Goal: Task Accomplishment & Management: Complete application form

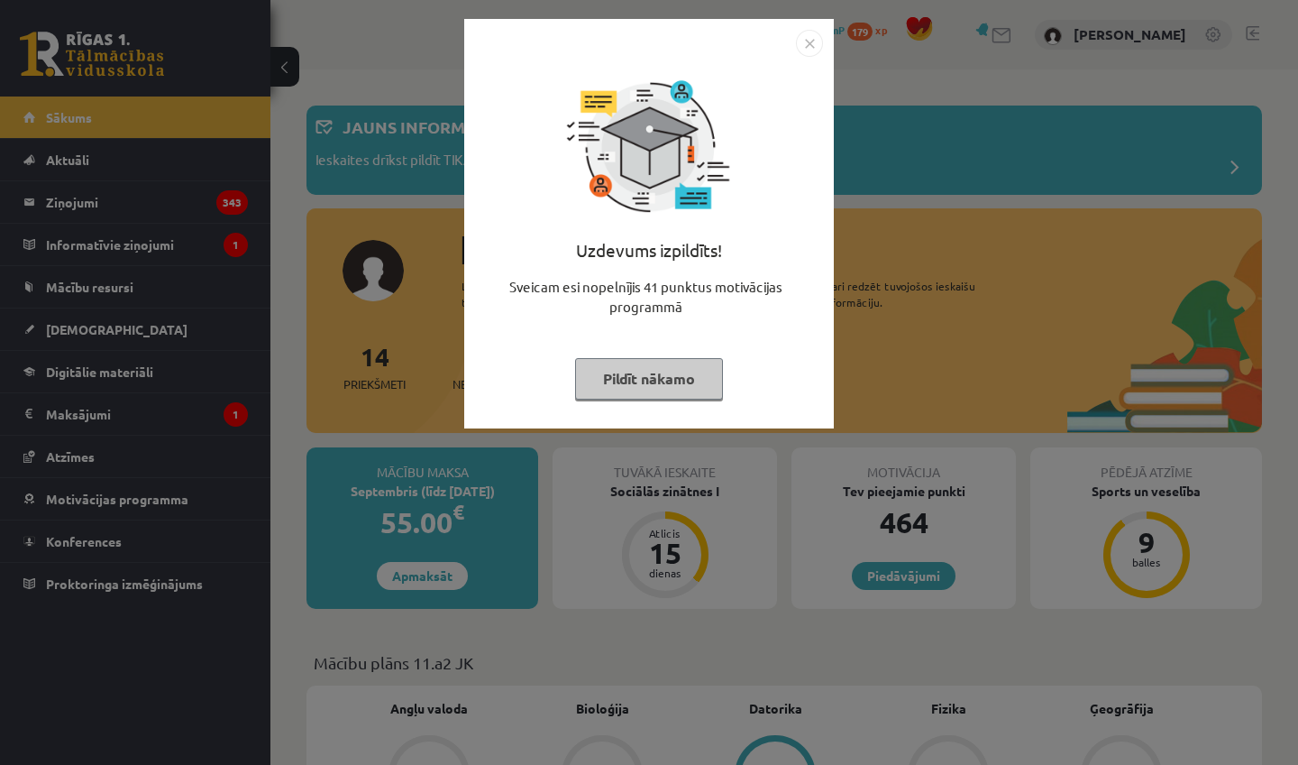
click at [804, 50] on img "Close" at bounding box center [809, 43] width 27 height 27
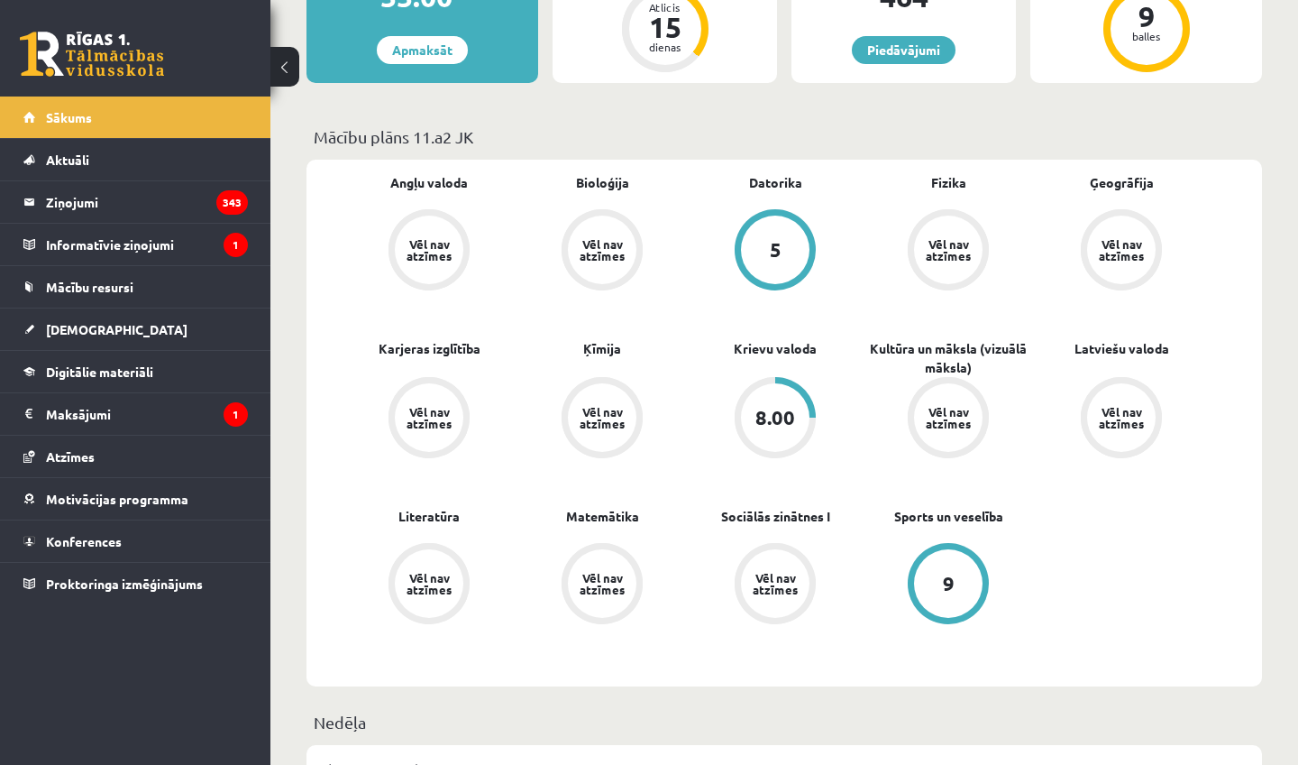
scroll to position [527, 0]
click at [173, 325] on link "[DEMOGRAPHIC_DATA]" at bounding box center [135, 328] width 224 height 41
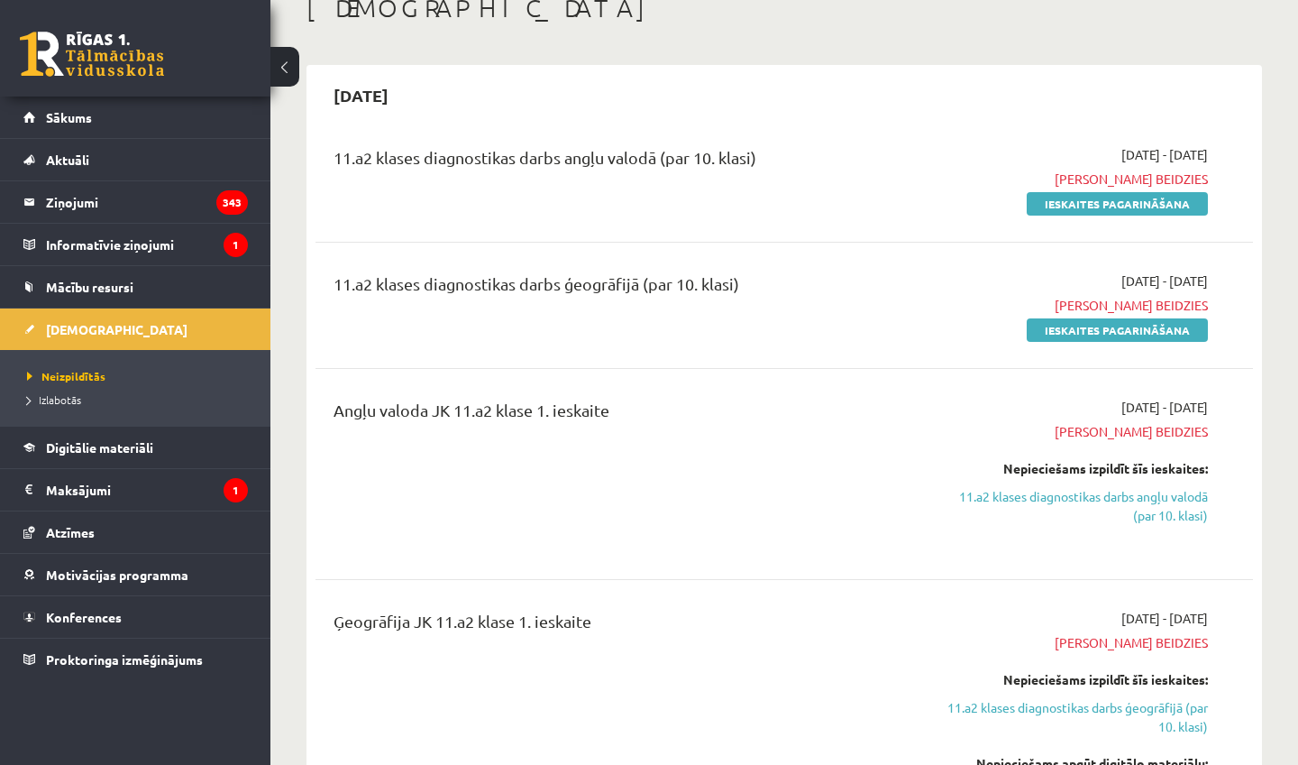
scroll to position [114, 0]
click at [1121, 325] on link "Ieskaites pagarināšana" at bounding box center [1117, 328] width 181 height 23
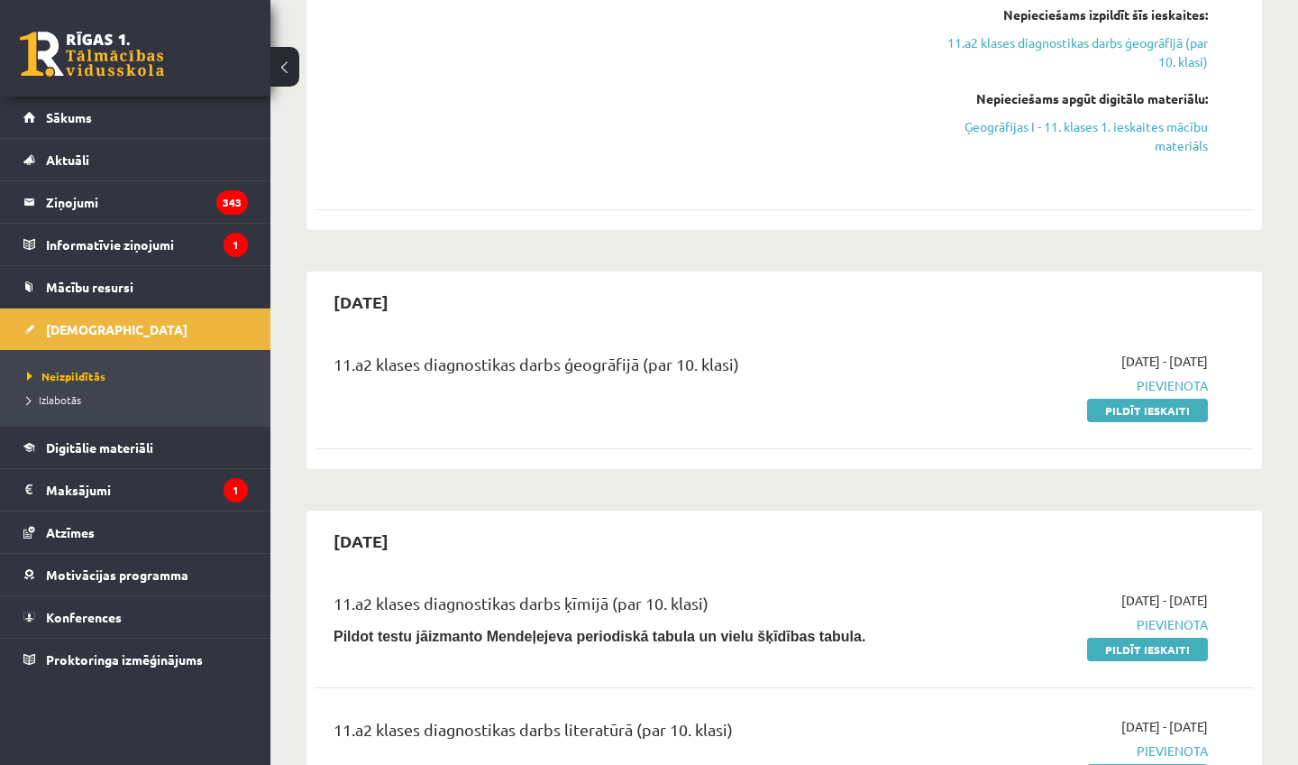
scroll to position [653, 0]
click at [1131, 403] on link "Pildīt ieskaiti" at bounding box center [1147, 408] width 121 height 23
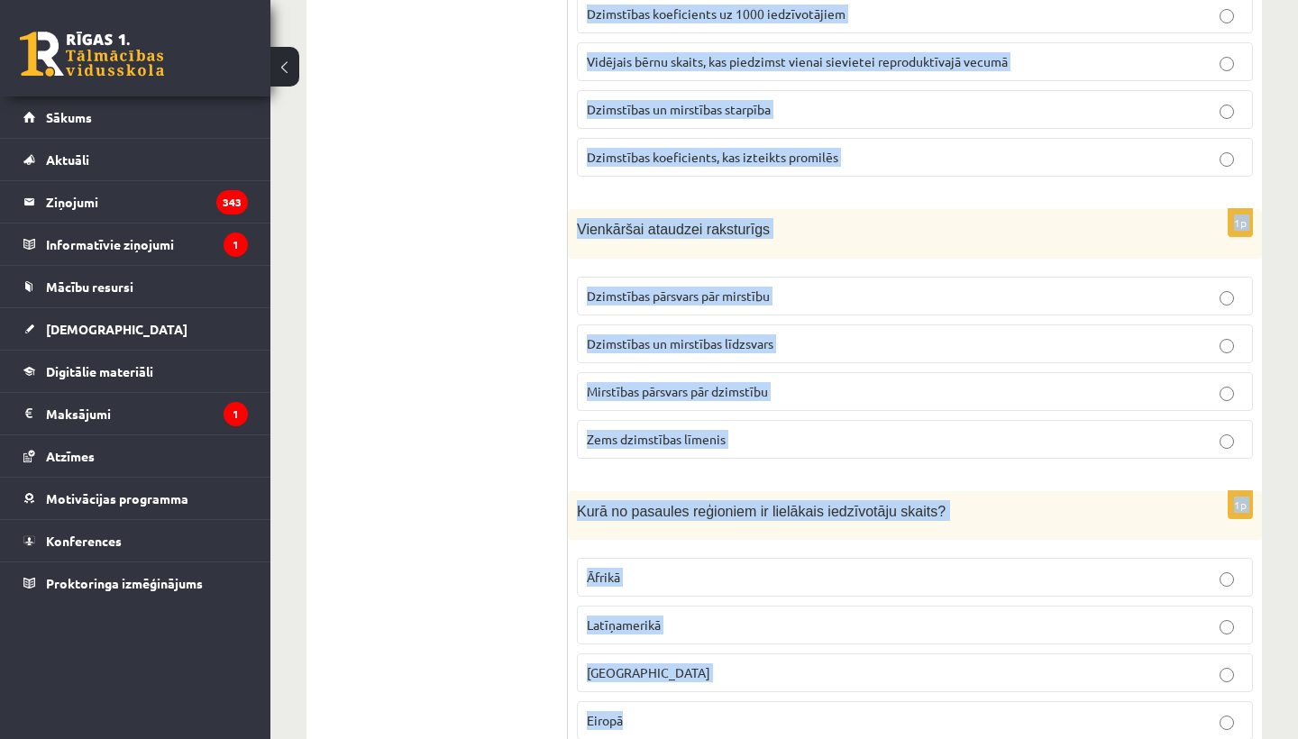
drag, startPoint x: 576, startPoint y: 355, endPoint x: 983, endPoint y: 738, distance: 558.7
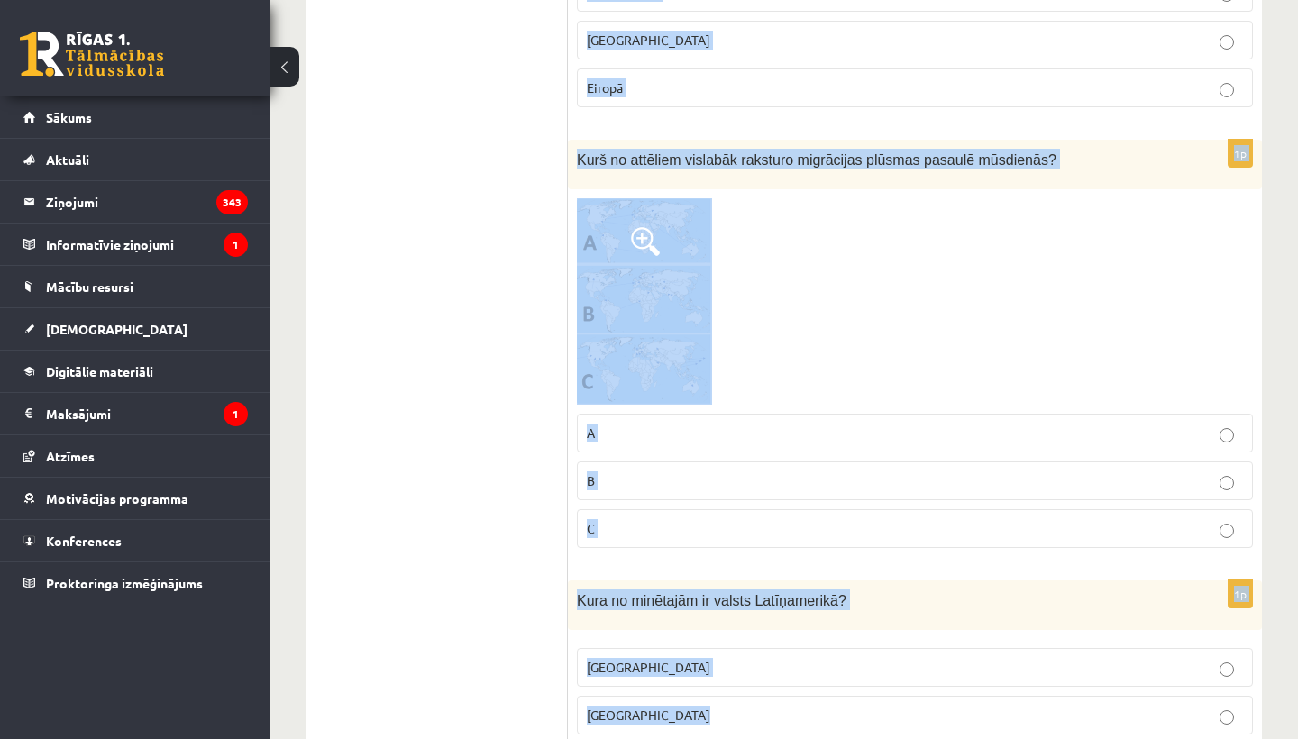
scroll to position [1109, 0]
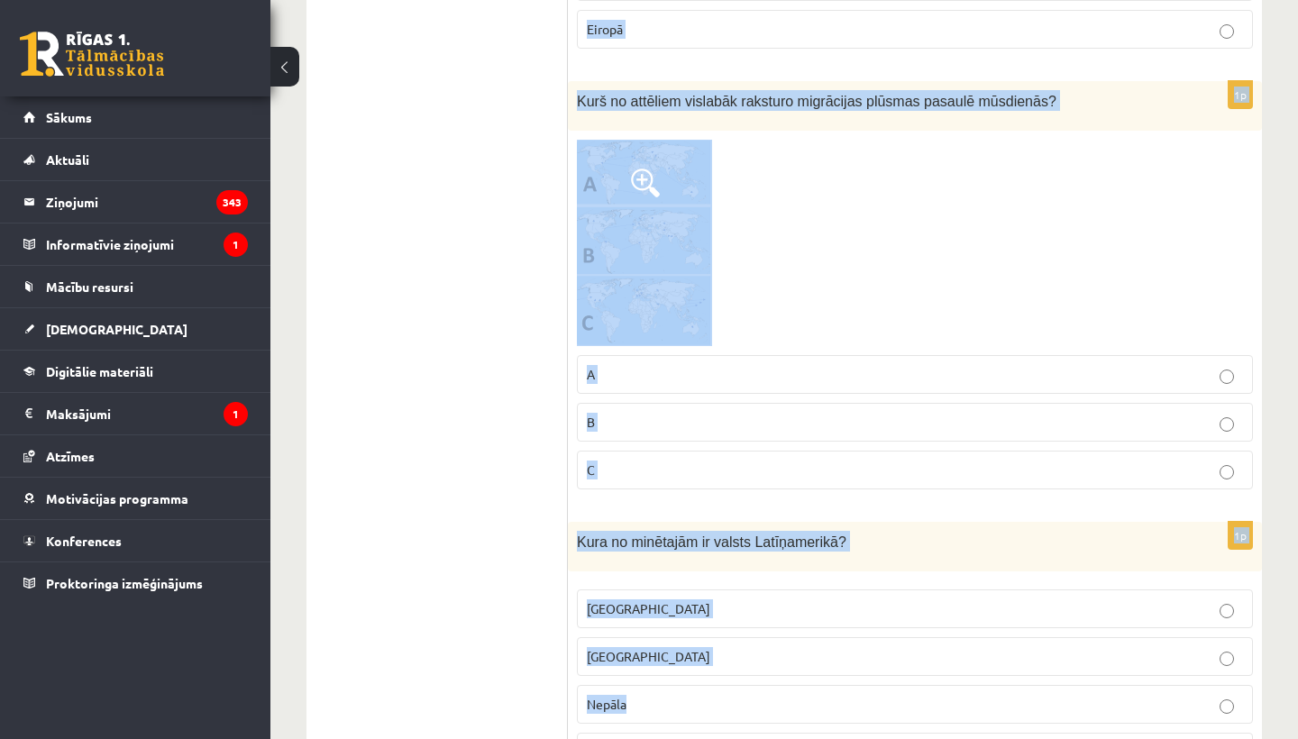
drag, startPoint x: 573, startPoint y: 352, endPoint x: 908, endPoint y: 737, distance: 510.6
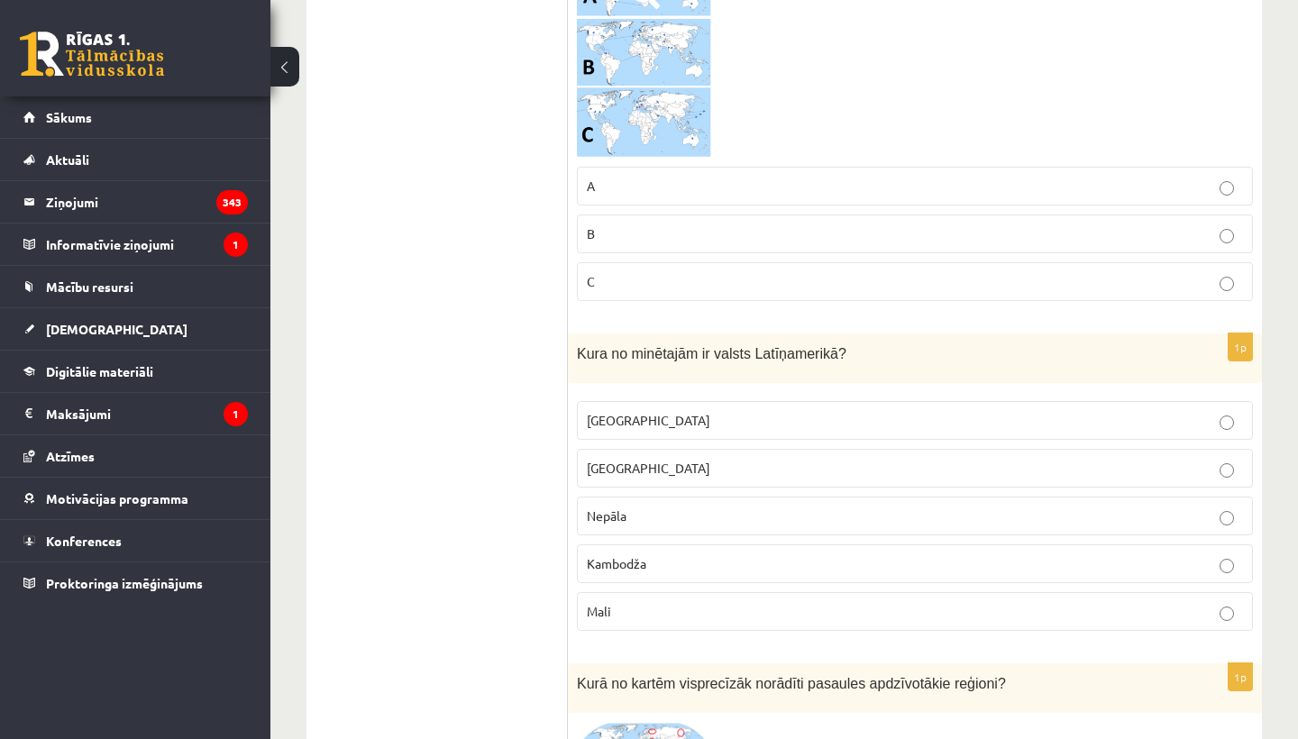
scroll to position [1300, 0]
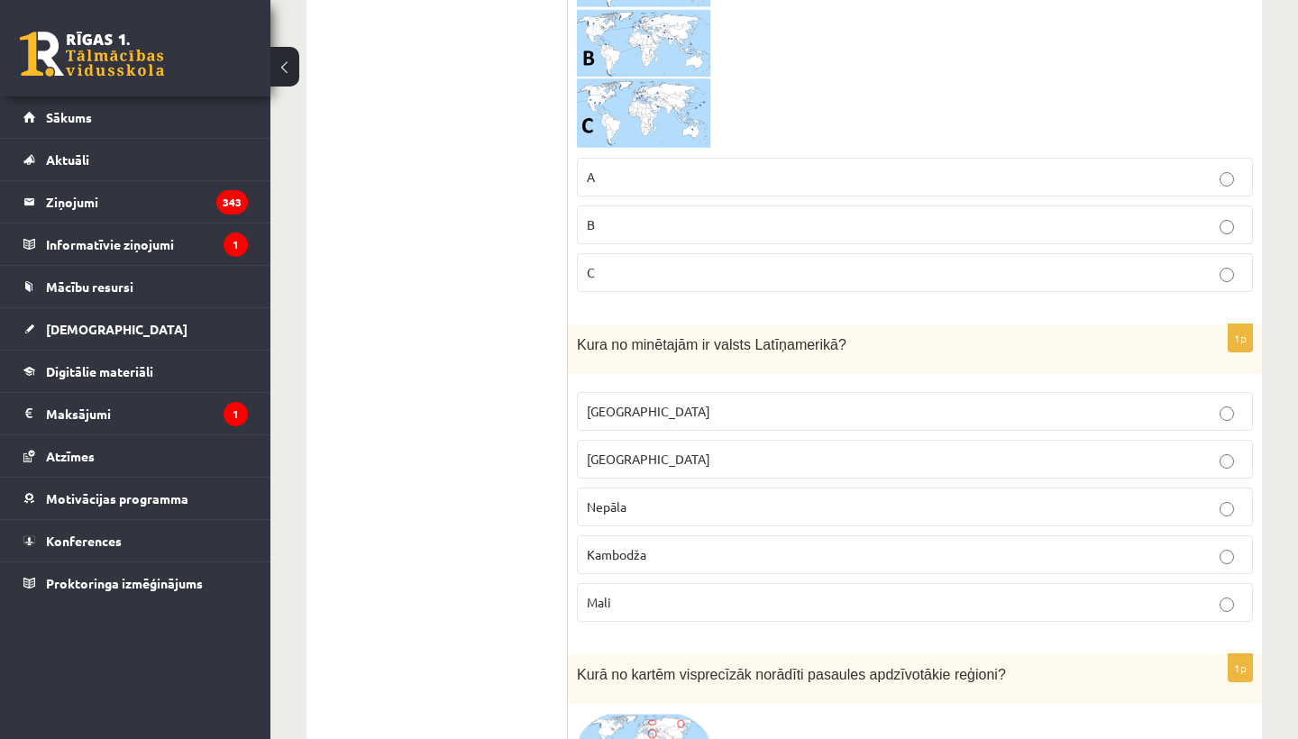
click at [746, 402] on p "Meksika" at bounding box center [915, 411] width 656 height 19
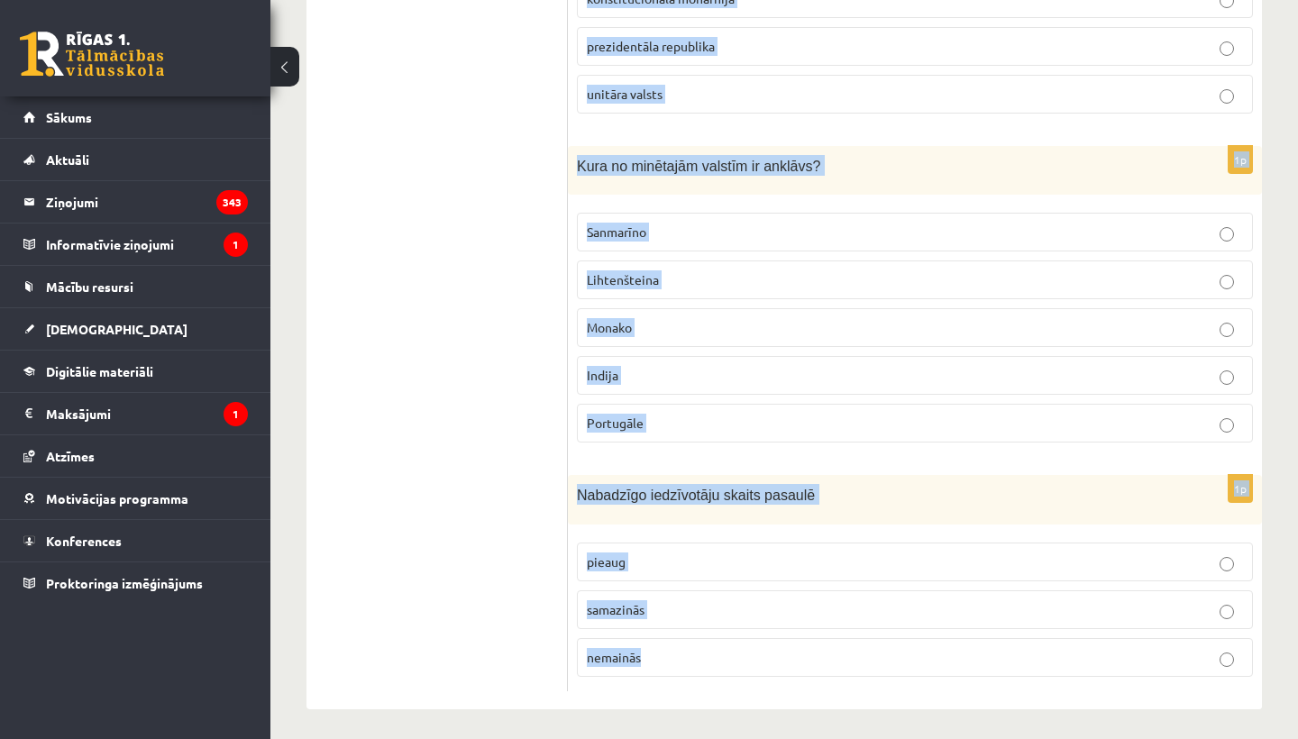
scroll to position [8471, 0]
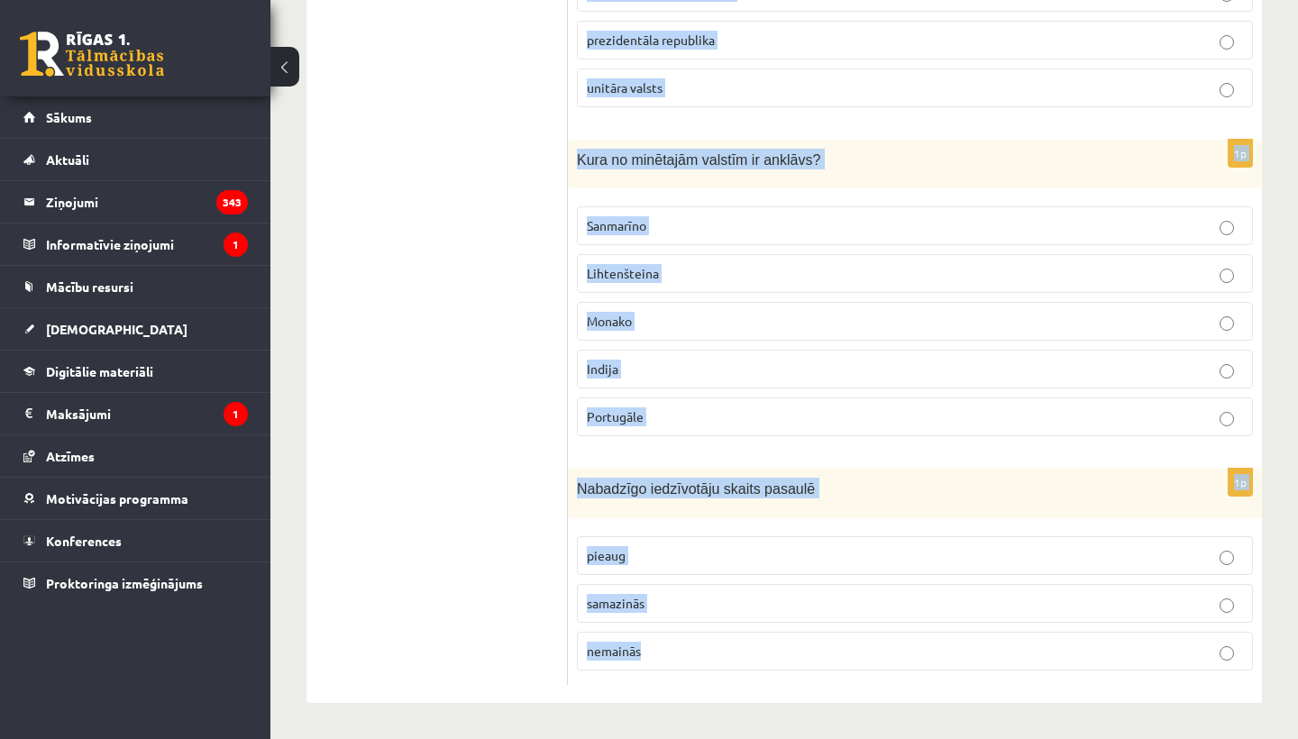
drag, startPoint x: 573, startPoint y: 355, endPoint x: 874, endPoint y: 738, distance: 486.8
copy form "Kas ir summārais dzimstības koeficients? Dzimstības koeficients uz 1000 iedzīvo…"
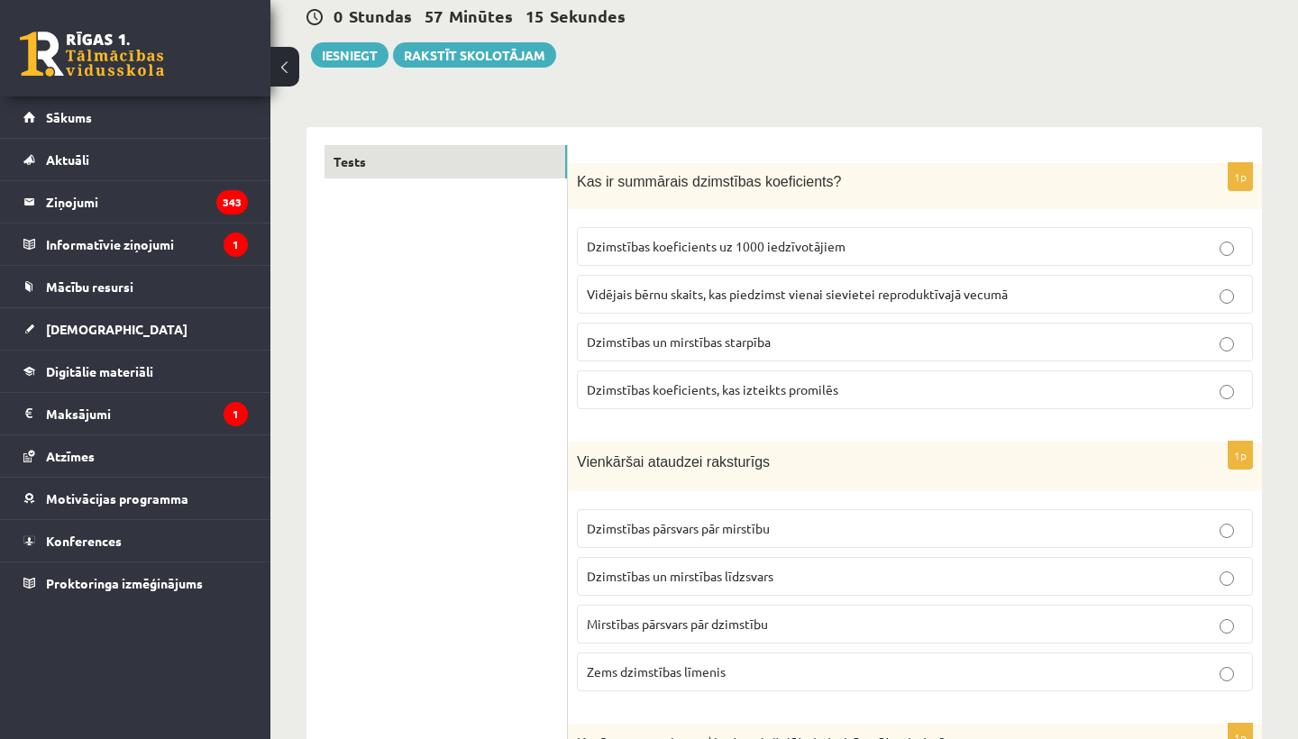
scroll to position [175, 0]
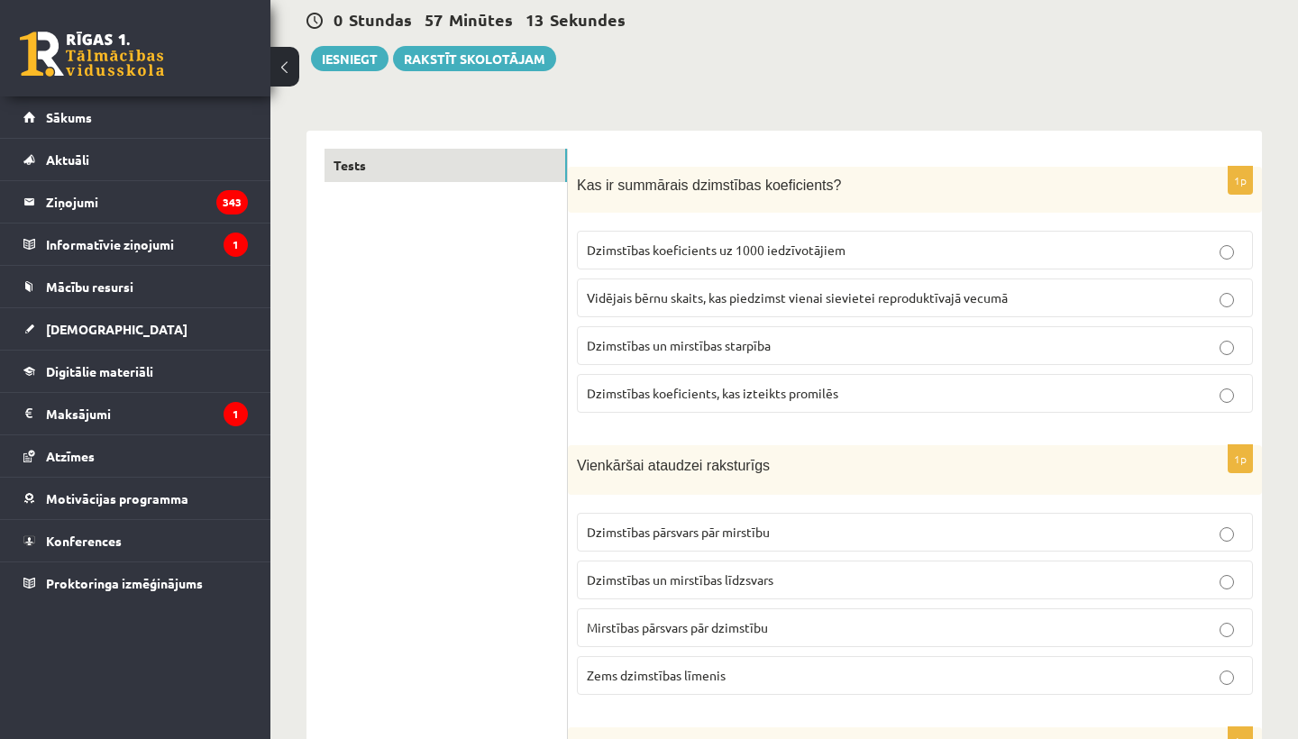
click at [675, 298] on span "Vidējais bērnu skaits, kas piedzimst vienai sievietei reproduktīvajā vecumā" at bounding box center [797, 297] width 421 height 16
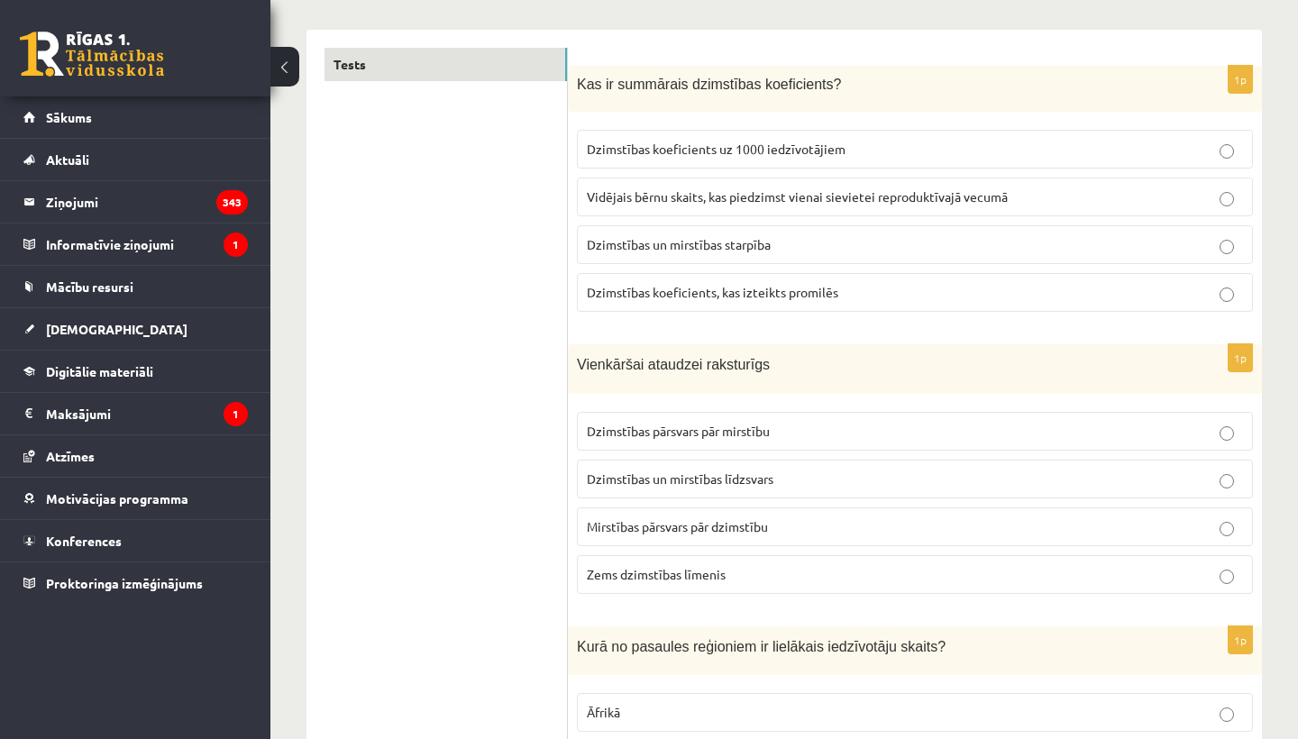
scroll to position [284, 0]
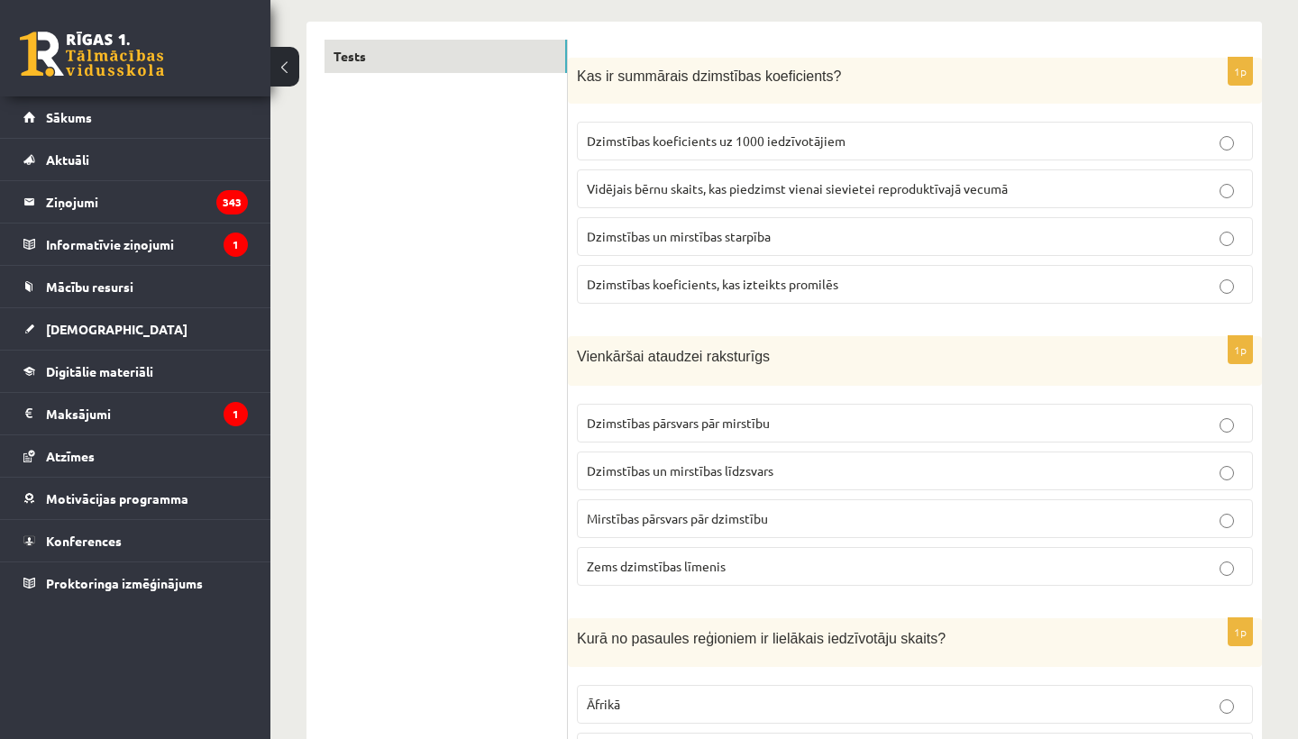
click at [747, 466] on span "Dzimstības un mirstības līdzsvars" at bounding box center [680, 470] width 187 height 16
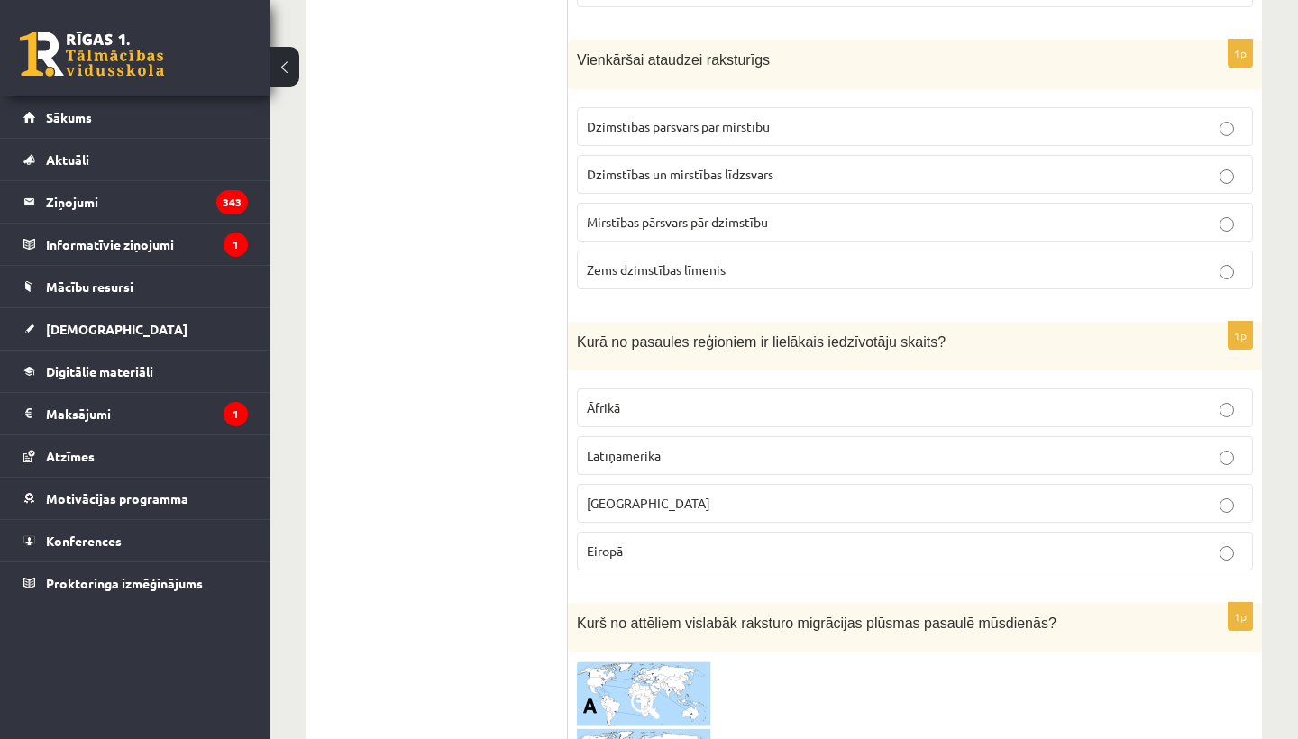
scroll to position [602, 0]
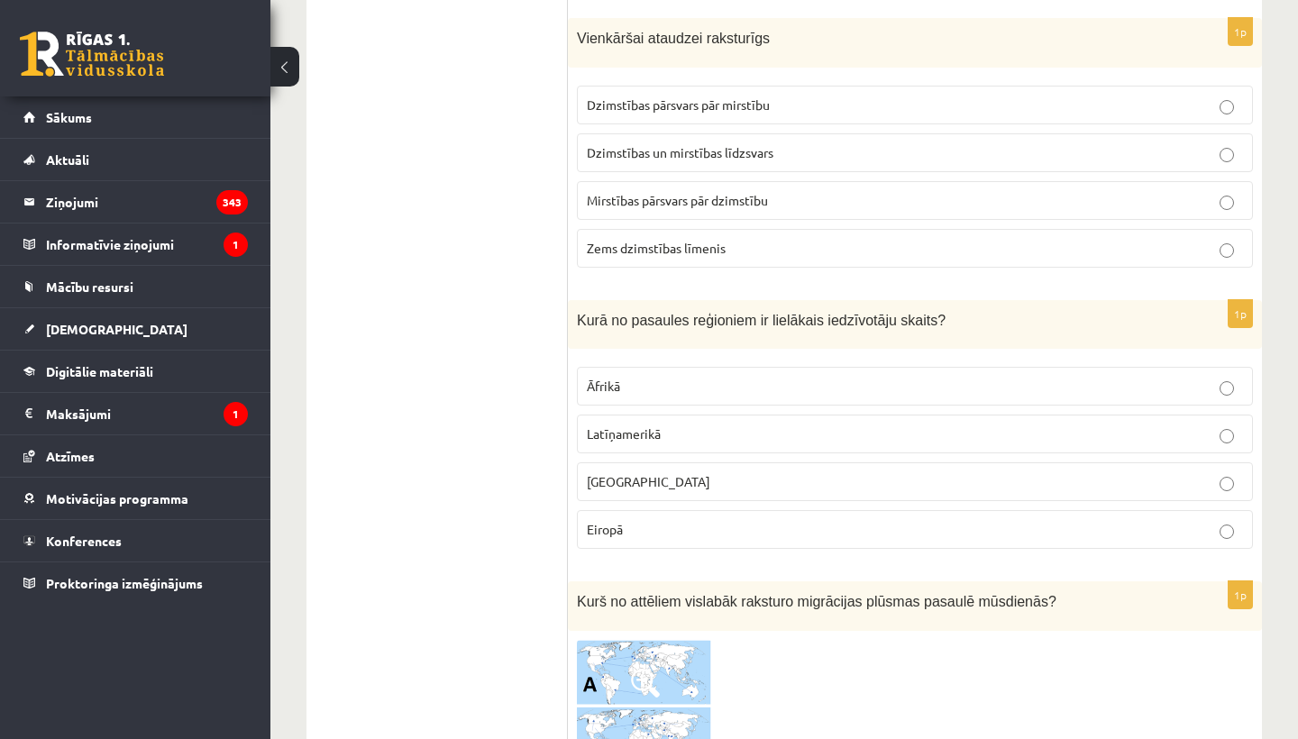
click at [719, 472] on p "Āzijā" at bounding box center [915, 481] width 656 height 19
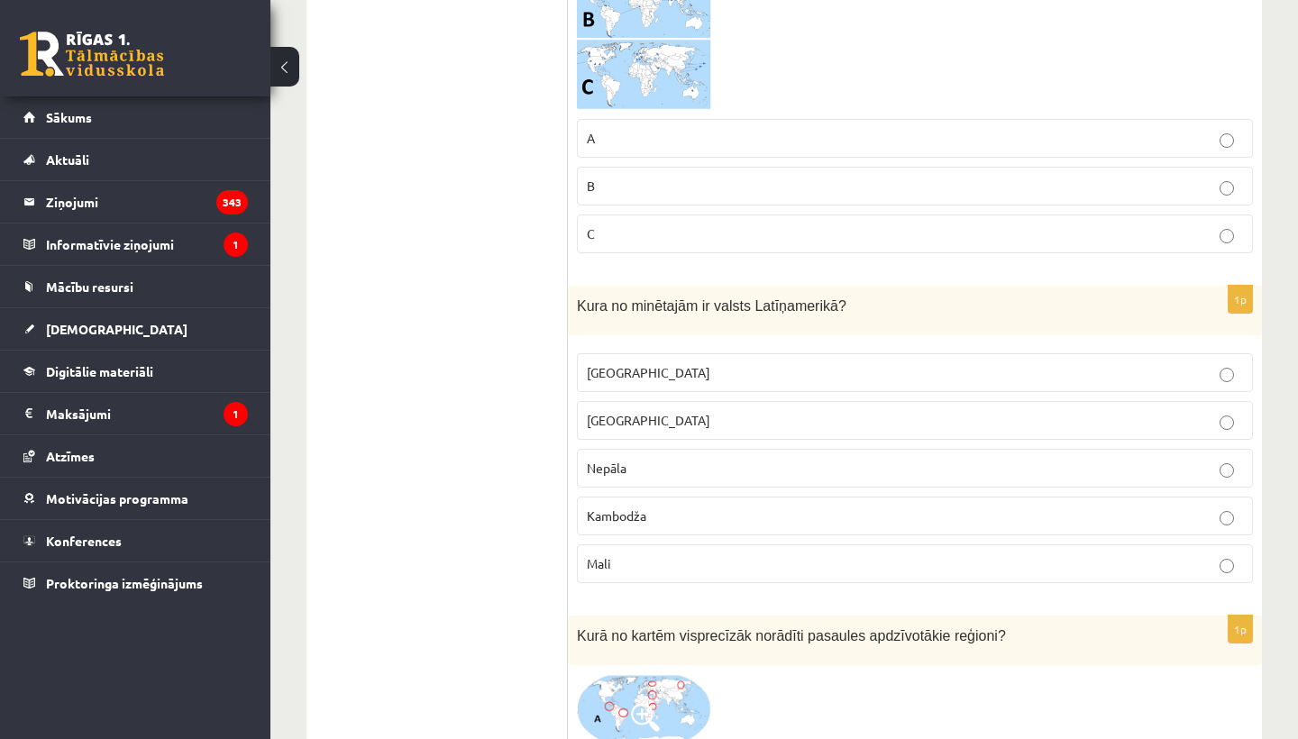
scroll to position [1337, 0]
click at [670, 202] on label "B" at bounding box center [915, 188] width 676 height 39
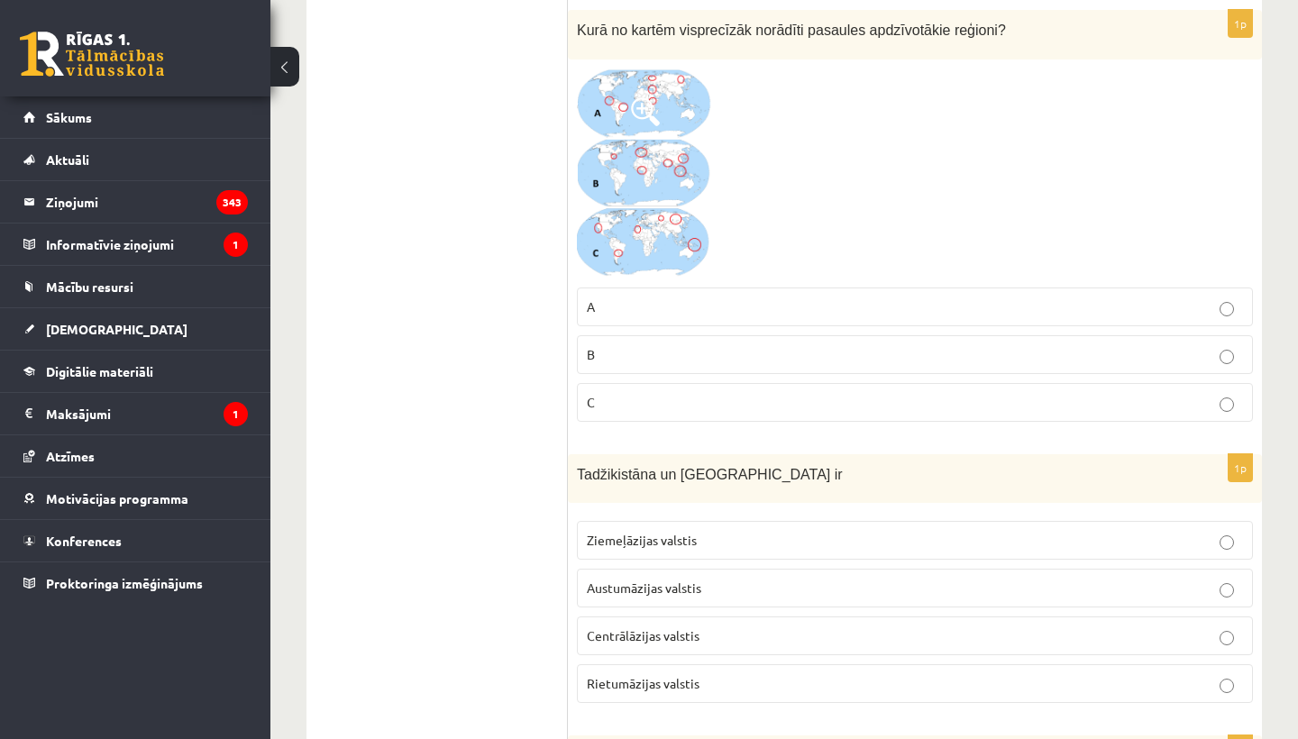
scroll to position [1961, 0]
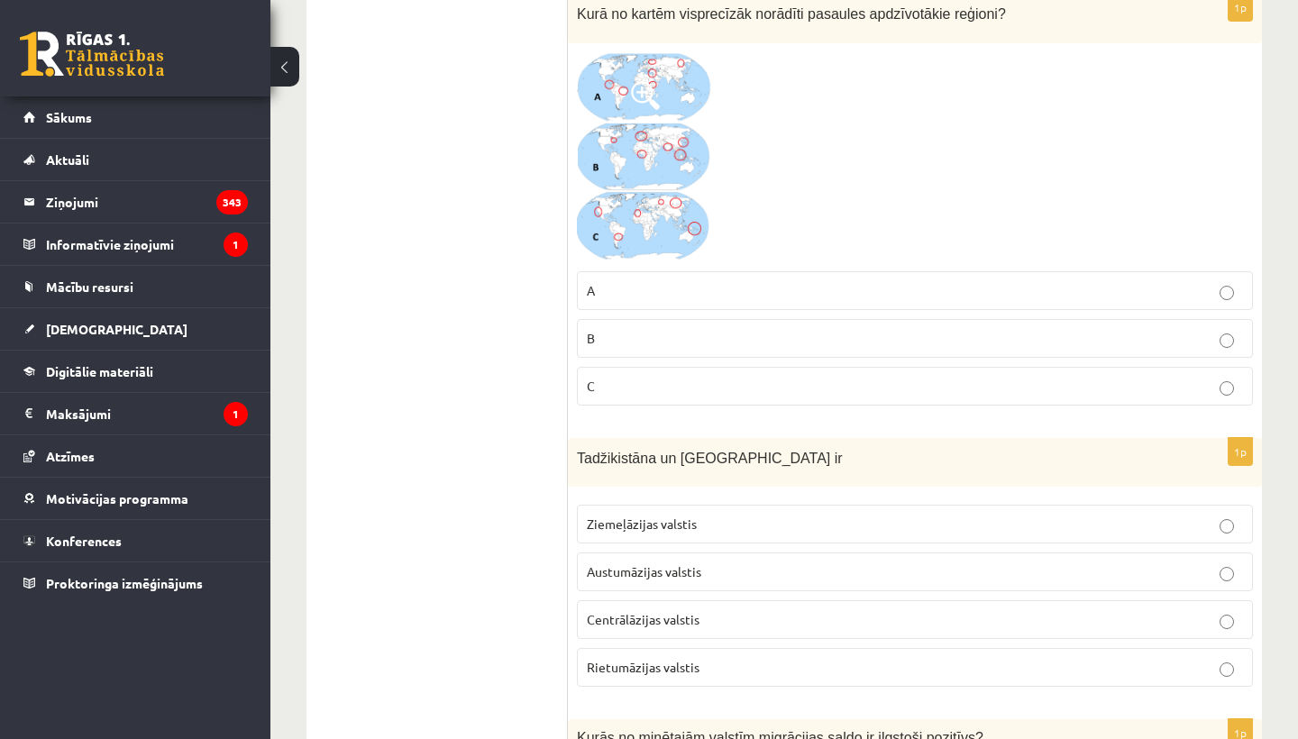
click at [675, 367] on label "C" at bounding box center [915, 386] width 676 height 39
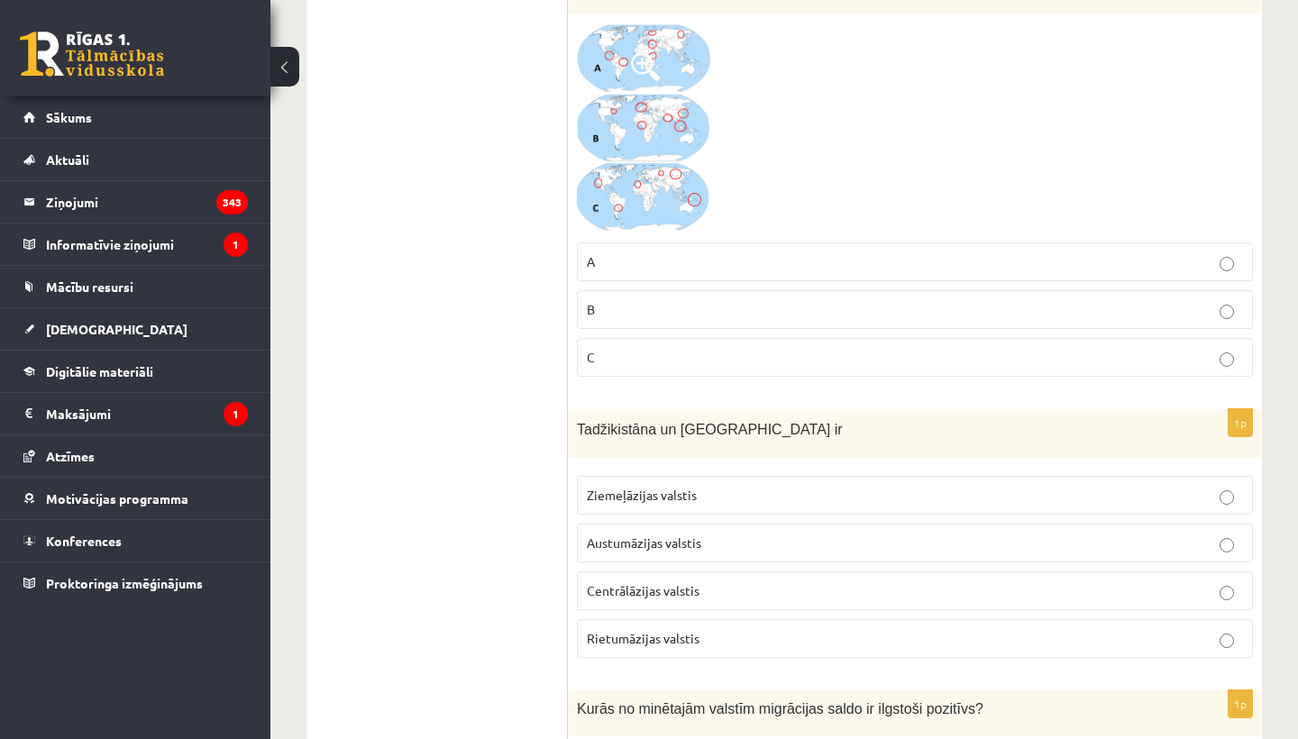
scroll to position [2016, 0]
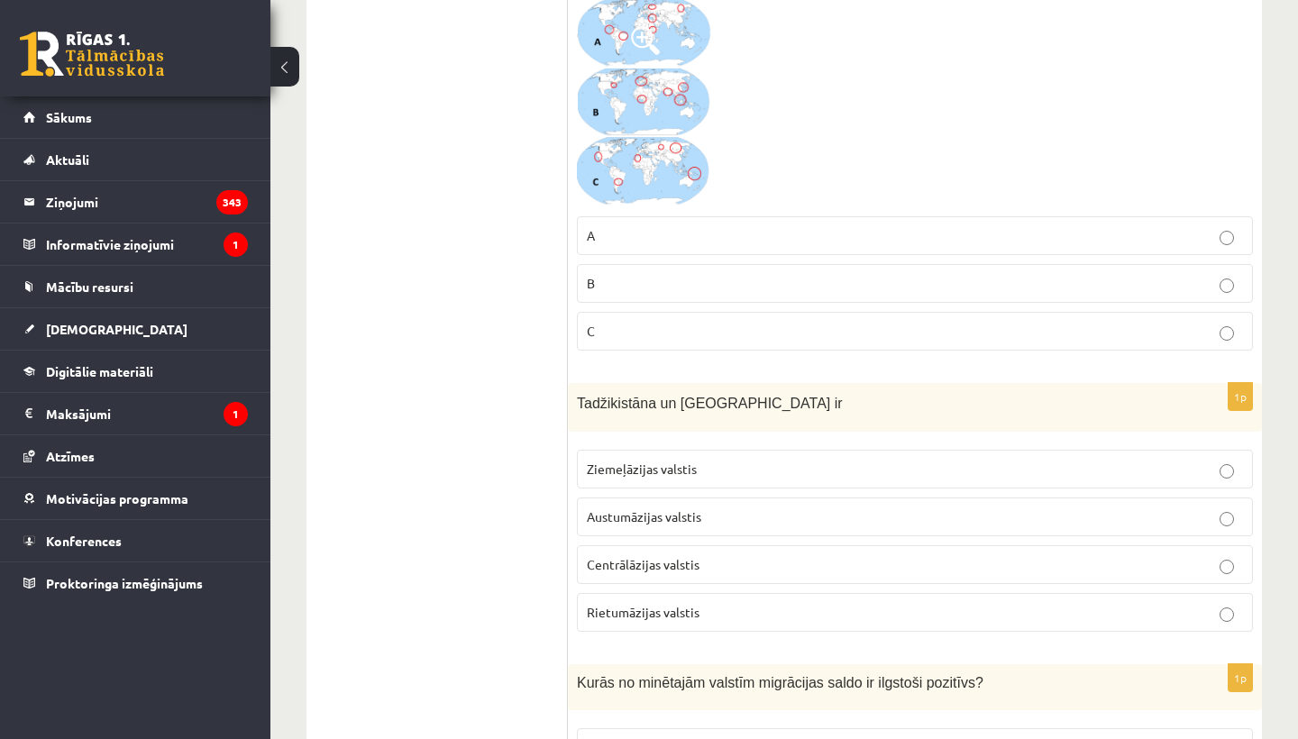
click at [740, 550] on label "Centrālāzijas valstis" at bounding box center [915, 564] width 676 height 39
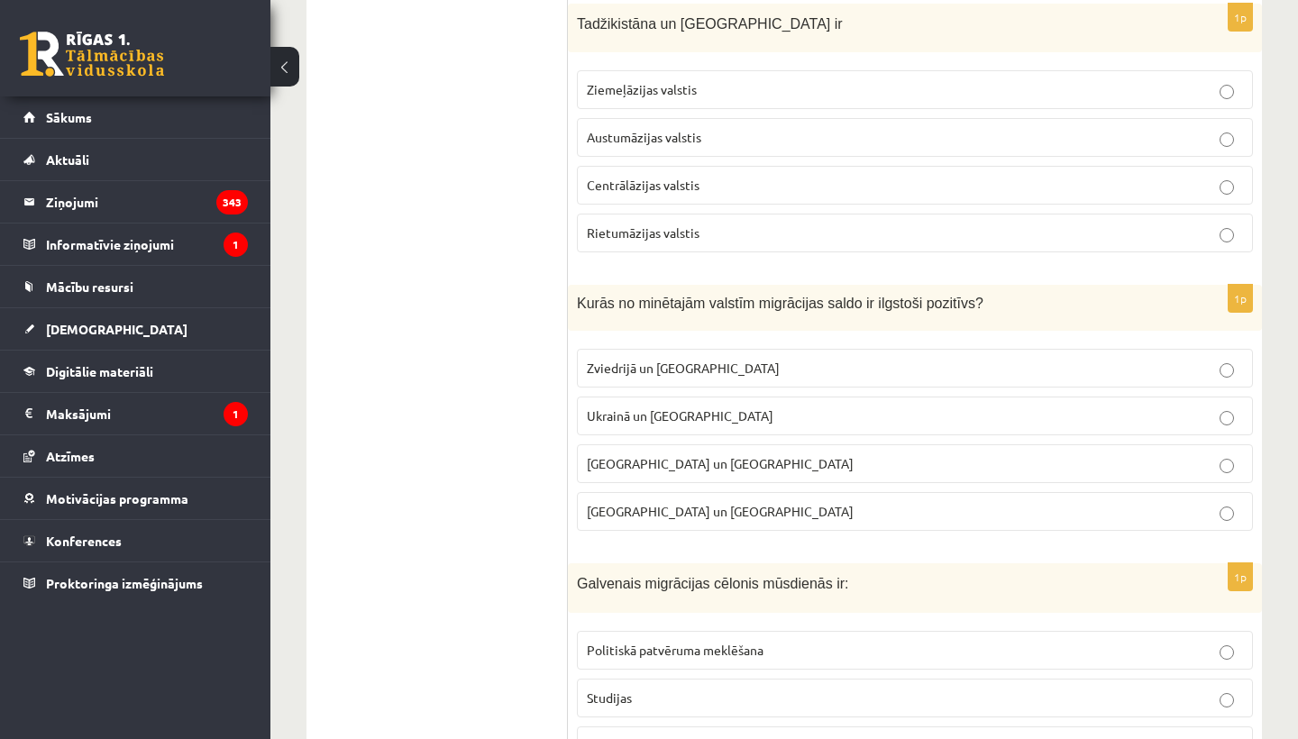
scroll to position [2396, 0]
click at [763, 372] on p "Zviedrijā un ASV" at bounding box center [915, 367] width 656 height 19
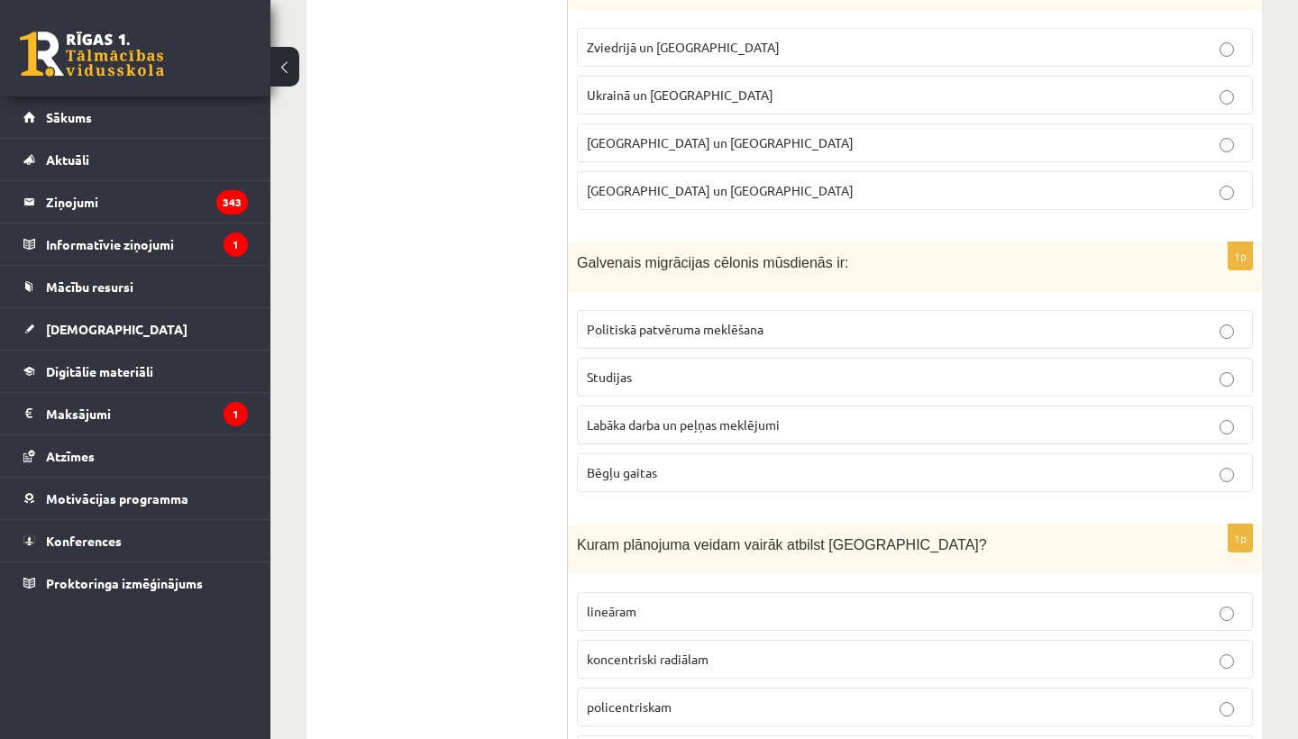
scroll to position [2726, 0]
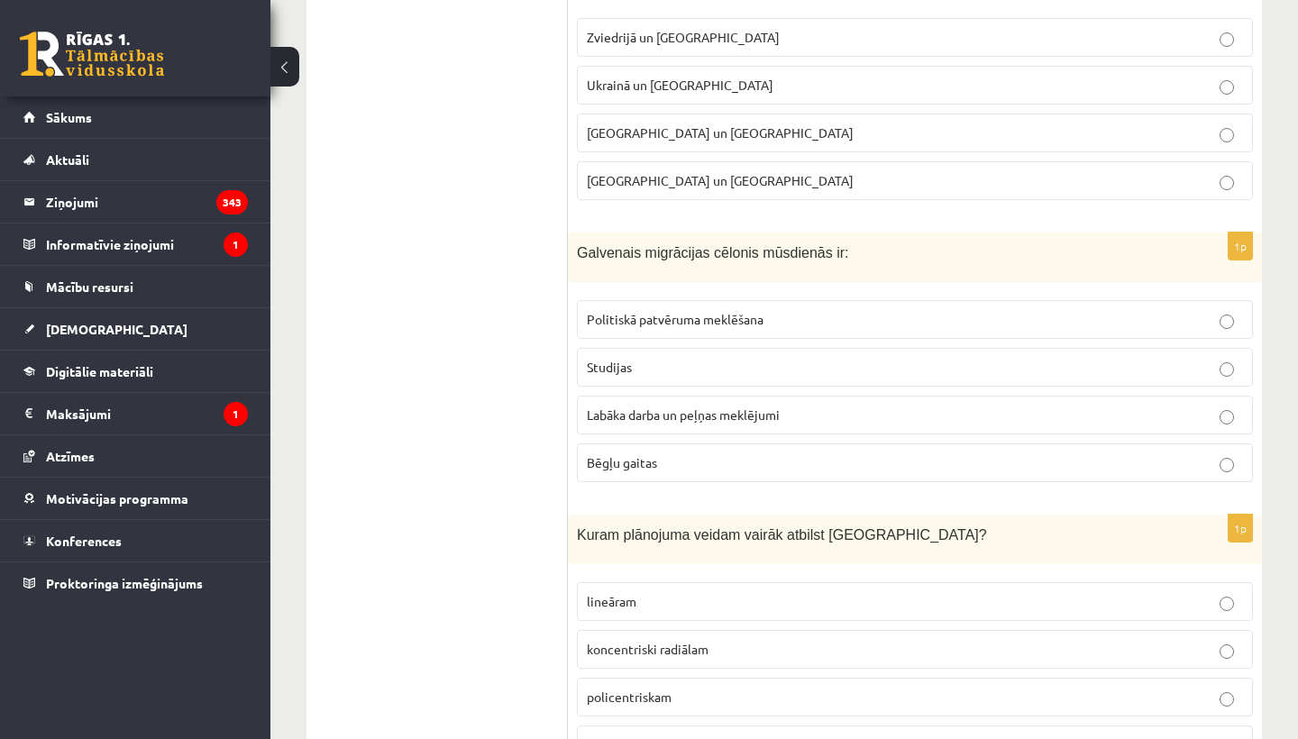
click at [746, 418] on p "Labāka darba un peļņas meklējumi" at bounding box center [915, 415] width 656 height 19
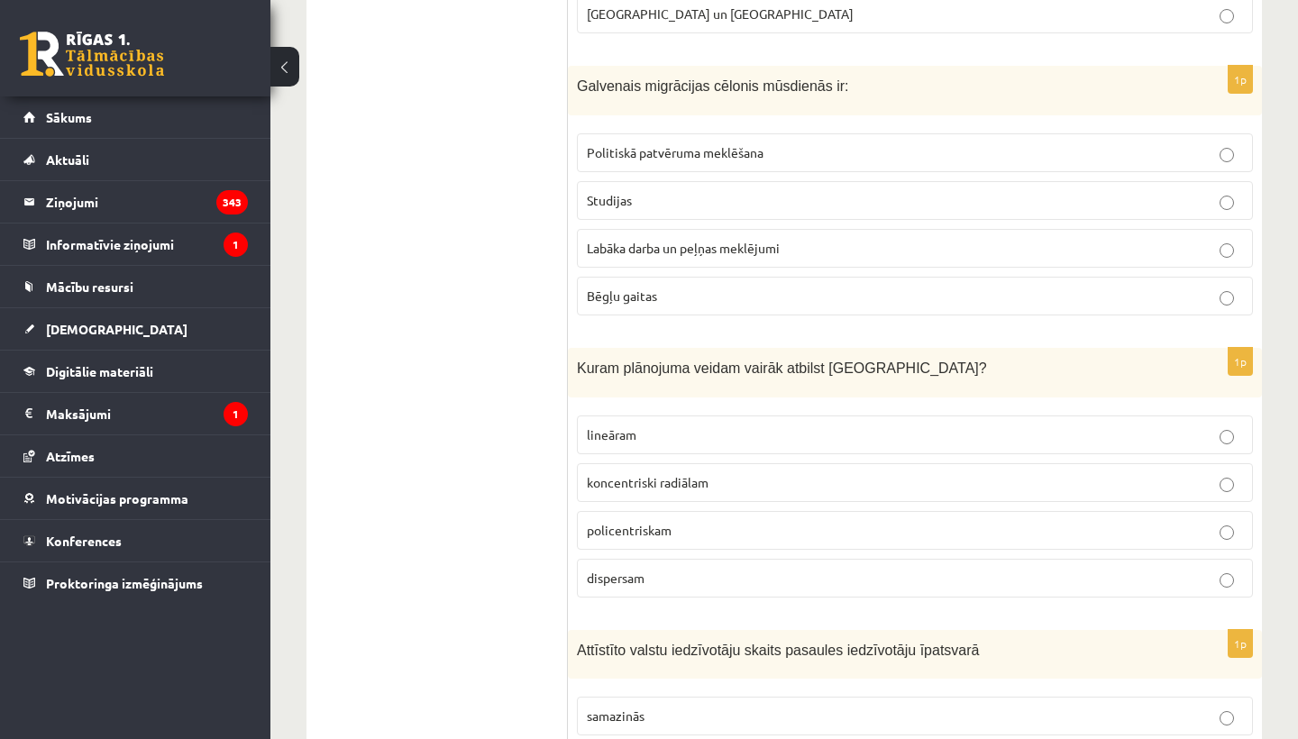
scroll to position [2894, 0]
click at [748, 431] on p "lineāram" at bounding box center [915, 434] width 656 height 19
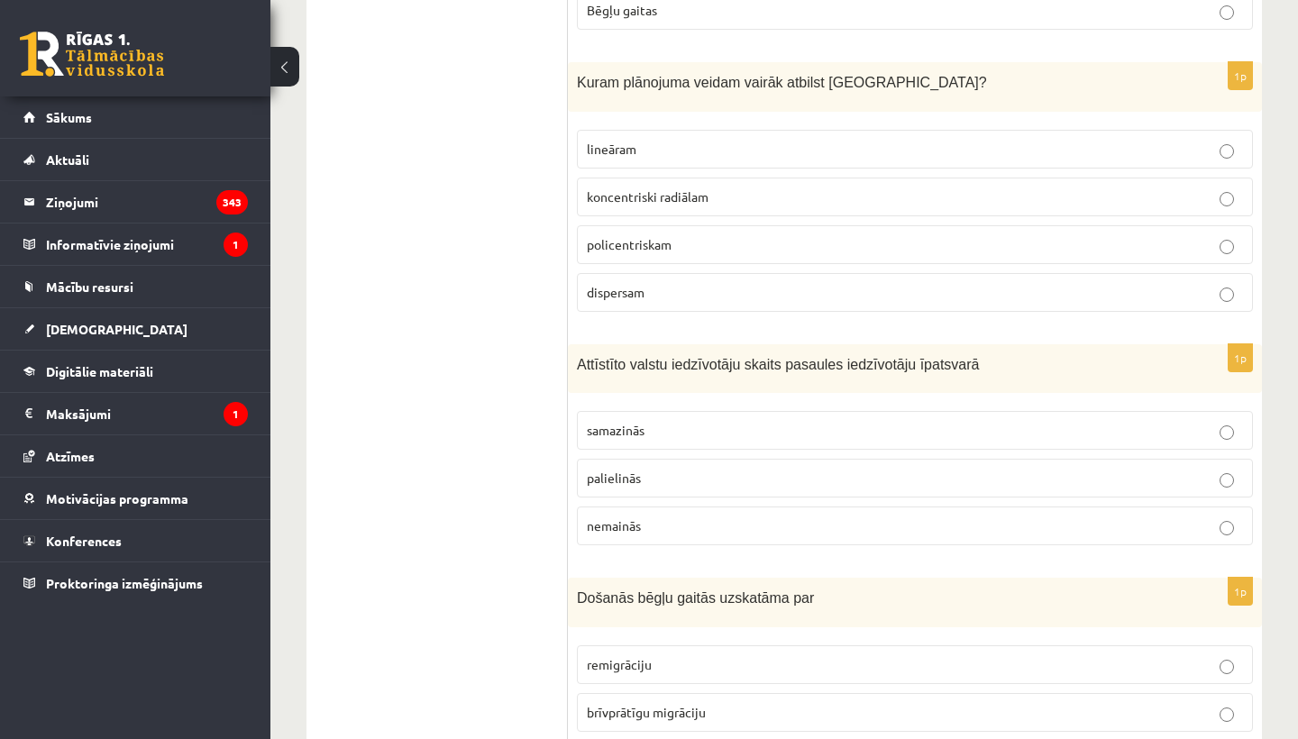
scroll to position [3190, 0]
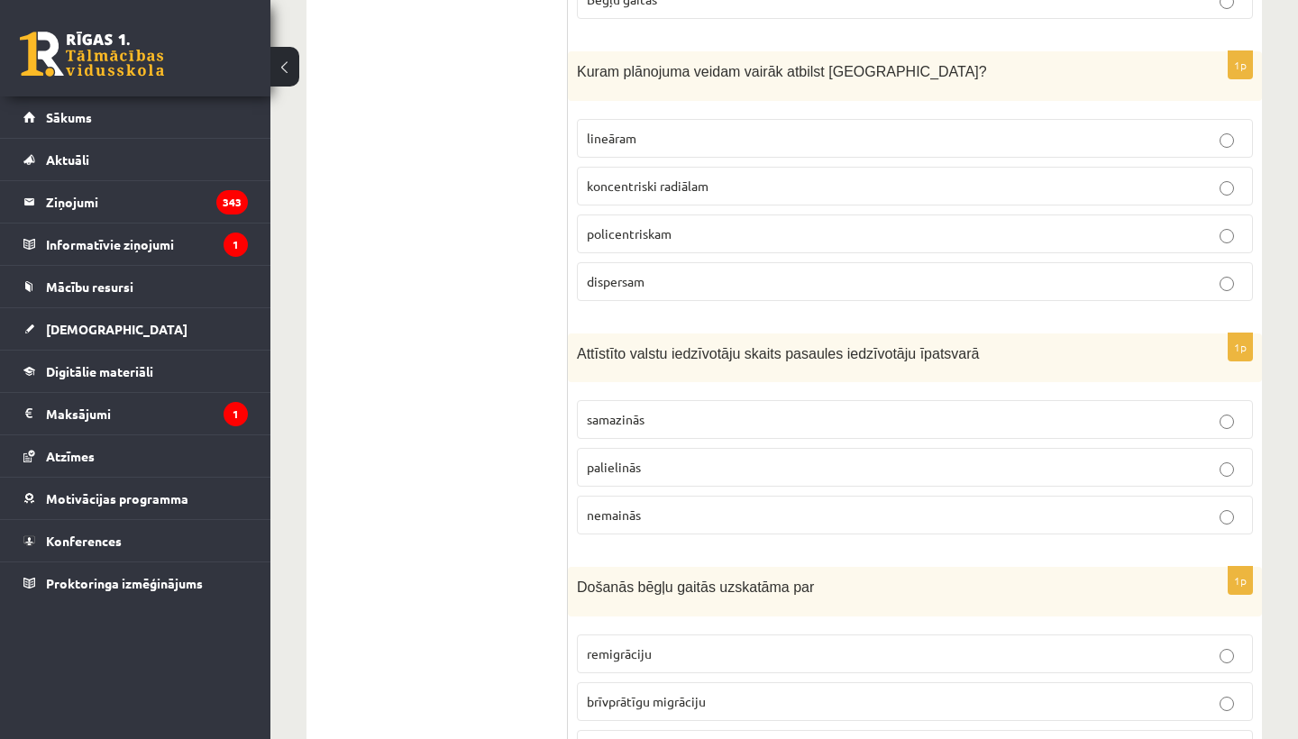
click at [753, 410] on p "samazinās" at bounding box center [915, 419] width 656 height 19
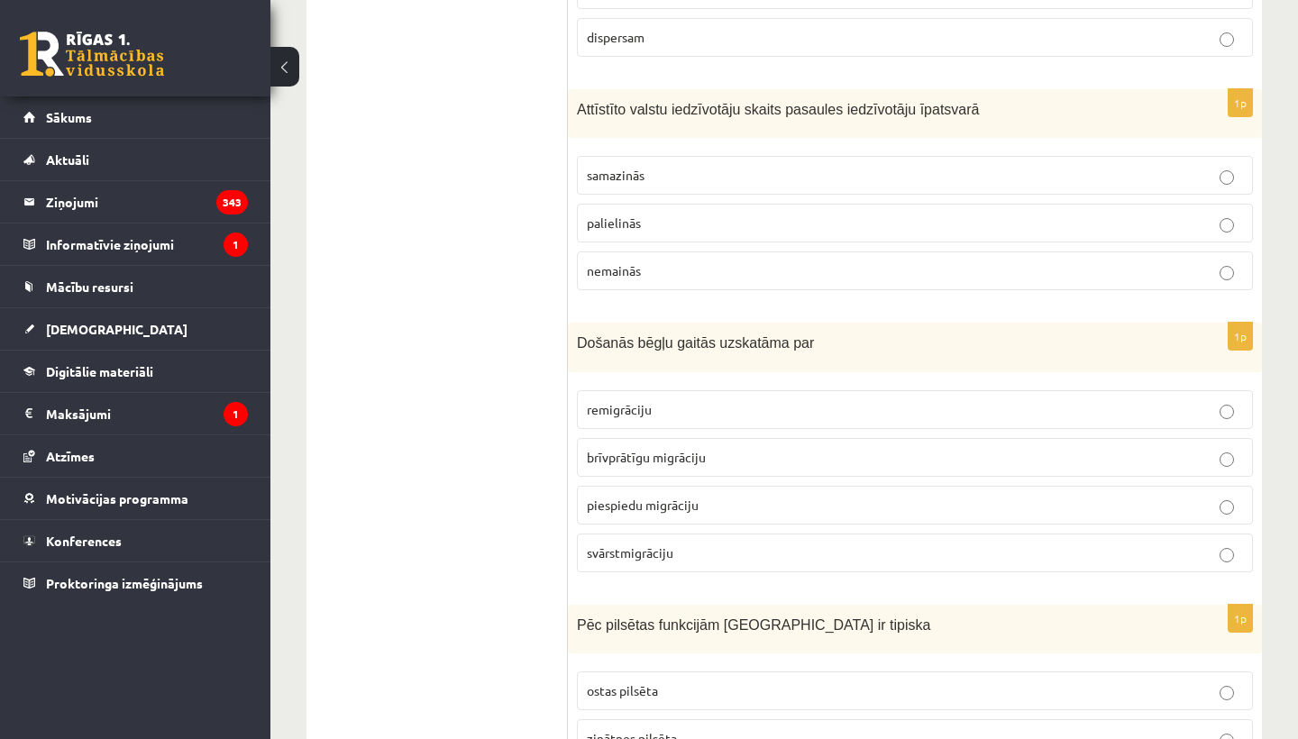
scroll to position [3439, 0]
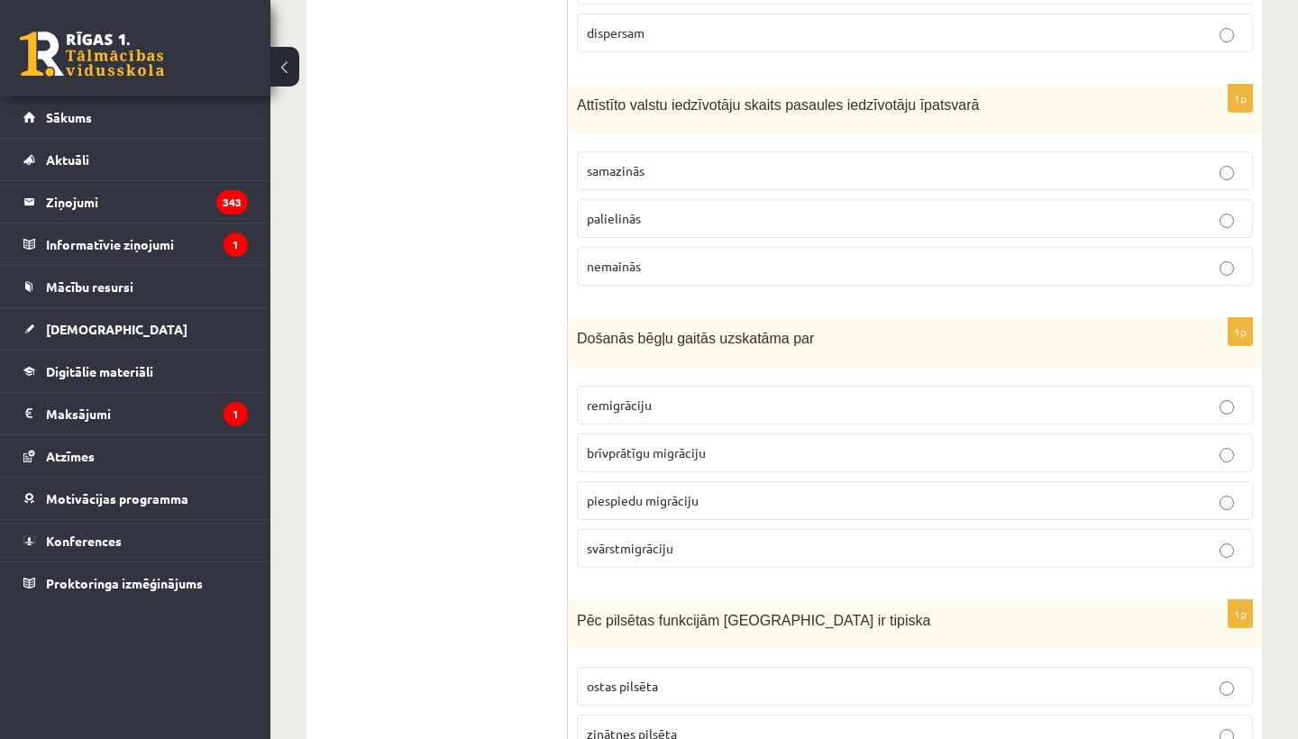
click at [719, 501] on p "piespiedu migrāciju" at bounding box center [915, 500] width 656 height 19
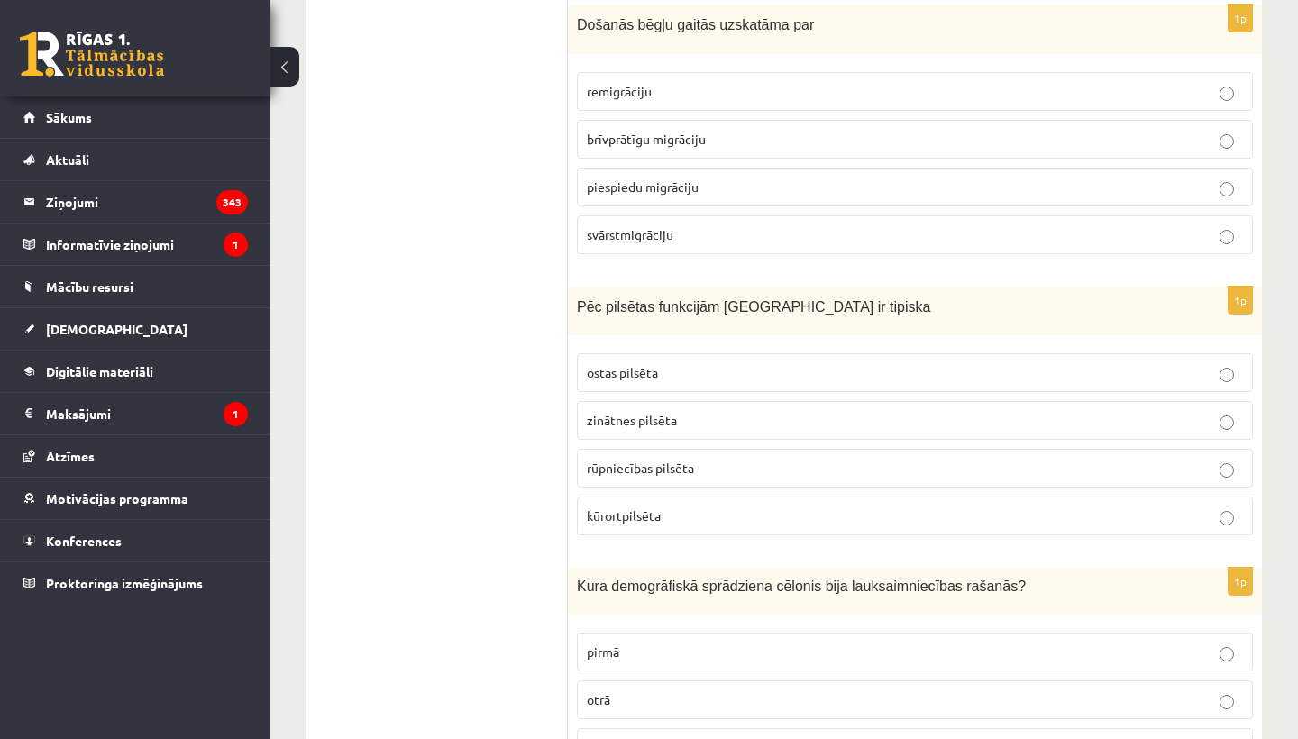
scroll to position [3760, 0]
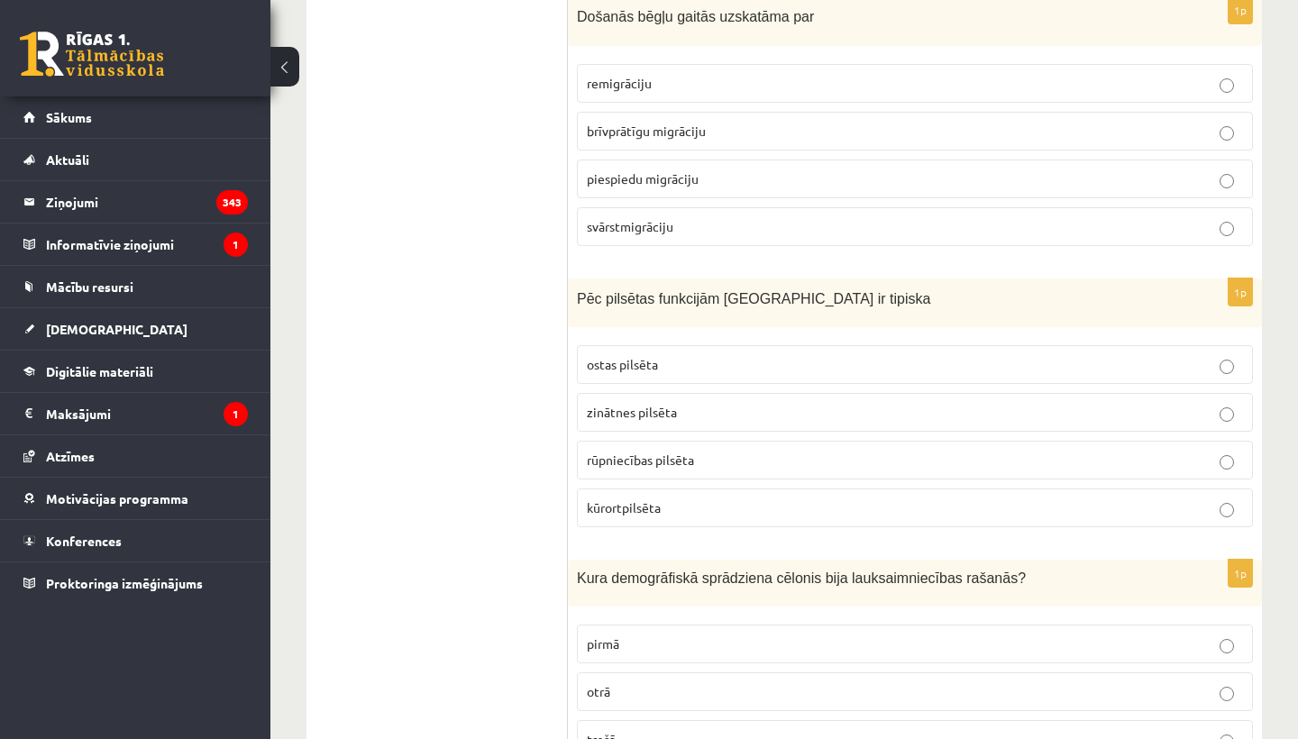
click at [719, 501] on p "kūrortpilsēta" at bounding box center [915, 508] width 656 height 19
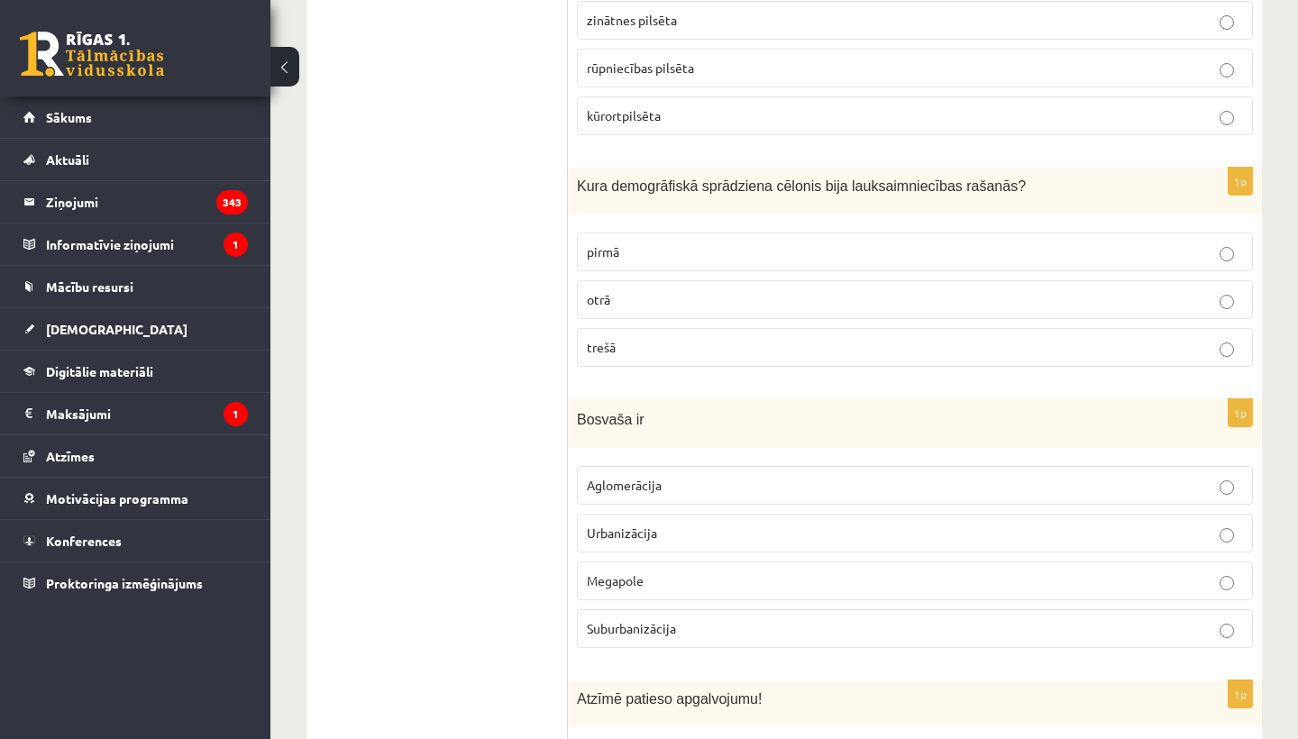
scroll to position [4154, 0]
click at [874, 251] on p "pirmā" at bounding box center [915, 250] width 656 height 19
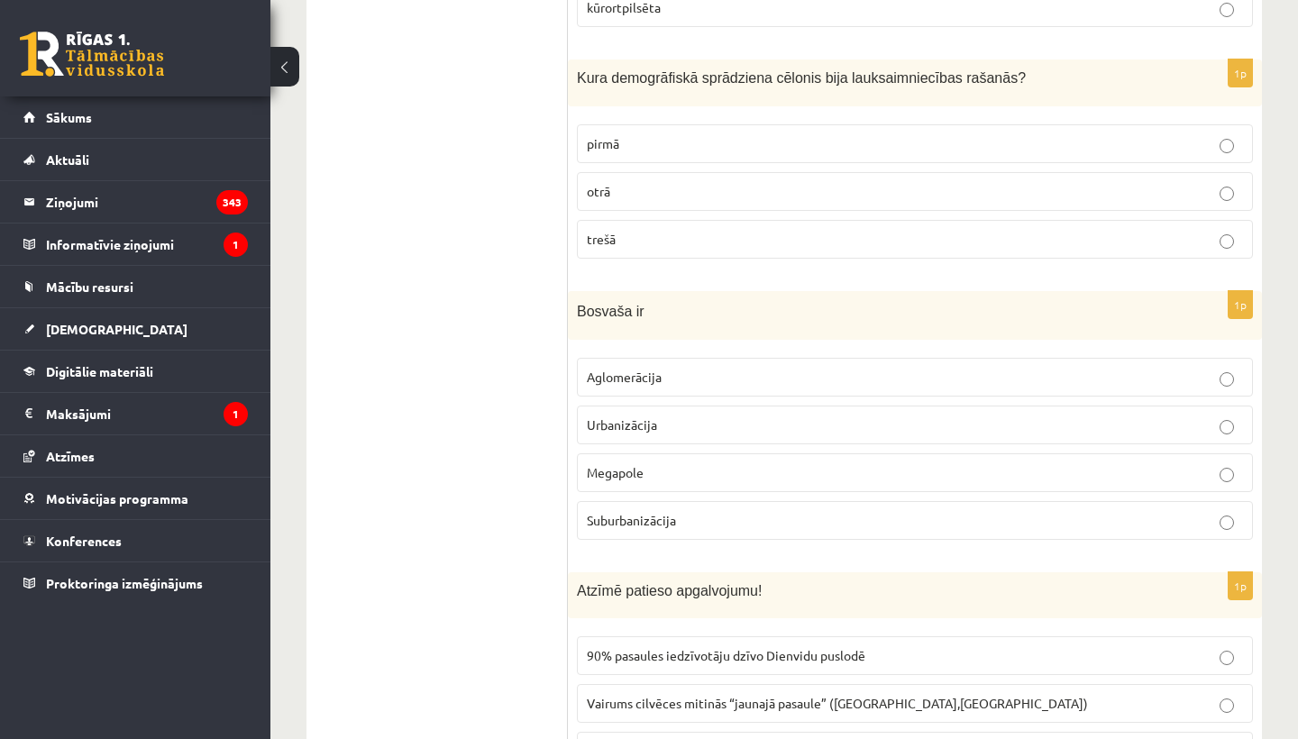
scroll to position [4267, 0]
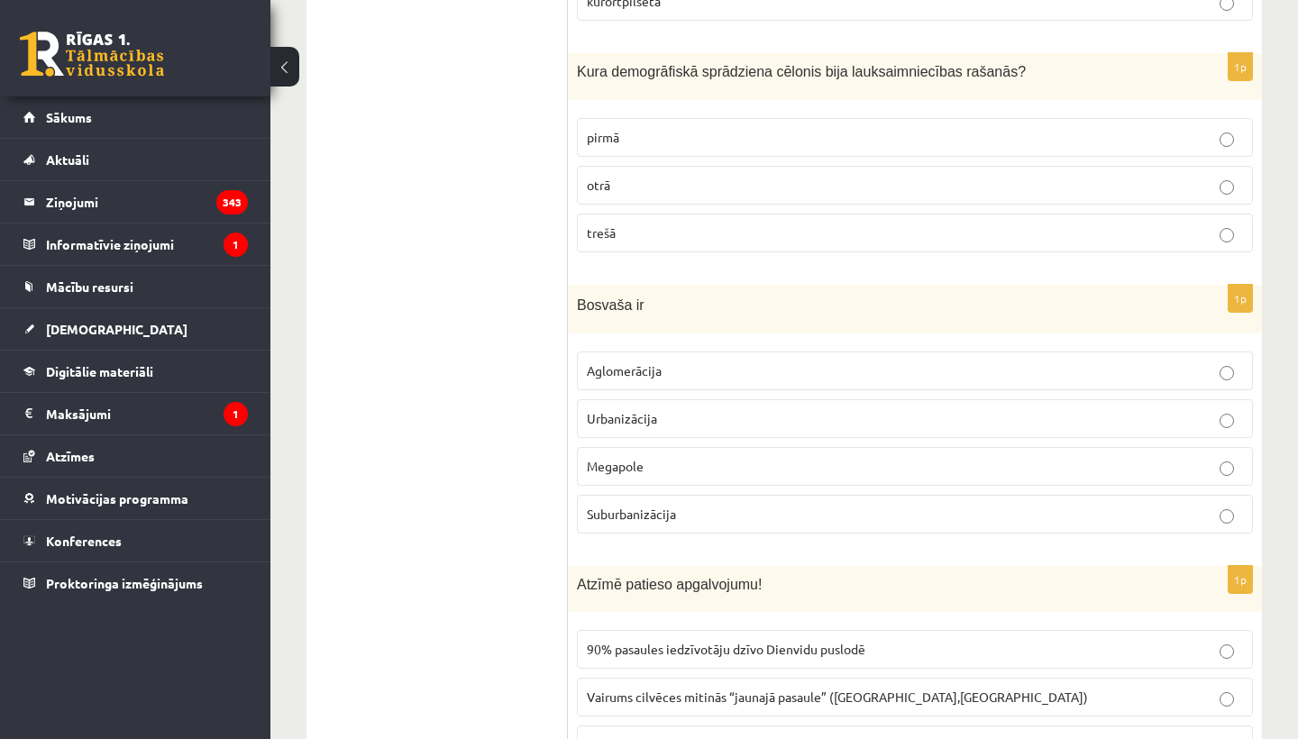
click at [700, 362] on p "Aglomerācija" at bounding box center [915, 371] width 656 height 19
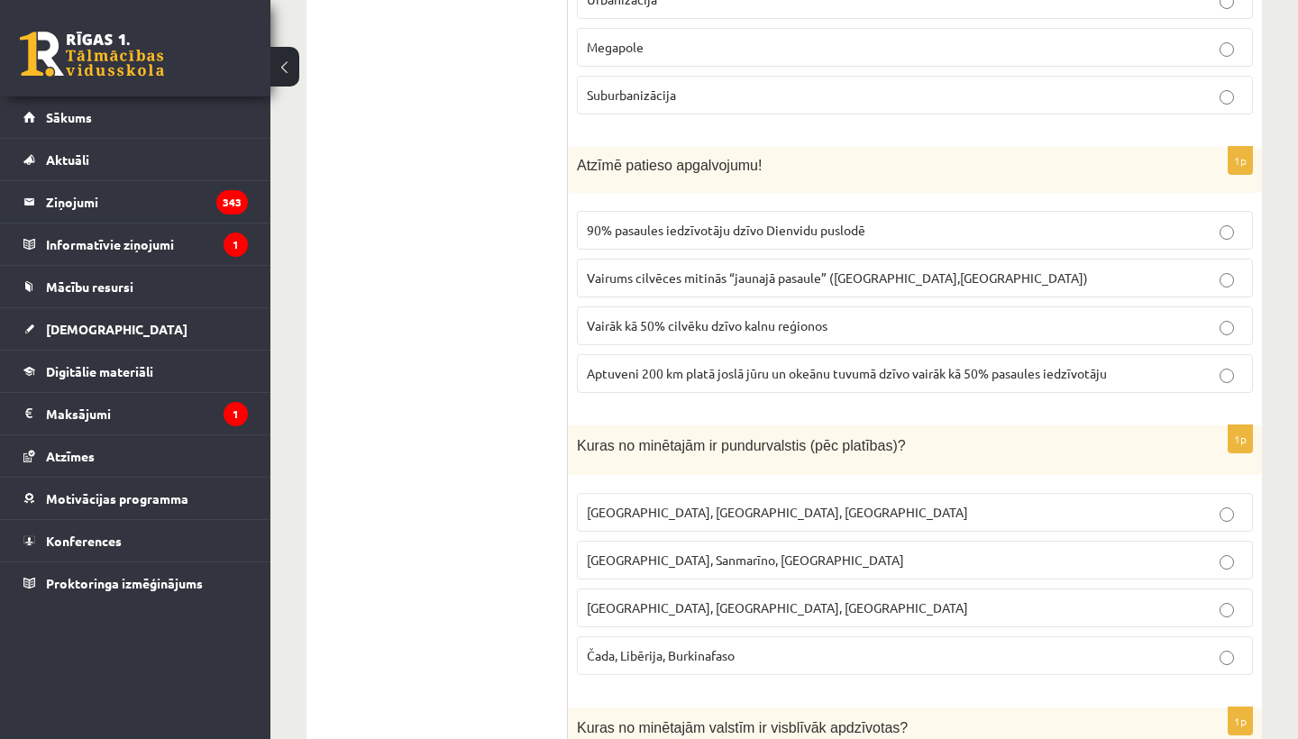
scroll to position [4677, 0]
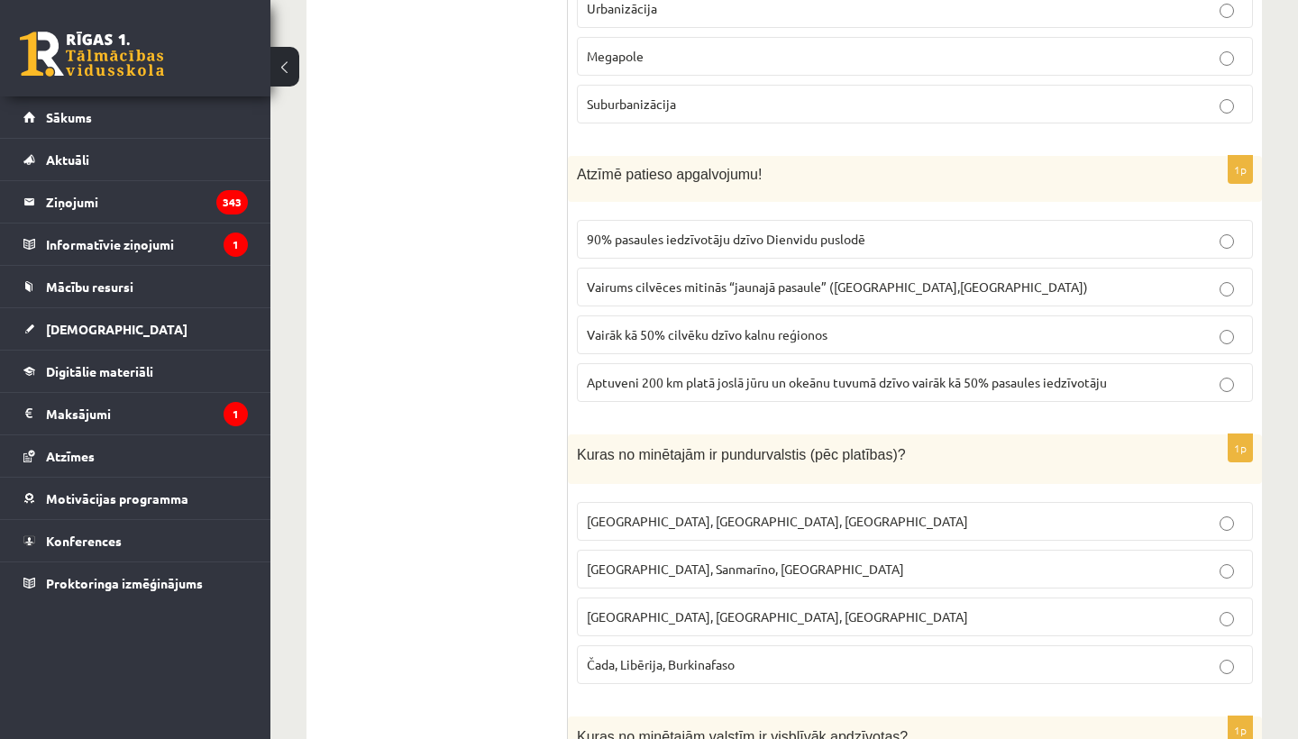
click at [706, 233] on span "90% pasaules iedzīvotāju dzīvo Dienvidu puslodē" at bounding box center [726, 239] width 279 height 16
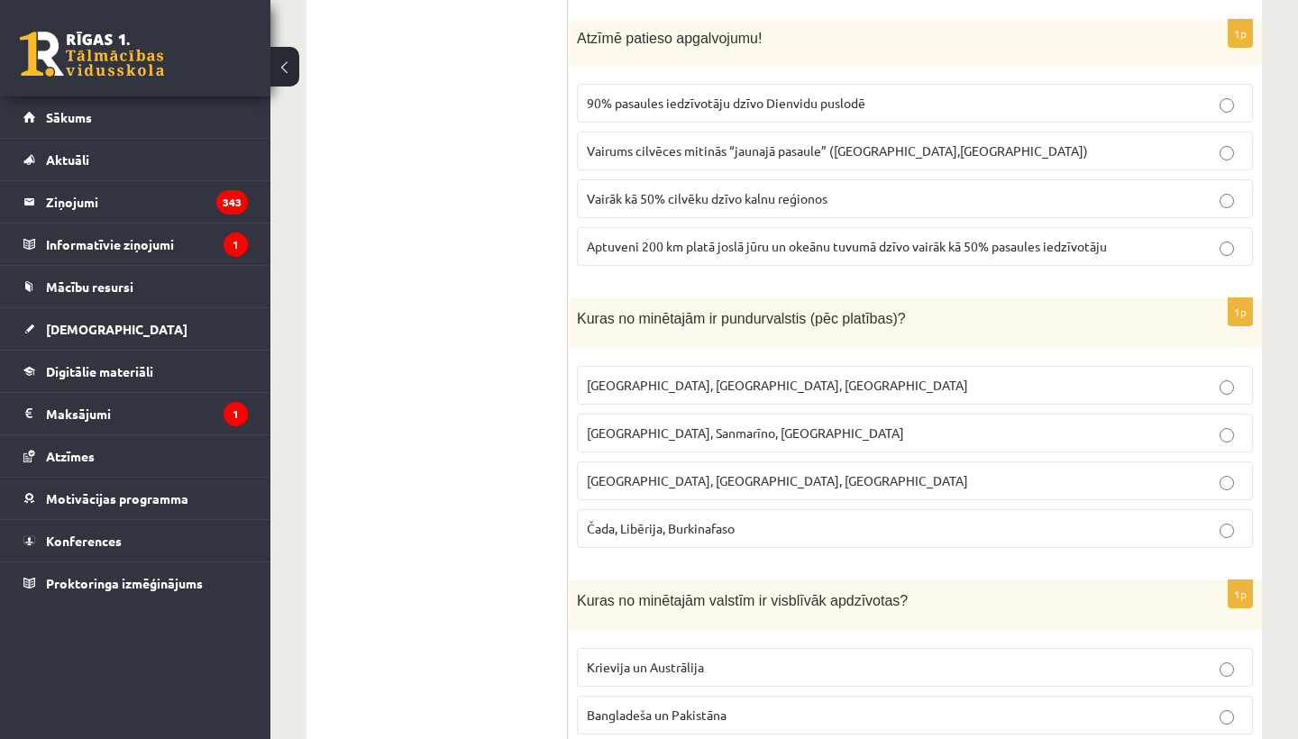
scroll to position [4838, 0]
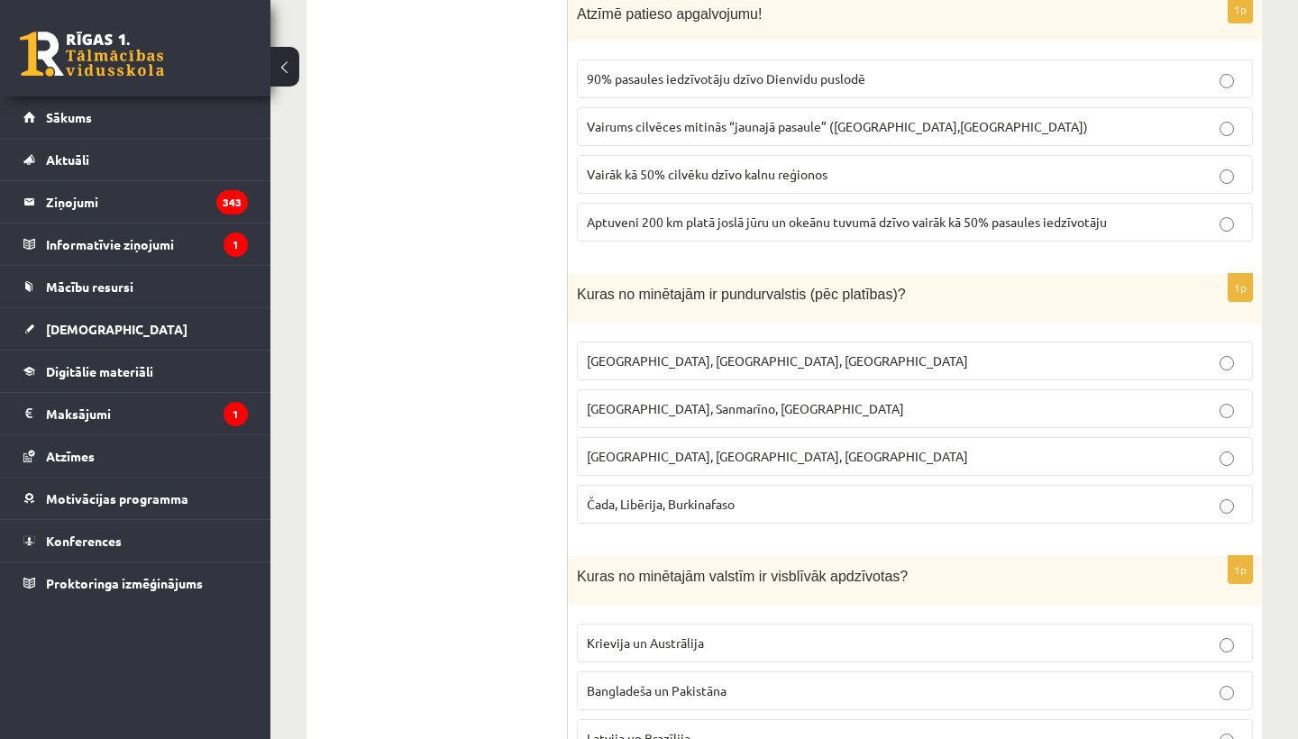
click at [681, 400] on span "Monako, Sanmarīno, Luksemburga" at bounding box center [745, 408] width 317 height 16
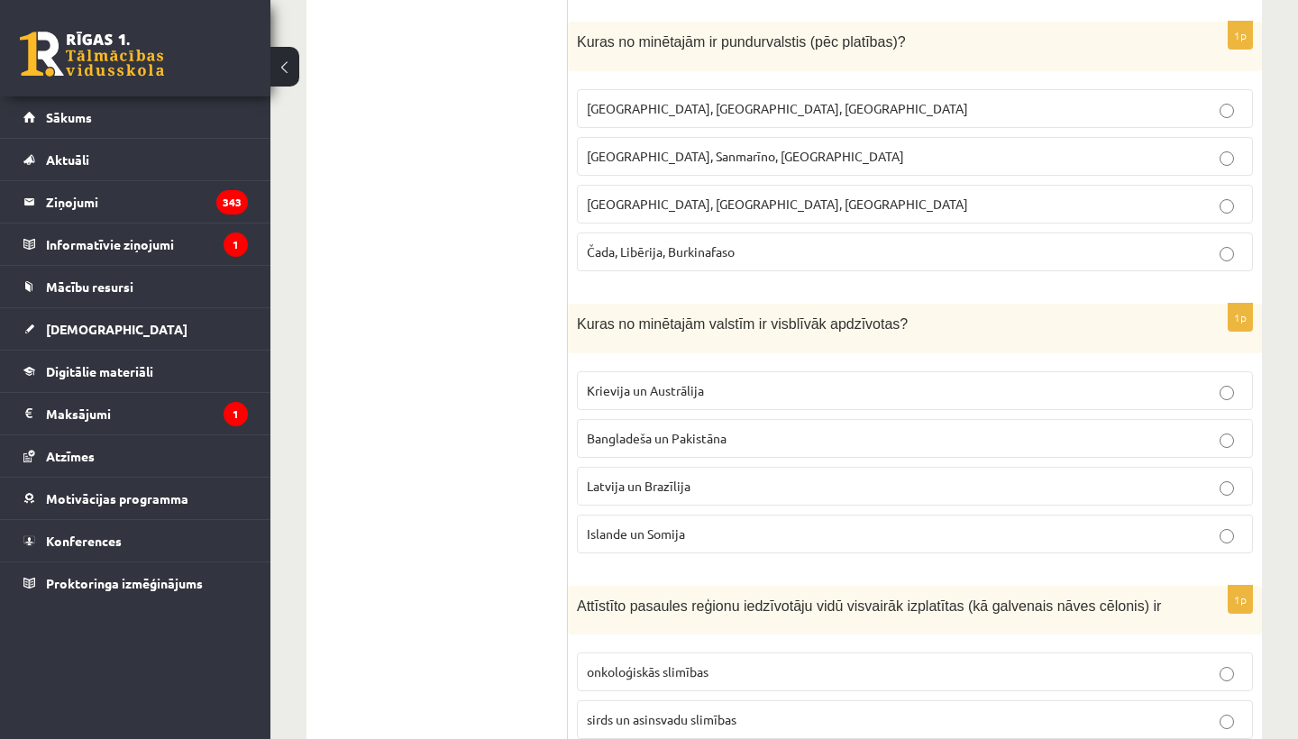
scroll to position [5096, 0]
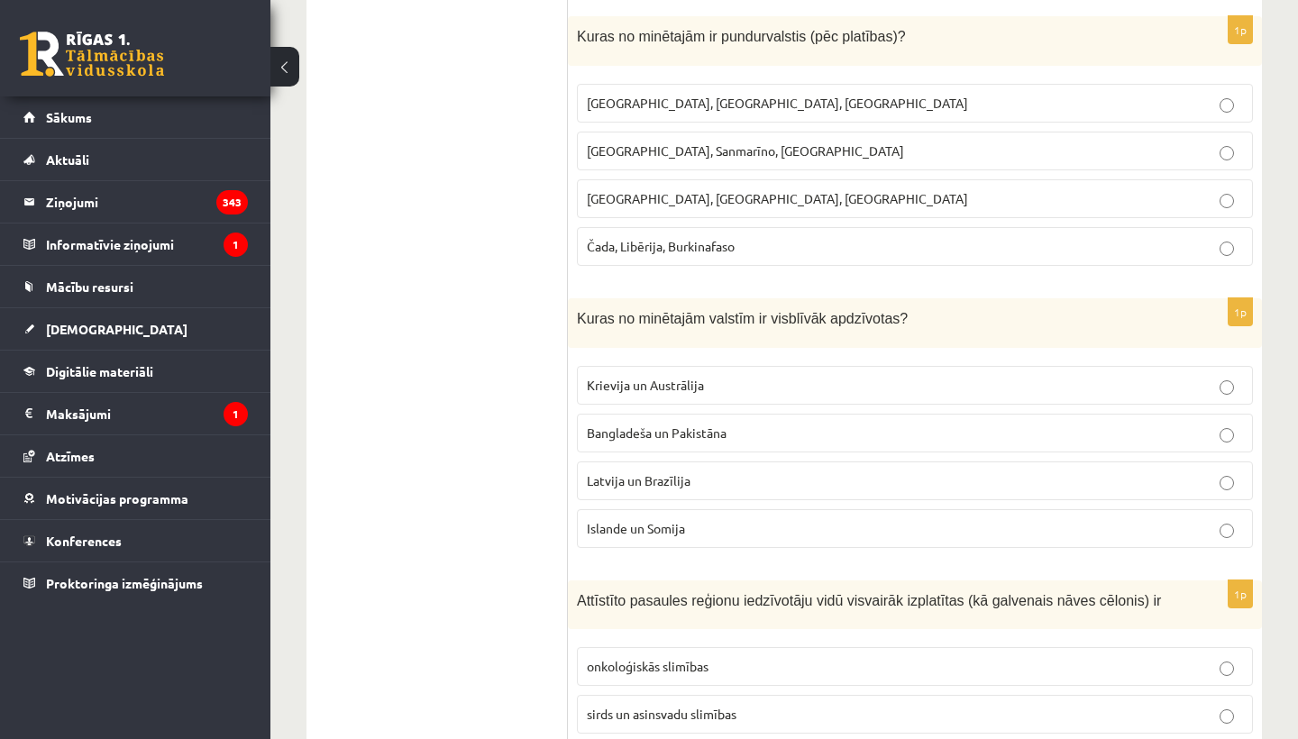
click at [766, 519] on p "Islande un Somija" at bounding box center [915, 528] width 656 height 19
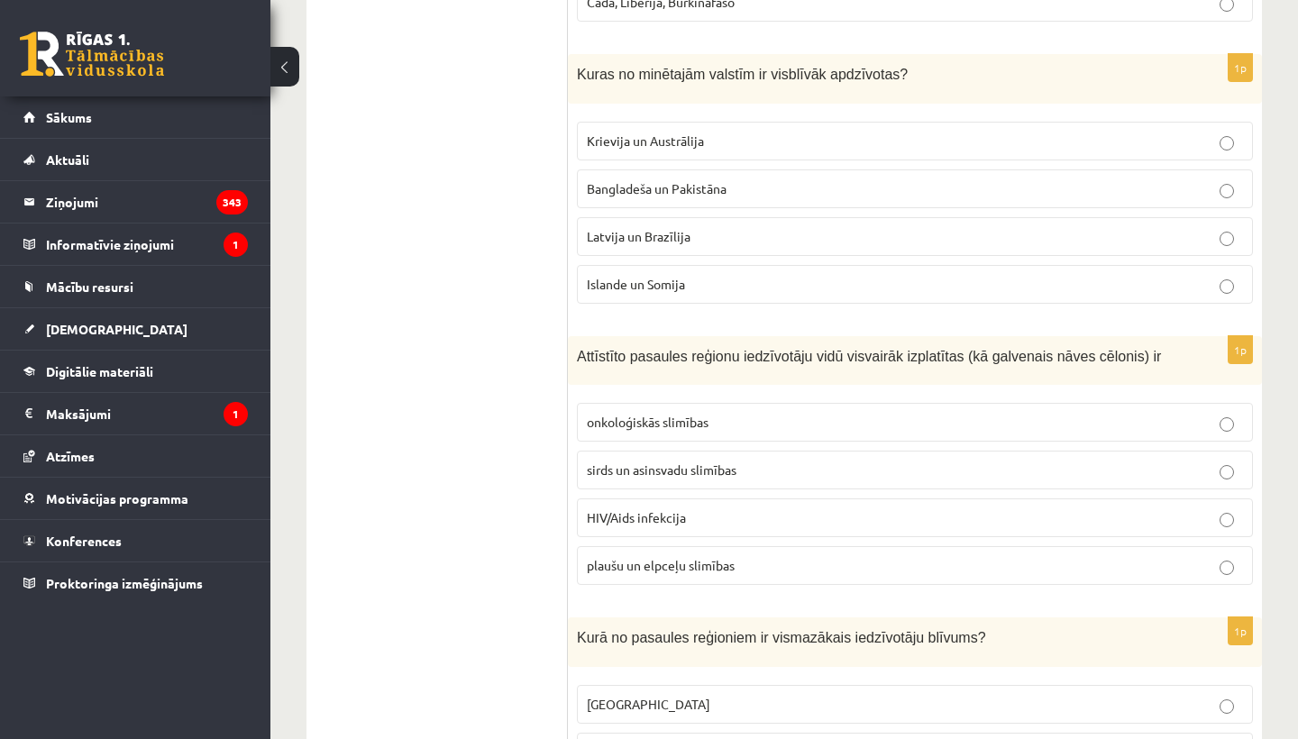
scroll to position [5342, 0]
click at [708, 466] on label "sirds un asinsvadu slimības" at bounding box center [915, 468] width 676 height 39
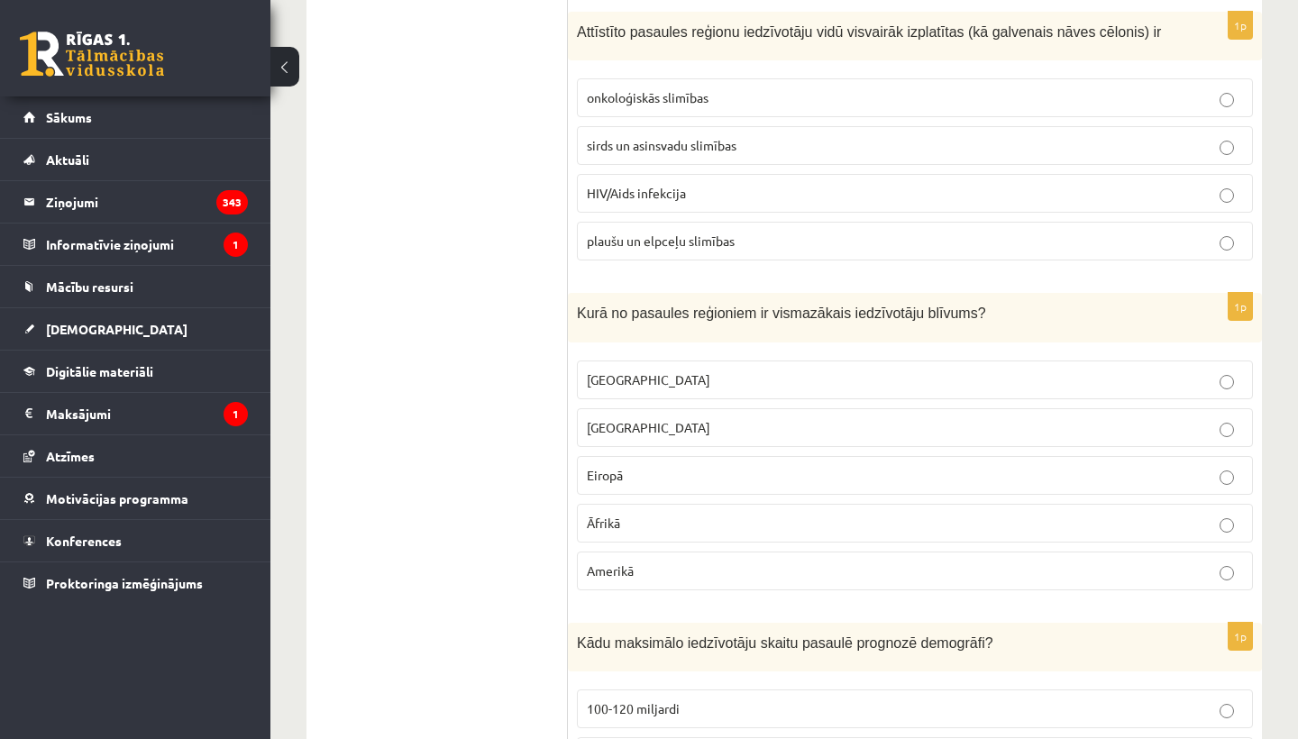
scroll to position [5673, 0]
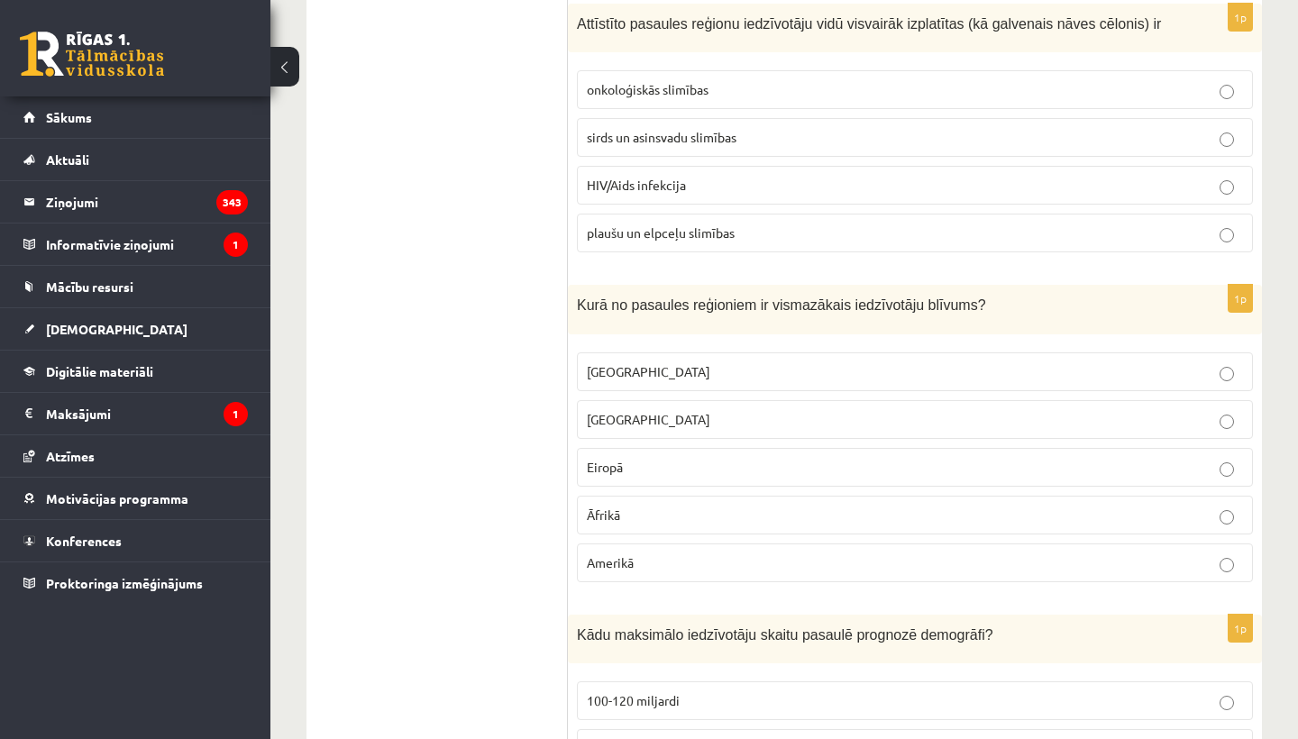
click at [853, 379] on p "Austrālijā" at bounding box center [915, 371] width 656 height 19
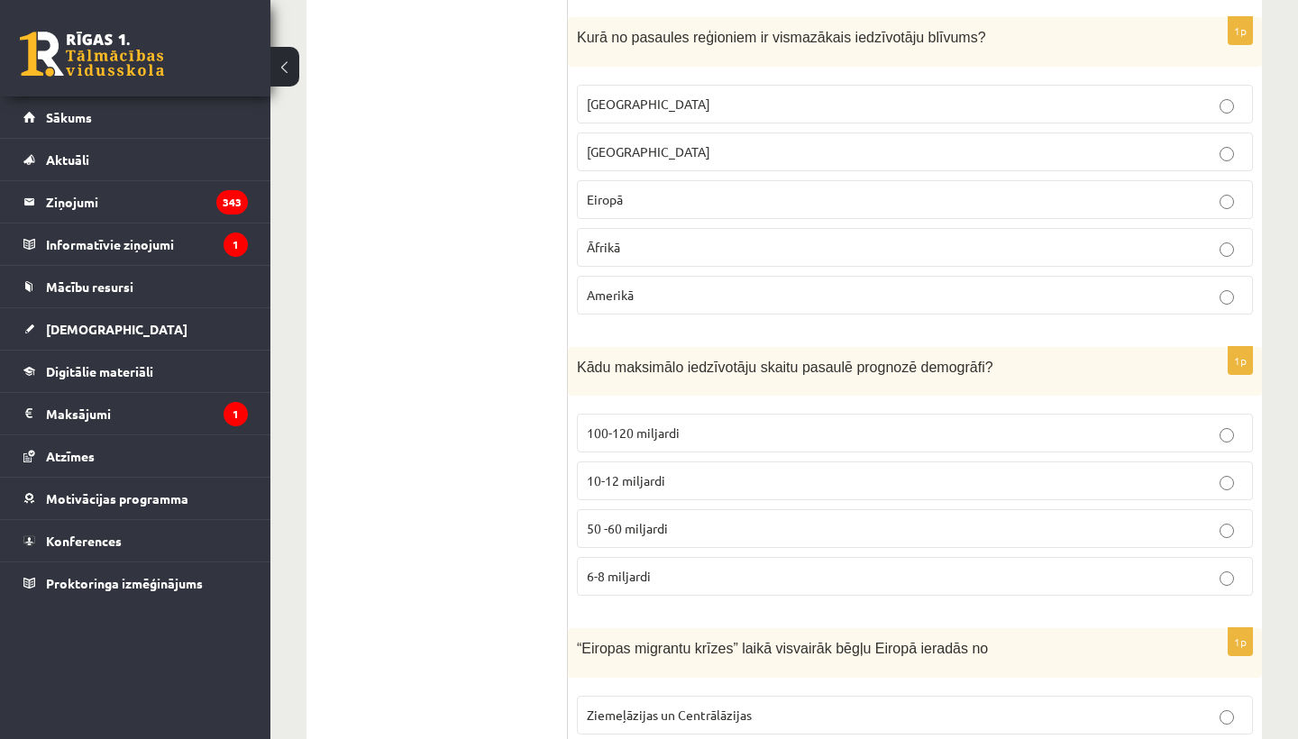
scroll to position [5943, 0]
click at [695, 498] on label "10-12 miljardi" at bounding box center [915, 478] width 676 height 39
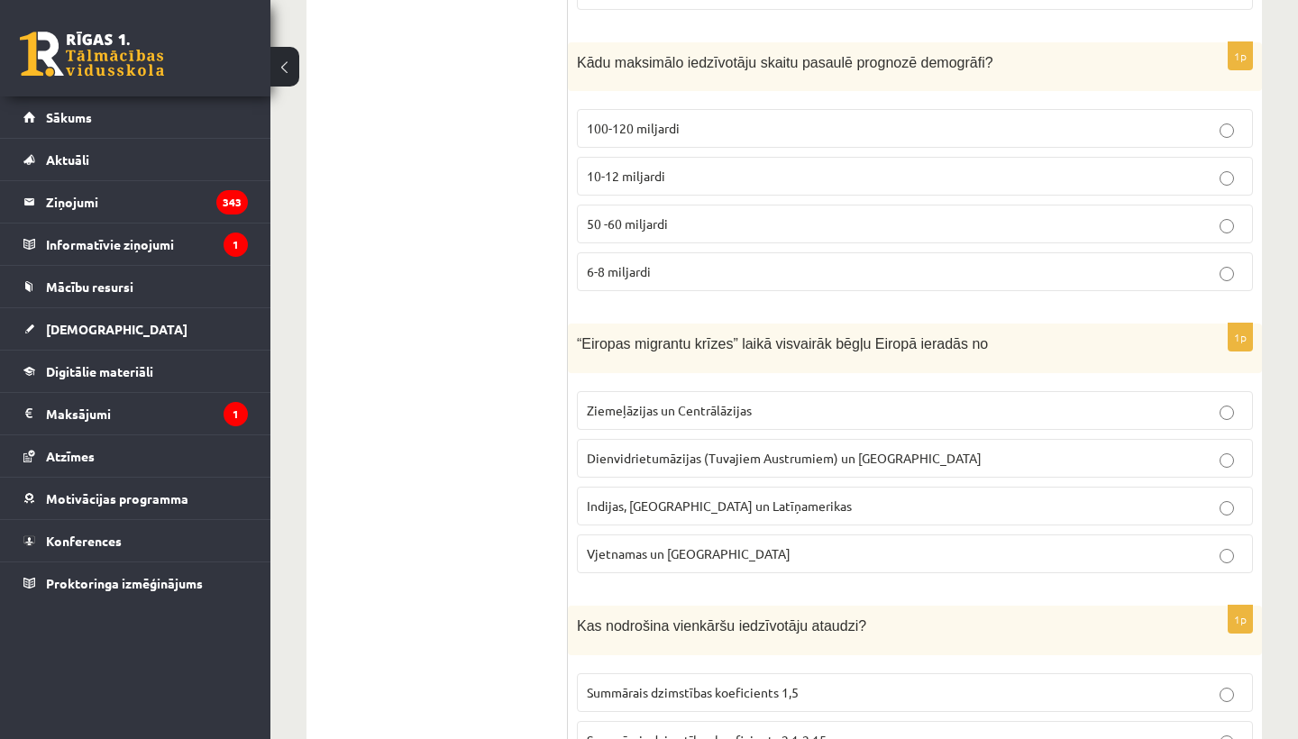
scroll to position [6248, 0]
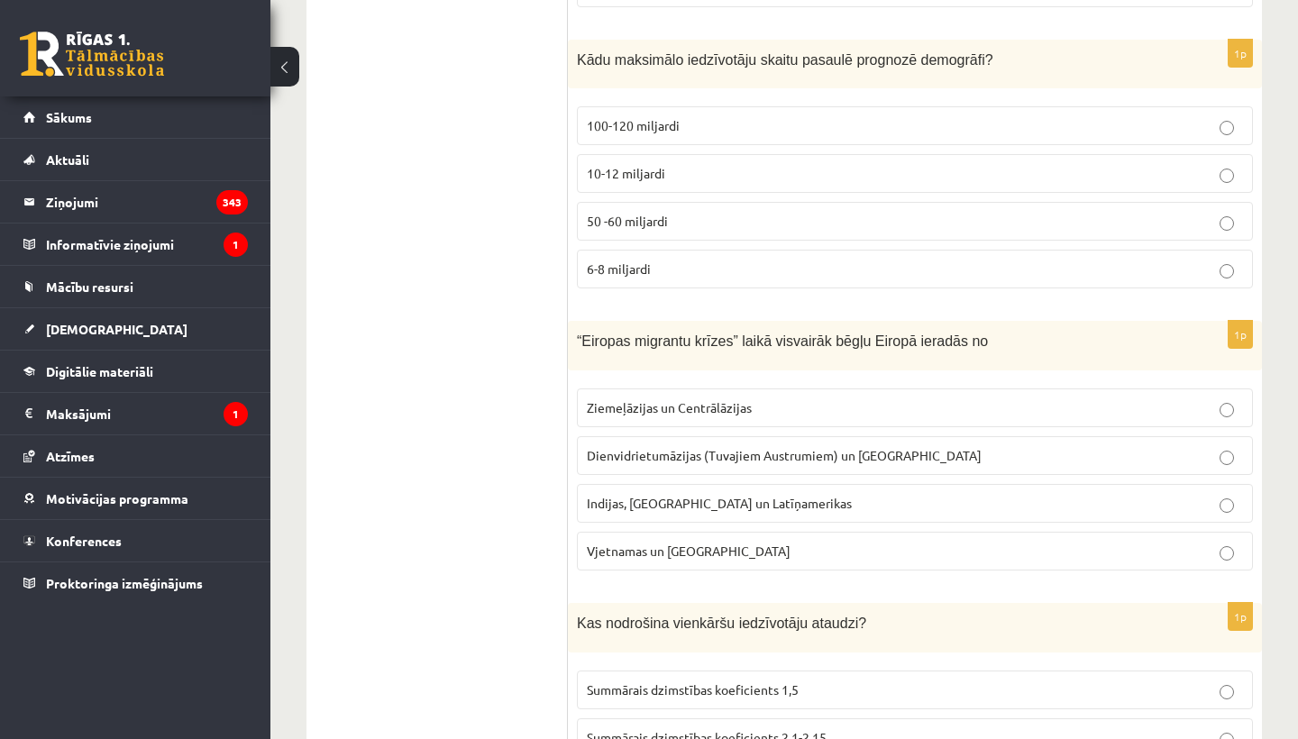
click at [856, 463] on span "Dienvidrietumāzijas (Tuvajiem Austrumiem) un Āfrikas" at bounding box center [784, 455] width 395 height 16
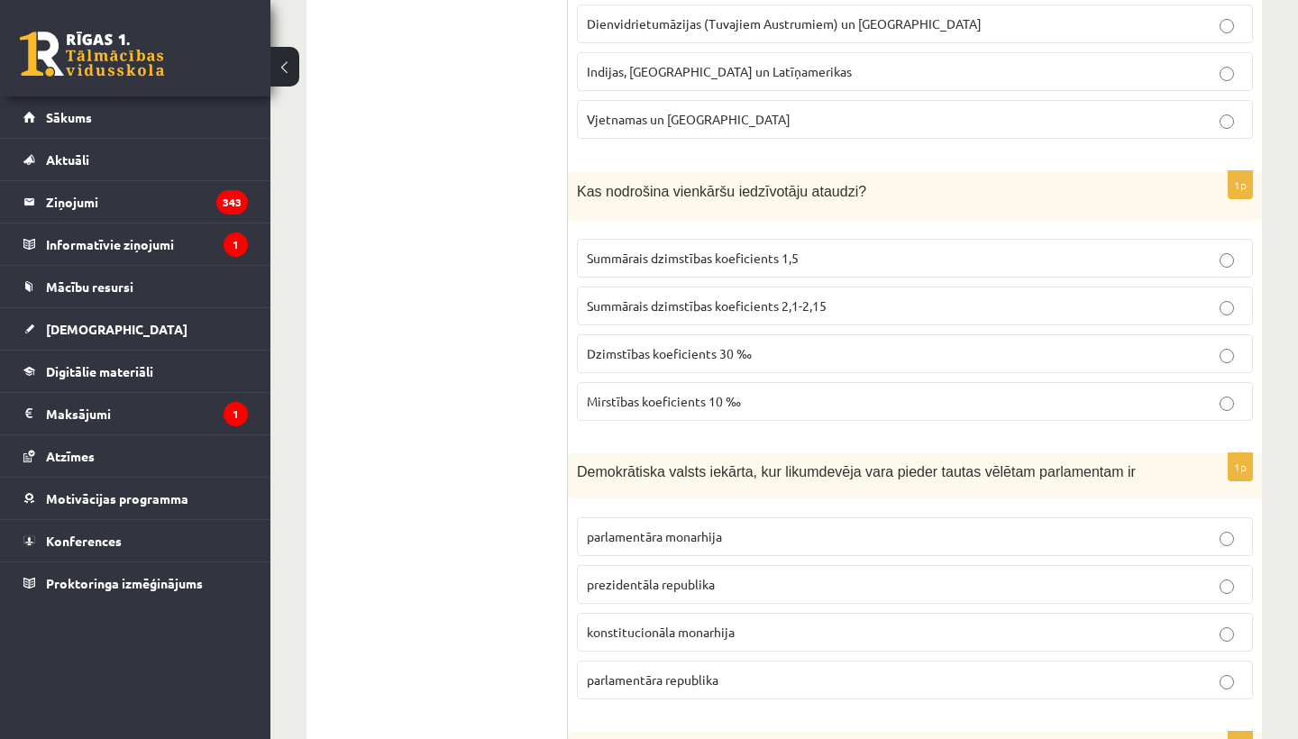
scroll to position [6680, 0]
click at [884, 315] on p "Summārais dzimstības koeficients 2,1-2,15" at bounding box center [915, 306] width 656 height 19
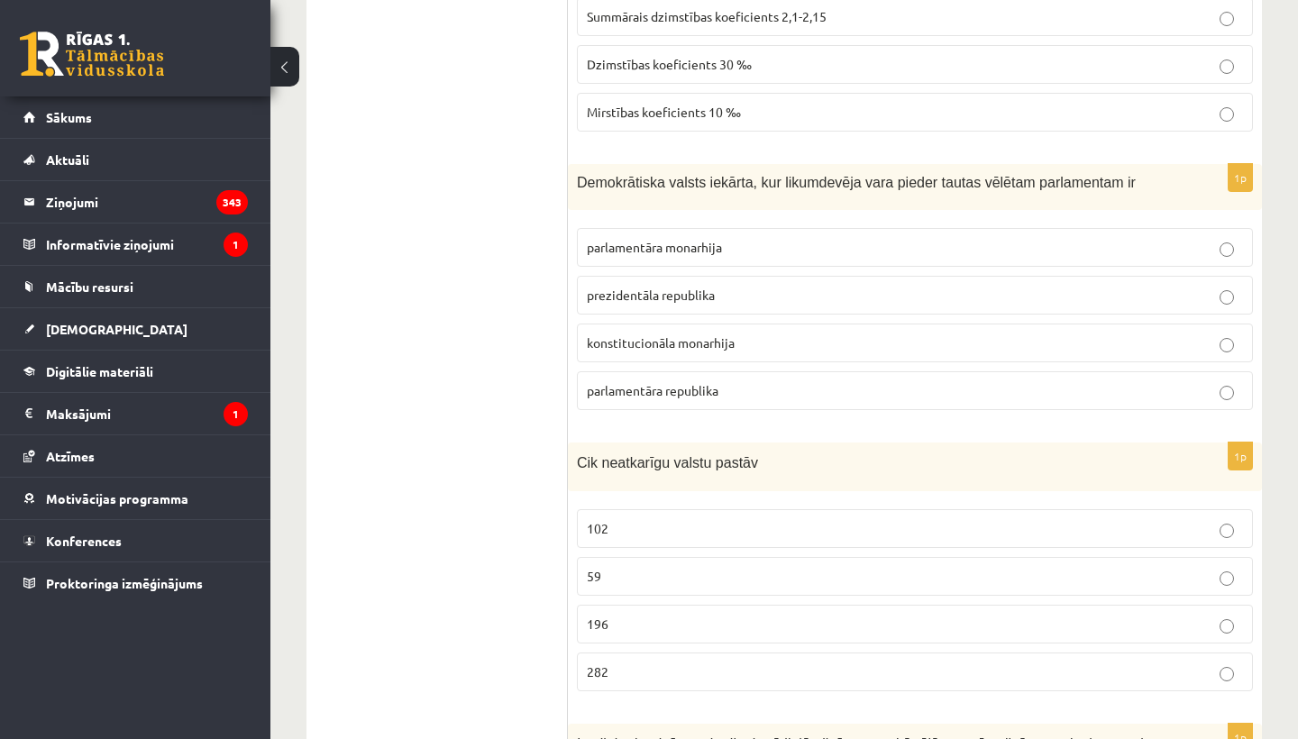
scroll to position [6973, 0]
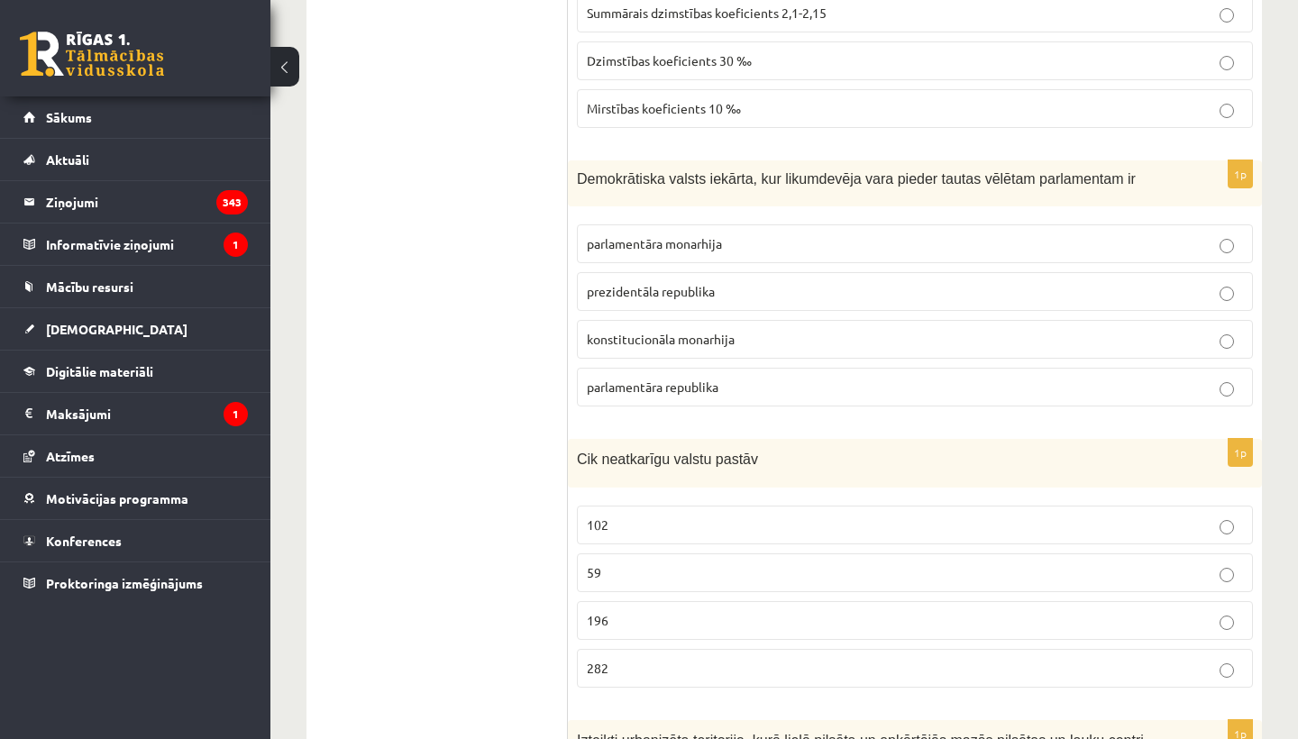
click at [742, 397] on p "parlamentāra republika" at bounding box center [915, 387] width 656 height 19
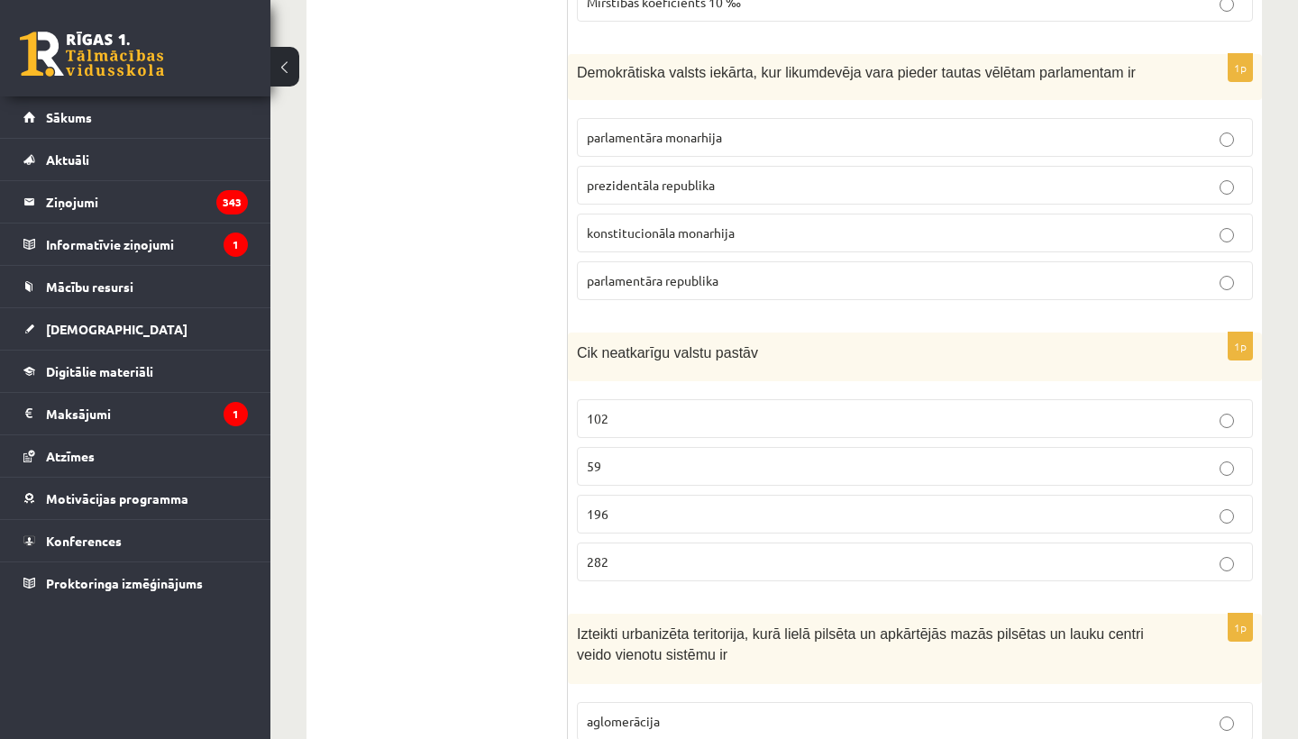
click at [739, 524] on p "196" at bounding box center [915, 514] width 656 height 19
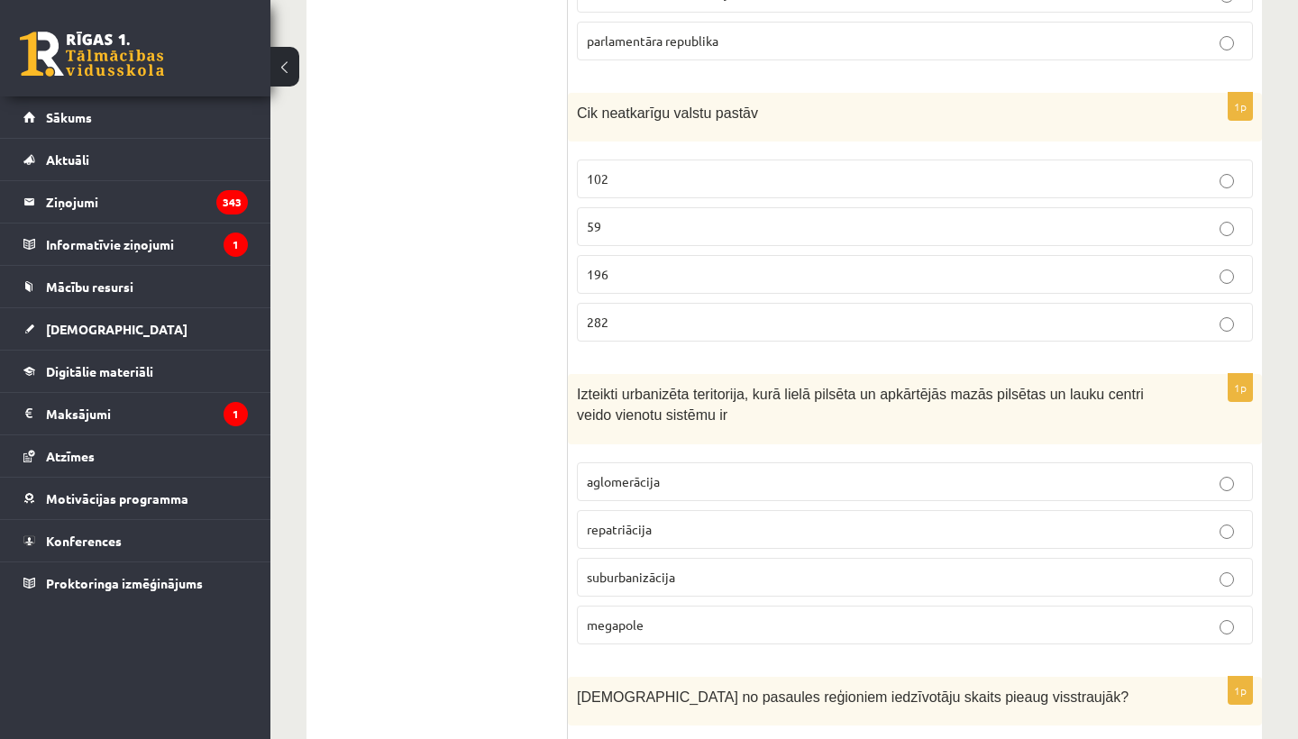
scroll to position [7322, 0]
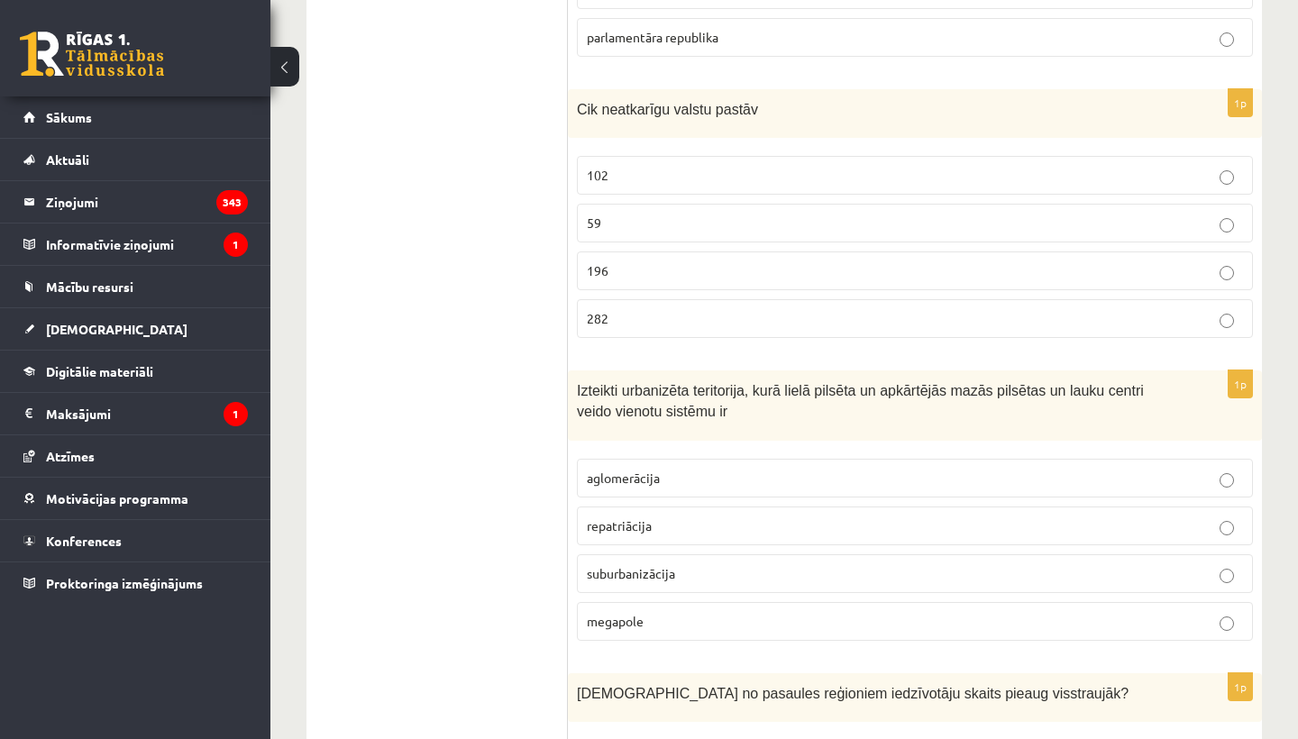
click at [770, 480] on p "aglomerācija" at bounding box center [915, 478] width 656 height 19
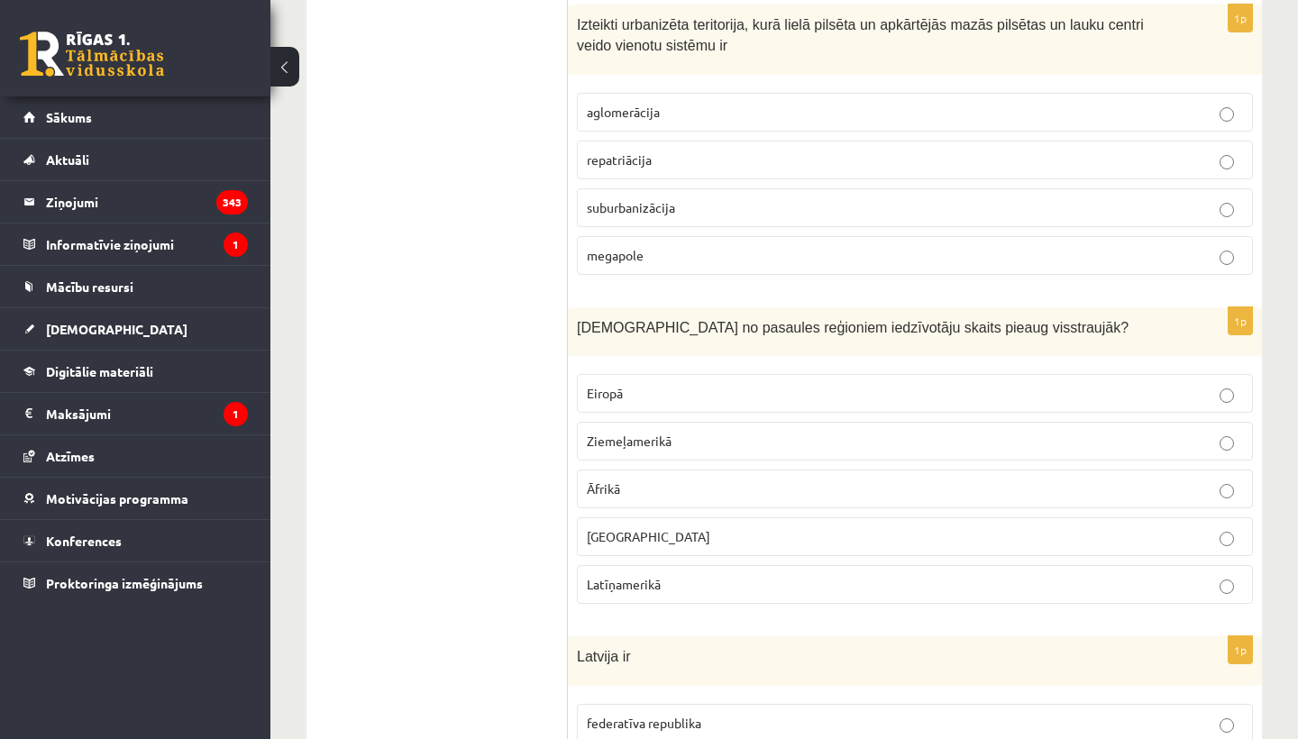
scroll to position [7691, 0]
click at [632, 544] on p "Āzijā" at bounding box center [915, 534] width 656 height 19
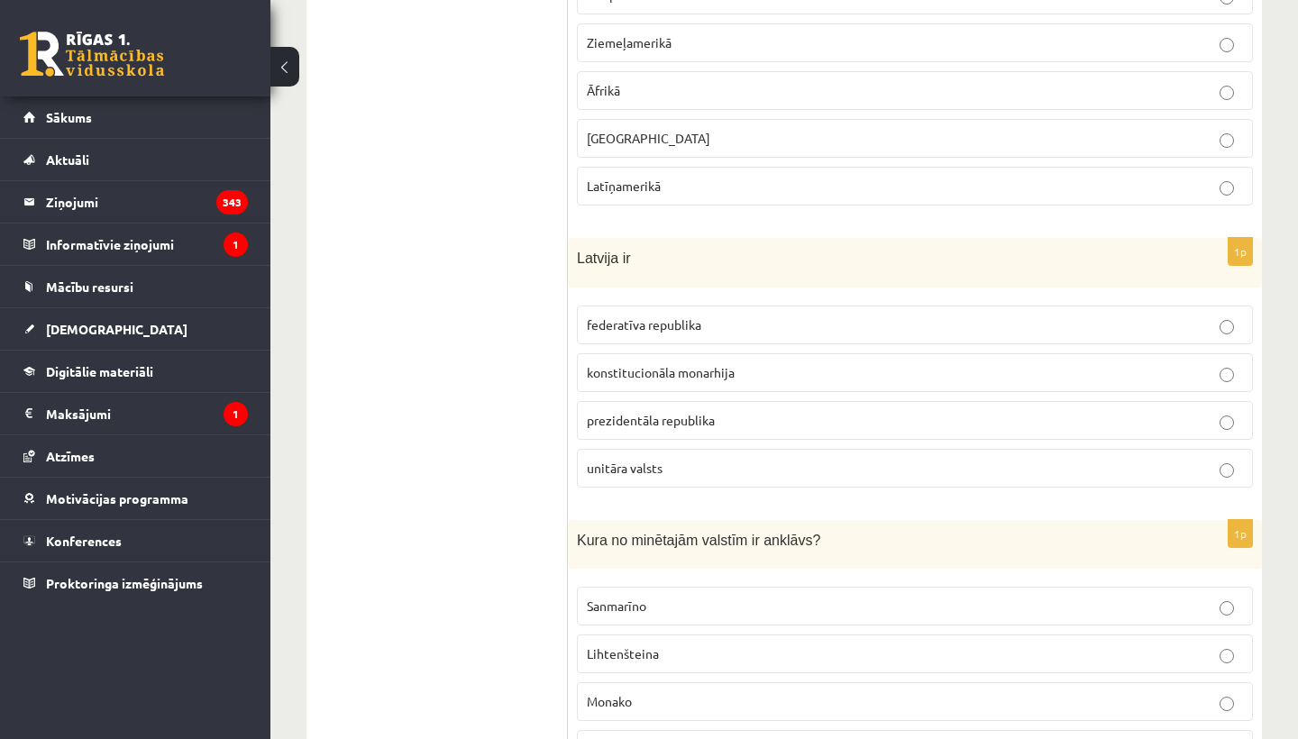
scroll to position [8090, 0]
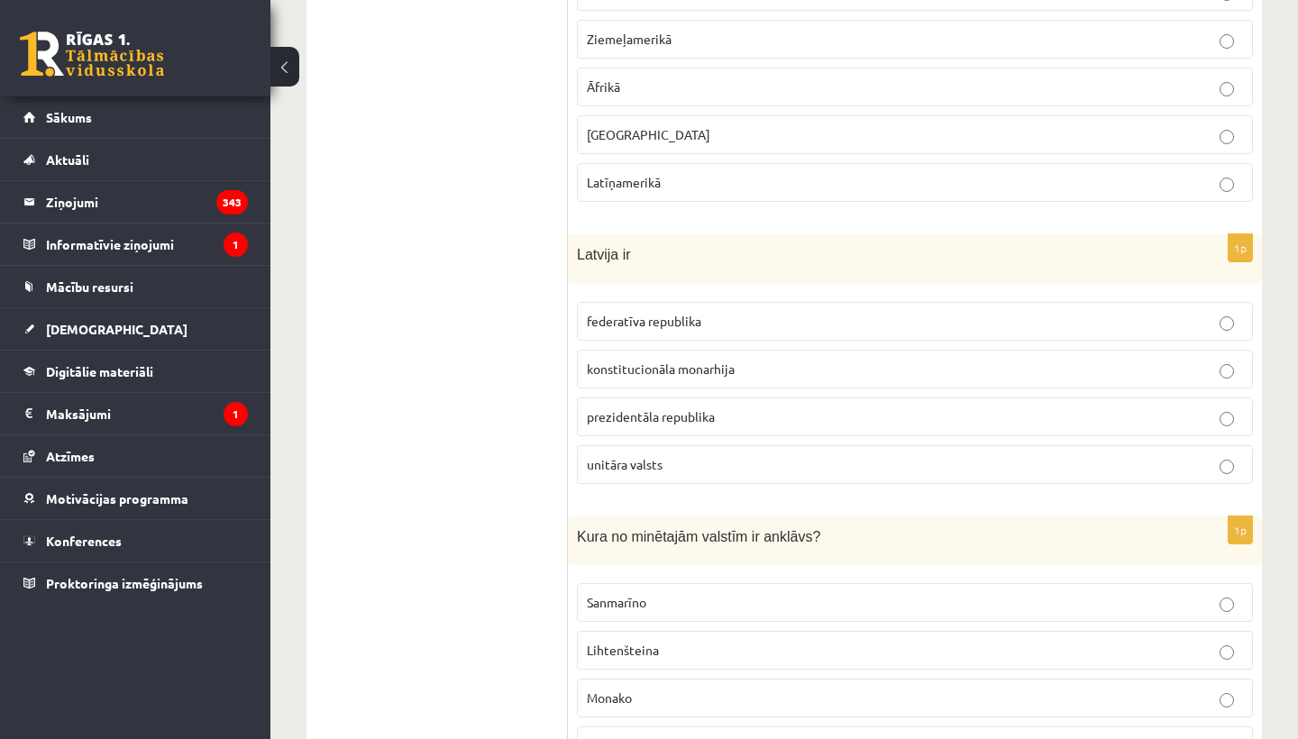
click at [674, 483] on label "unitāra valsts" at bounding box center [915, 464] width 676 height 39
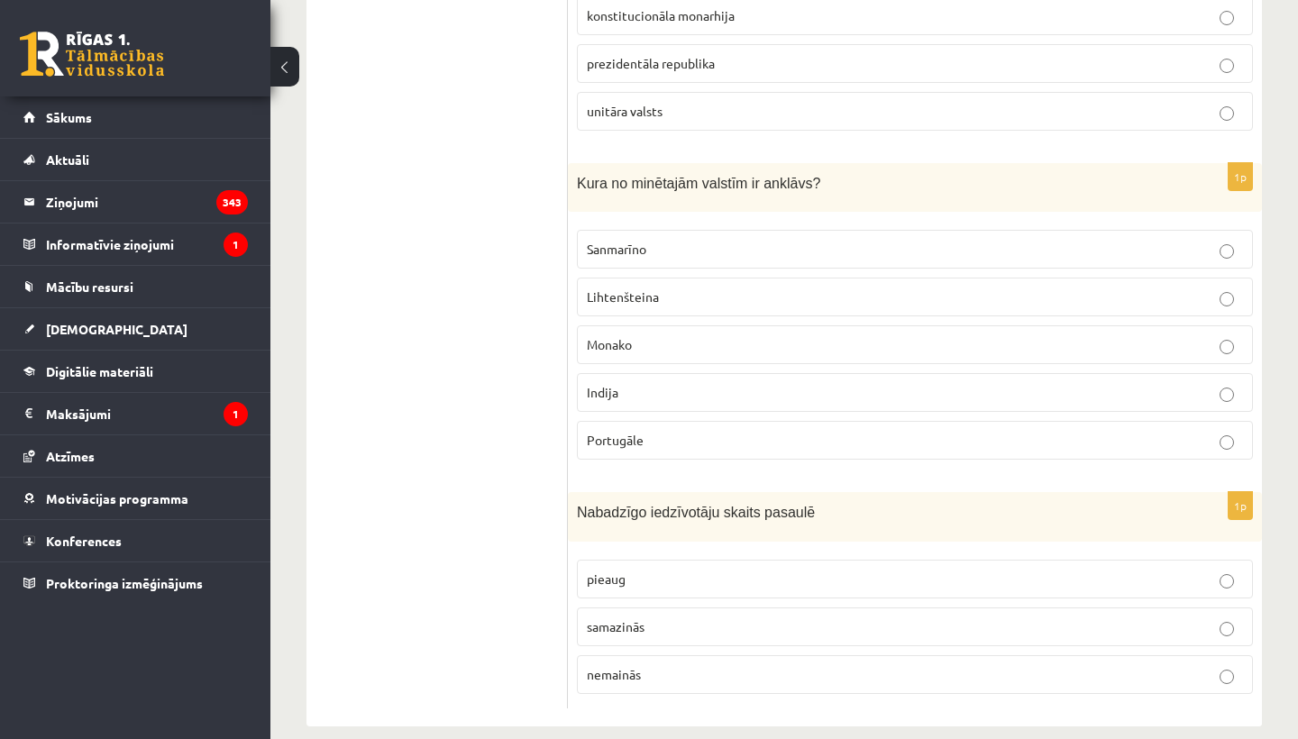
scroll to position [8451, 0]
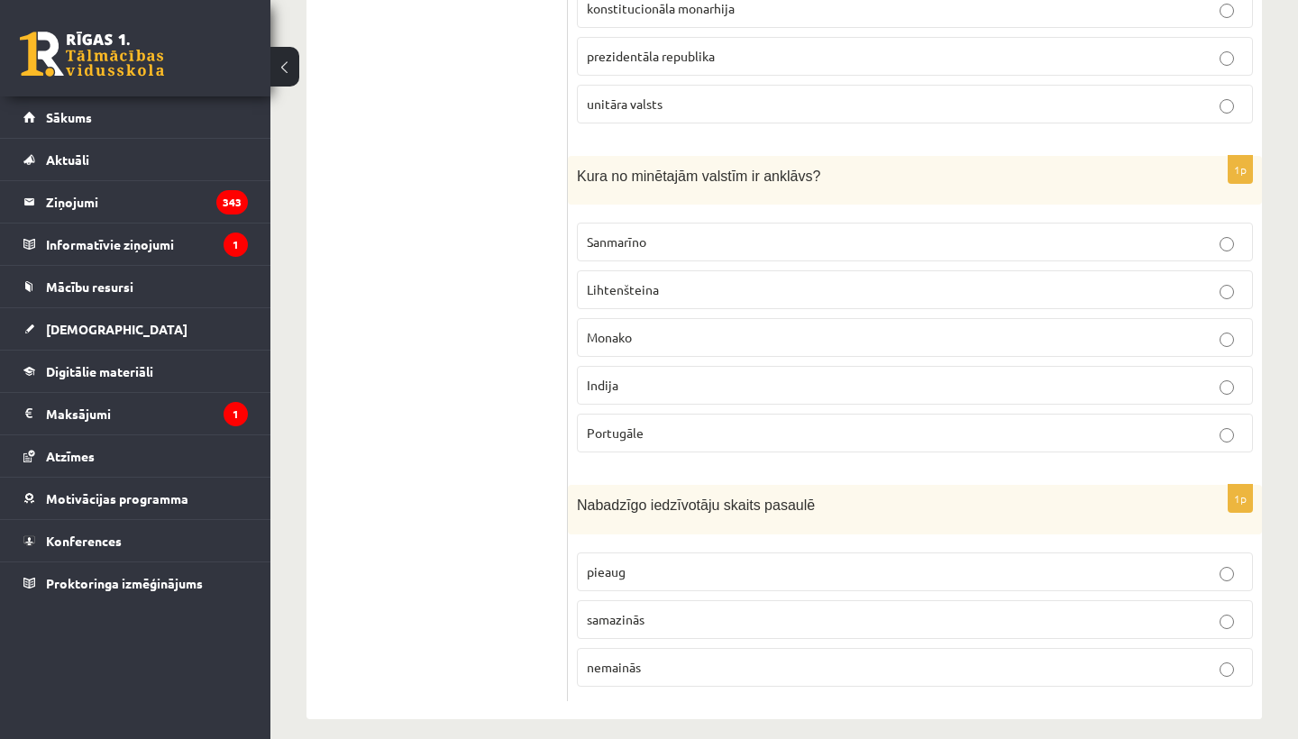
click at [735, 248] on p "Sanmarīno" at bounding box center [915, 242] width 656 height 19
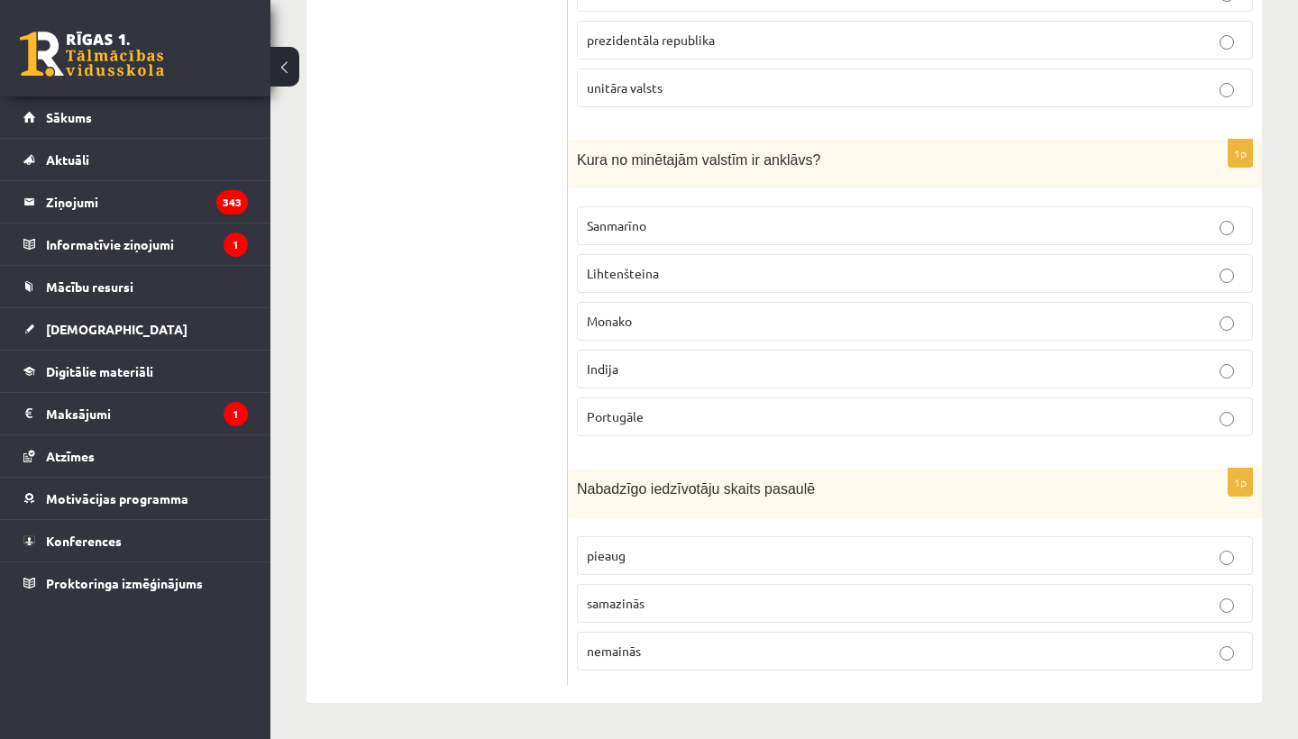
scroll to position [8471, 0]
click at [674, 601] on p "samazinās" at bounding box center [915, 603] width 656 height 19
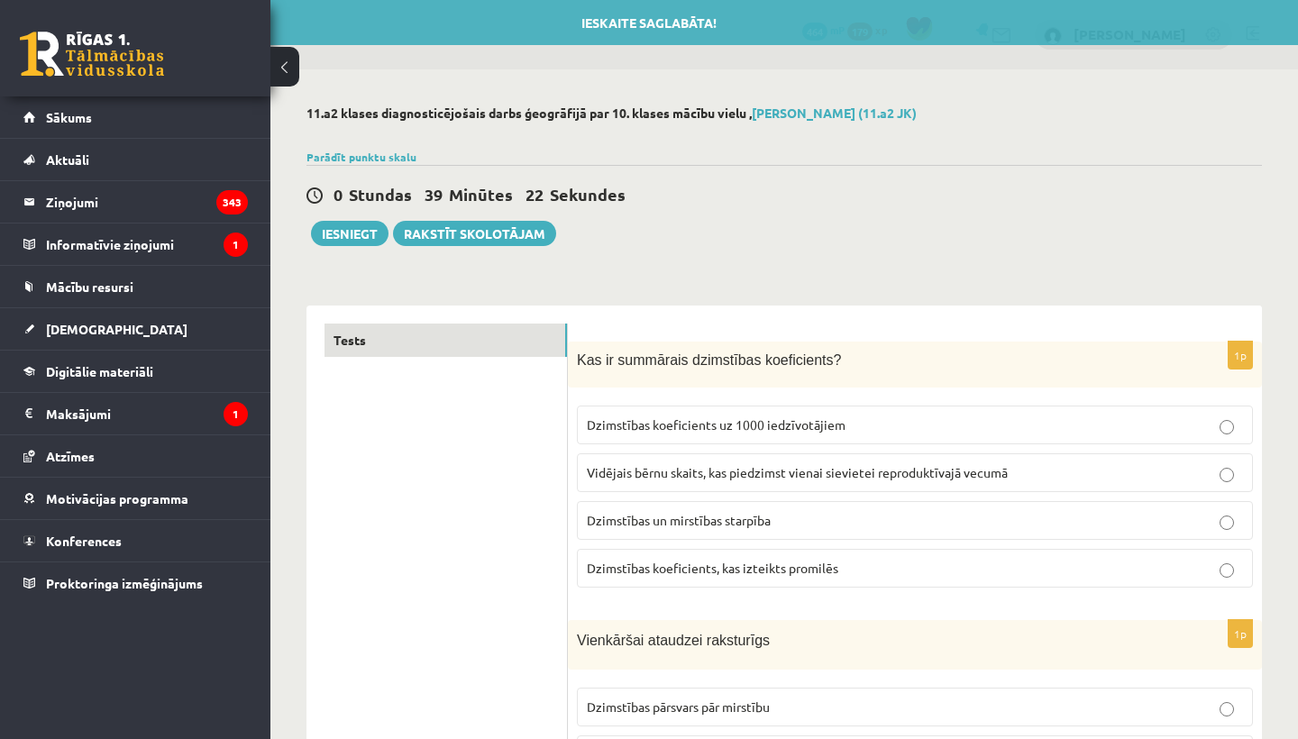
scroll to position [0, 0]
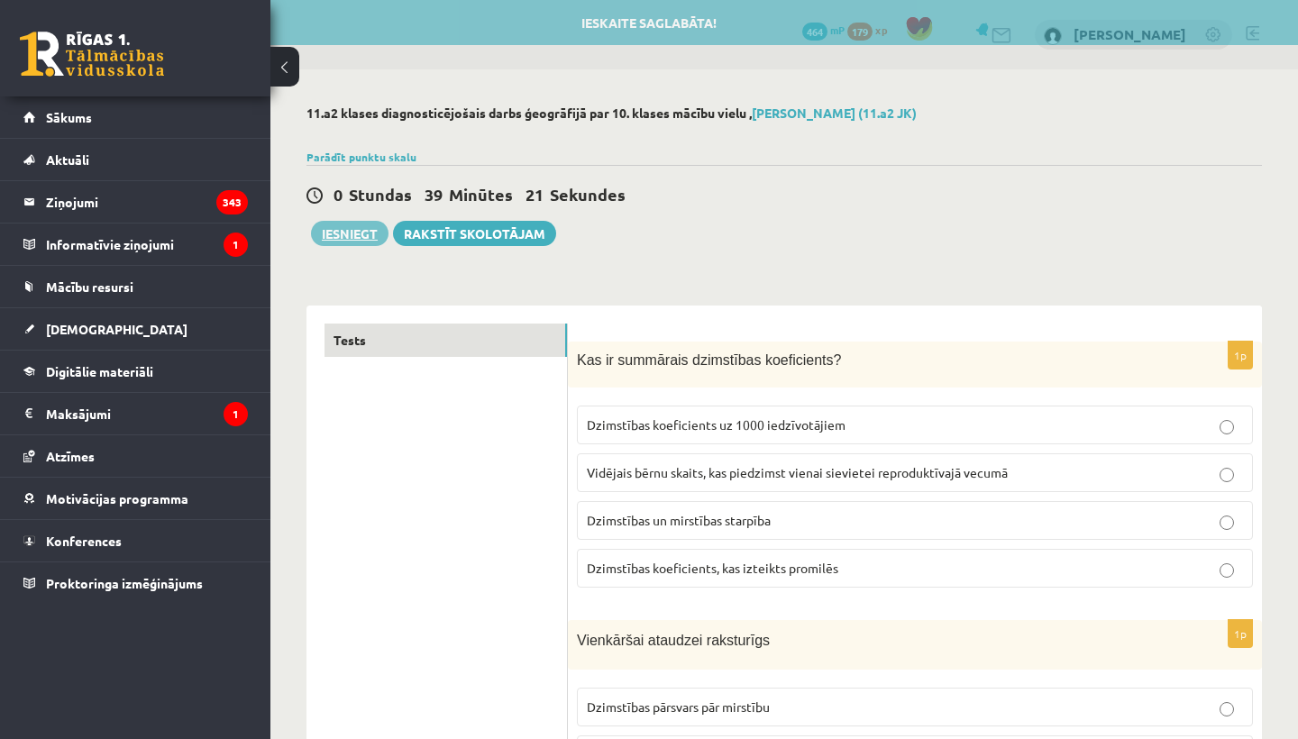
click at [376, 226] on button "Iesniegt" at bounding box center [350, 233] width 78 height 25
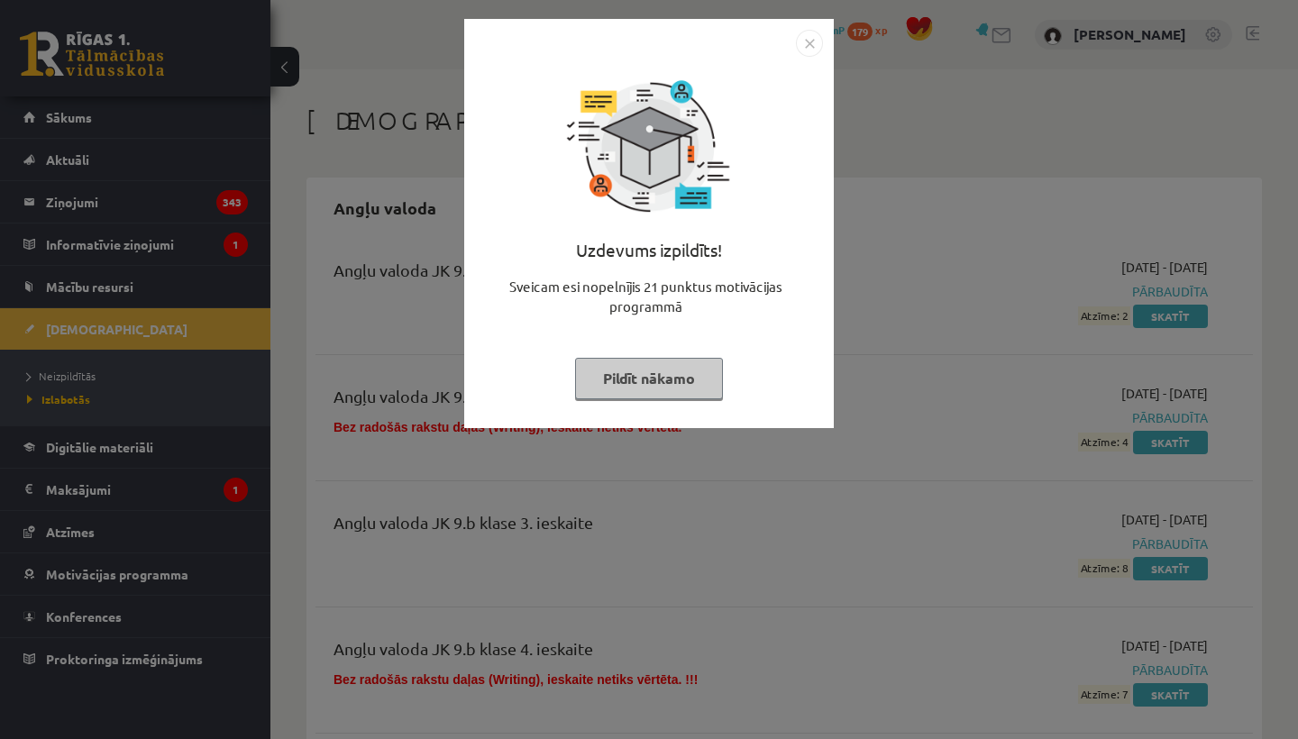
click at [810, 40] on img "Close" at bounding box center [809, 43] width 27 height 27
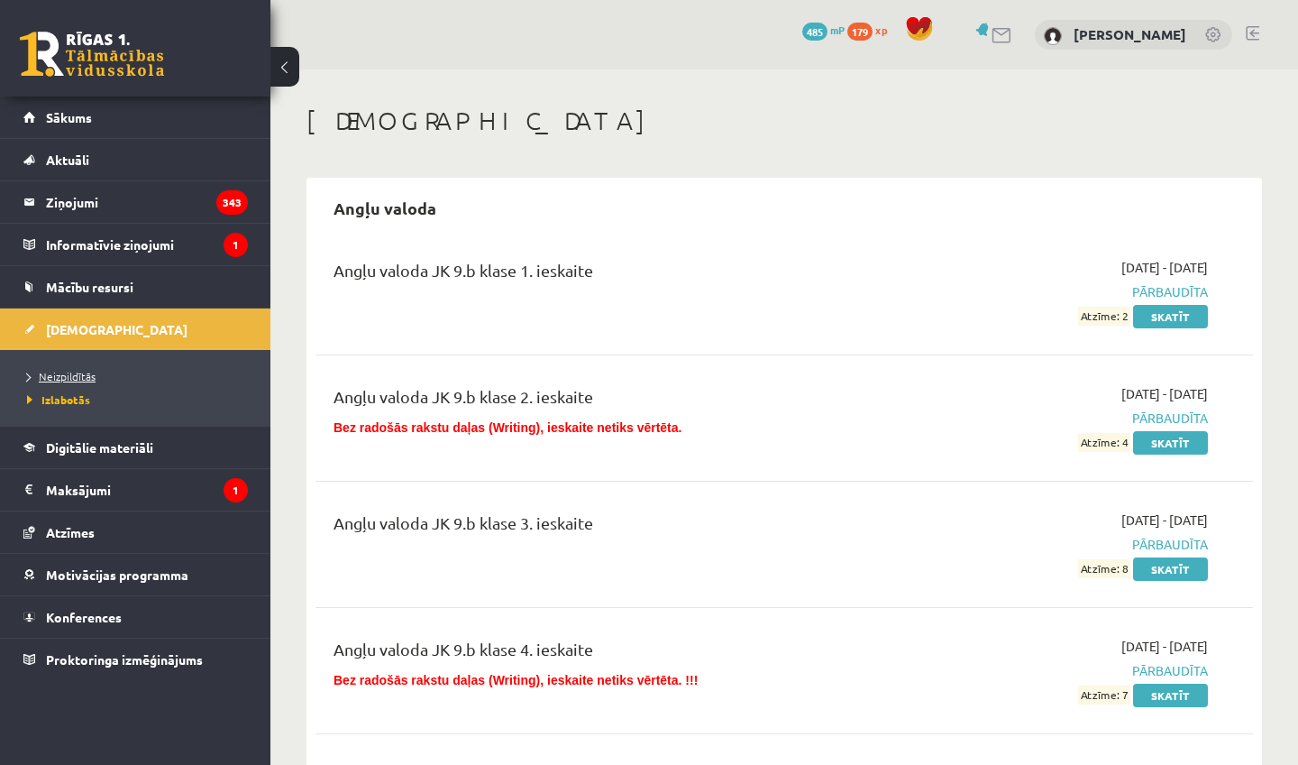
click at [78, 380] on span "Neizpildītās" at bounding box center [61, 376] width 69 height 14
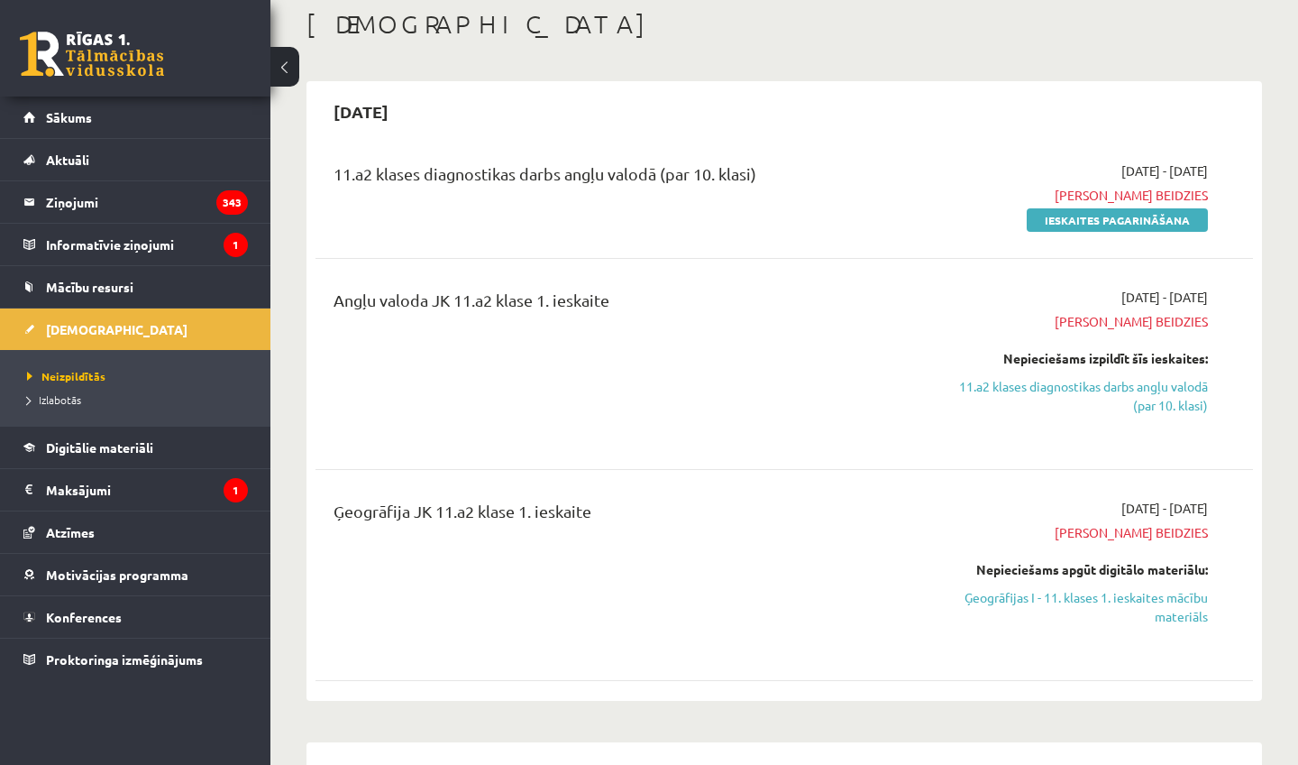
scroll to position [123, 0]
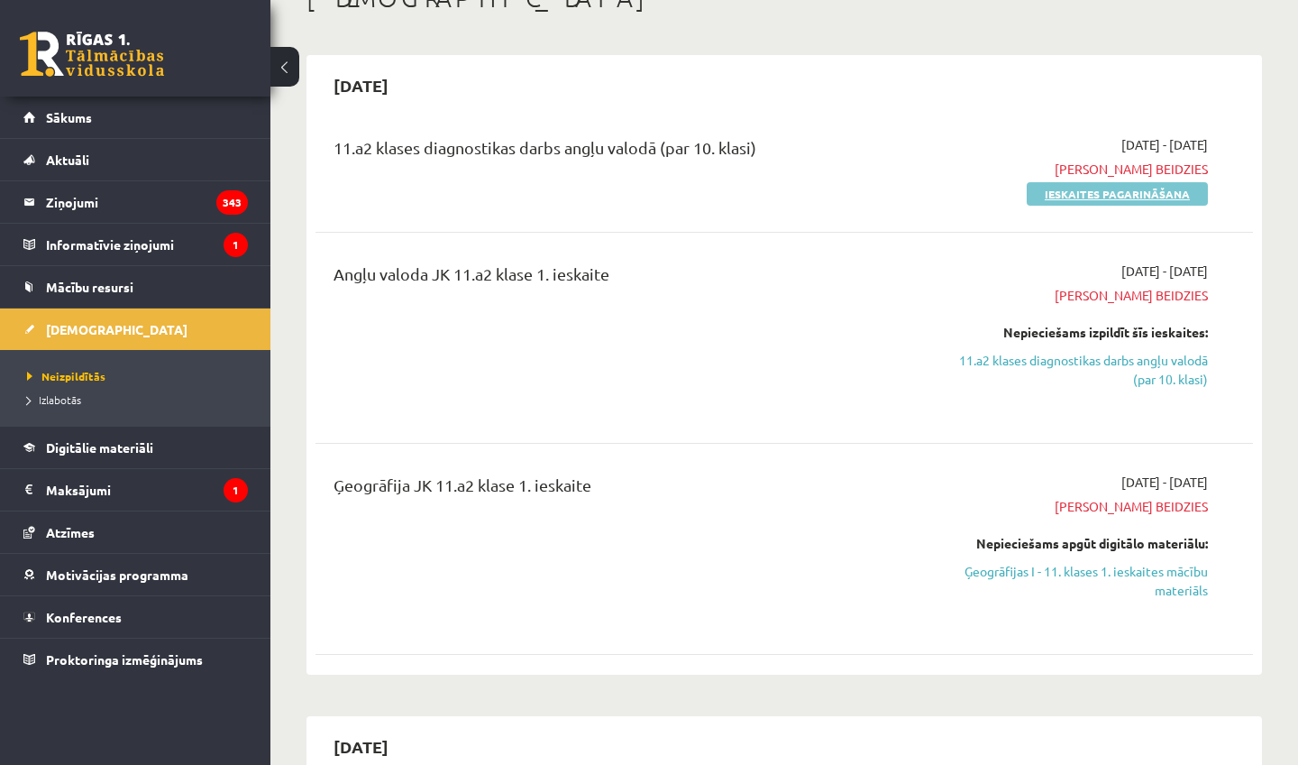
click at [1090, 197] on link "Ieskaites pagarināšana" at bounding box center [1117, 193] width 181 height 23
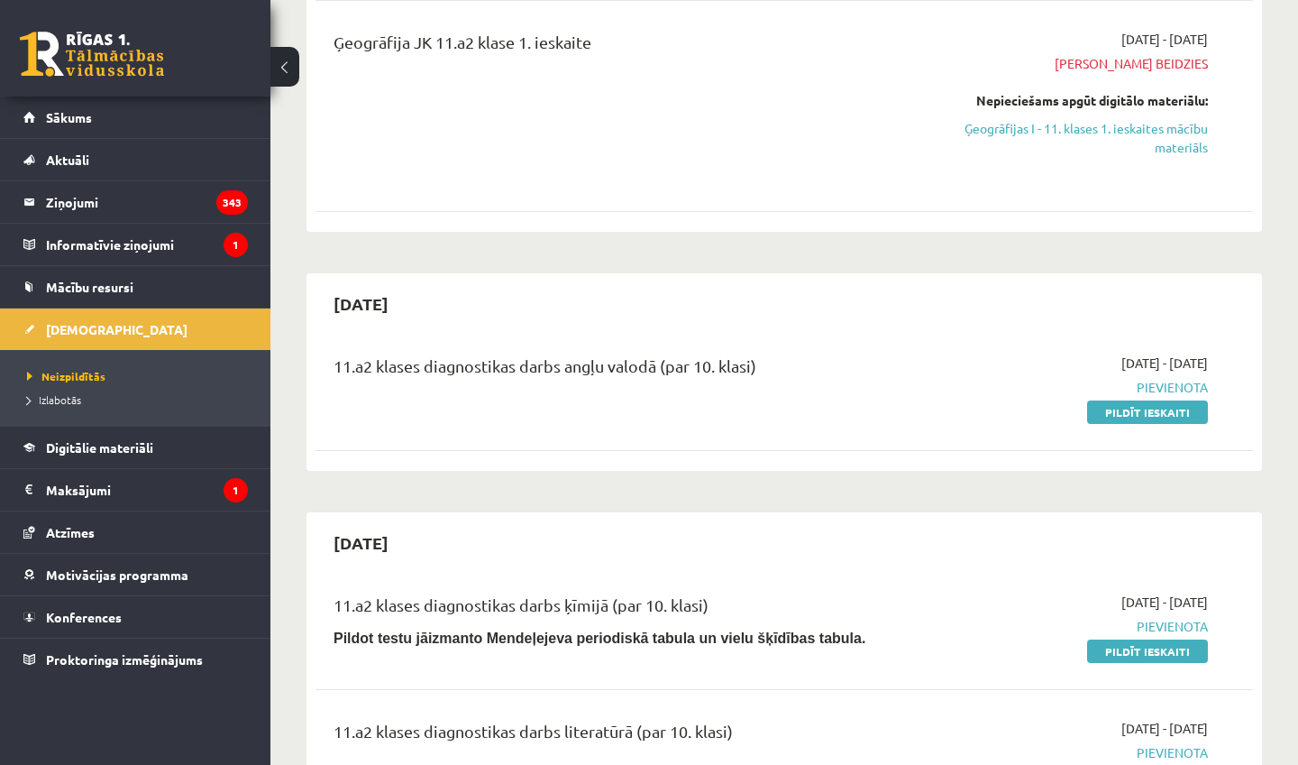
scroll to position [519, 0]
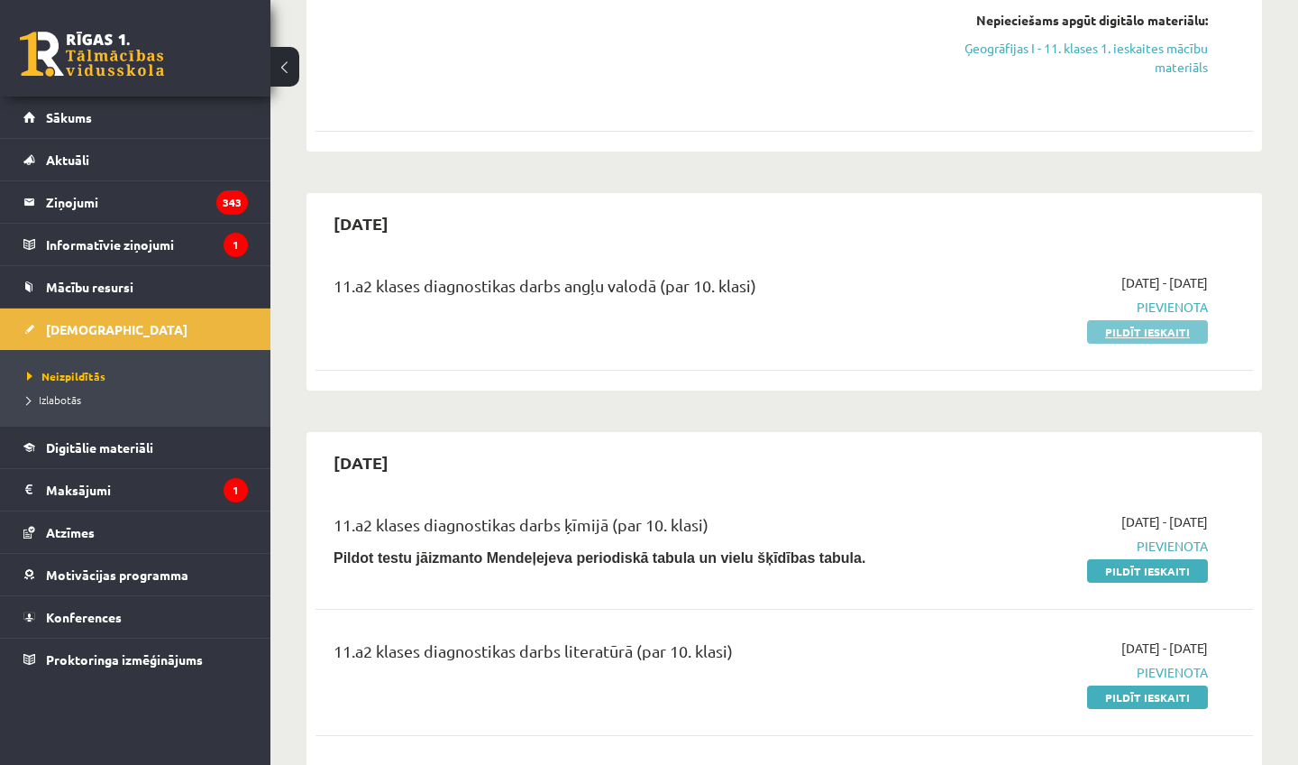
click at [1121, 326] on link "Pildīt ieskaiti" at bounding box center [1147, 331] width 121 height 23
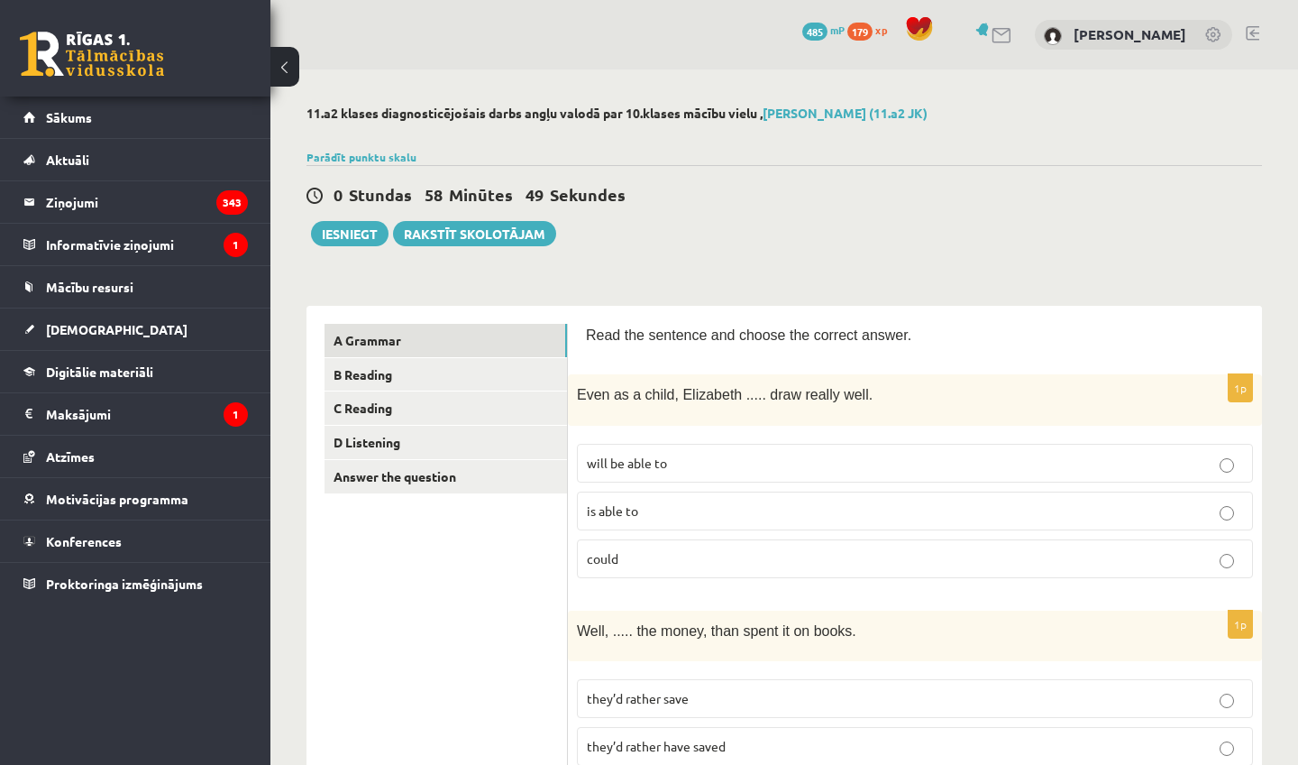
click at [776, 504] on p "is able to" at bounding box center [915, 510] width 656 height 19
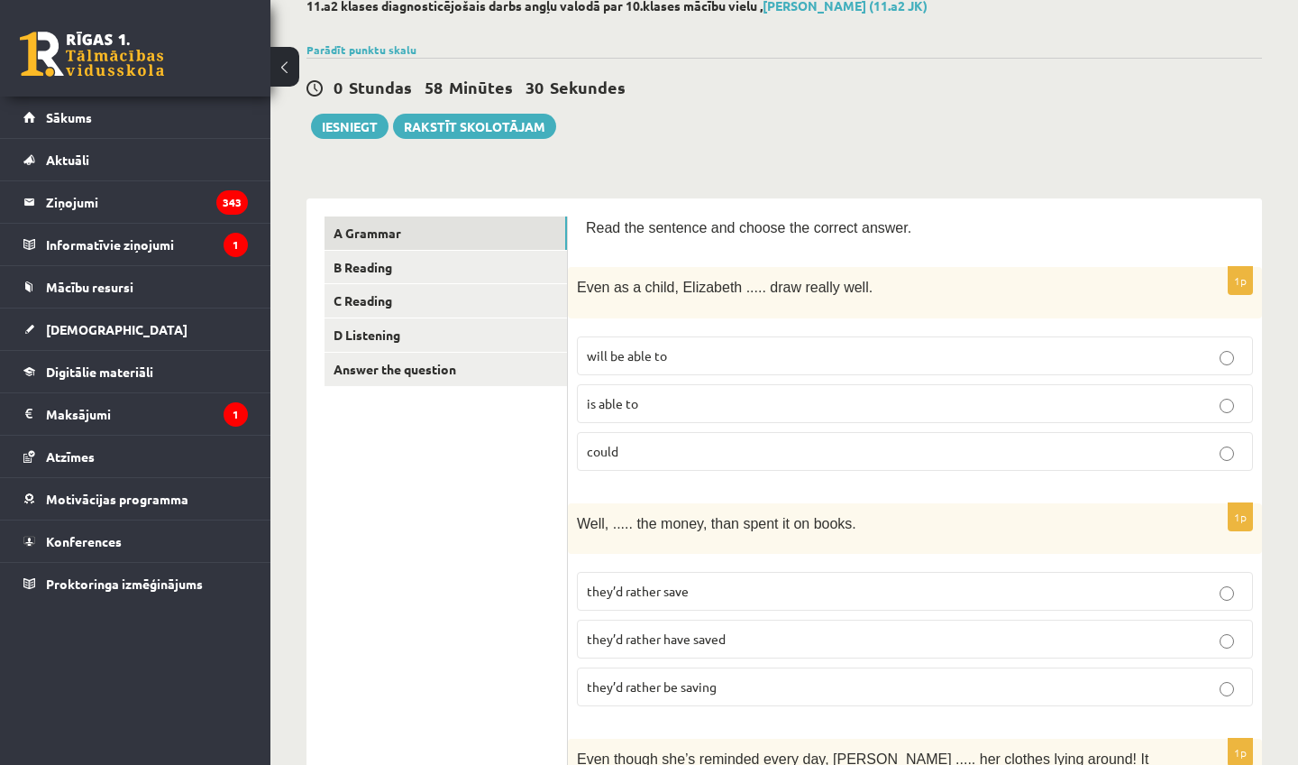
scroll to position [108, 0]
click at [805, 349] on p "will be able to" at bounding box center [915, 354] width 656 height 19
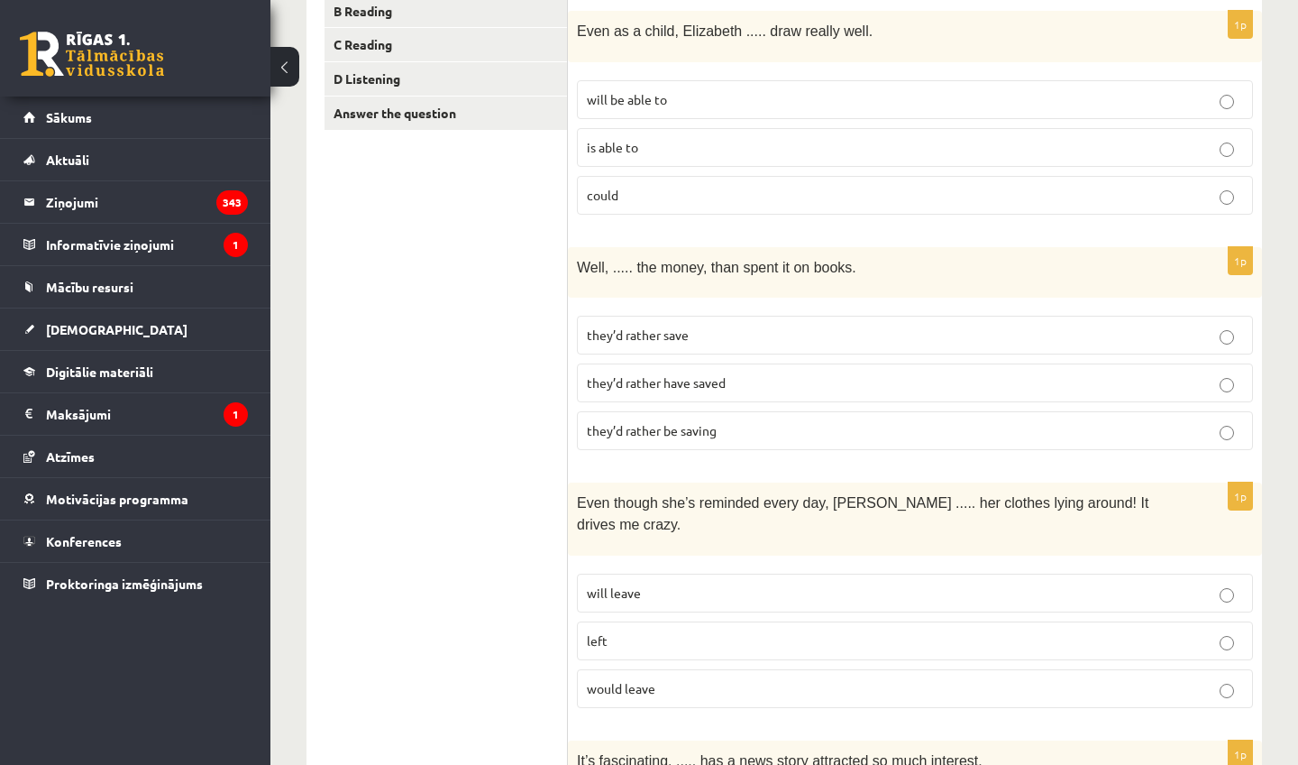
scroll to position [365, 0]
click at [810, 334] on p "they’d rather save" at bounding box center [915, 333] width 656 height 19
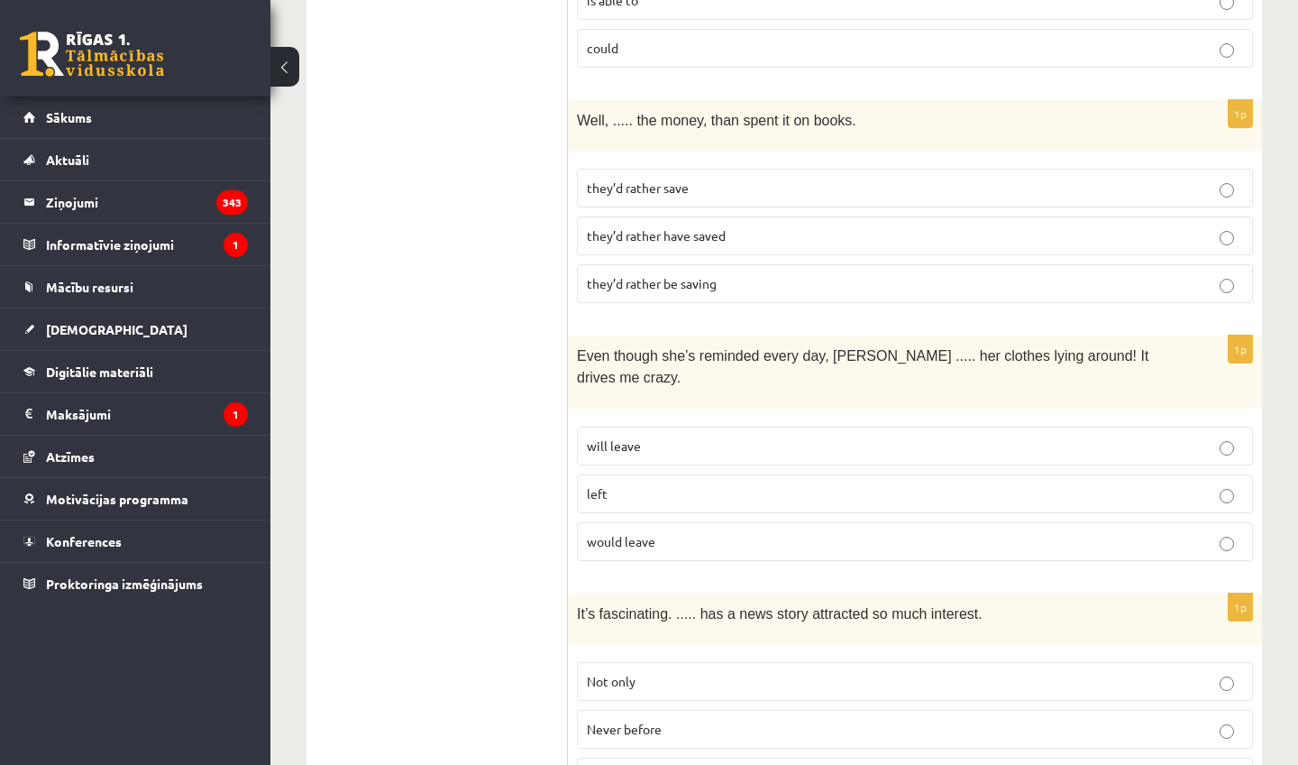
scroll to position [509, 0]
click at [814, 493] on p "left" at bounding box center [915, 494] width 656 height 19
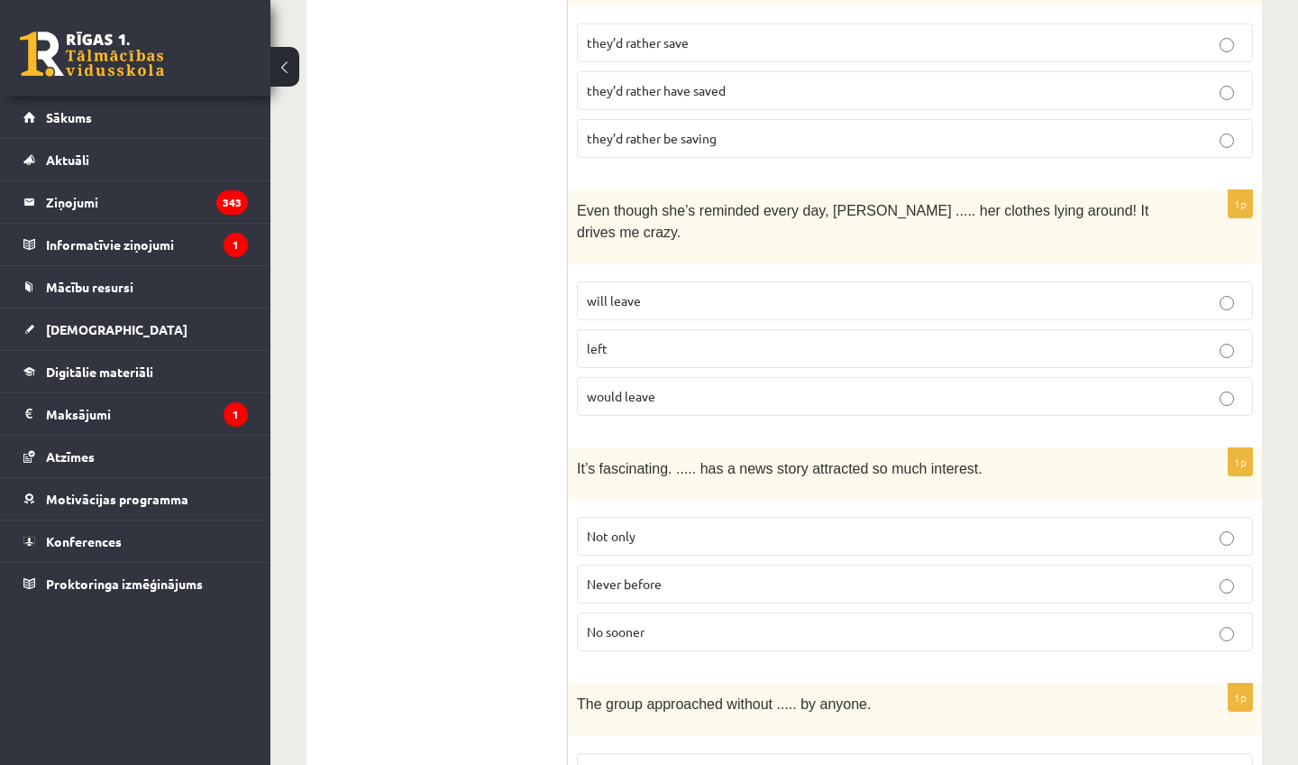
scroll to position [658, 0]
click at [768, 528] on p "Not only" at bounding box center [915, 533] width 656 height 19
click at [734, 578] on p "Never before" at bounding box center [915, 581] width 656 height 19
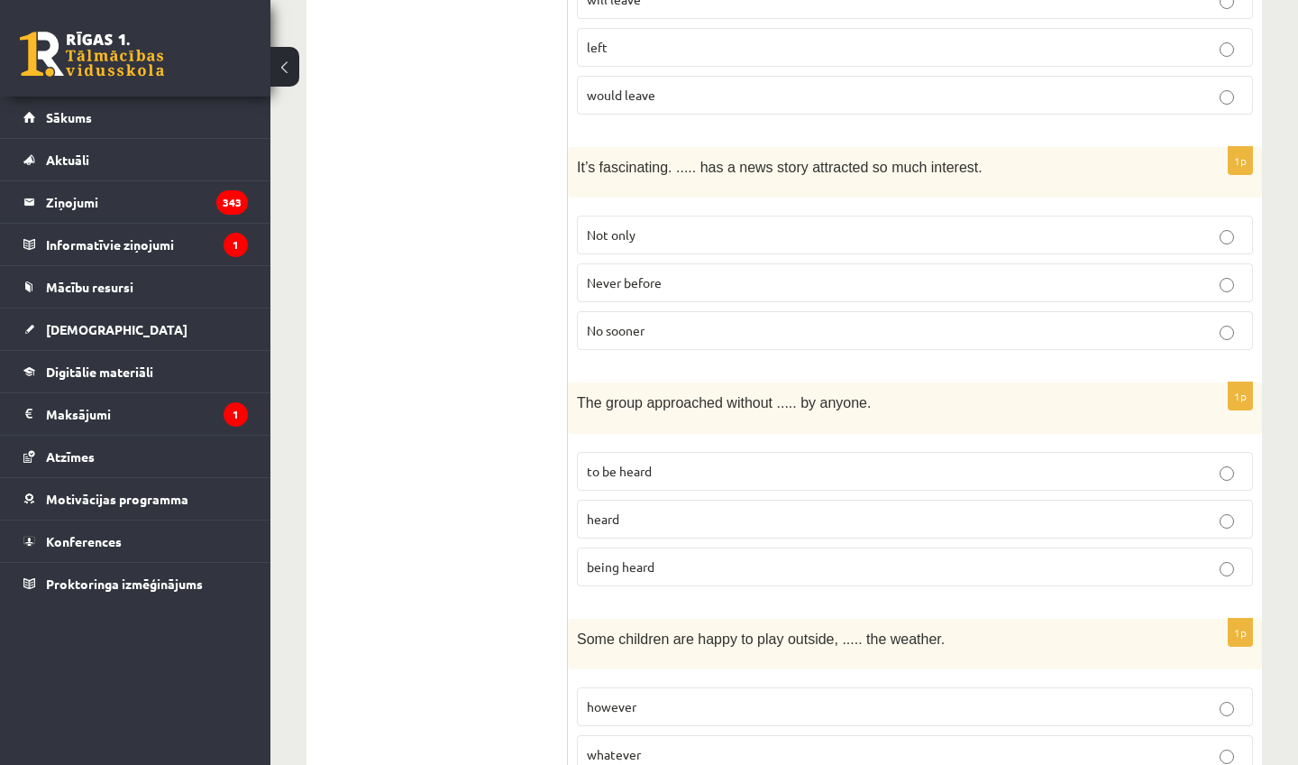
scroll to position [957, 0]
click at [781, 565] on p "being heard" at bounding box center [915, 566] width 656 height 19
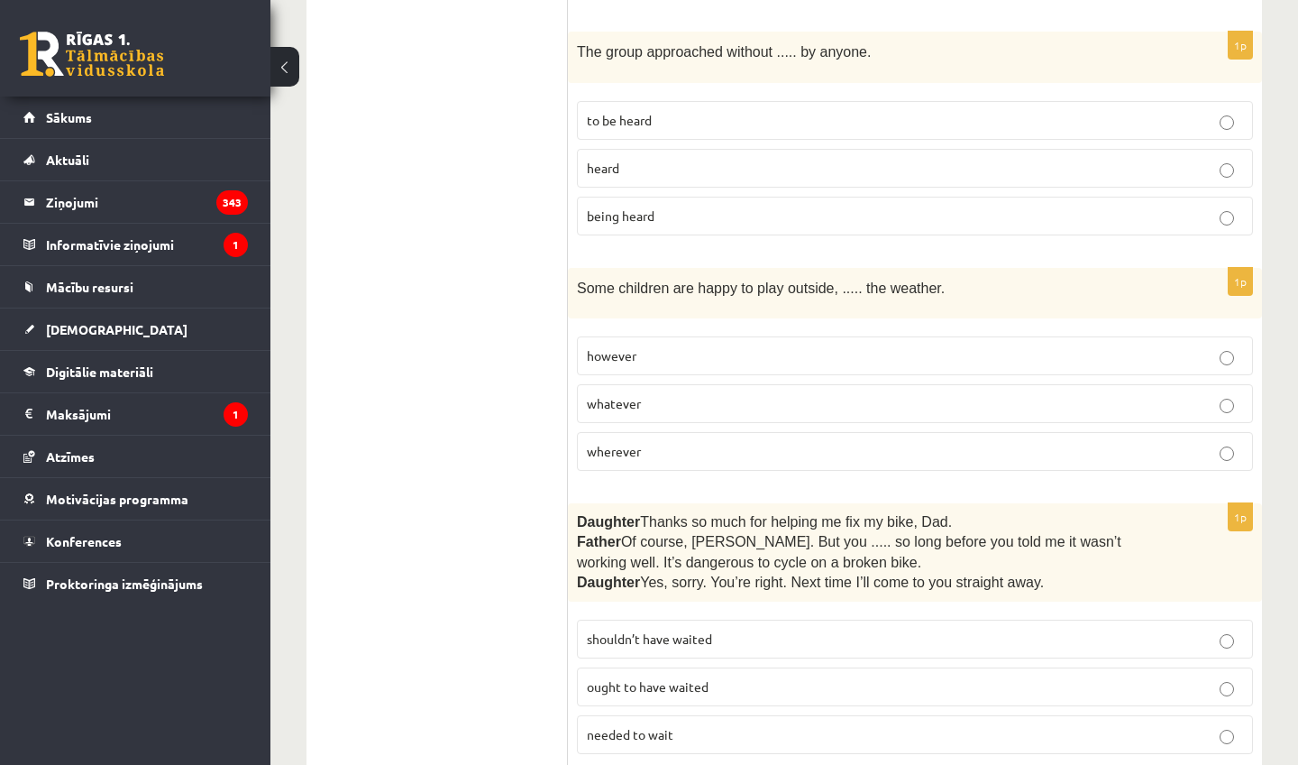
scroll to position [1304, 0]
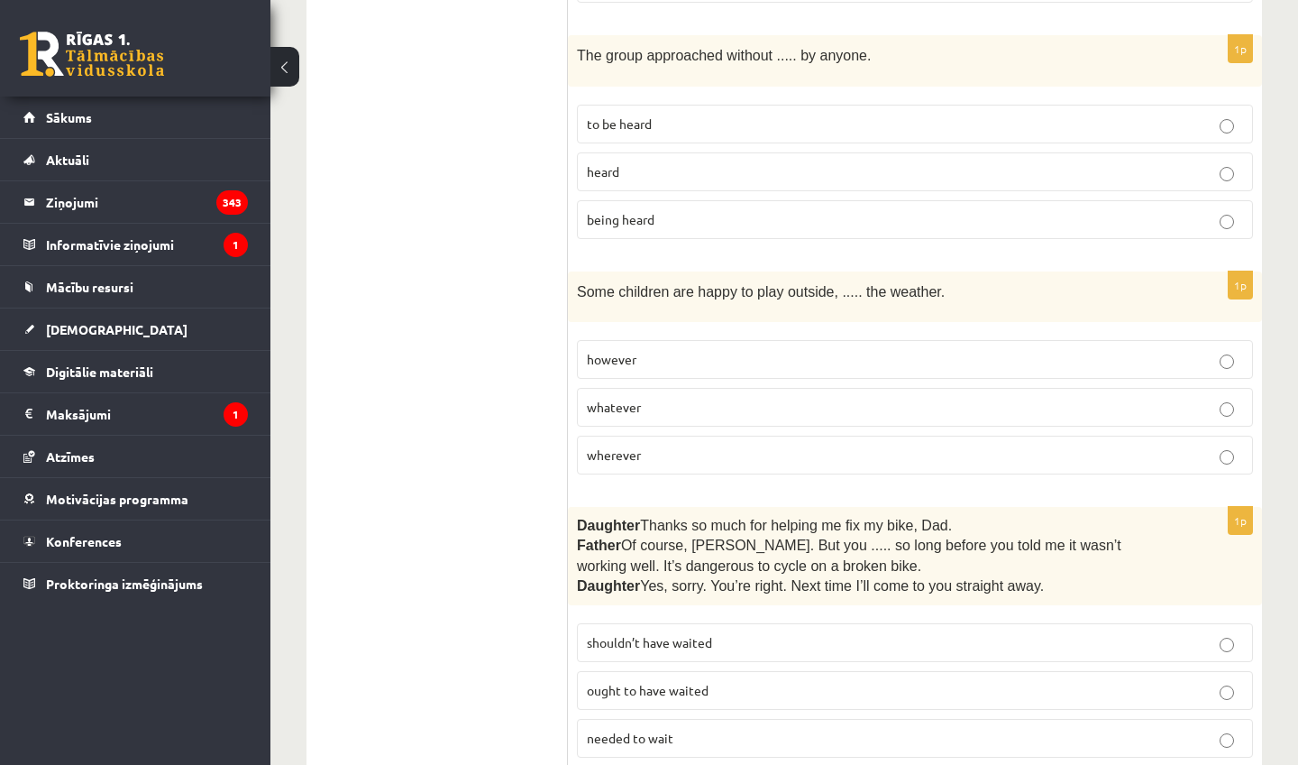
click at [667, 399] on p "whatever" at bounding box center [915, 407] width 656 height 19
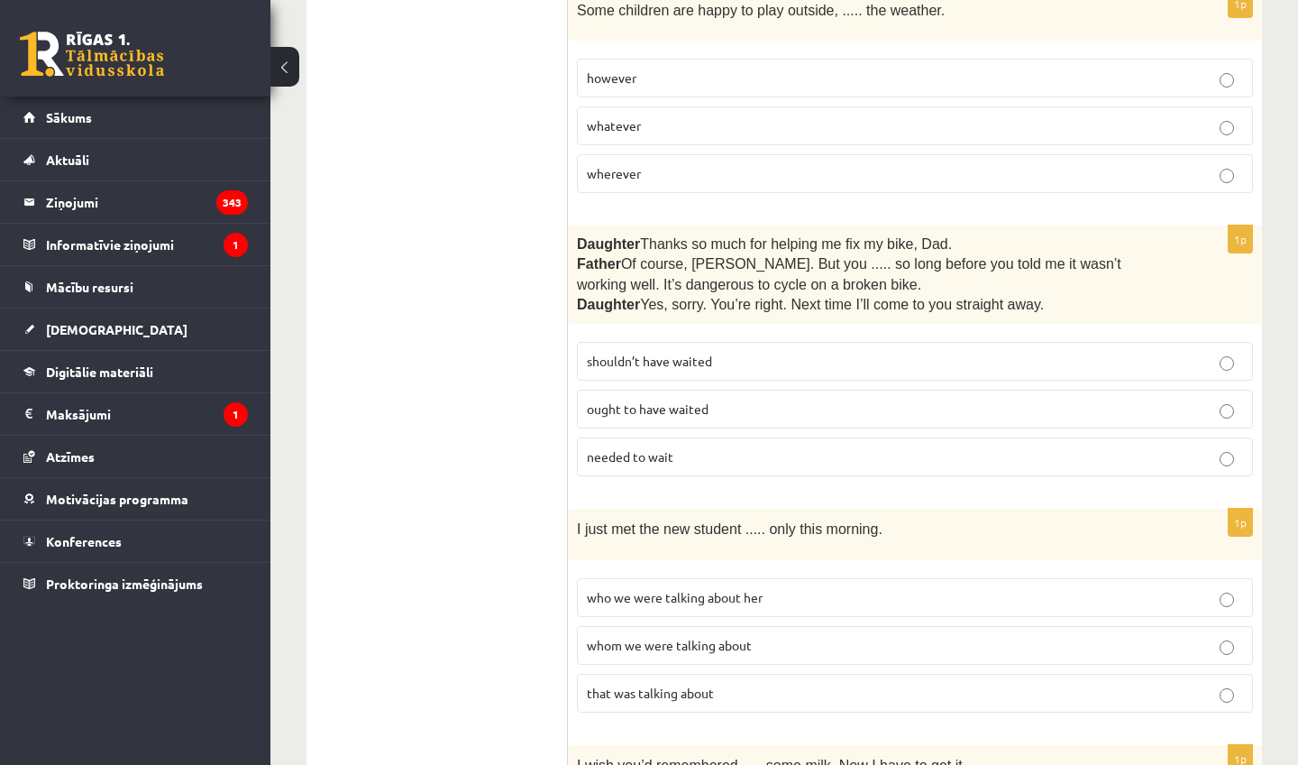
scroll to position [1585, 0]
click at [674, 408] on label "ought to have waited" at bounding box center [915, 408] width 676 height 39
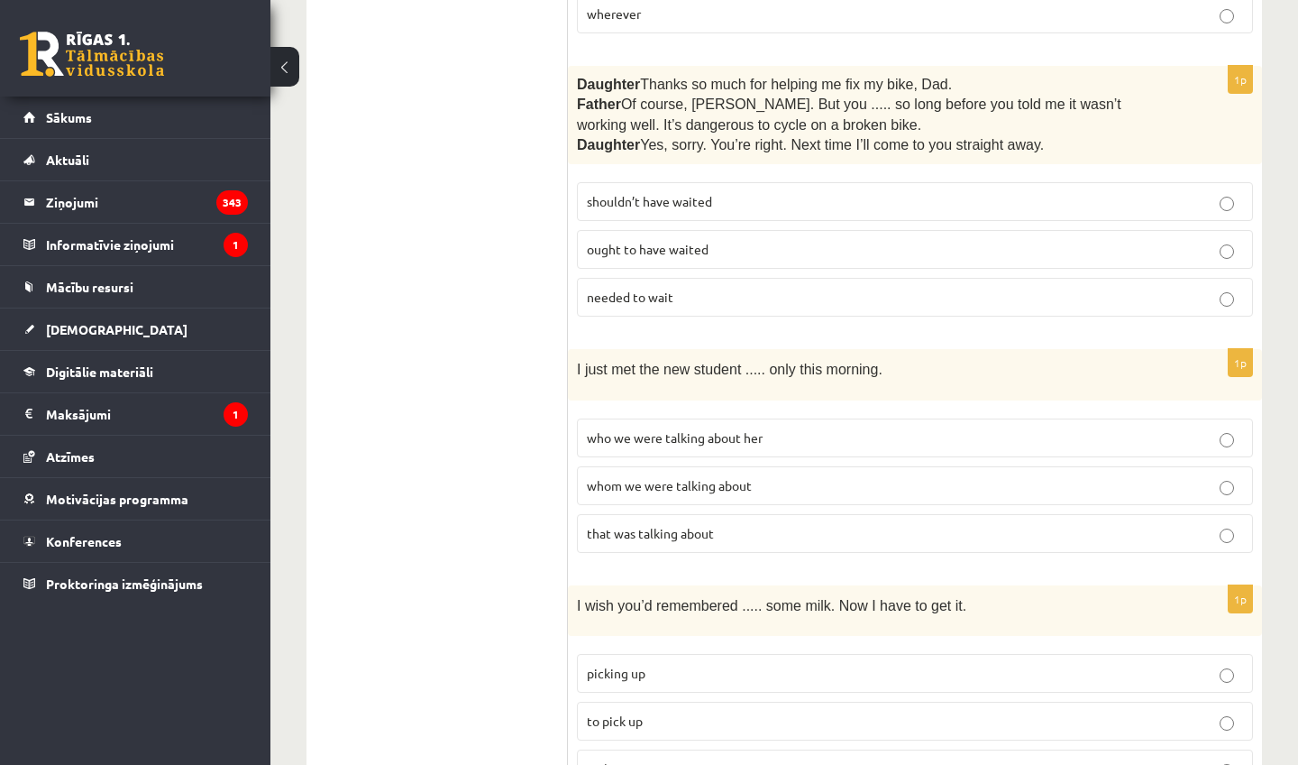
scroll to position [1751, 0]
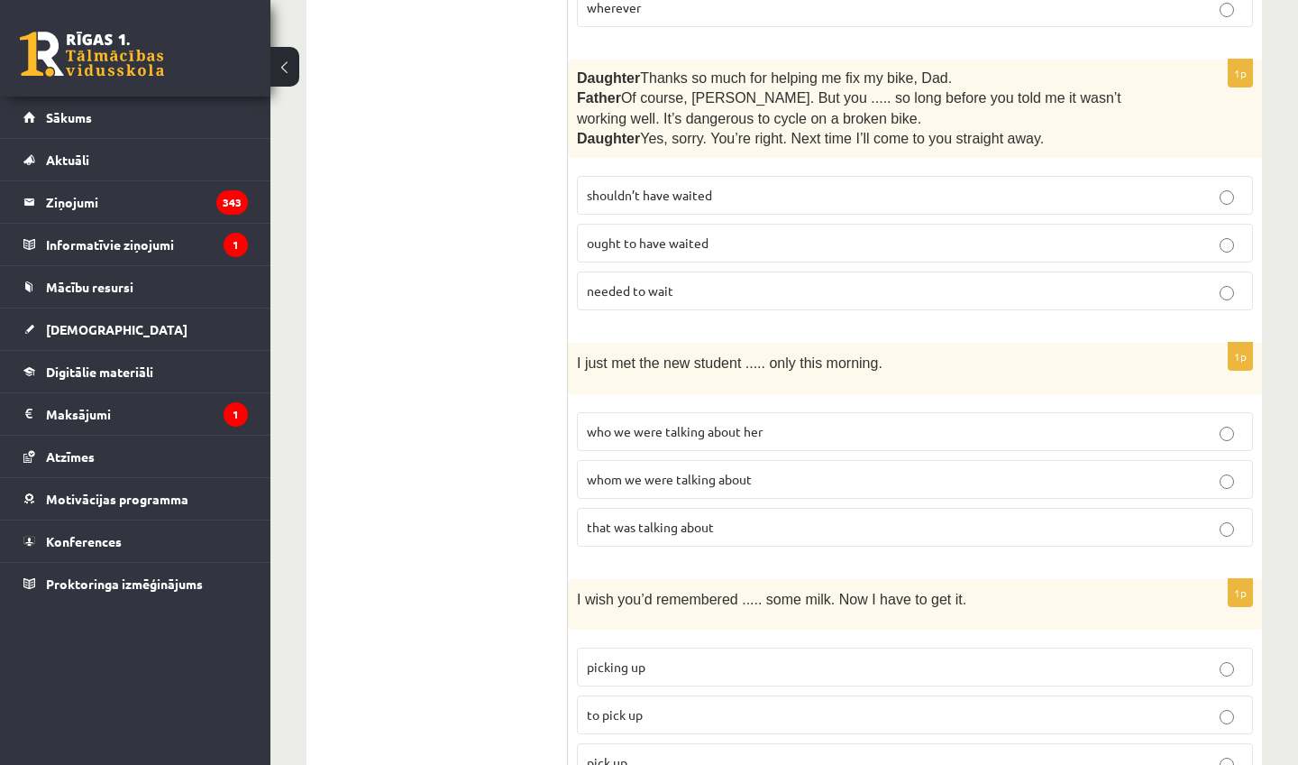
click at [710, 478] on label "whom we were talking about" at bounding box center [915, 479] width 676 height 39
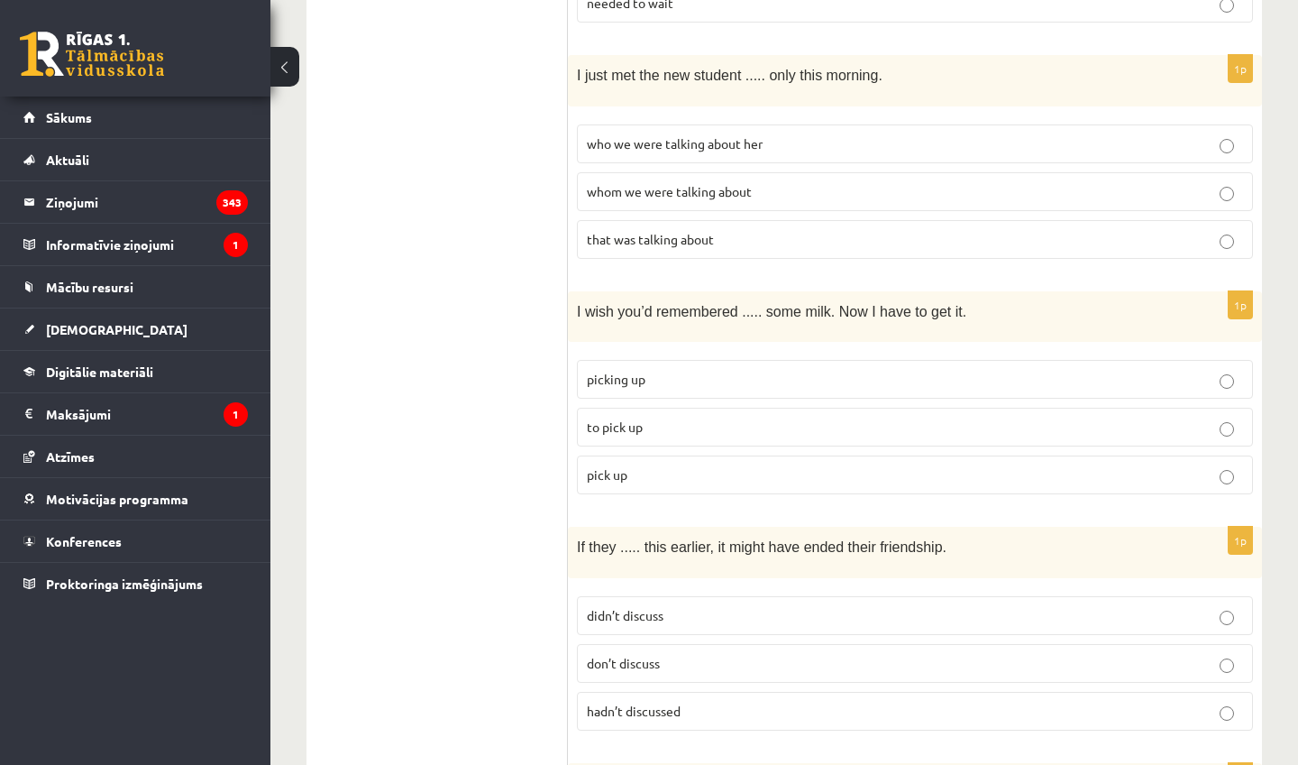
scroll to position [2078, 0]
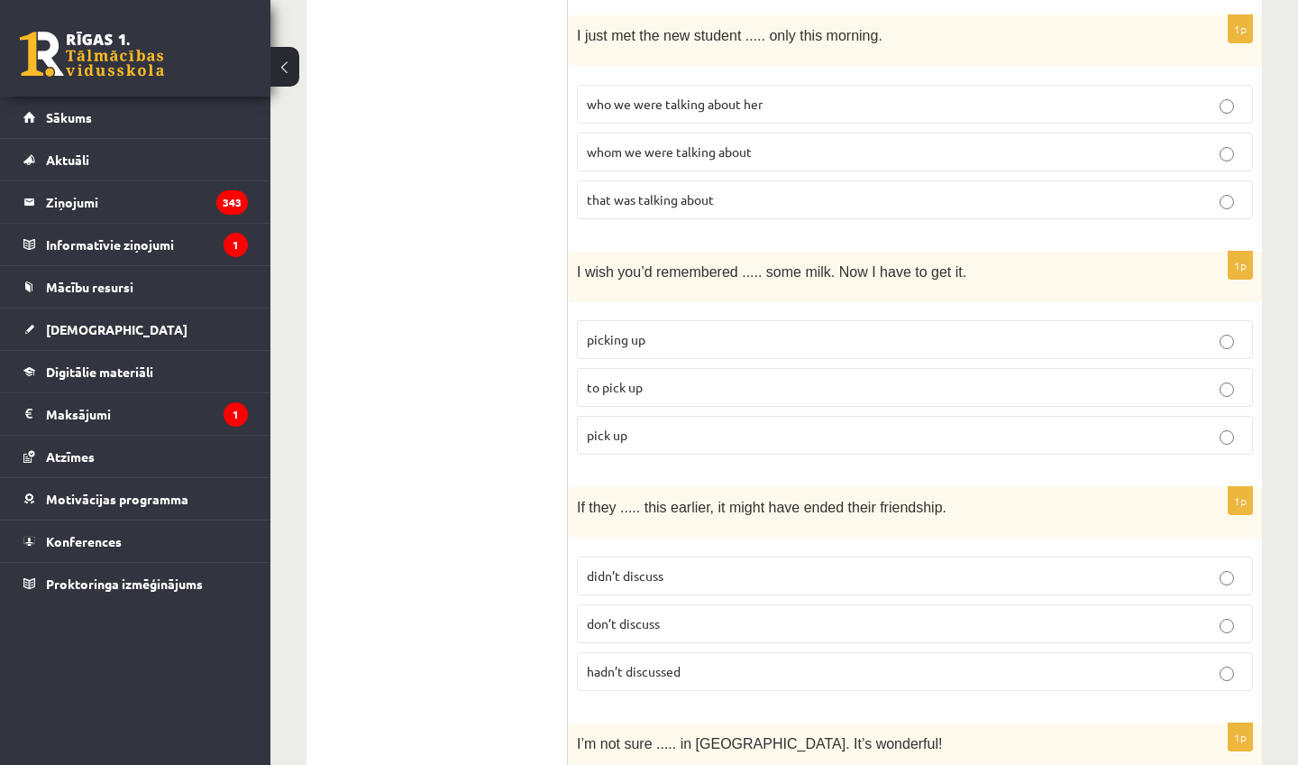
click at [671, 378] on p "to pick up" at bounding box center [915, 387] width 656 height 19
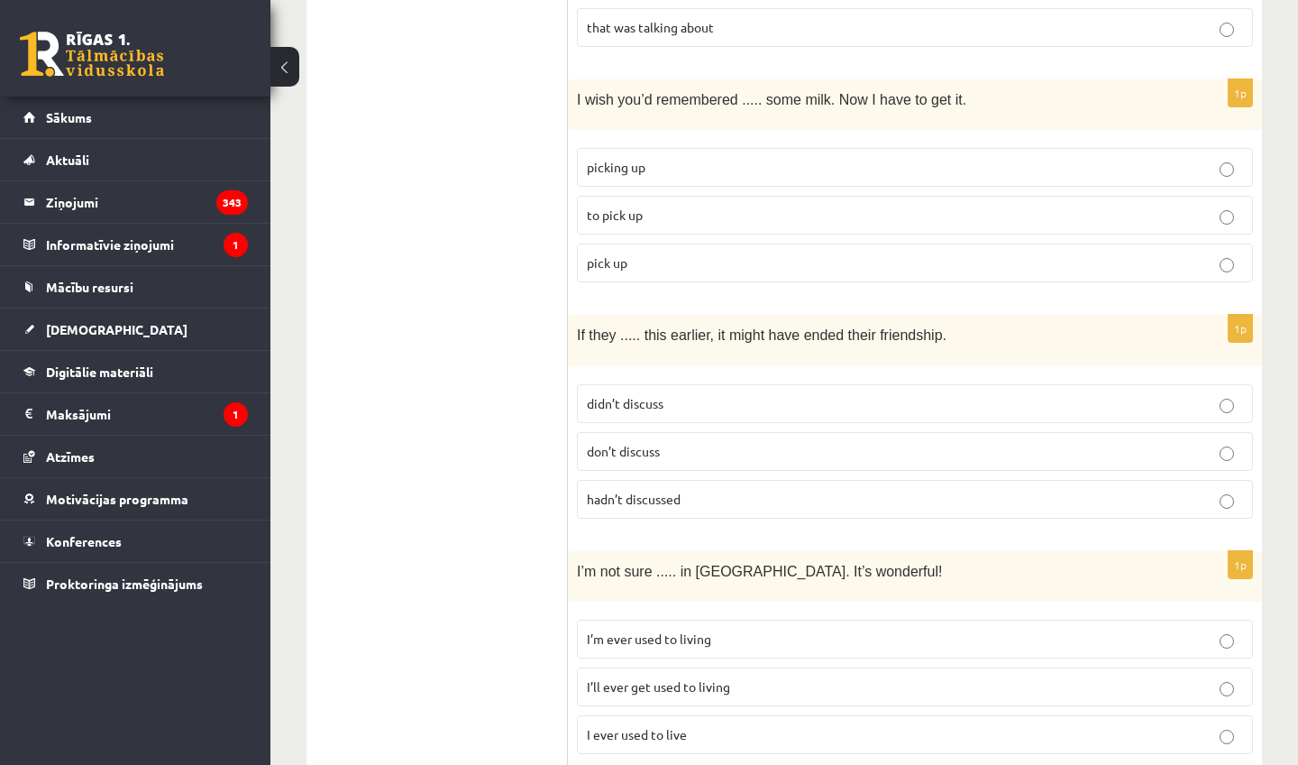
scroll to position [2252, 0]
click at [752, 392] on p "didn’t discuss" at bounding box center [915, 401] width 656 height 19
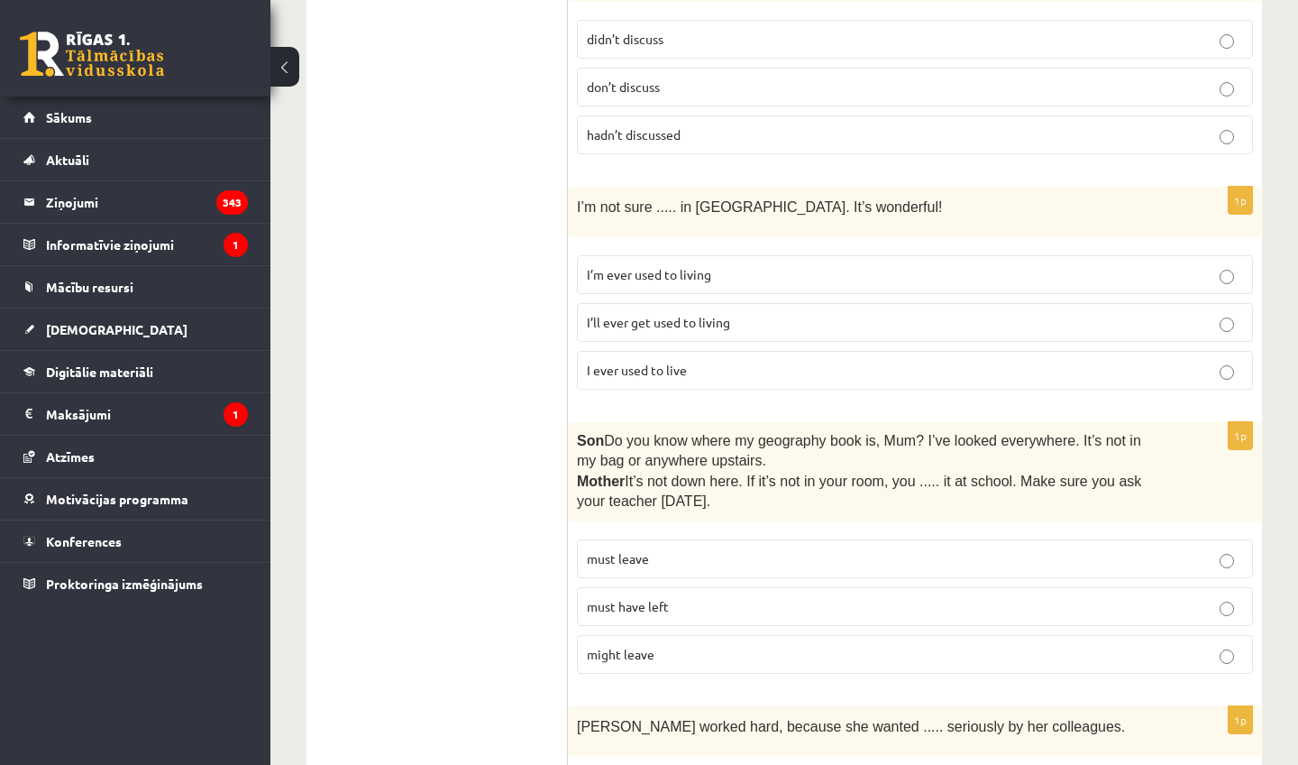
scroll to position [2622, 0]
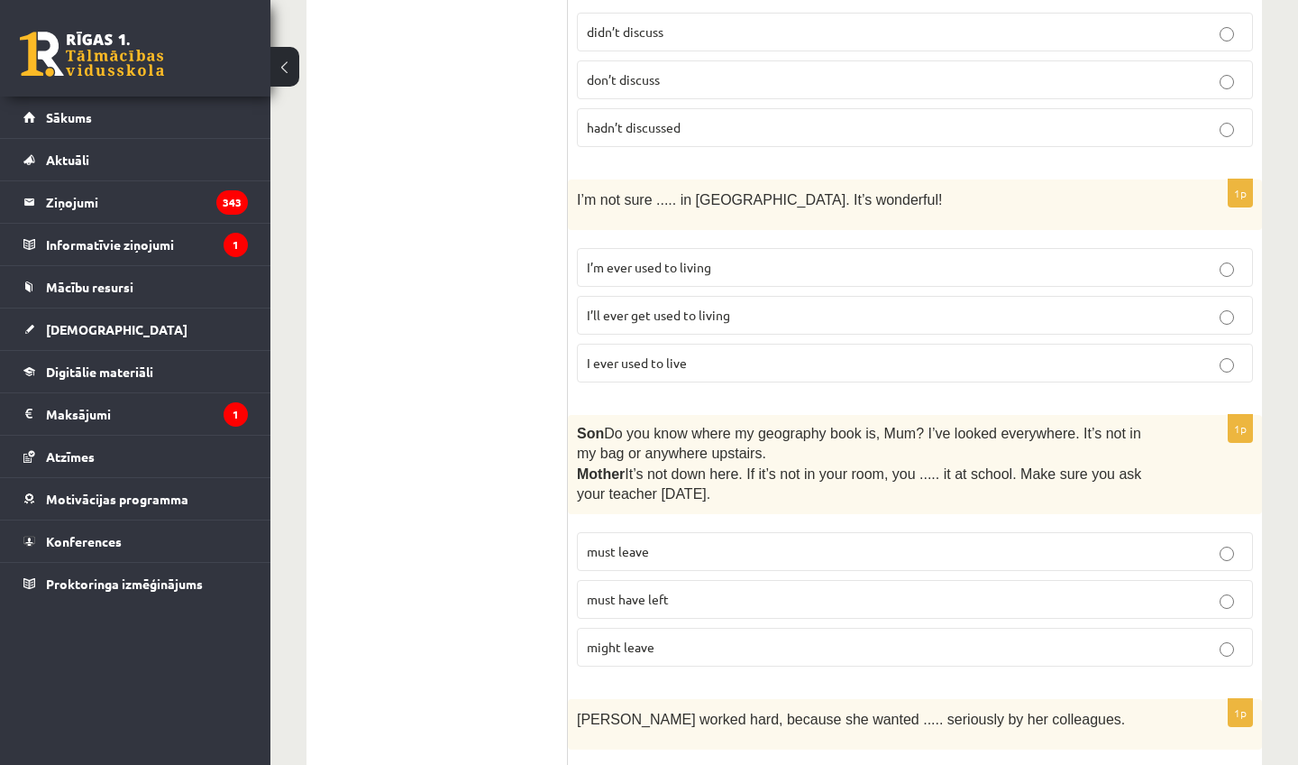
click at [844, 259] on p "I’m ever used to living" at bounding box center [915, 267] width 656 height 19
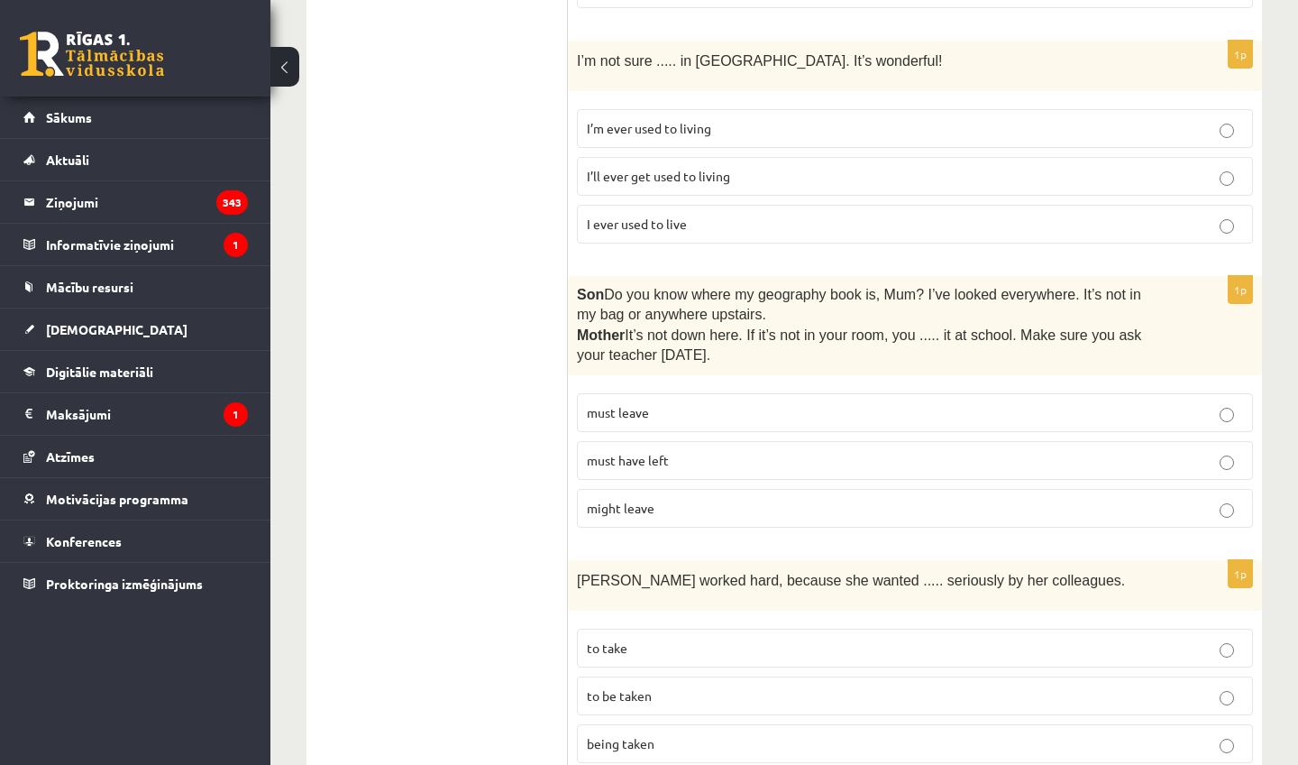
scroll to position [2763, 0]
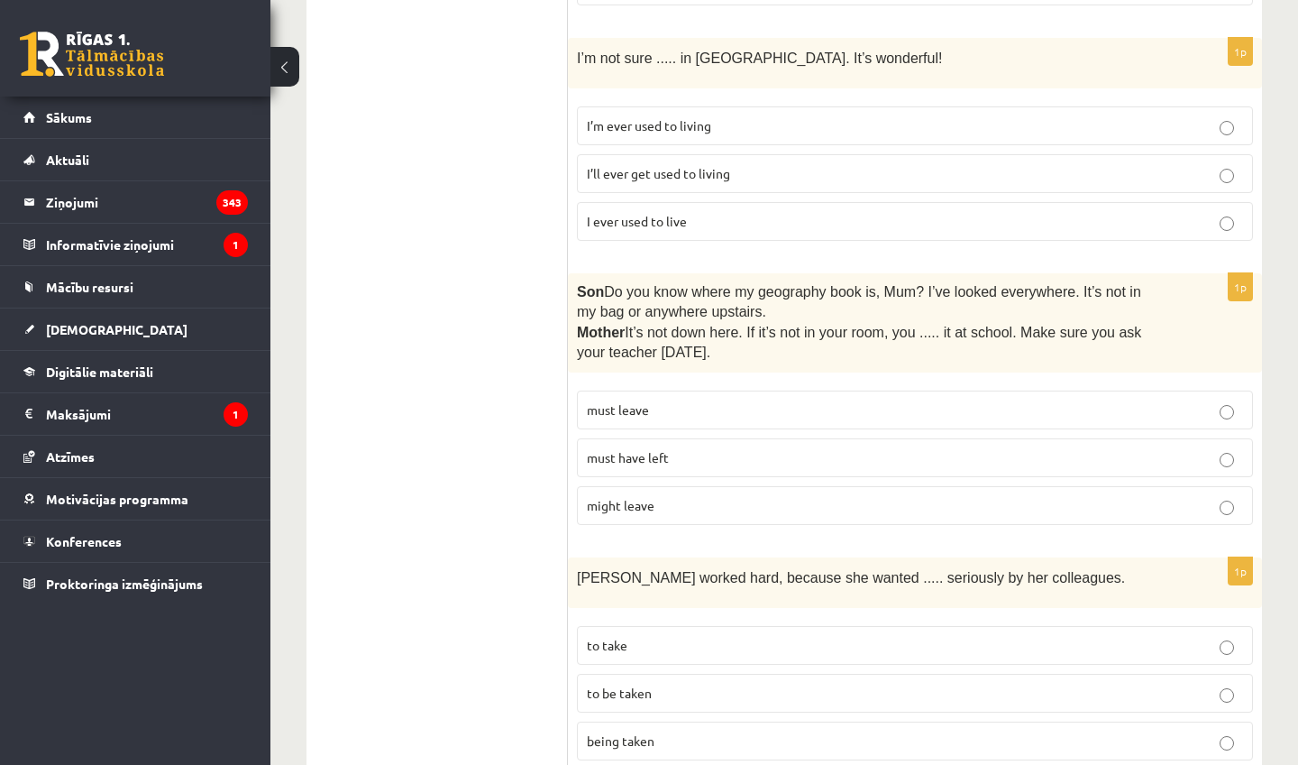
click at [880, 448] on p "must have left" at bounding box center [915, 457] width 656 height 19
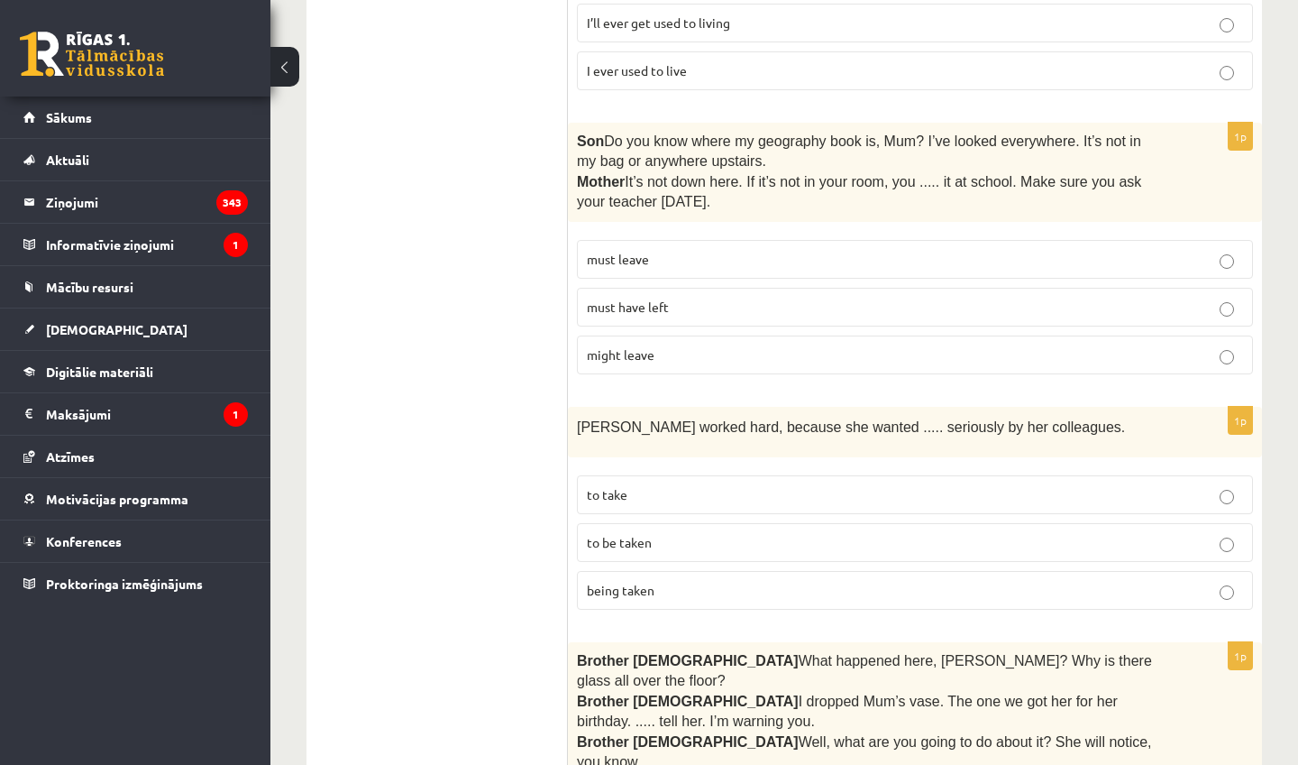
scroll to position [2916, 0]
click at [944, 521] on label "to be taken" at bounding box center [915, 540] width 676 height 39
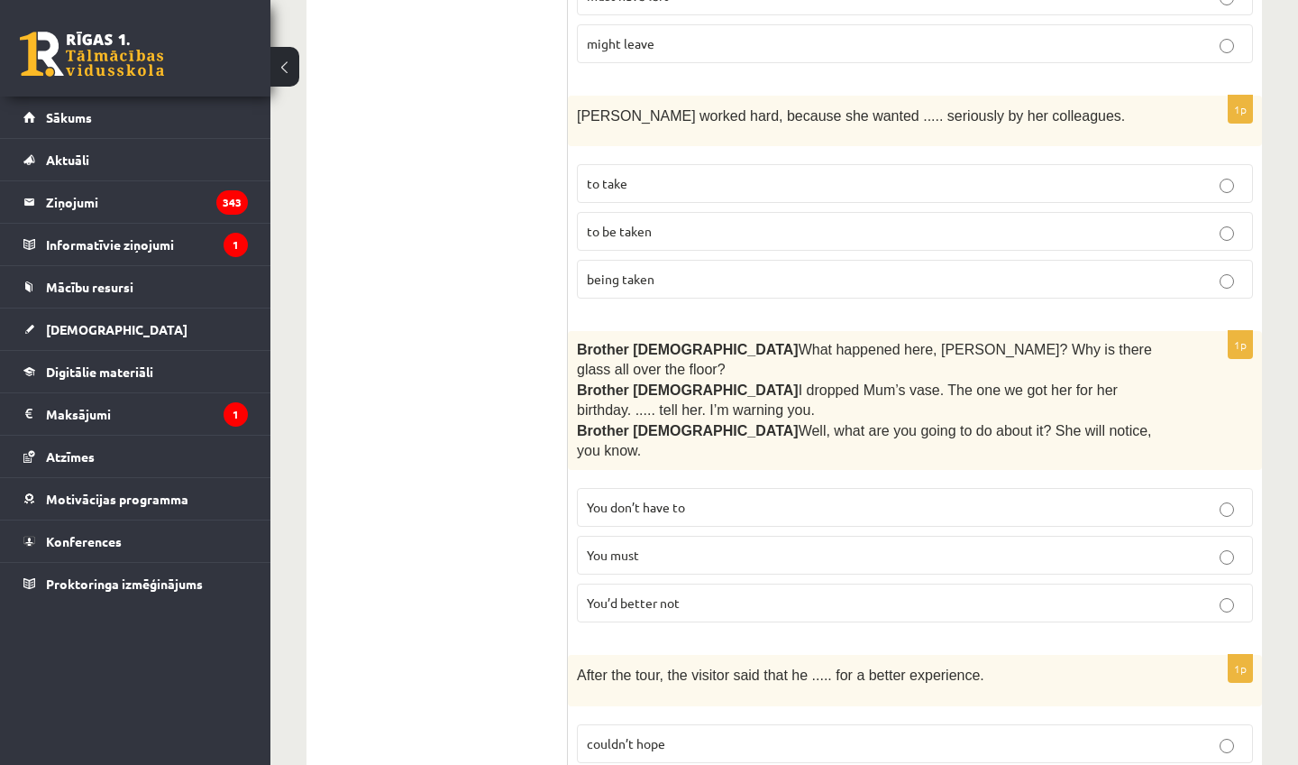
scroll to position [3233, 0]
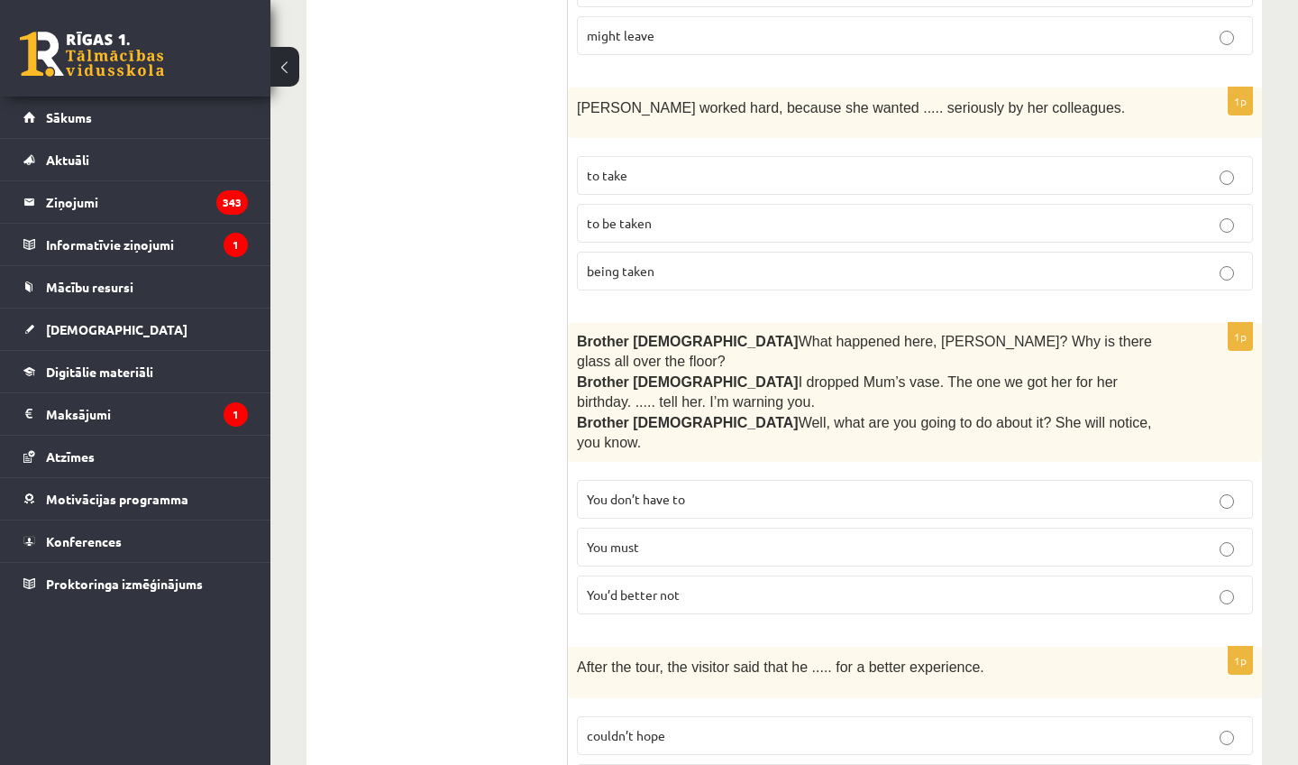
click at [916, 527] on label "You must" at bounding box center [915, 546] width 676 height 39
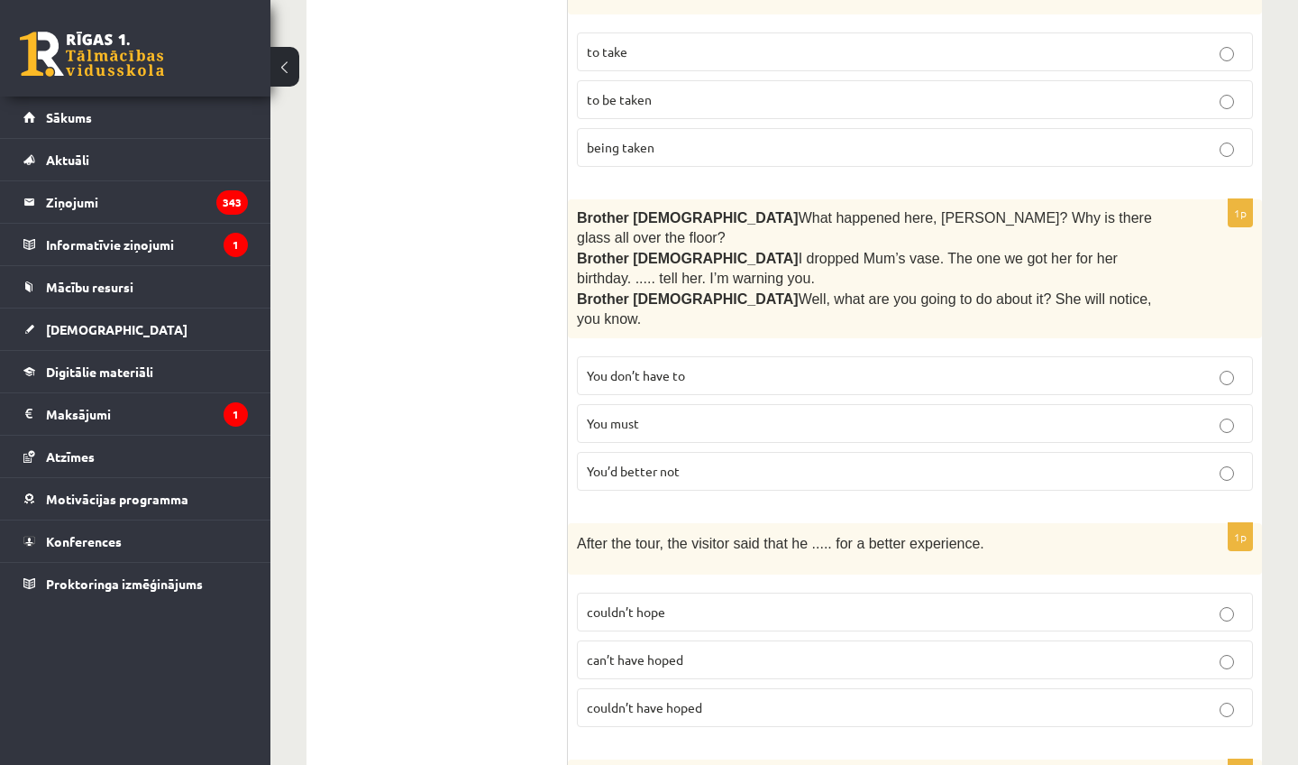
scroll to position [3384, 0]
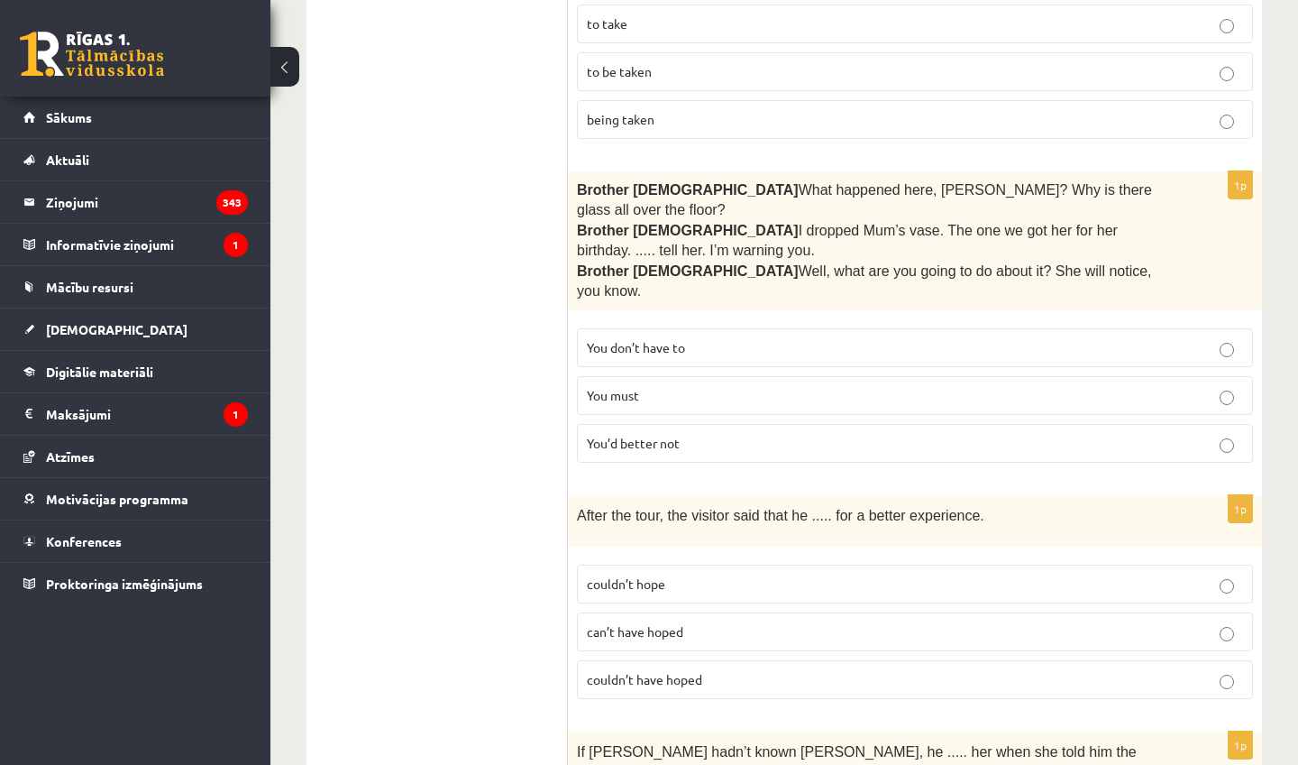
click at [838, 574] on p "couldn’t hope" at bounding box center [915, 583] width 656 height 19
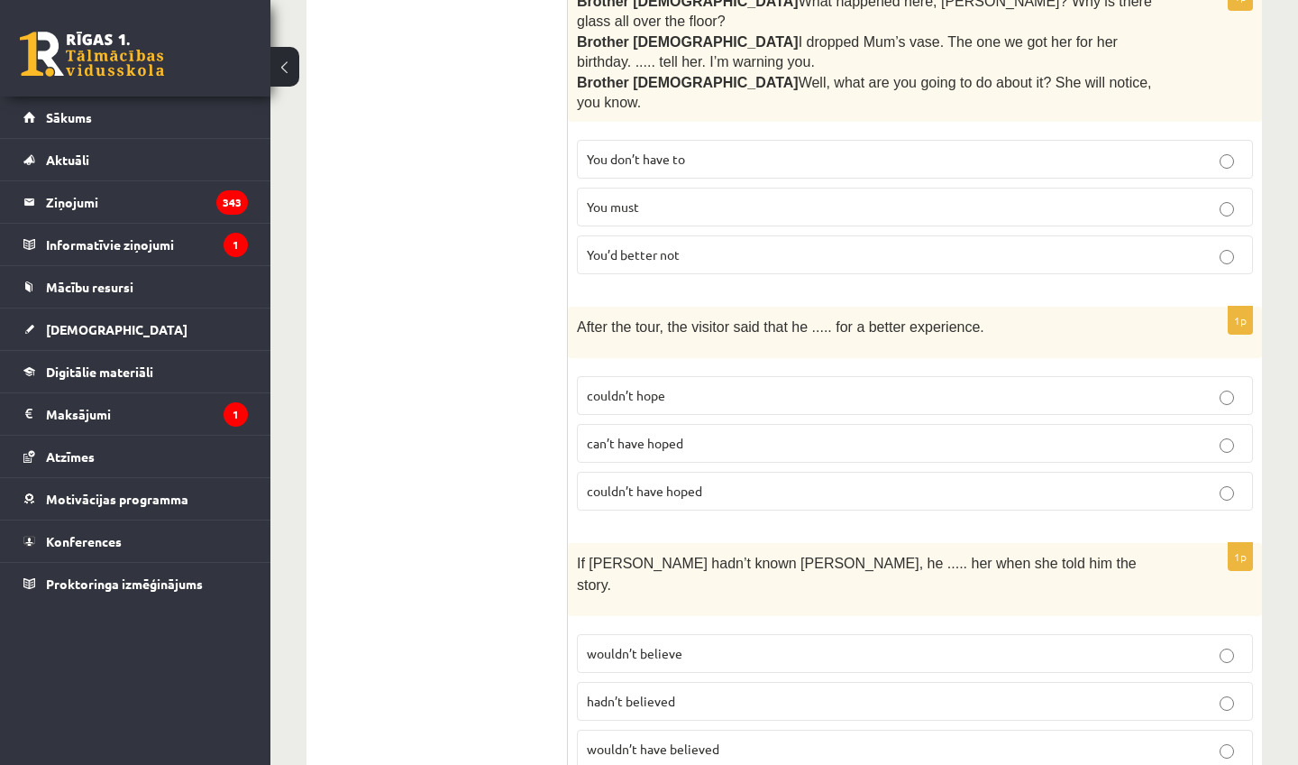
scroll to position [3581, 0]
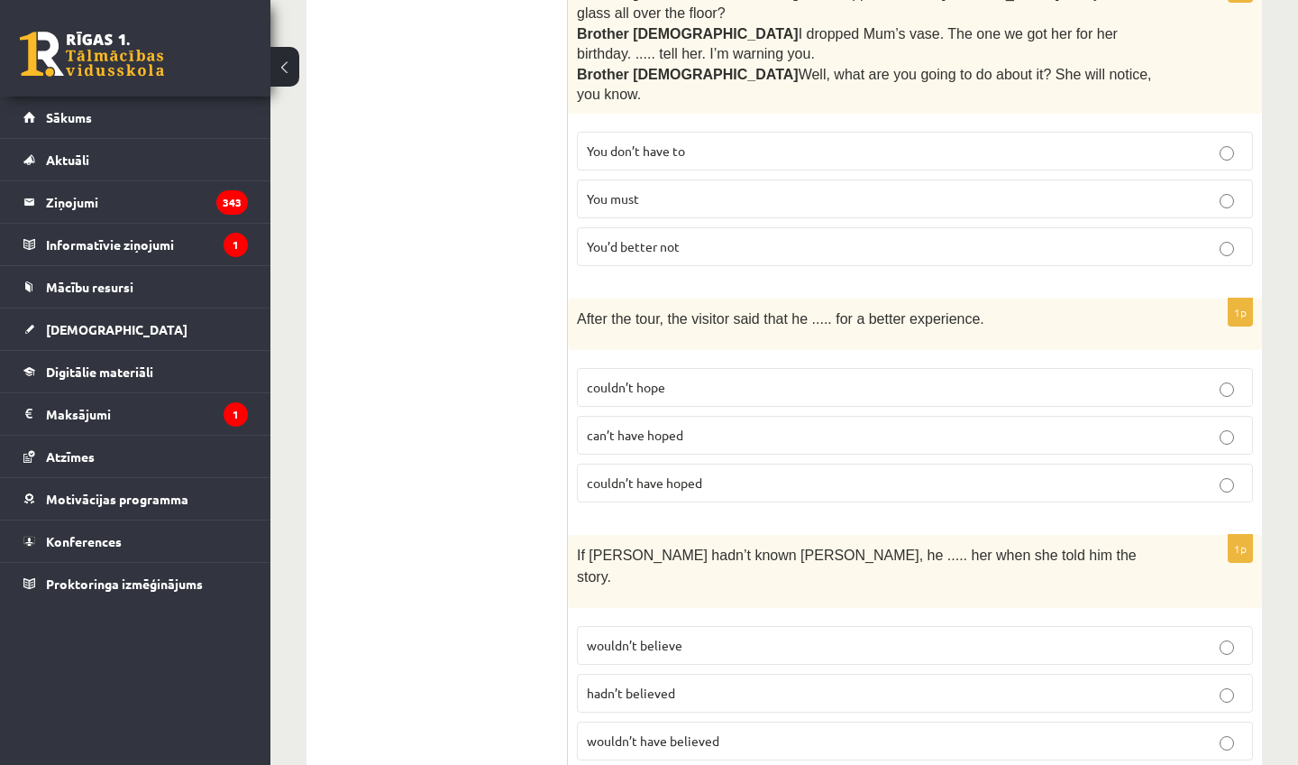
click at [856, 473] on p "couldn’t have hoped" at bounding box center [915, 482] width 656 height 19
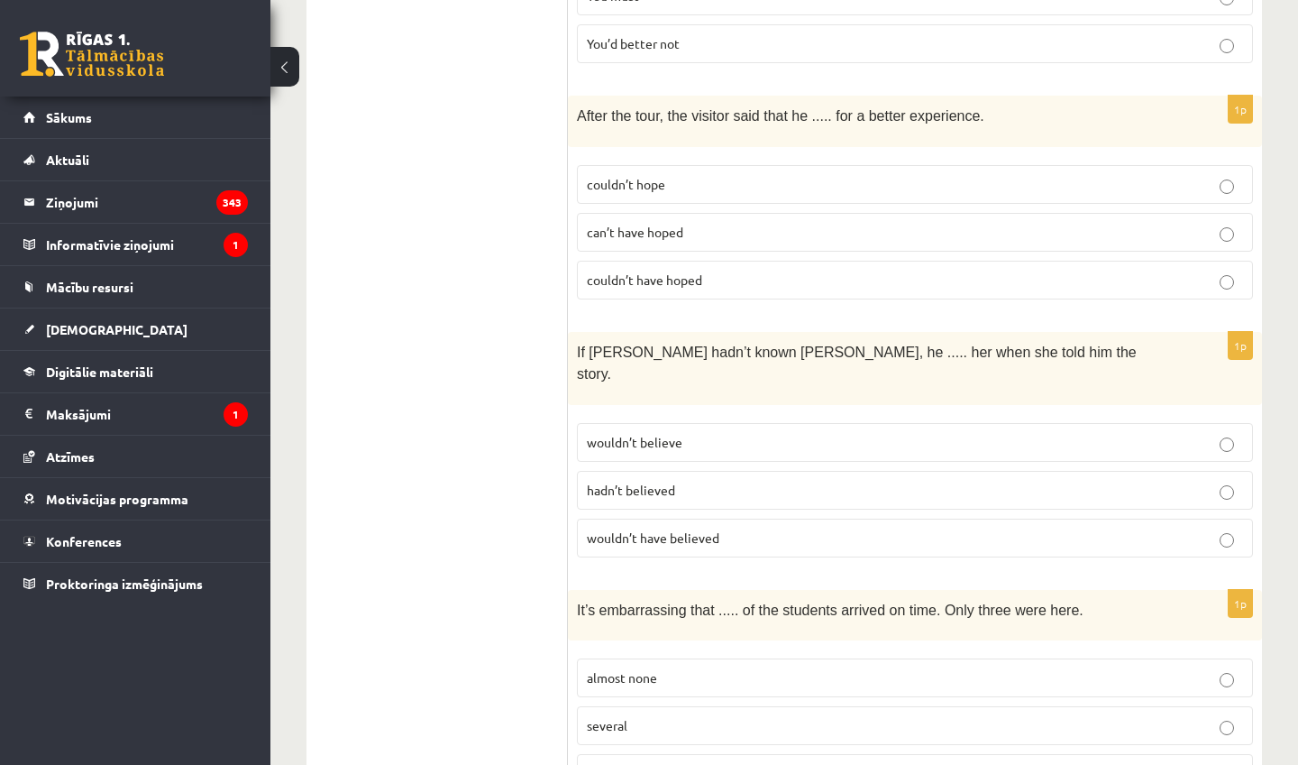
scroll to position [3785, 0]
click at [801, 517] on label "wouldn’t have believed" at bounding box center [915, 536] width 676 height 39
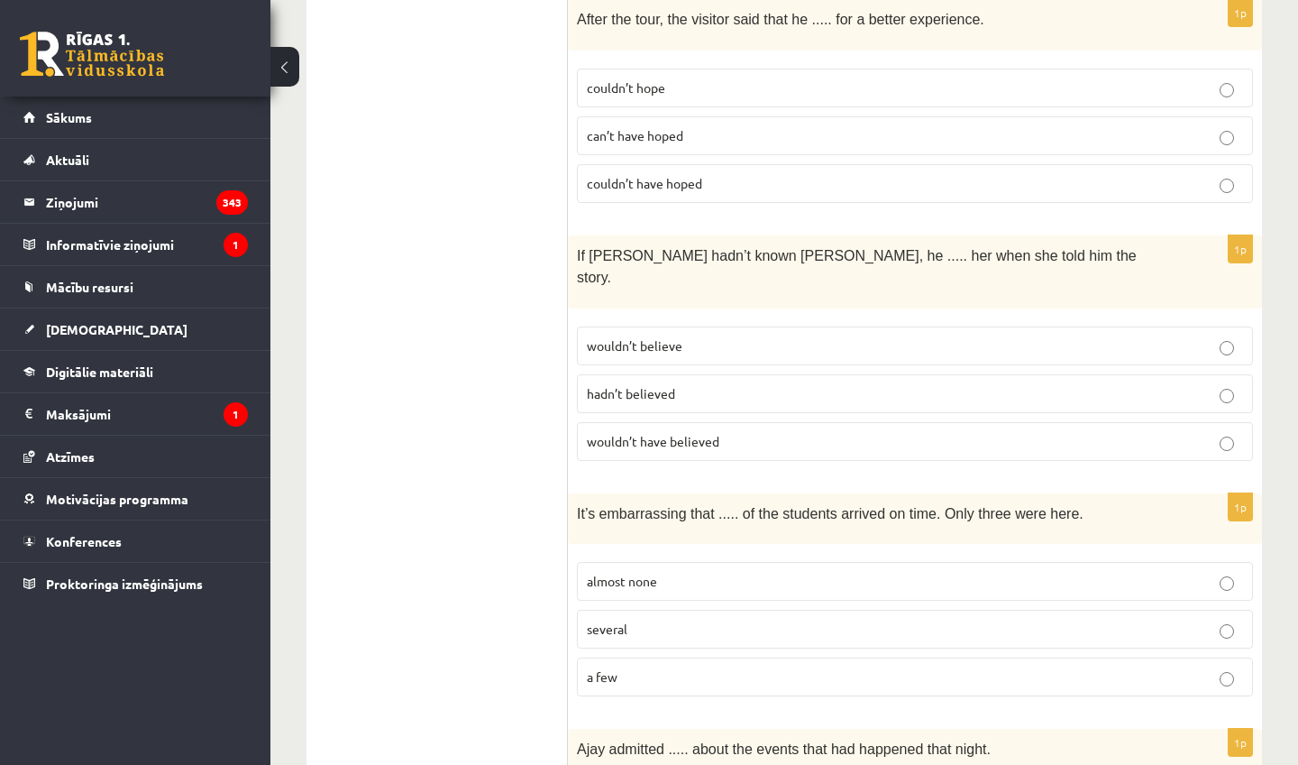
scroll to position [3881, 0]
click at [854, 571] on p "almost none" at bounding box center [915, 580] width 656 height 19
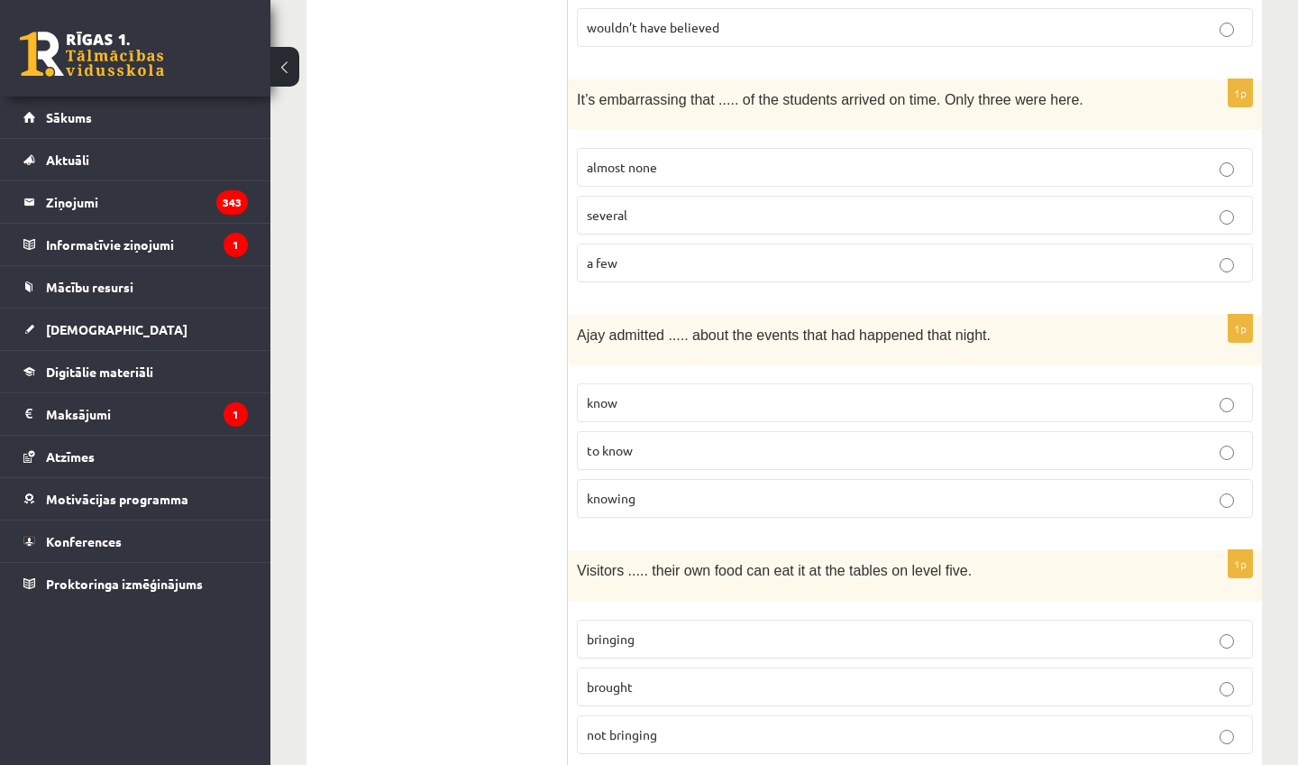
scroll to position [4318, 0]
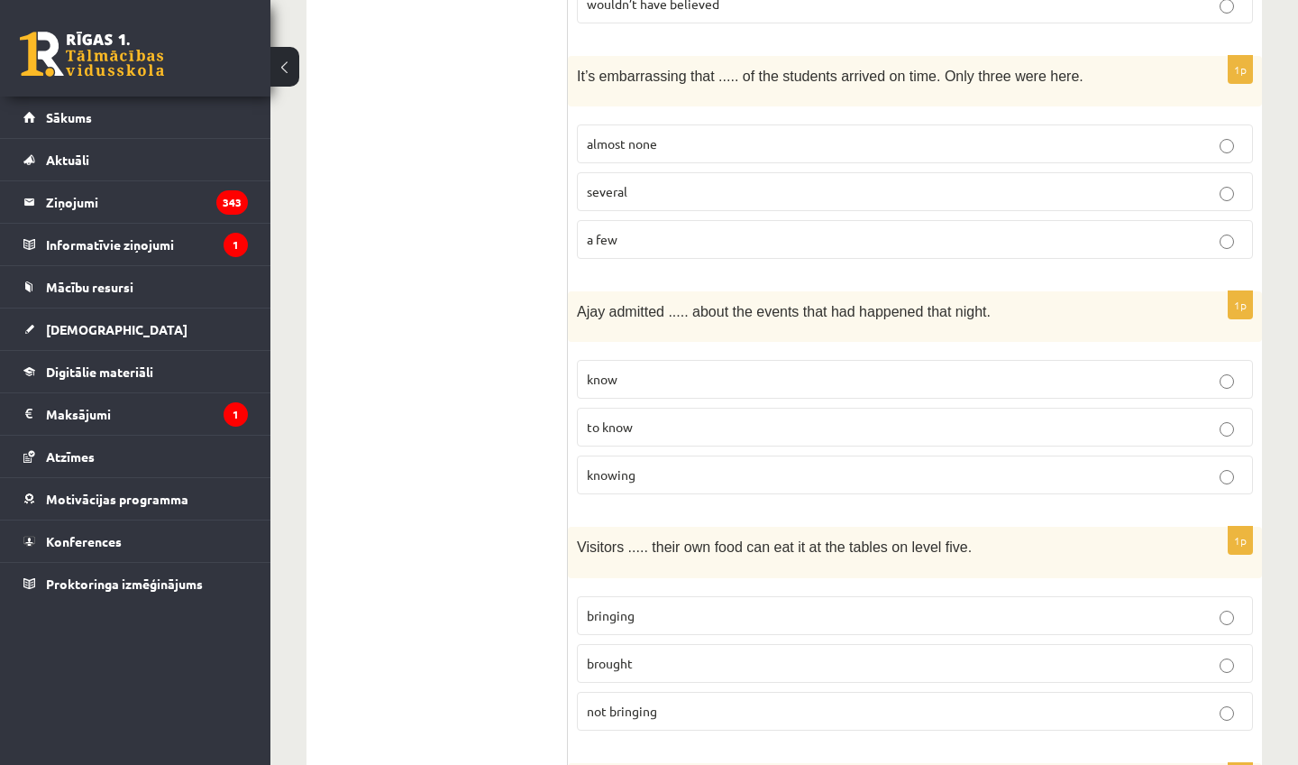
click at [738, 465] on p "knowing" at bounding box center [915, 474] width 656 height 19
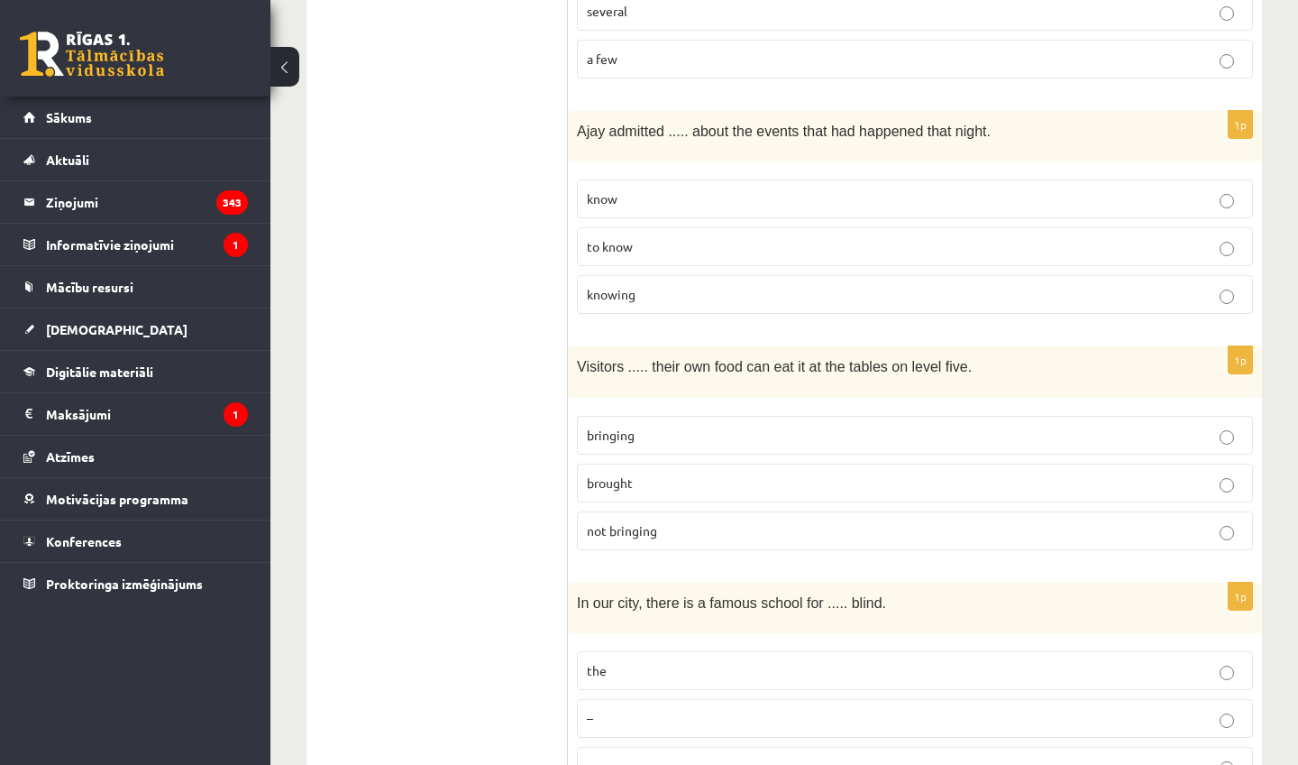
scroll to position [4497, 0]
click at [742, 426] on p "bringing" at bounding box center [915, 435] width 656 height 19
click at [684, 757] on p "a" at bounding box center [915, 766] width 656 height 19
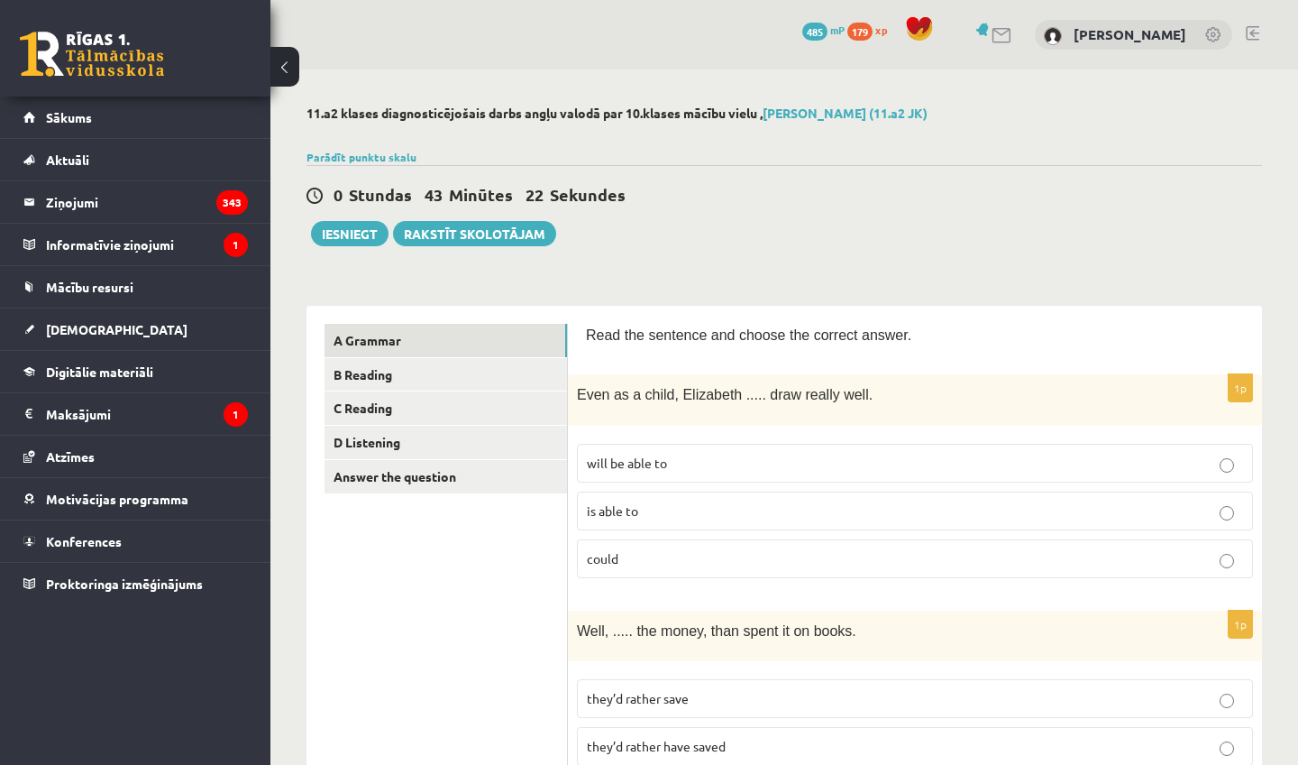
scroll to position [0, 0]
click at [529, 380] on link "B Reading" at bounding box center [446, 374] width 243 height 33
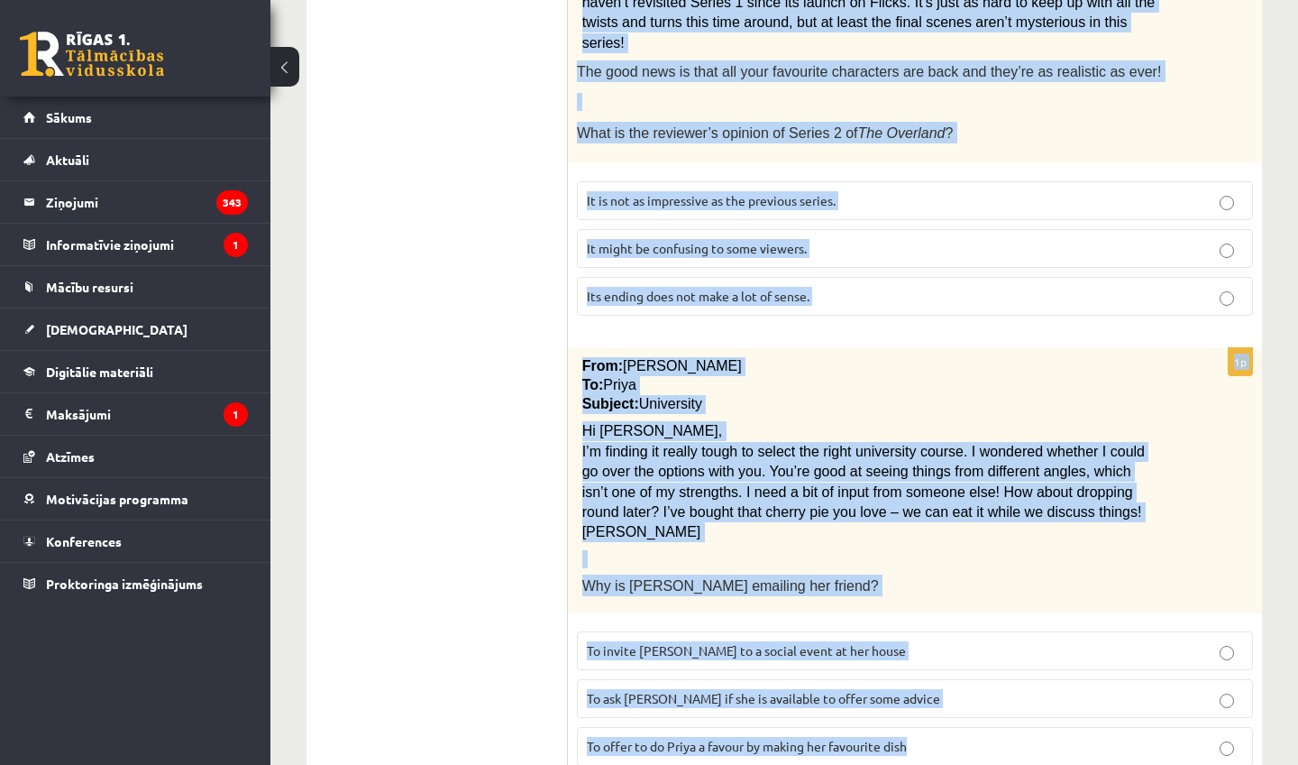
scroll to position [2097, 0]
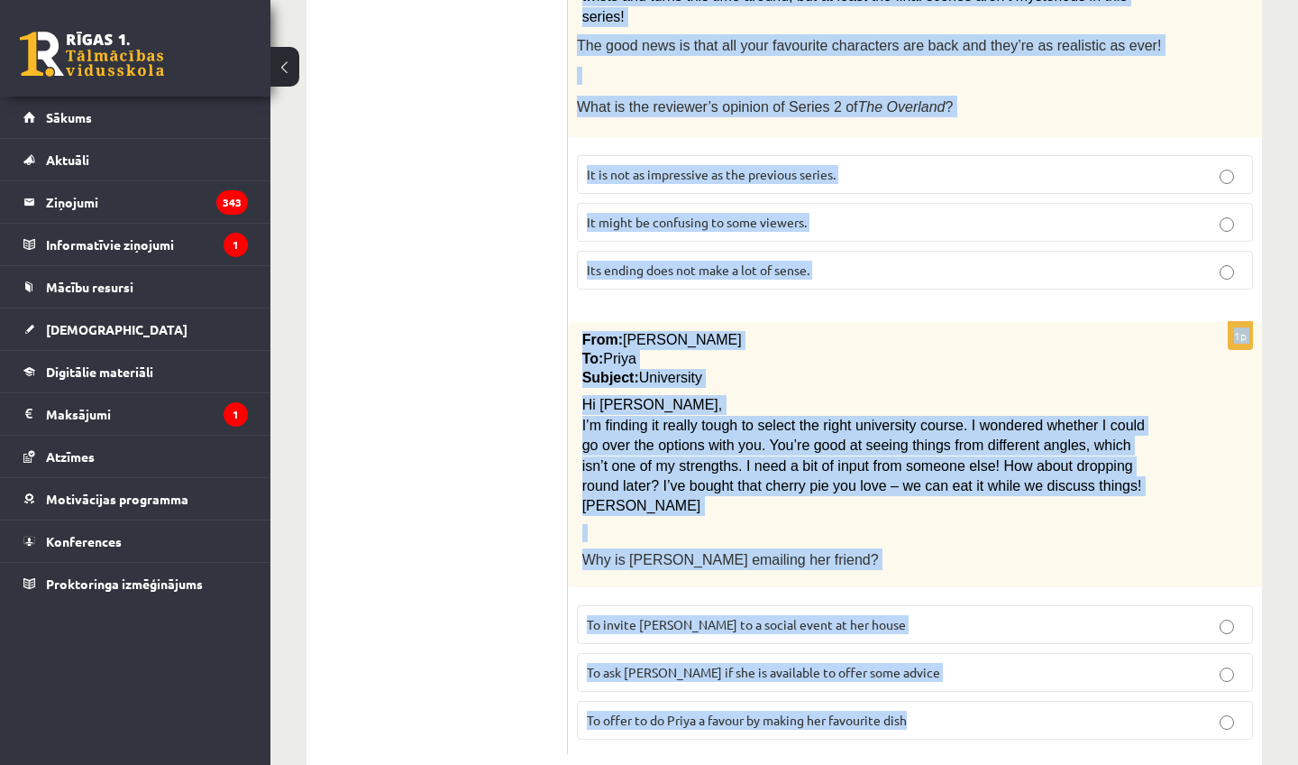
drag, startPoint x: 584, startPoint y: 326, endPoint x: 1058, endPoint y: 764, distance: 644.4
click at [973, 705] on div "1p From: Emily To: Priya Subject: University Hi Priya, I’m finding it really to…" at bounding box center [915, 537] width 694 height 431
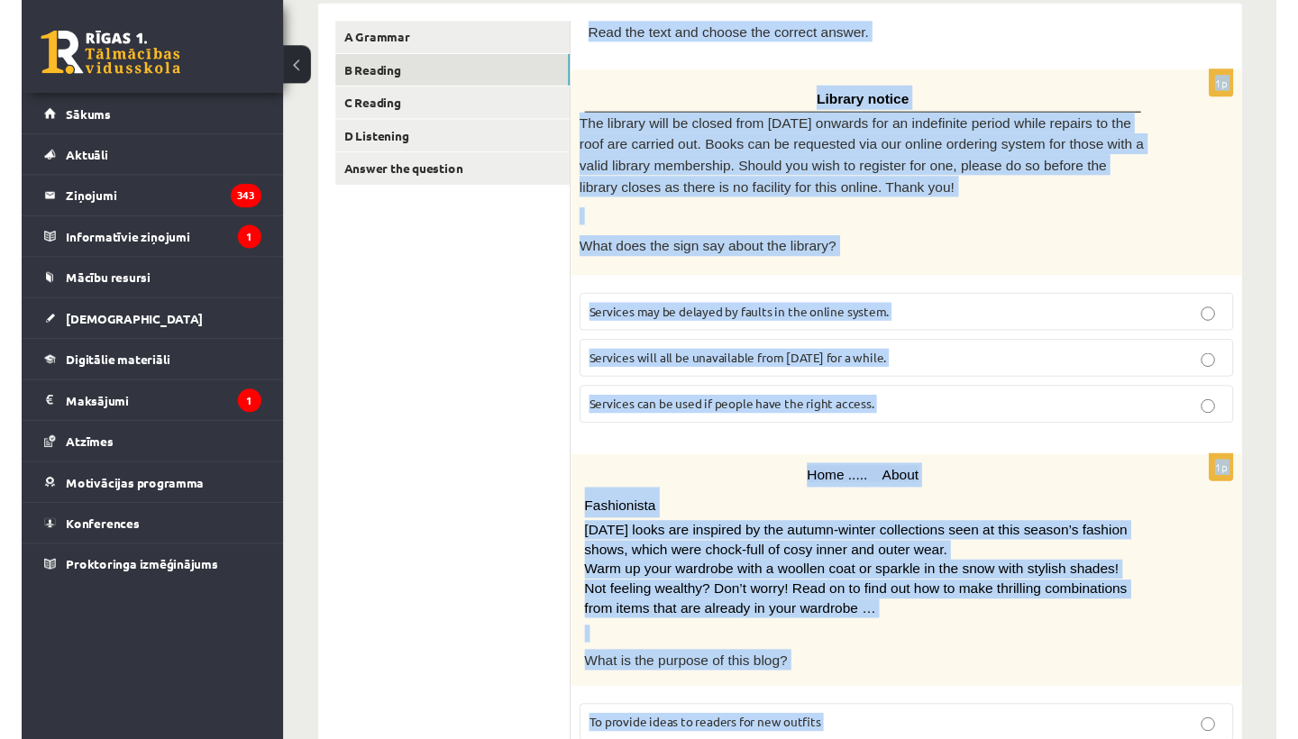
scroll to position [299, 0]
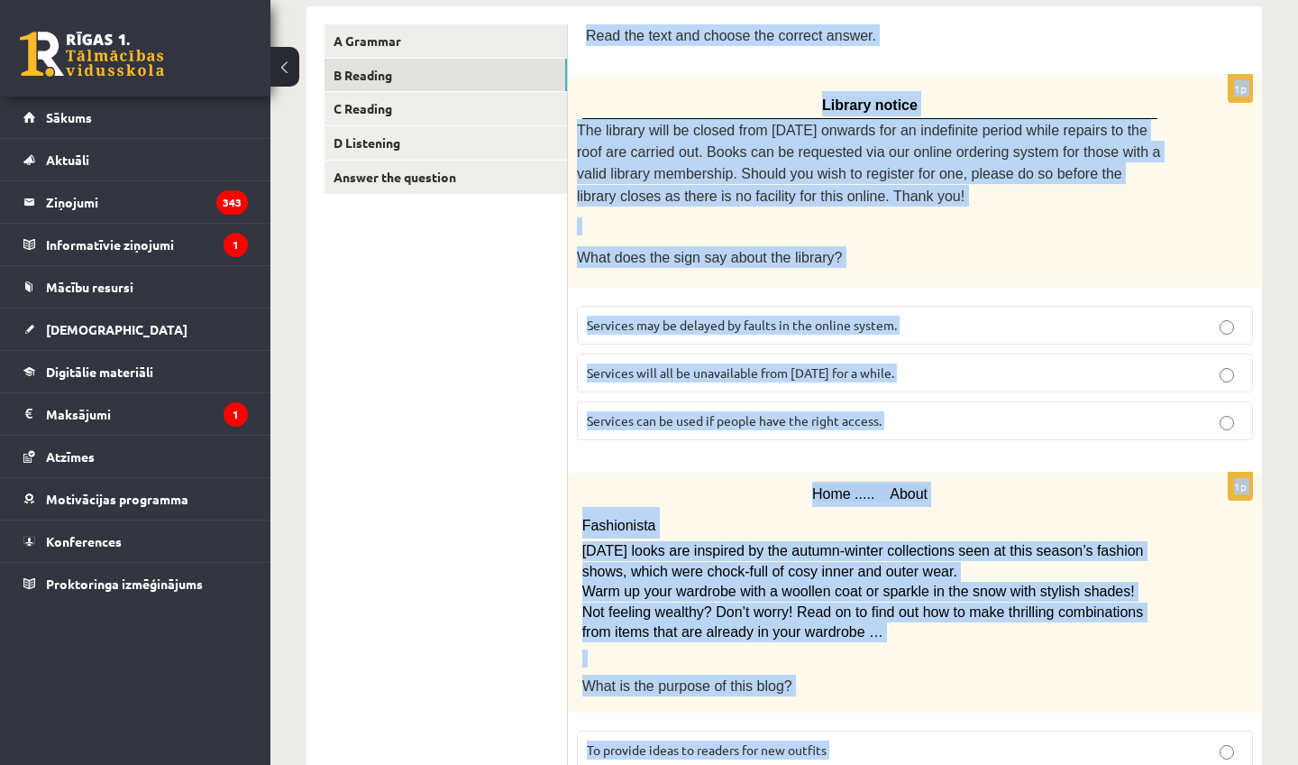
drag, startPoint x: 920, startPoint y: 683, endPoint x: 587, endPoint y: 30, distance: 733.4
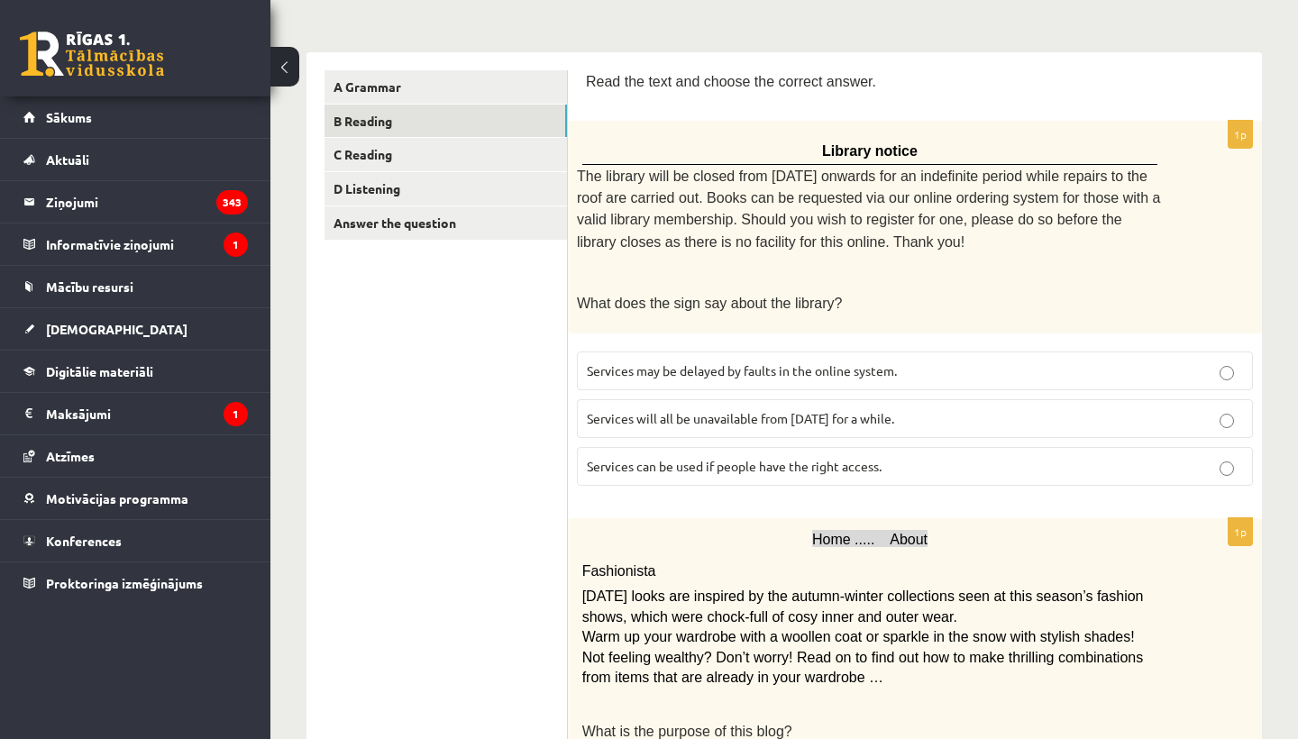
scroll to position [232, 0]
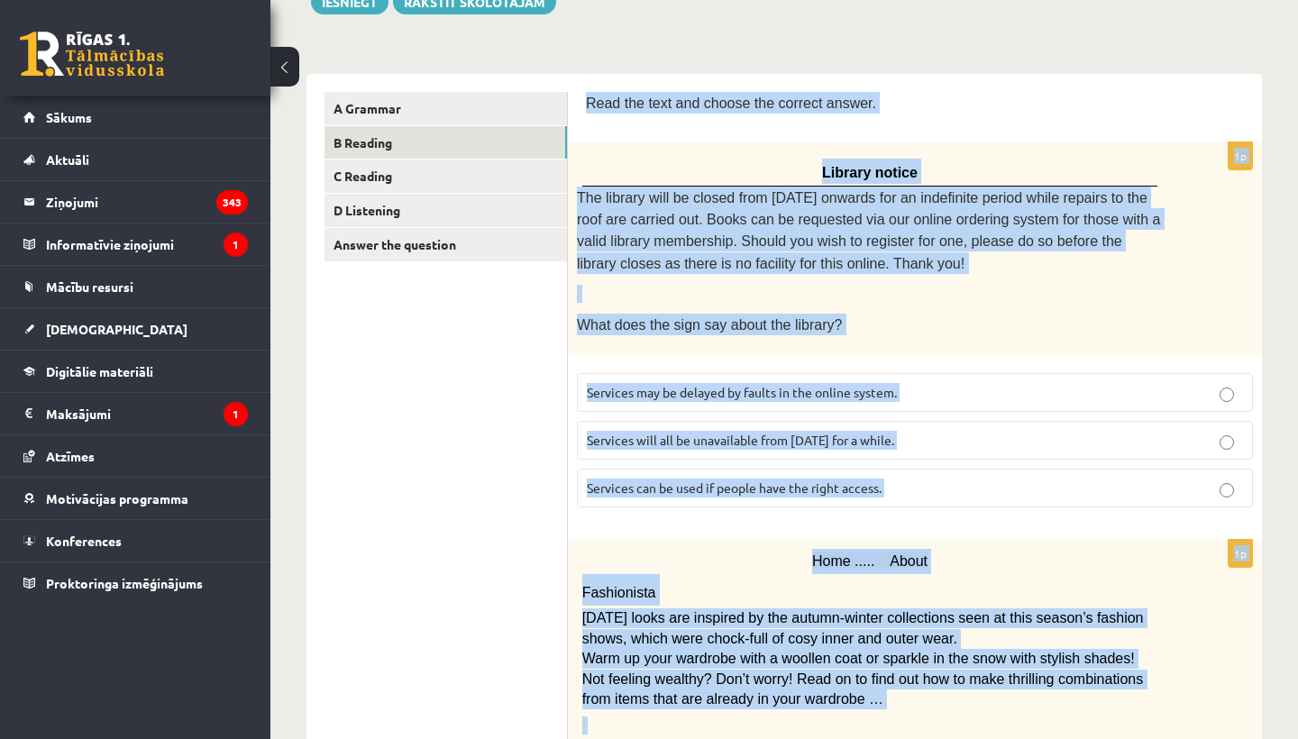
drag, startPoint x: 574, startPoint y: 102, endPoint x: 948, endPoint y: 738, distance: 738.3
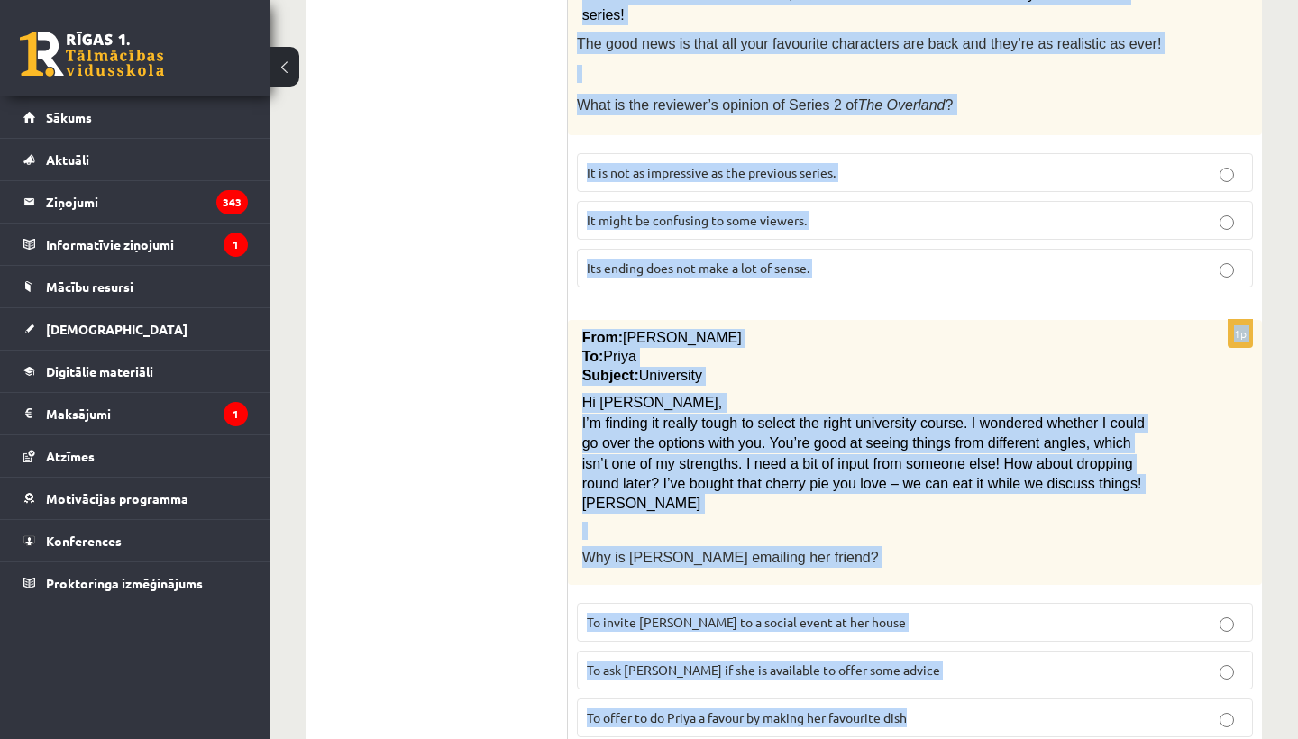
scroll to position [2122, 0]
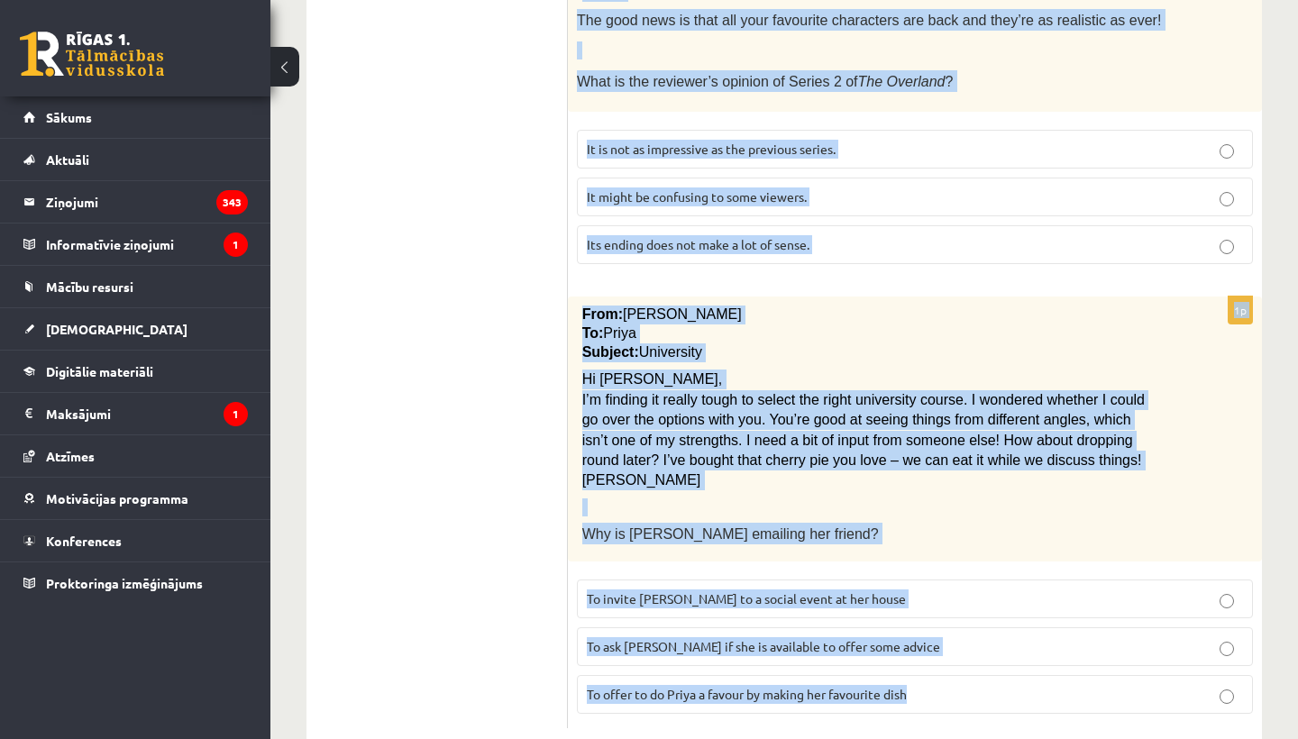
drag, startPoint x: 582, startPoint y: 50, endPoint x: 1140, endPoint y: 738, distance: 885.9
copy form "Read the text and choose the correct answer. 1p Library notice The library will…"
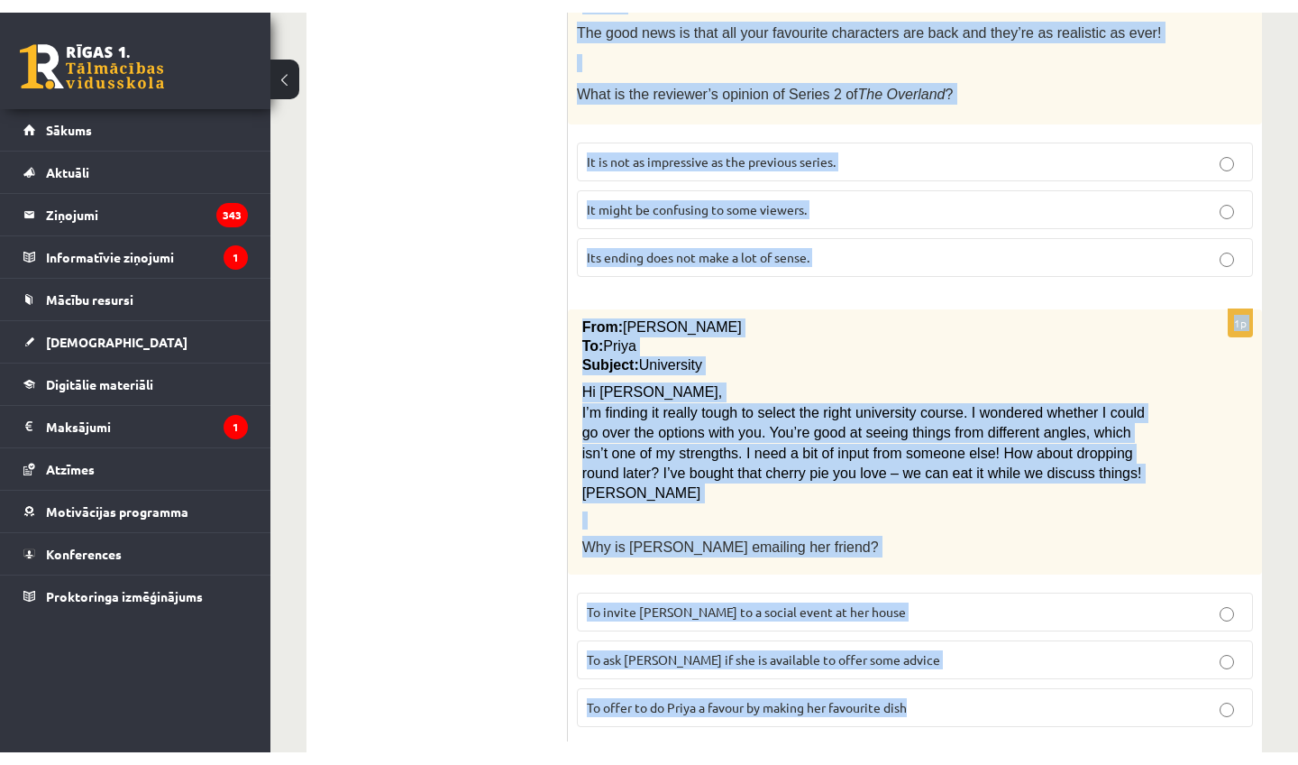
scroll to position [2097, 0]
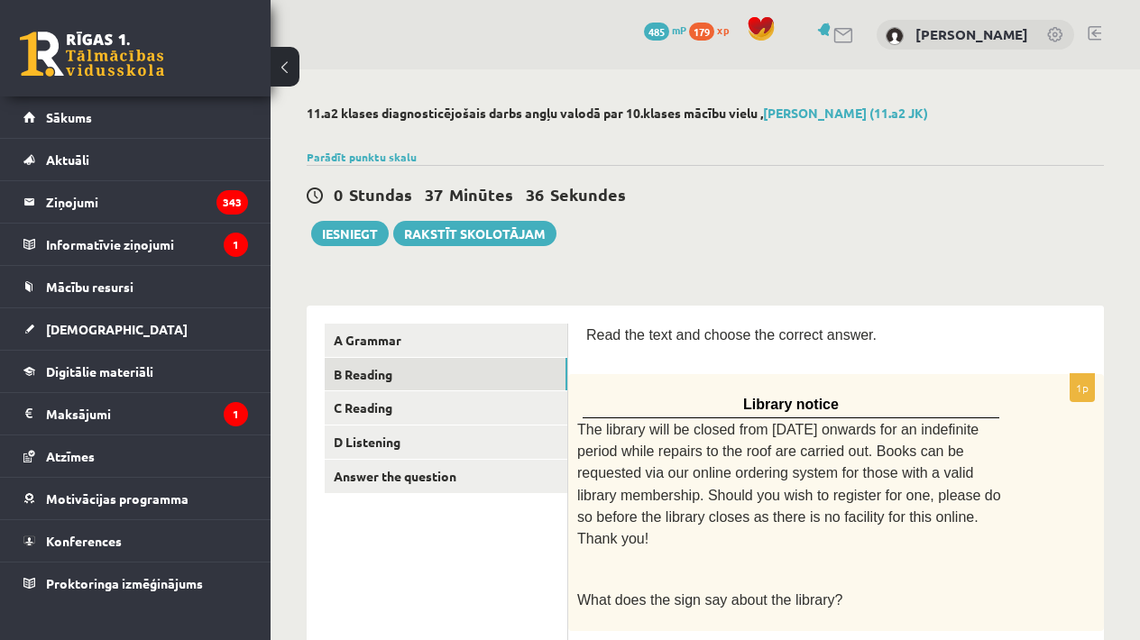
scroll to position [0, 0]
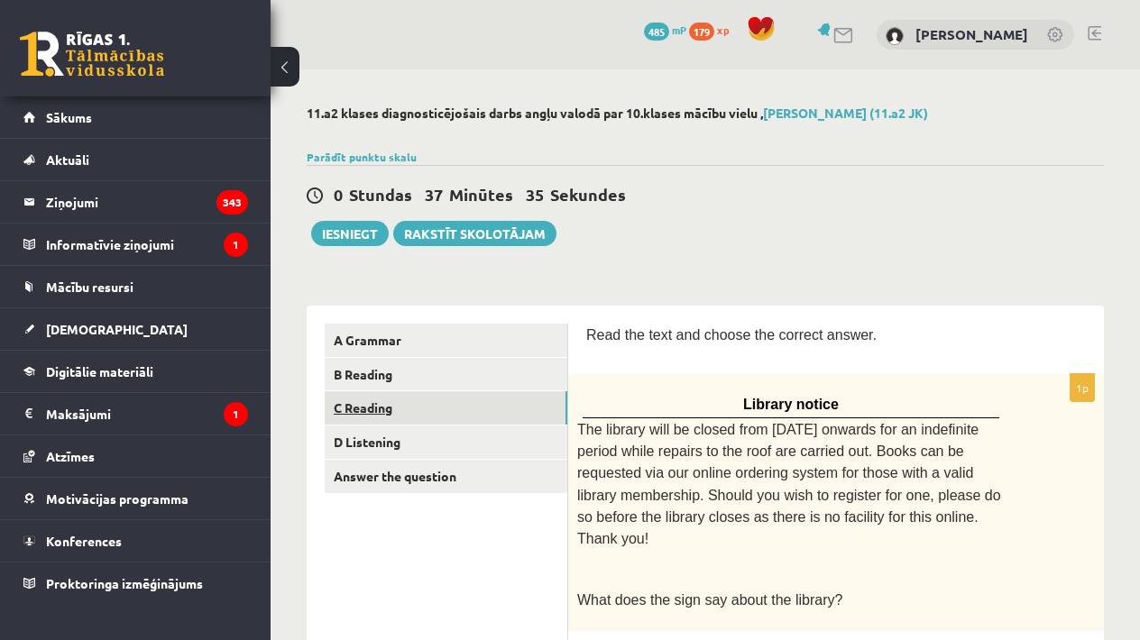
click at [480, 419] on link "C Reading" at bounding box center [446, 407] width 243 height 33
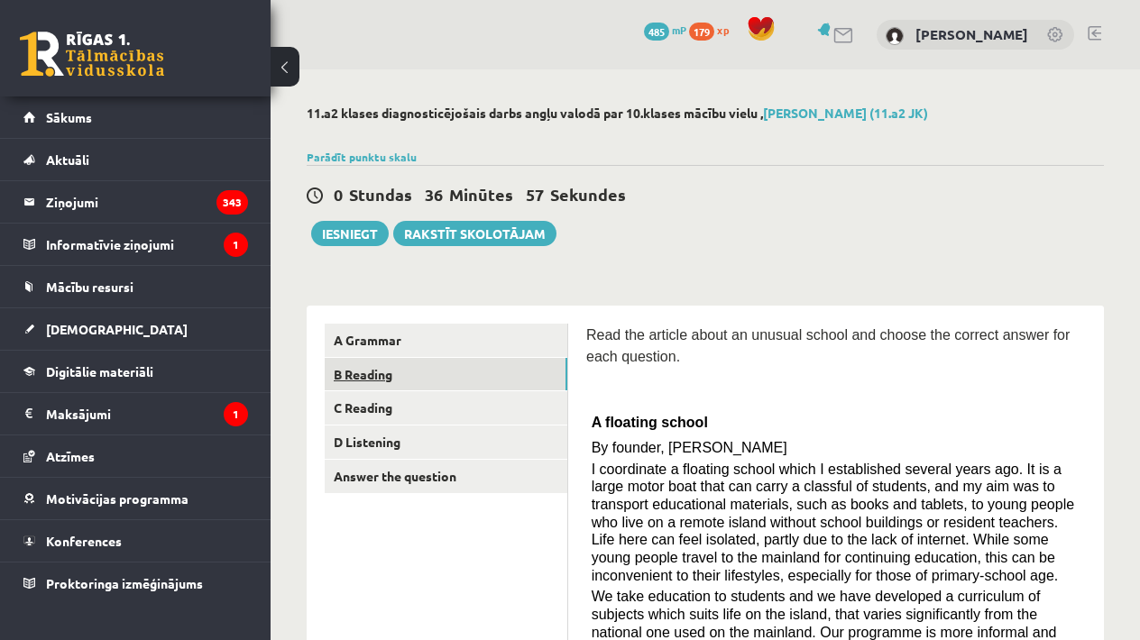
click at [476, 361] on link "B Reading" at bounding box center [446, 374] width 243 height 33
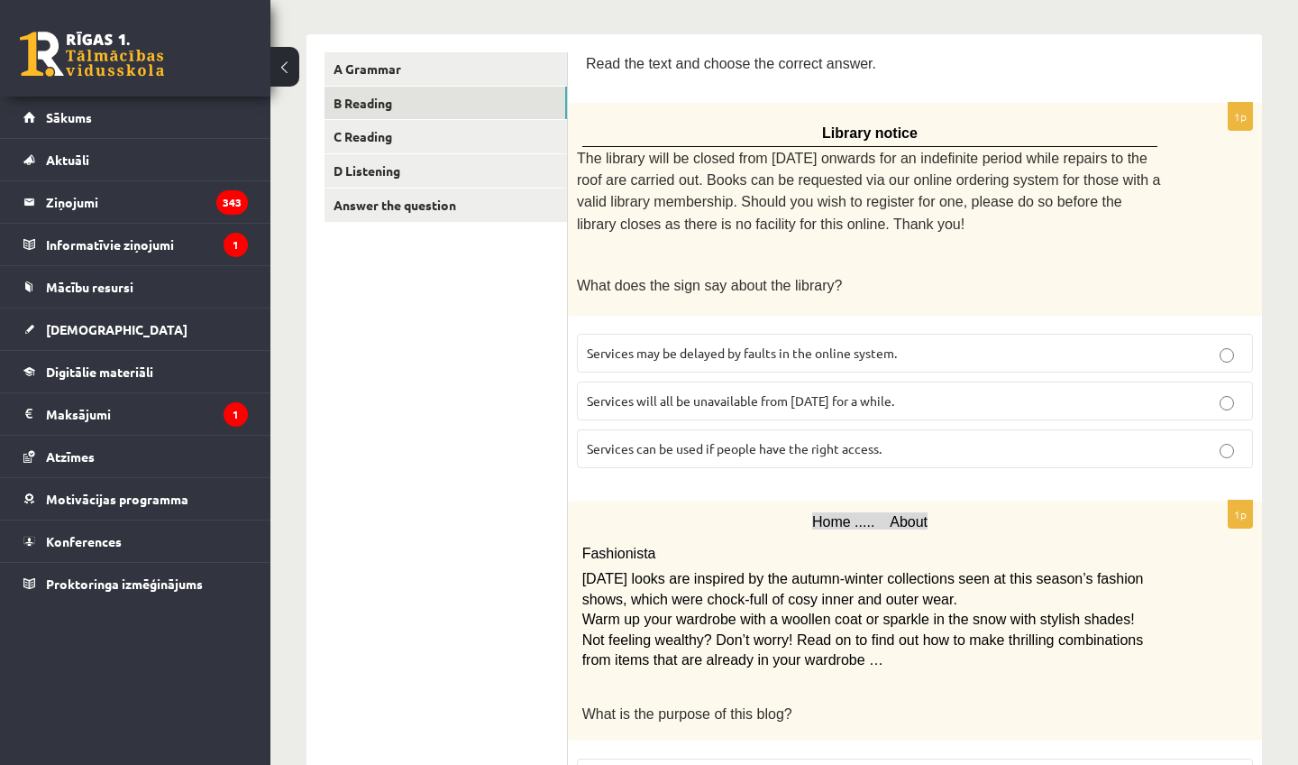
scroll to position [273, 0]
click at [737, 447] on label "Services can be used if people have the right access." at bounding box center [915, 446] width 676 height 39
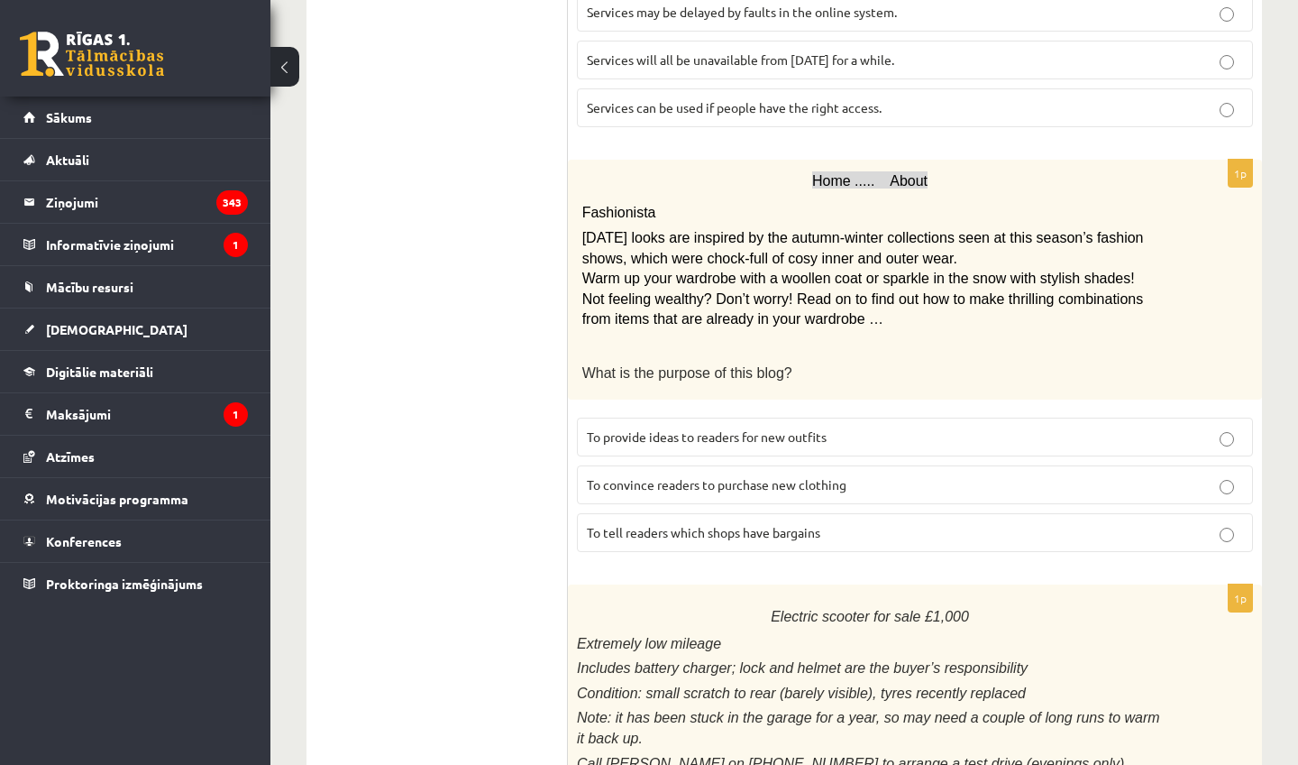
scroll to position [617, 0]
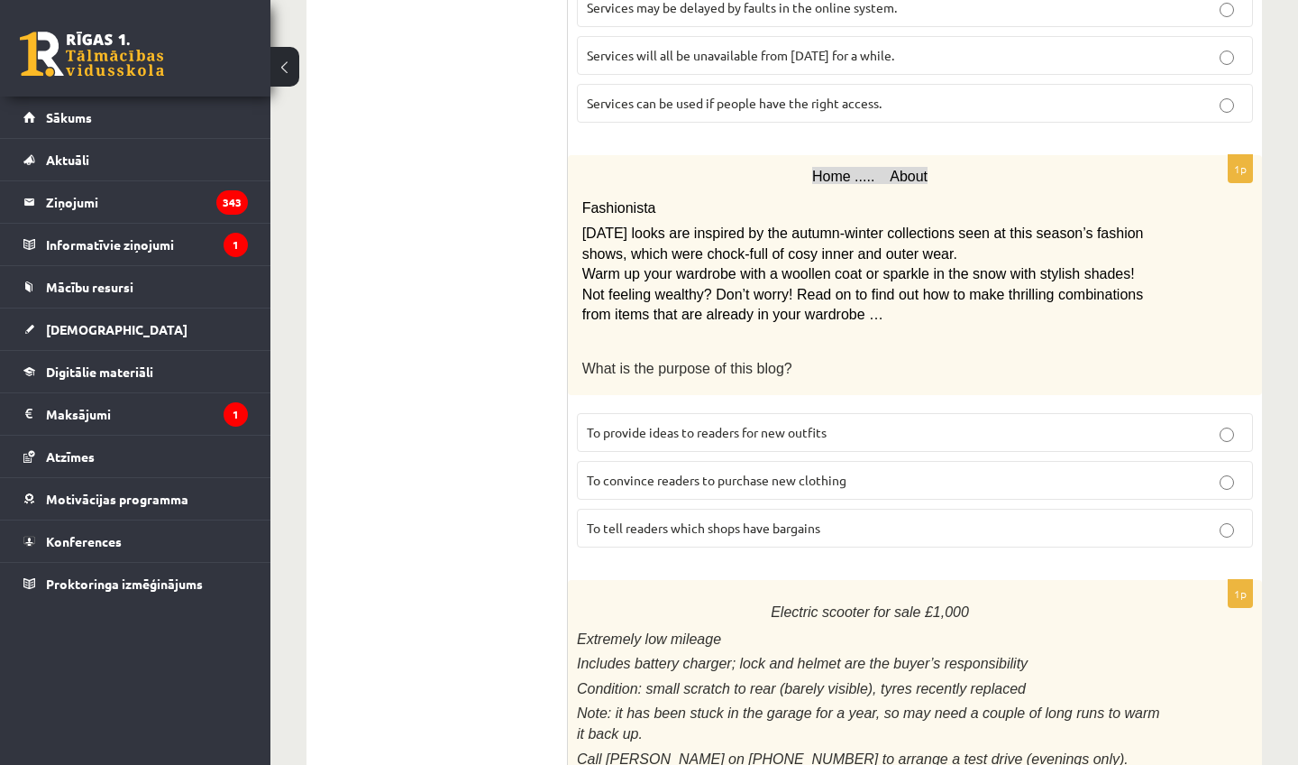
click at [737, 424] on span "To provide ideas to readers for new outfits" at bounding box center [707, 432] width 240 height 16
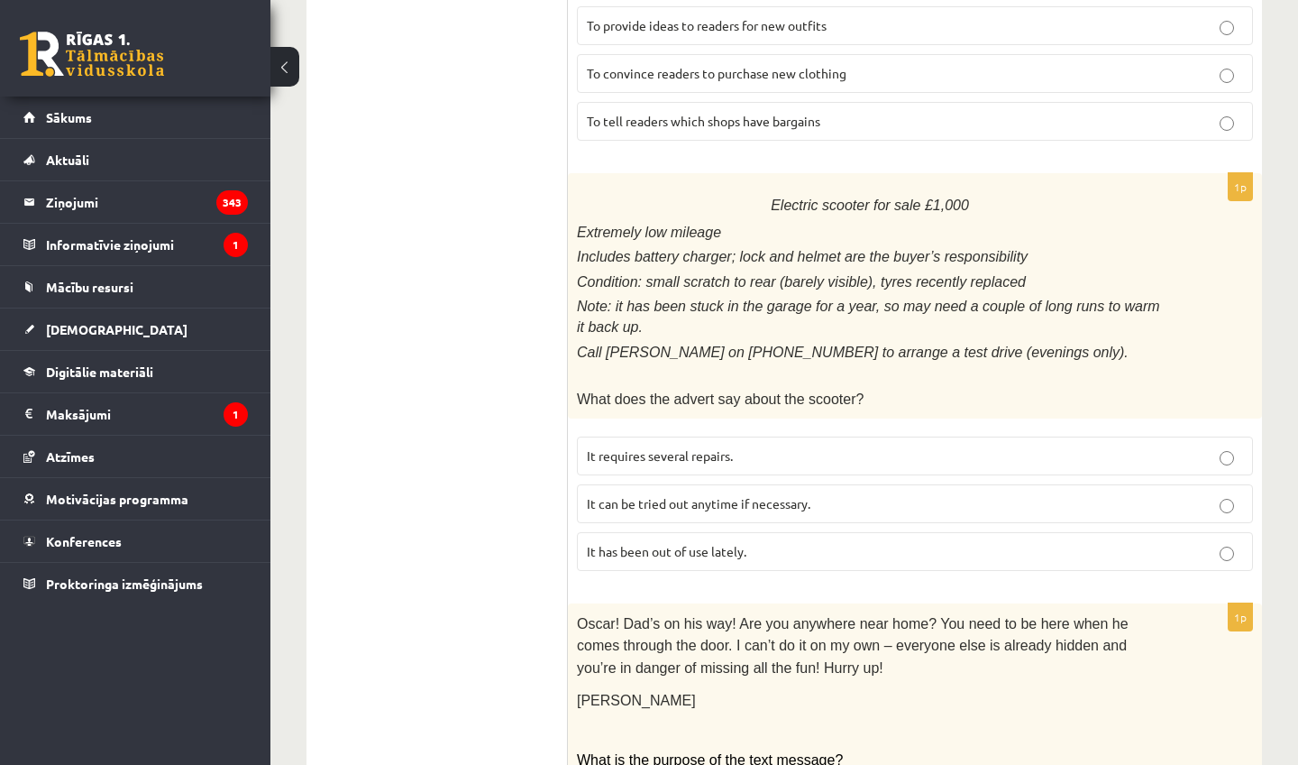
scroll to position [1024, 0]
click at [720, 541] on p "It has been out of use lately." at bounding box center [915, 550] width 656 height 19
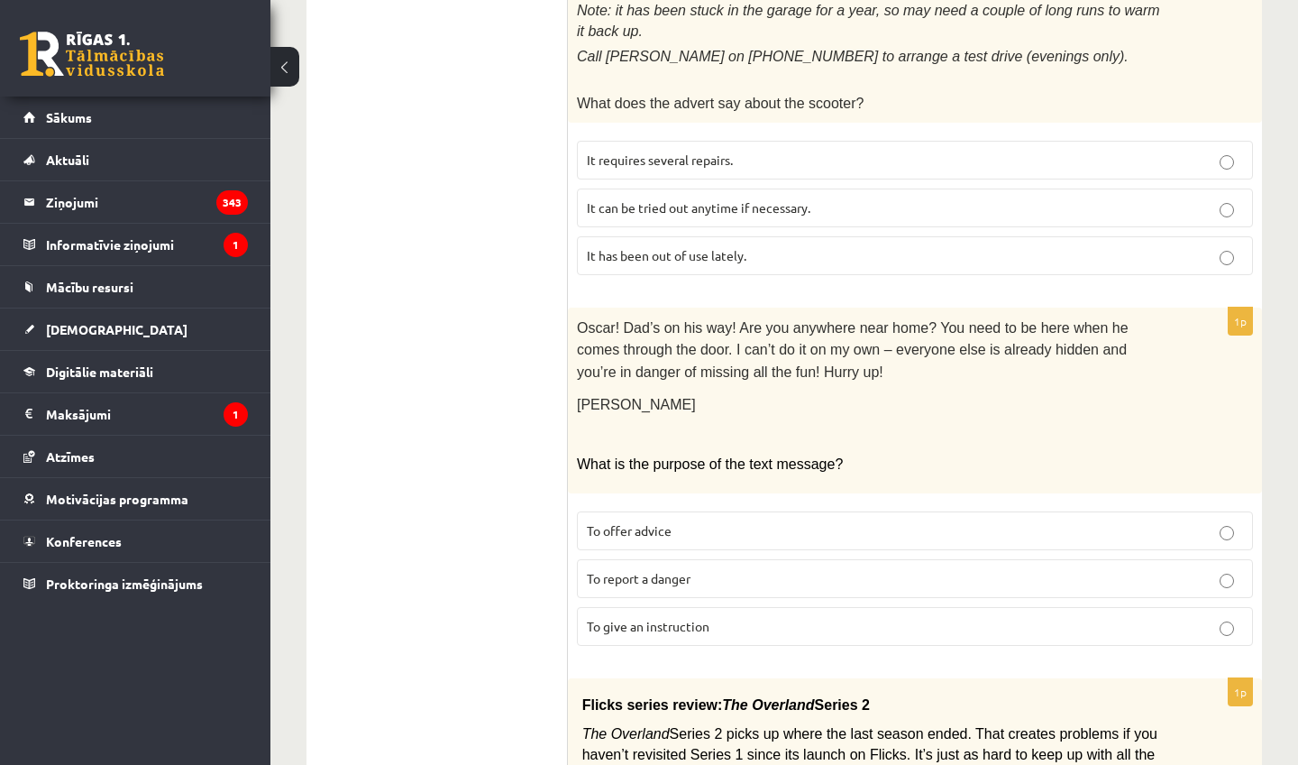
scroll to position [1326, 0]
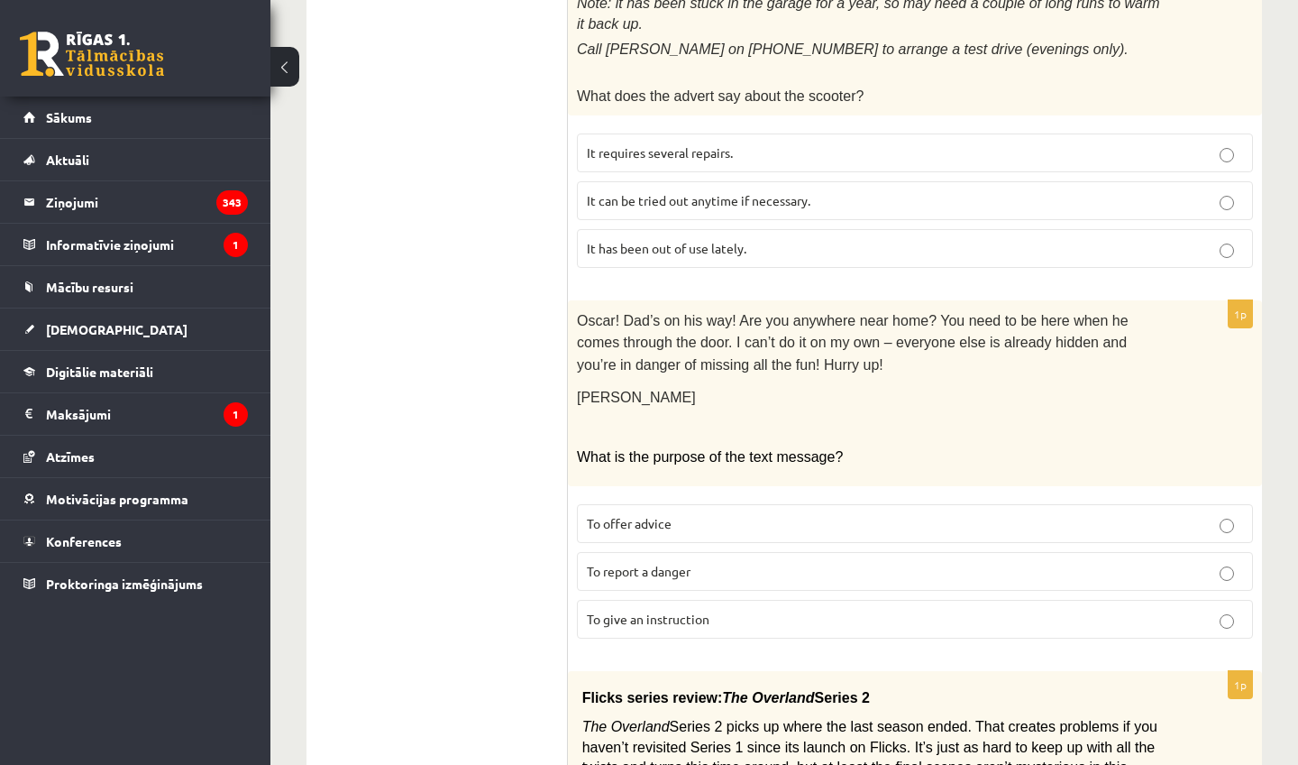
click at [711, 609] on p "To give an instruction" at bounding box center [915, 618] width 656 height 19
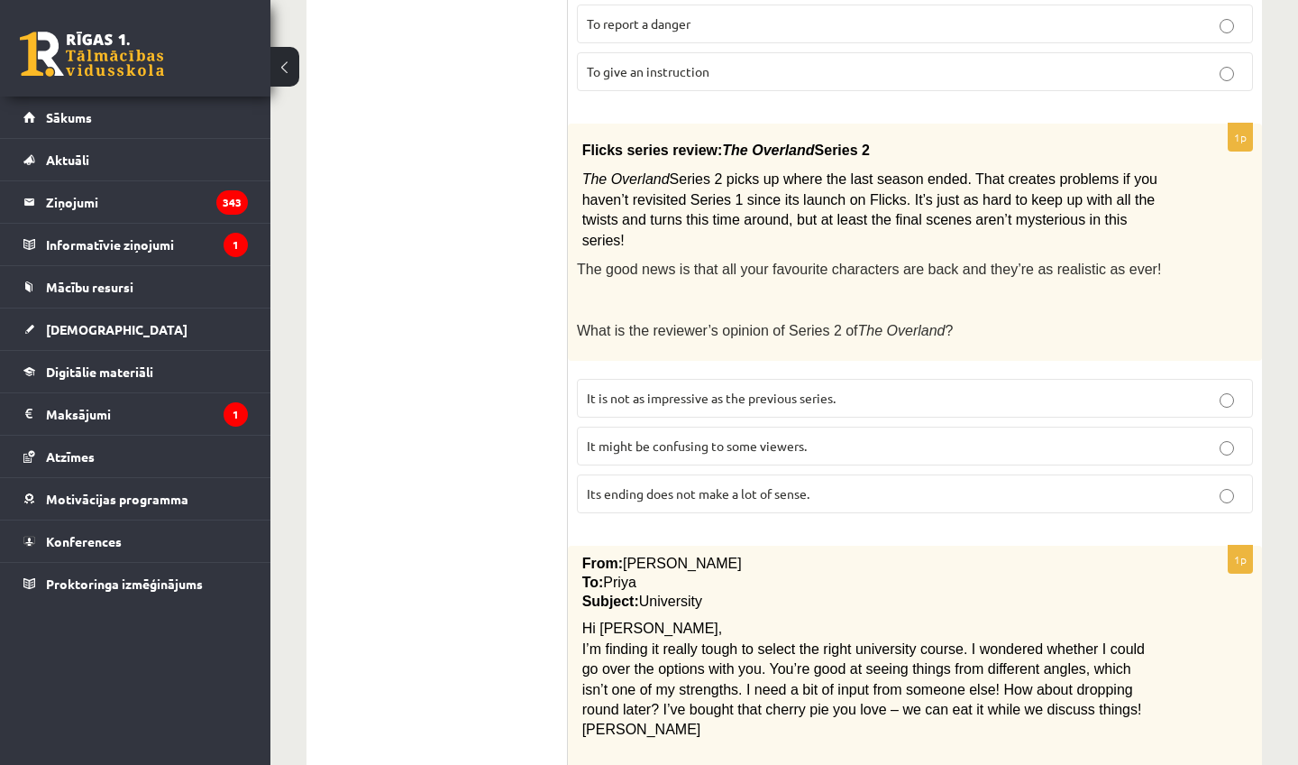
scroll to position [1876, 0]
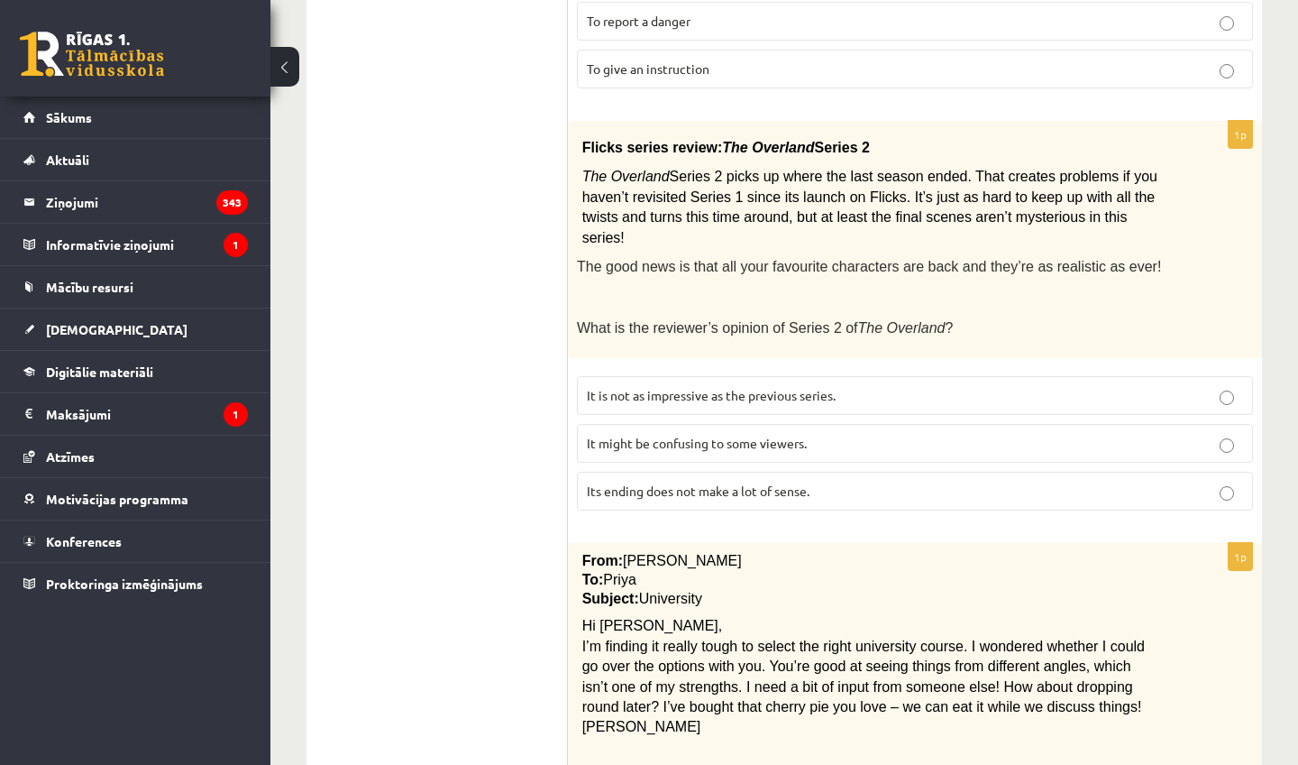
click at [754, 435] on span "It might be confusing to some viewers." at bounding box center [697, 443] width 220 height 16
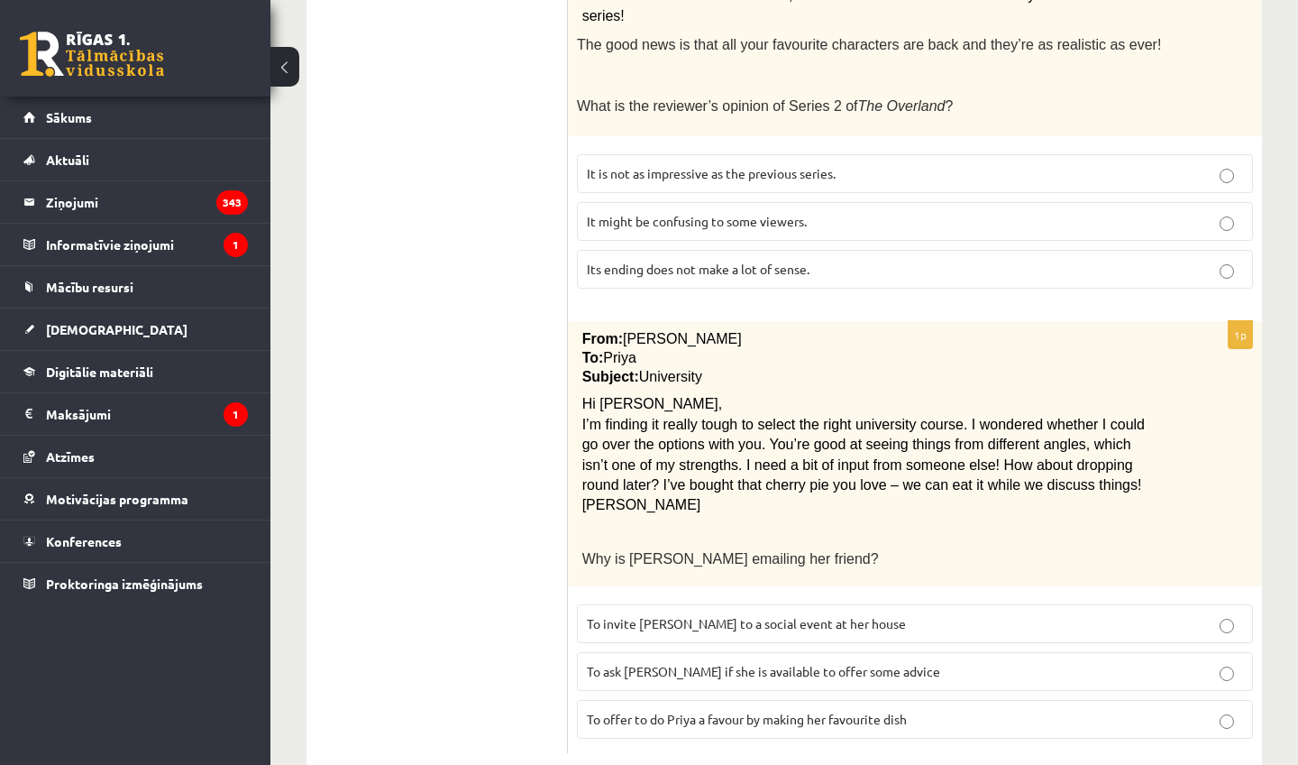
scroll to position [2097, 0]
click at [701, 664] on span "To ask Priya if she is available to offer some advice" at bounding box center [763, 672] width 353 height 16
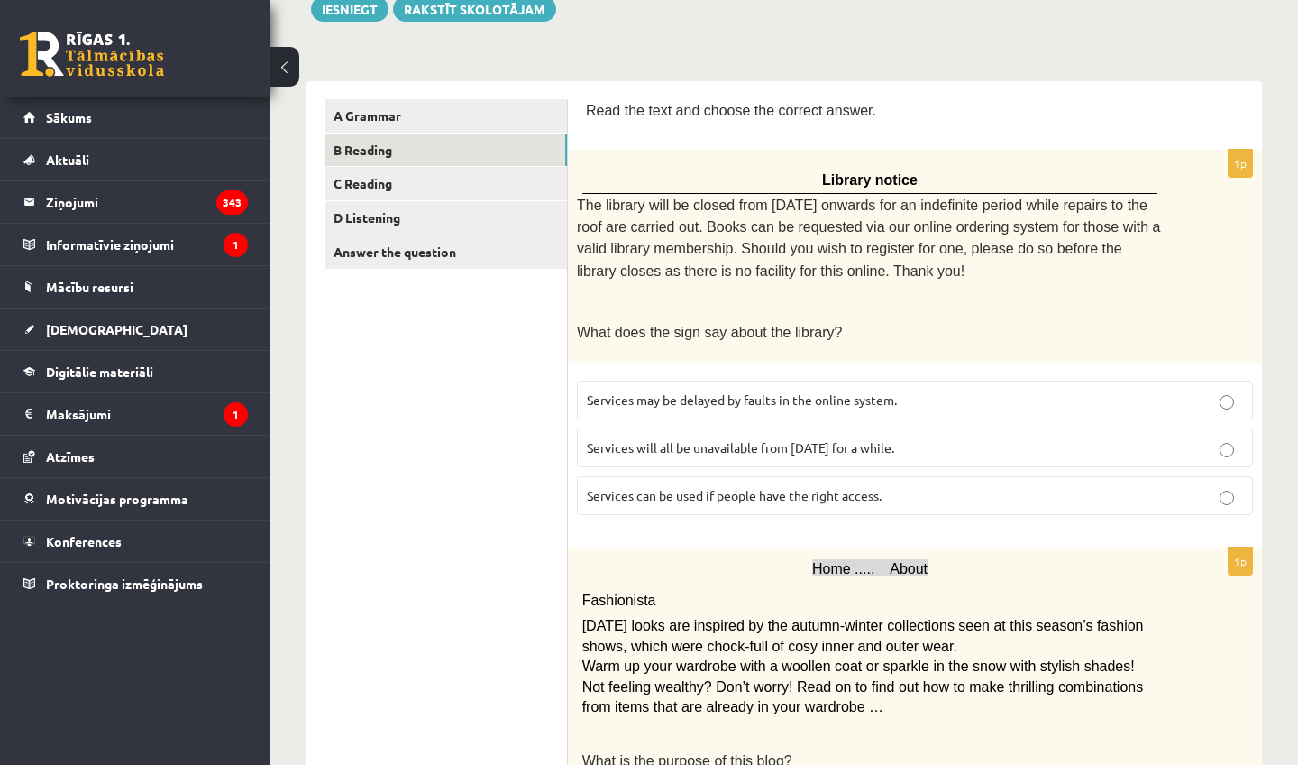
scroll to position [215, 0]
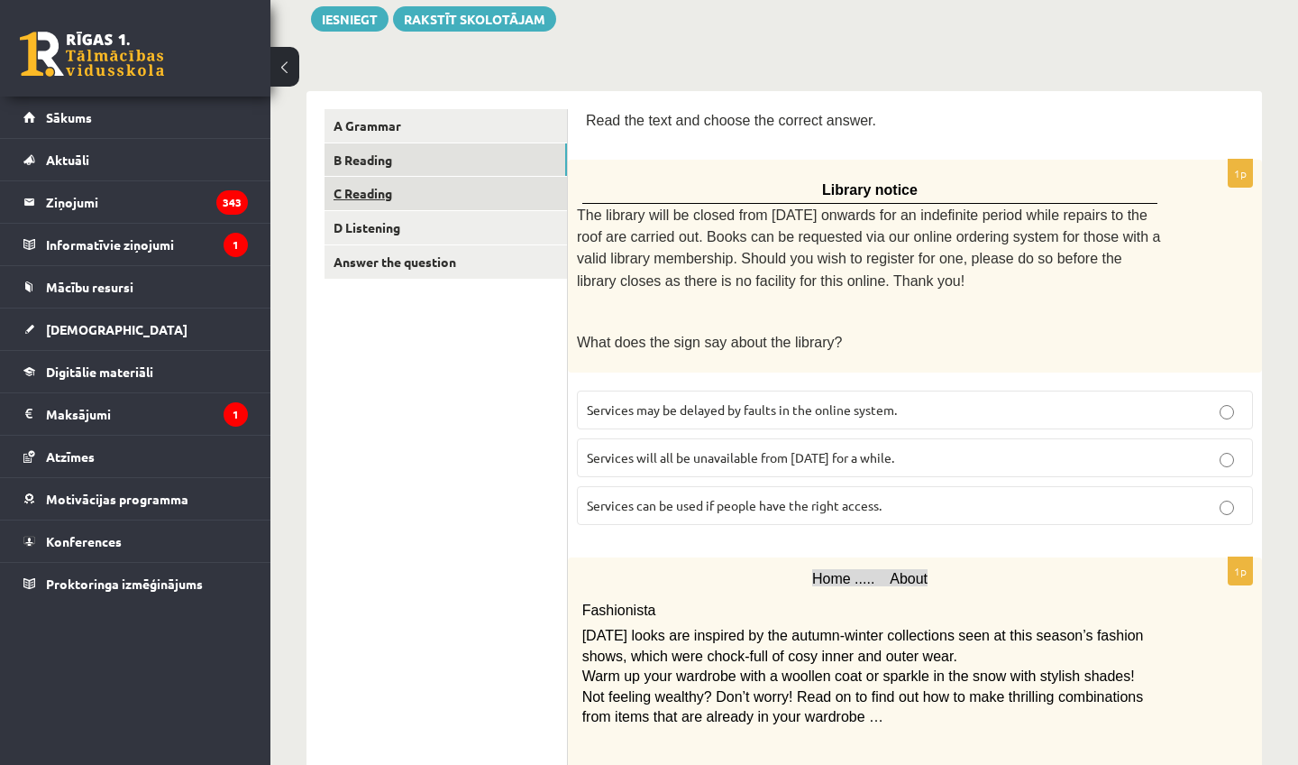
click at [459, 206] on link "C Reading" at bounding box center [446, 193] width 243 height 33
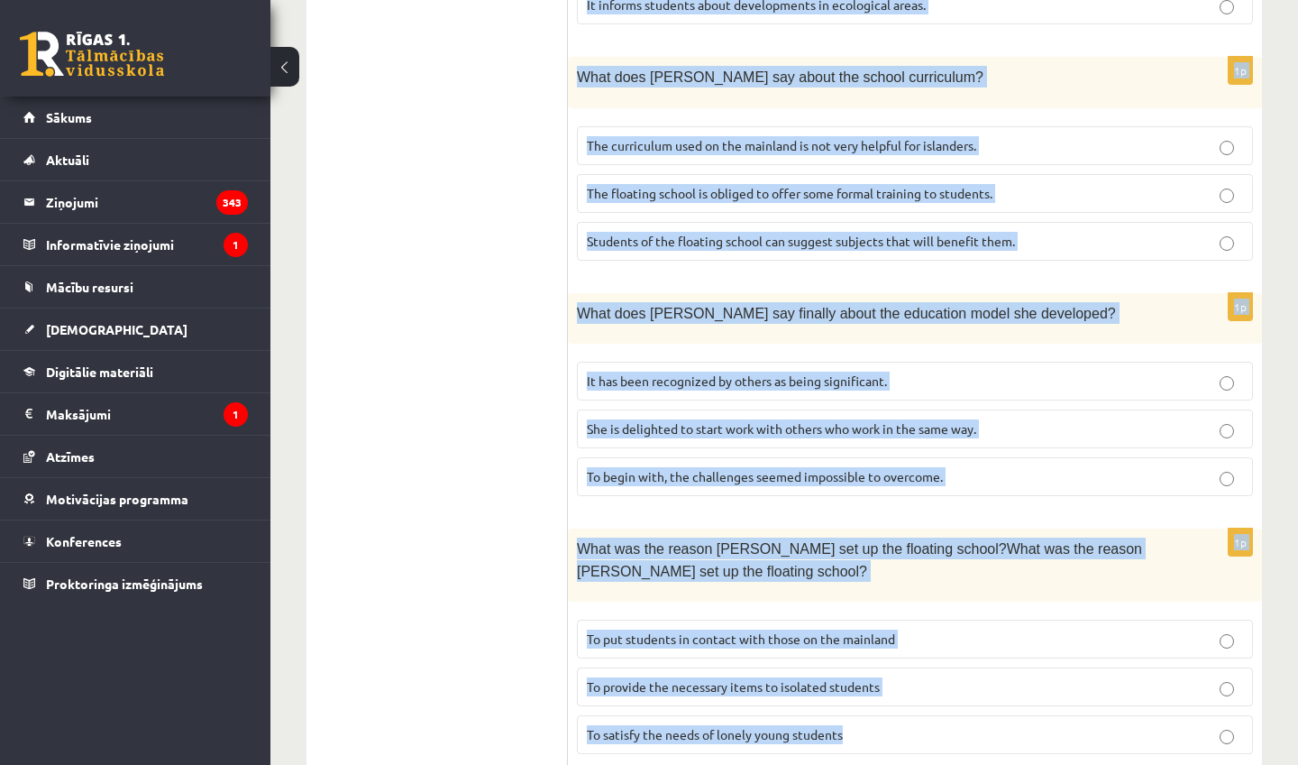
scroll to position [1790, 0]
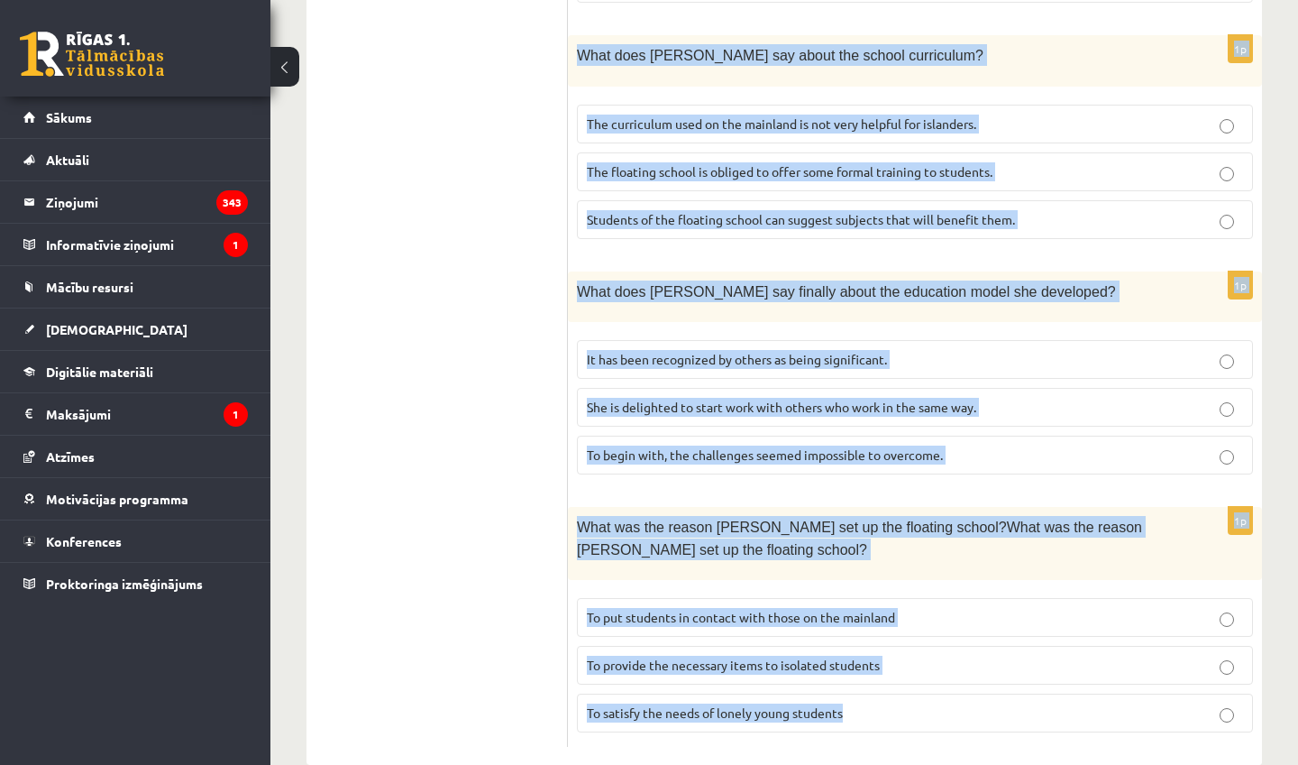
drag, startPoint x: 584, startPoint y: 123, endPoint x: 935, endPoint y: 757, distance: 725.1
copy form "Read the article about an unusual school and choose the correct answer for each…"
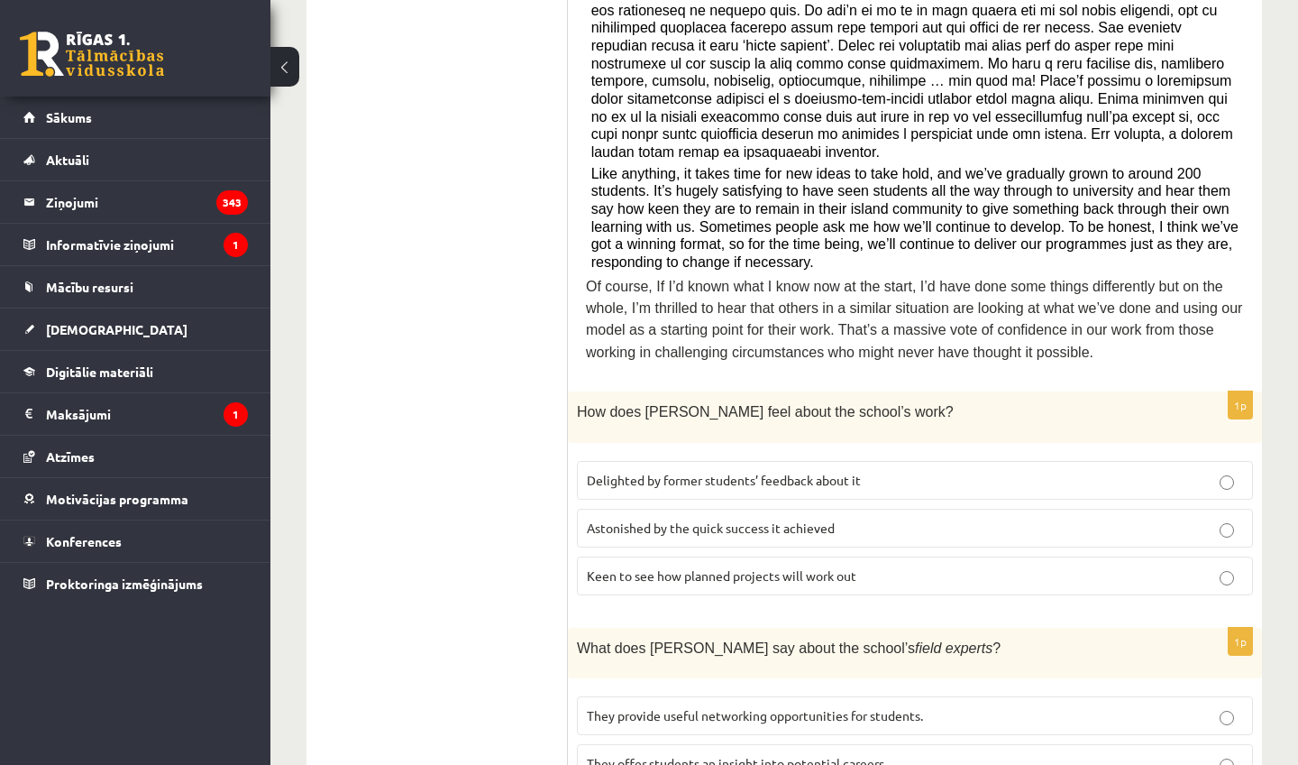
scroll to position [729, 0]
click at [648, 469] on p "Delighted by former students’ feedback about it" at bounding box center [915, 478] width 656 height 19
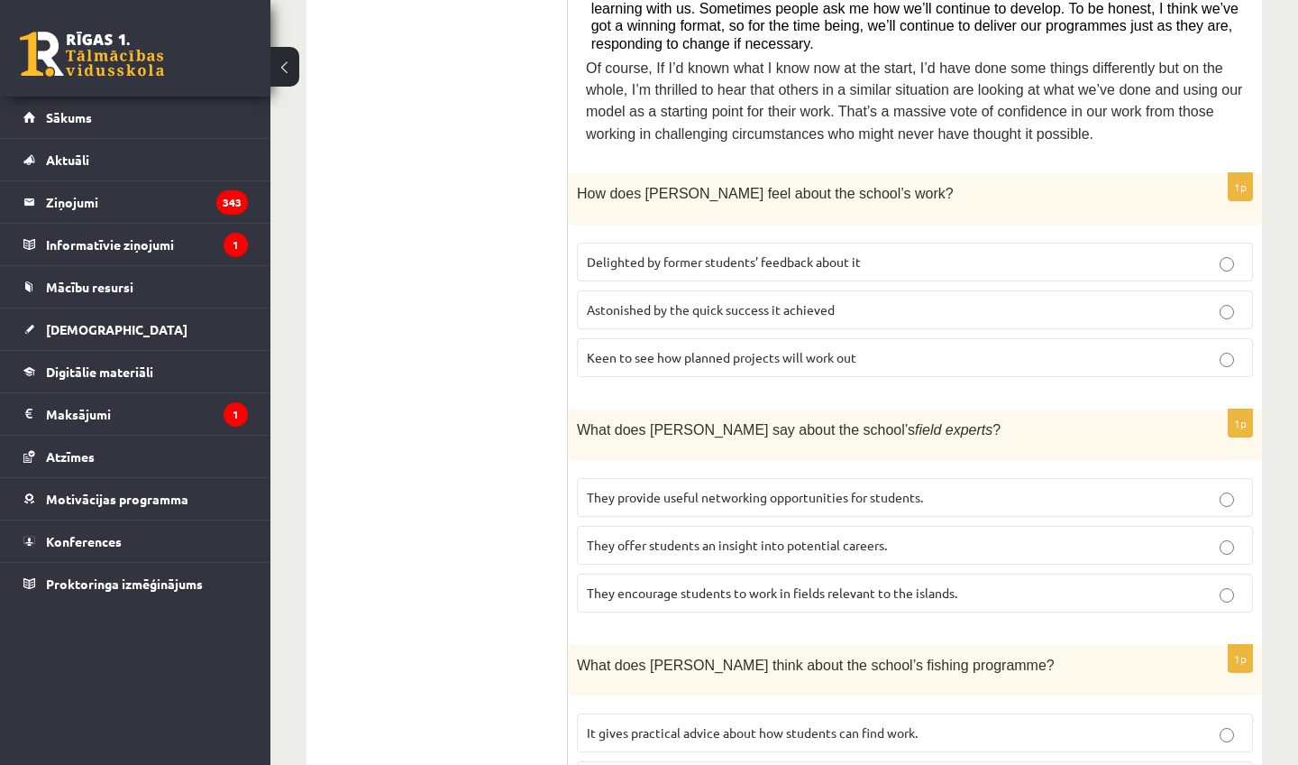
scroll to position [948, 0]
click at [640, 535] on span "They offer students an insight into potential careers." at bounding box center [737, 543] width 300 height 16
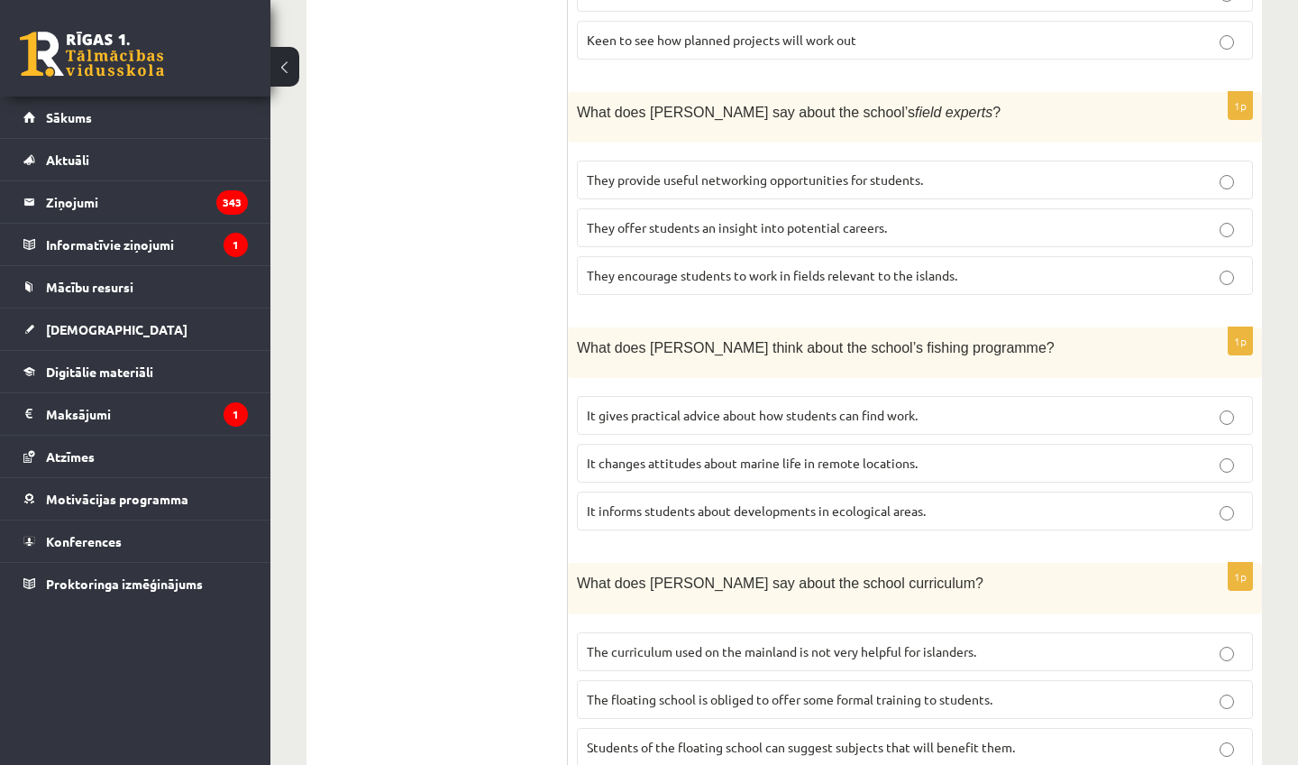
scroll to position [1264, 0]
click at [651, 501] on span "It informs students about developments in ecological areas." at bounding box center [756, 509] width 339 height 16
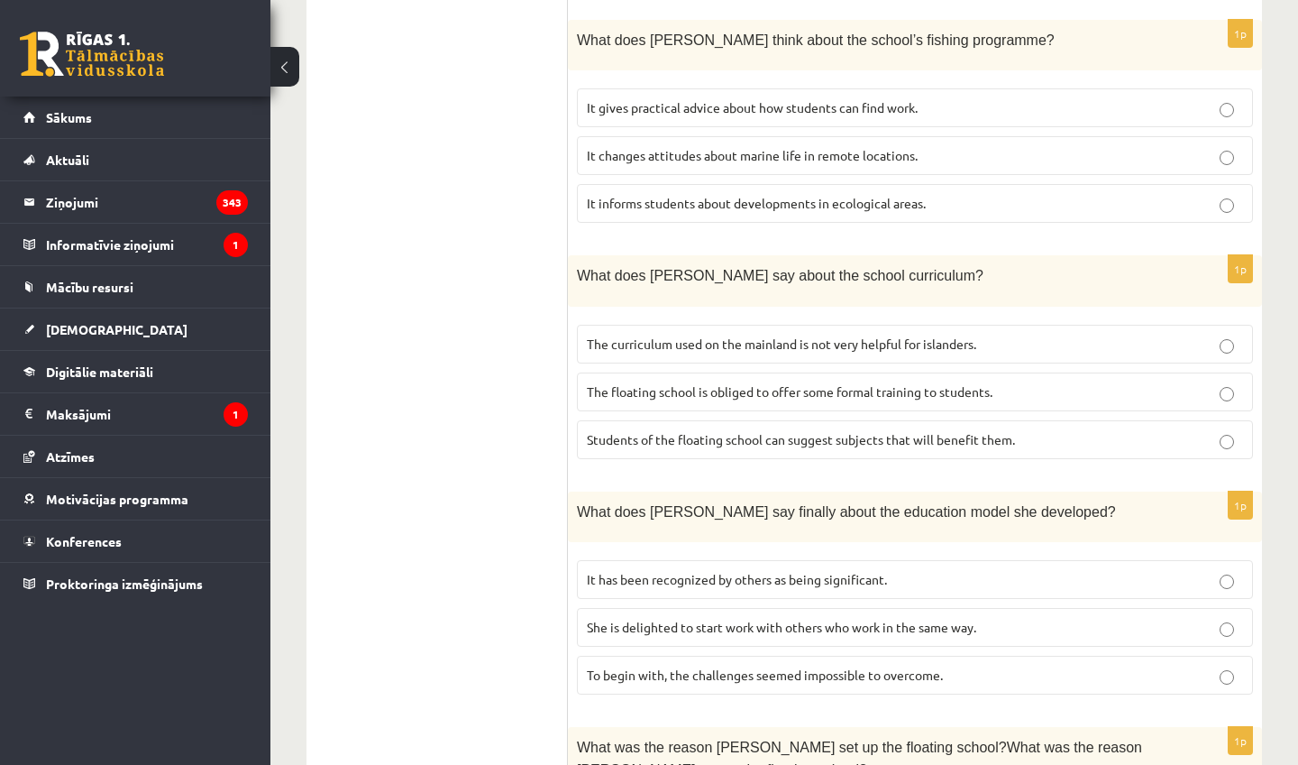
scroll to position [1571, 0]
click at [689, 334] on p "The curriculum used on the mainland is not very helpful for islanders." at bounding box center [915, 343] width 656 height 19
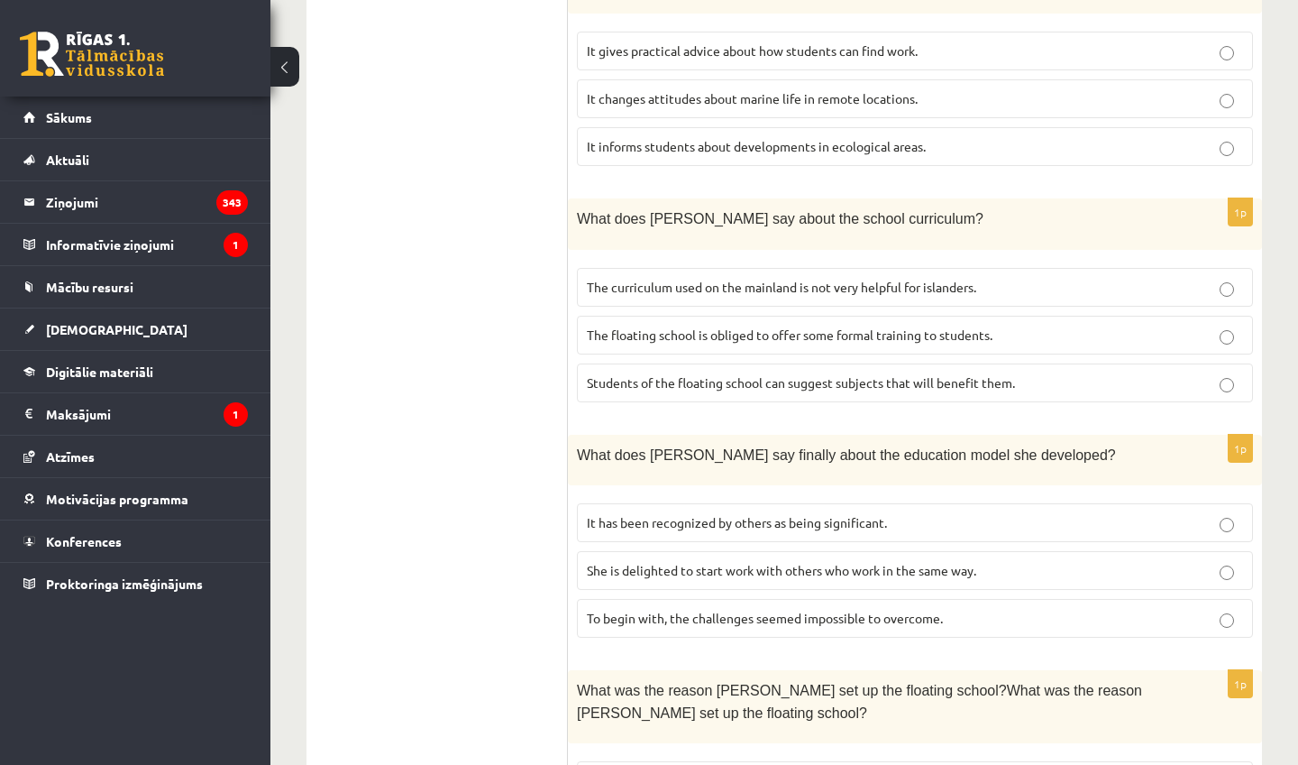
scroll to position [1631, 0]
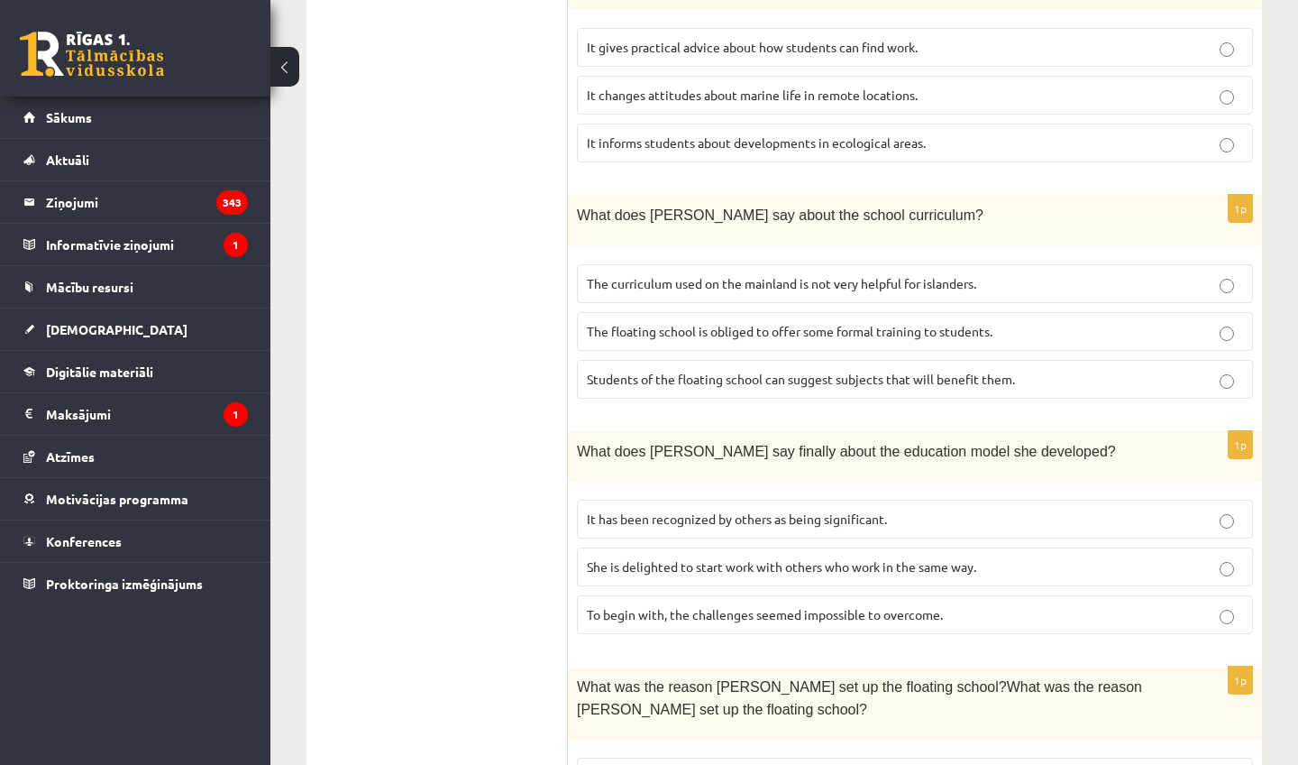
click at [681, 510] on span "It has been recognized by others as being significant." at bounding box center [737, 518] width 300 height 16
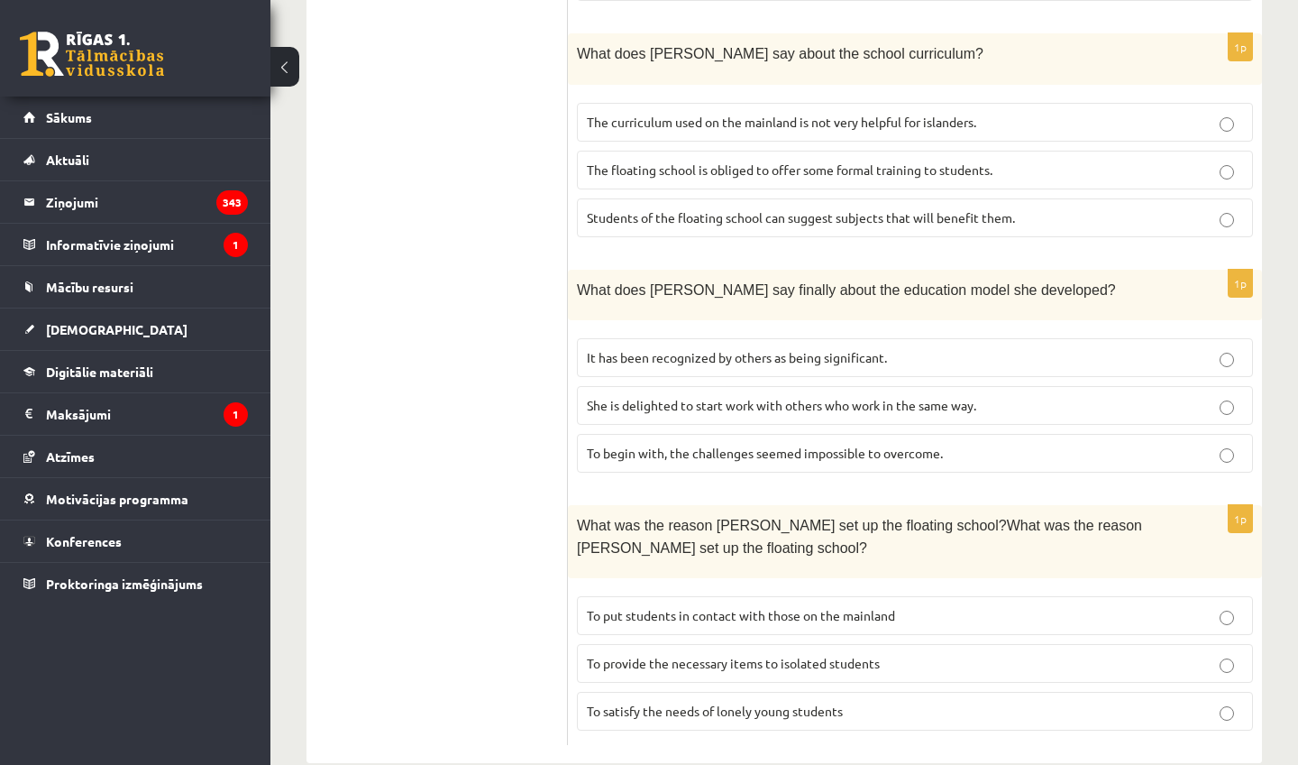
scroll to position [1790, 0]
click at [681, 656] on span "To provide the necessary items to isolated students" at bounding box center [733, 664] width 293 height 16
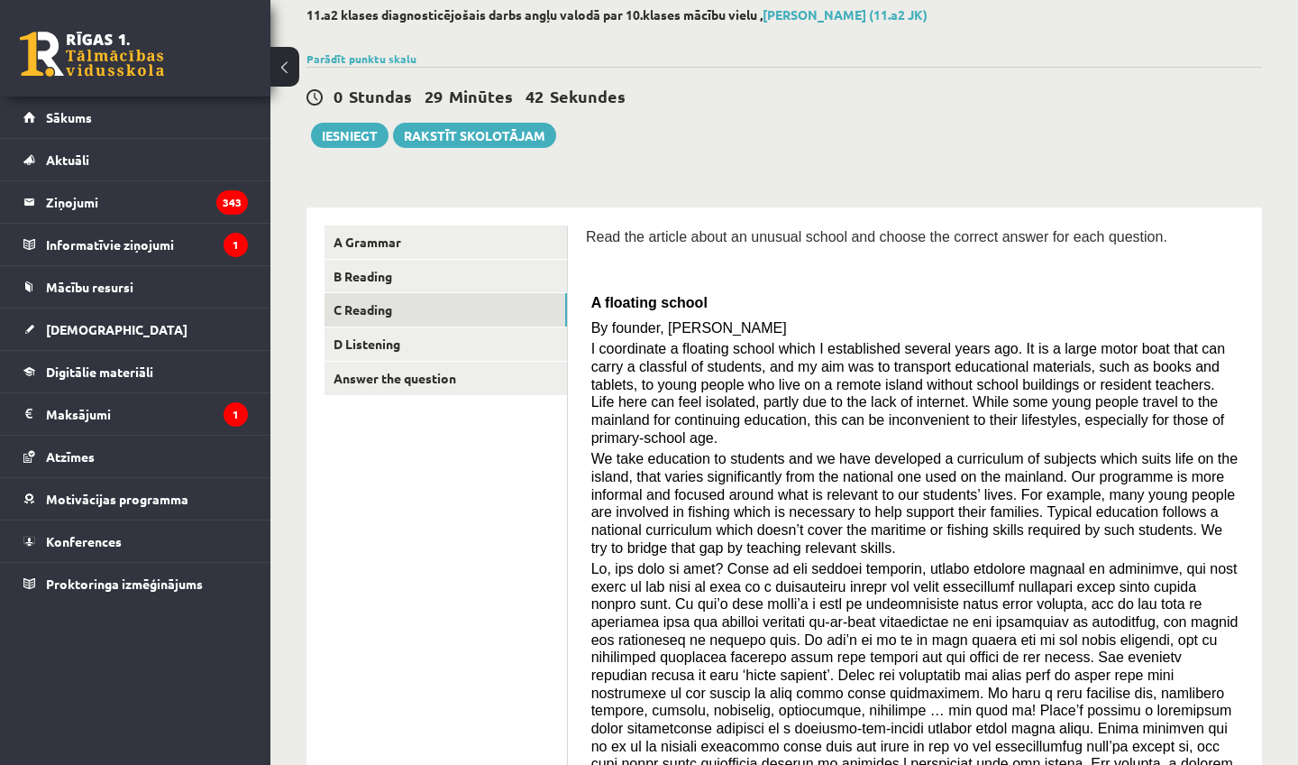
scroll to position [36, 0]
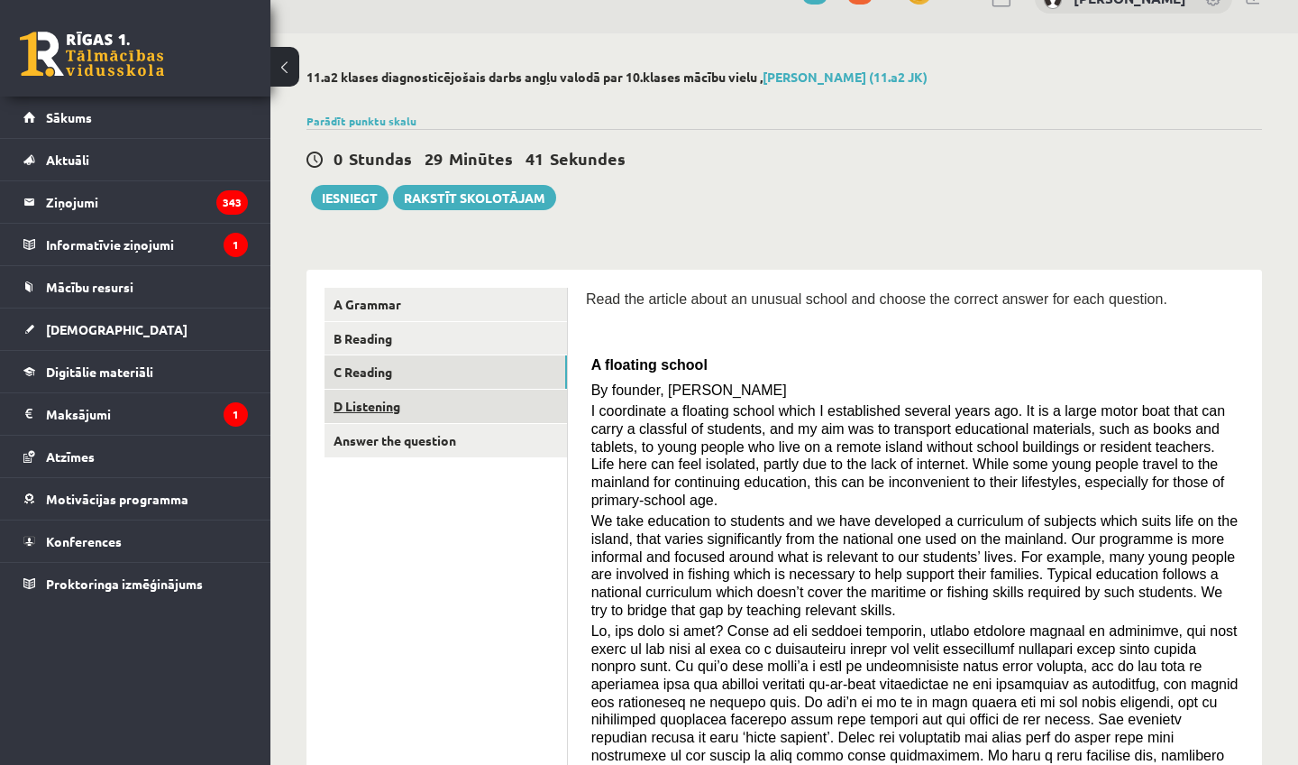
click at [508, 395] on link "D Listening" at bounding box center [446, 405] width 243 height 33
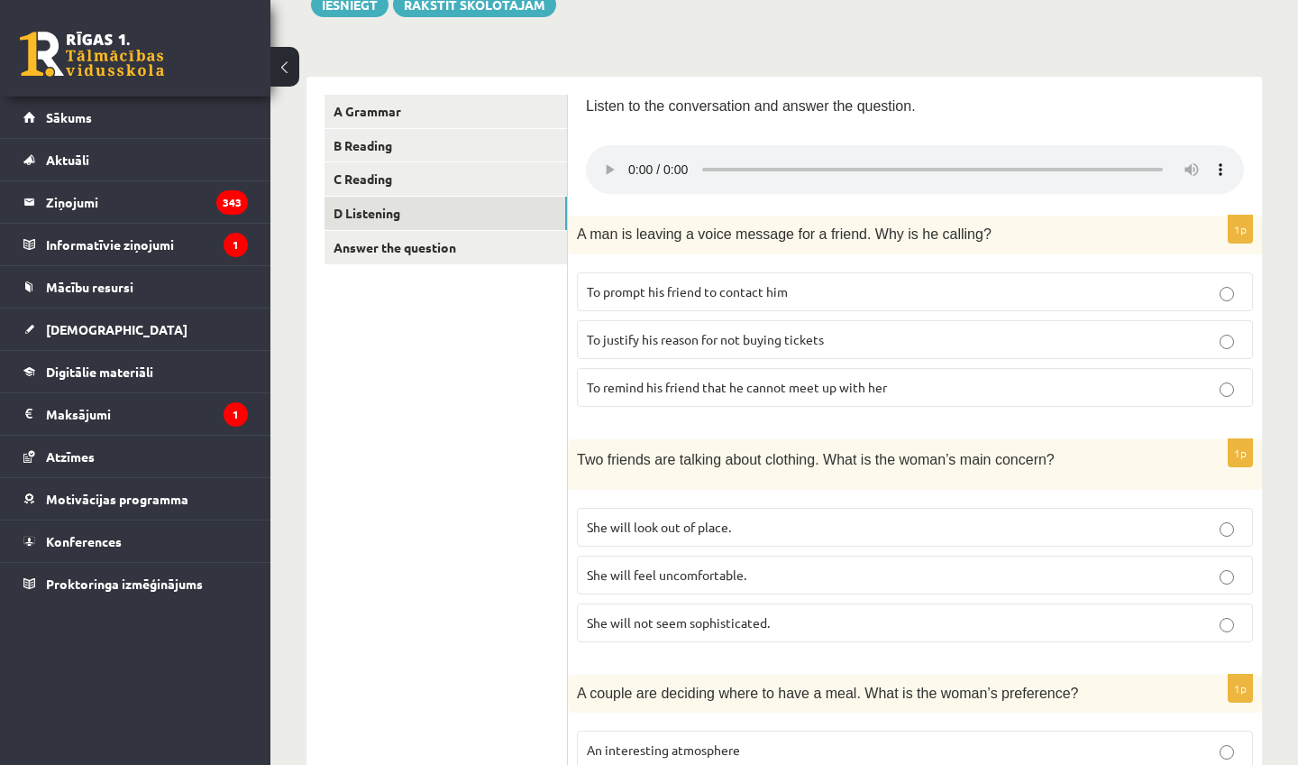
scroll to position [250, 0]
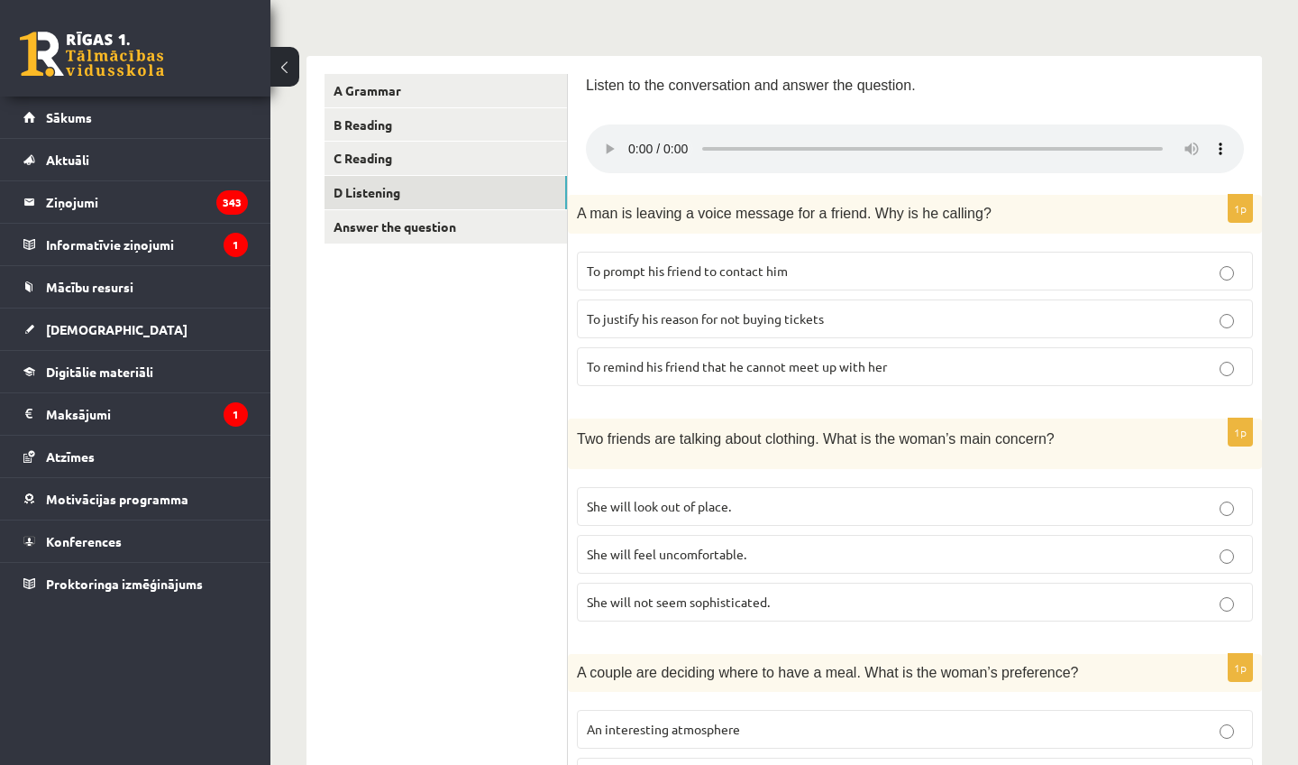
click at [668, 355] on label "To remind his friend that he cannot meet up with her" at bounding box center [915, 366] width 676 height 39
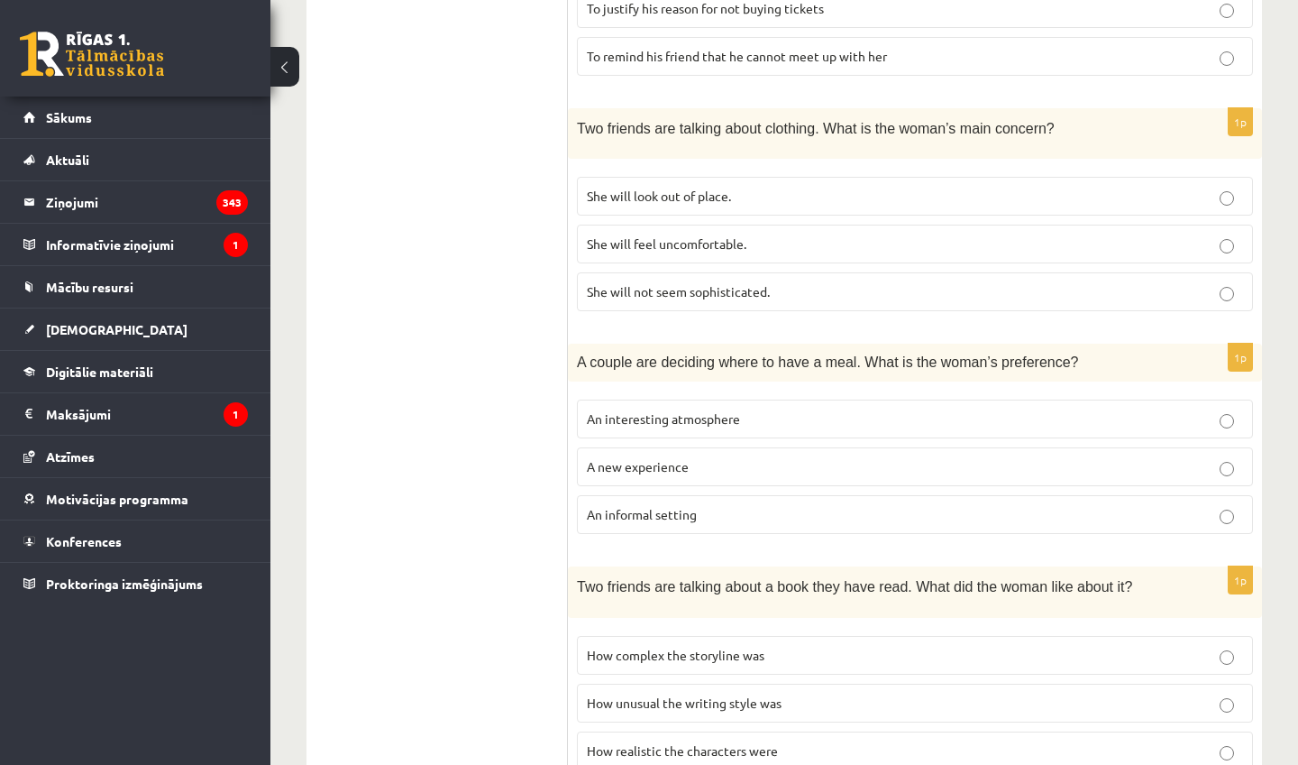
scroll to position [578, 0]
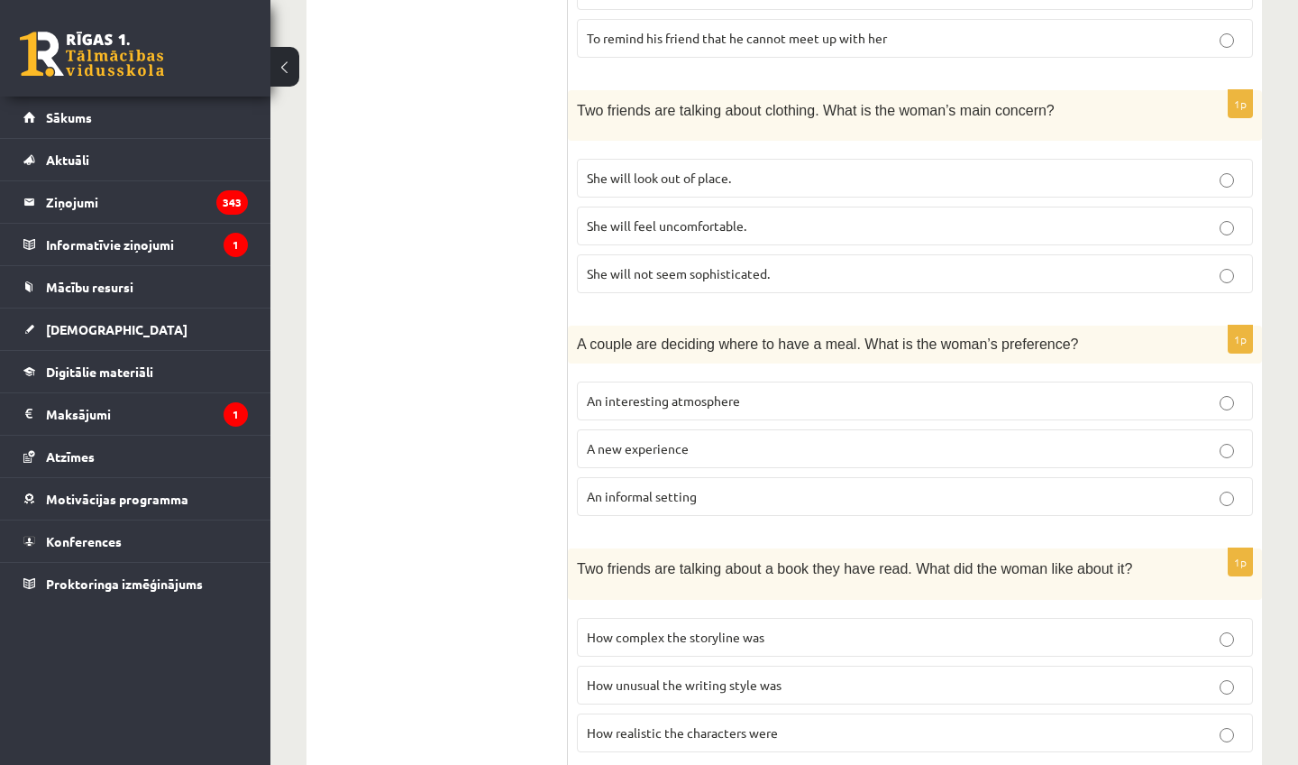
click at [710, 169] on span "She will look out of place." at bounding box center [659, 177] width 144 height 16
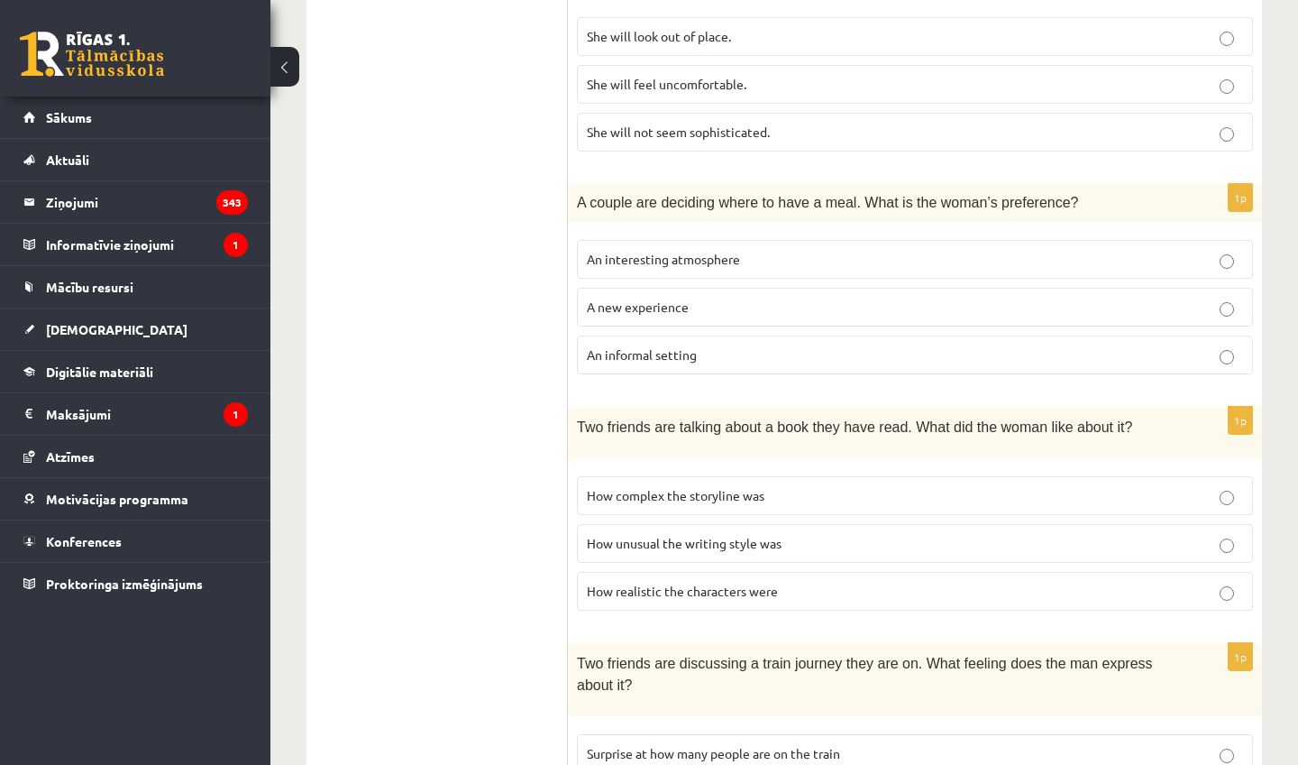
scroll to position [734, 0]
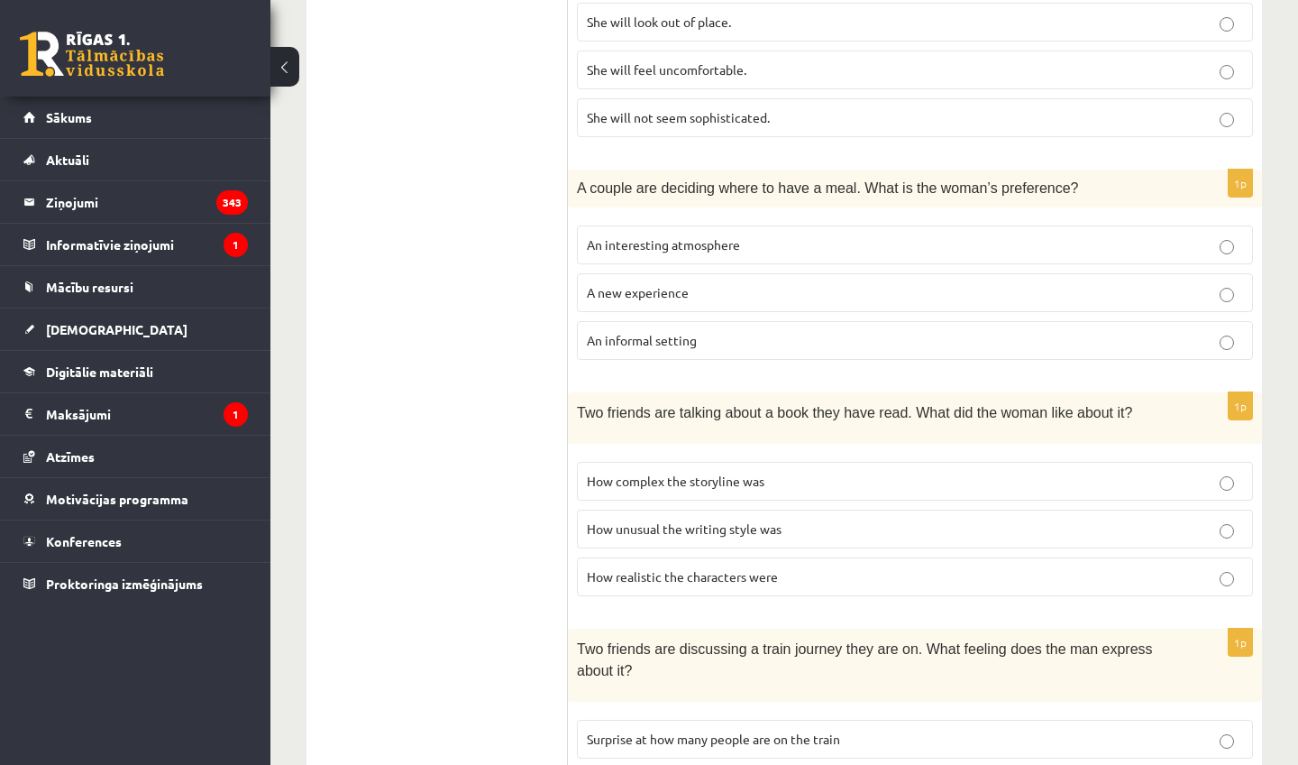
click at [795, 283] on p "A new experience" at bounding box center [915, 292] width 656 height 19
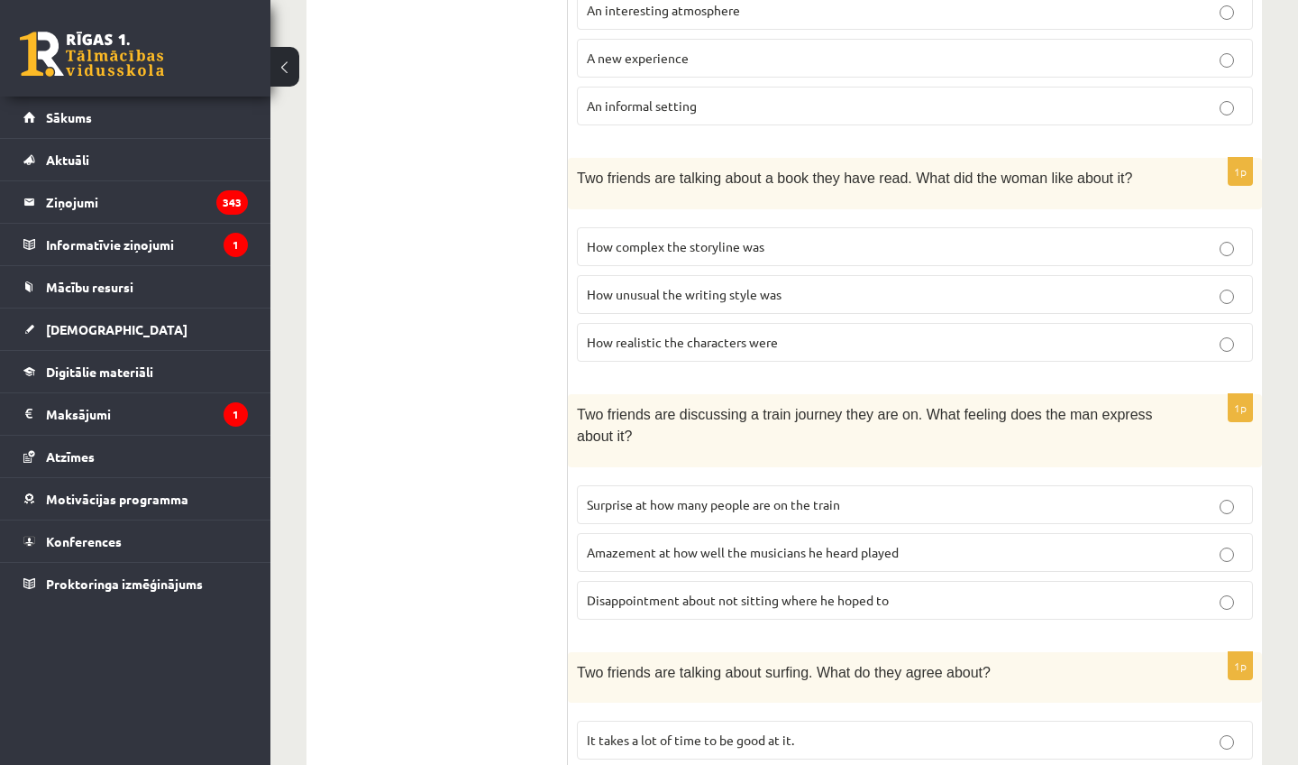
scroll to position [964, 0]
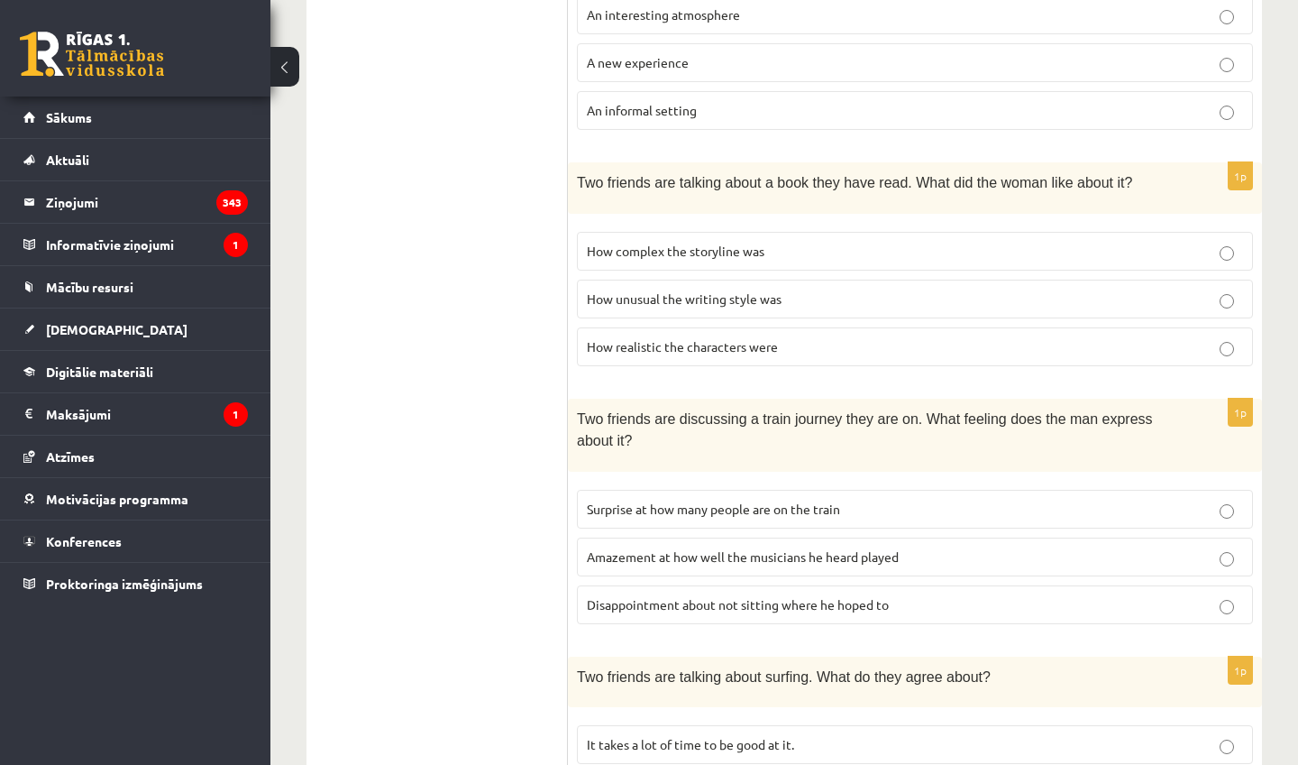
click at [797, 297] on fieldset "How complex the storyline was How unusual the writing style was How realistic t…" at bounding box center [915, 297] width 676 height 149
click at [825, 289] on p "How unusual the writing style was" at bounding box center [915, 298] width 656 height 19
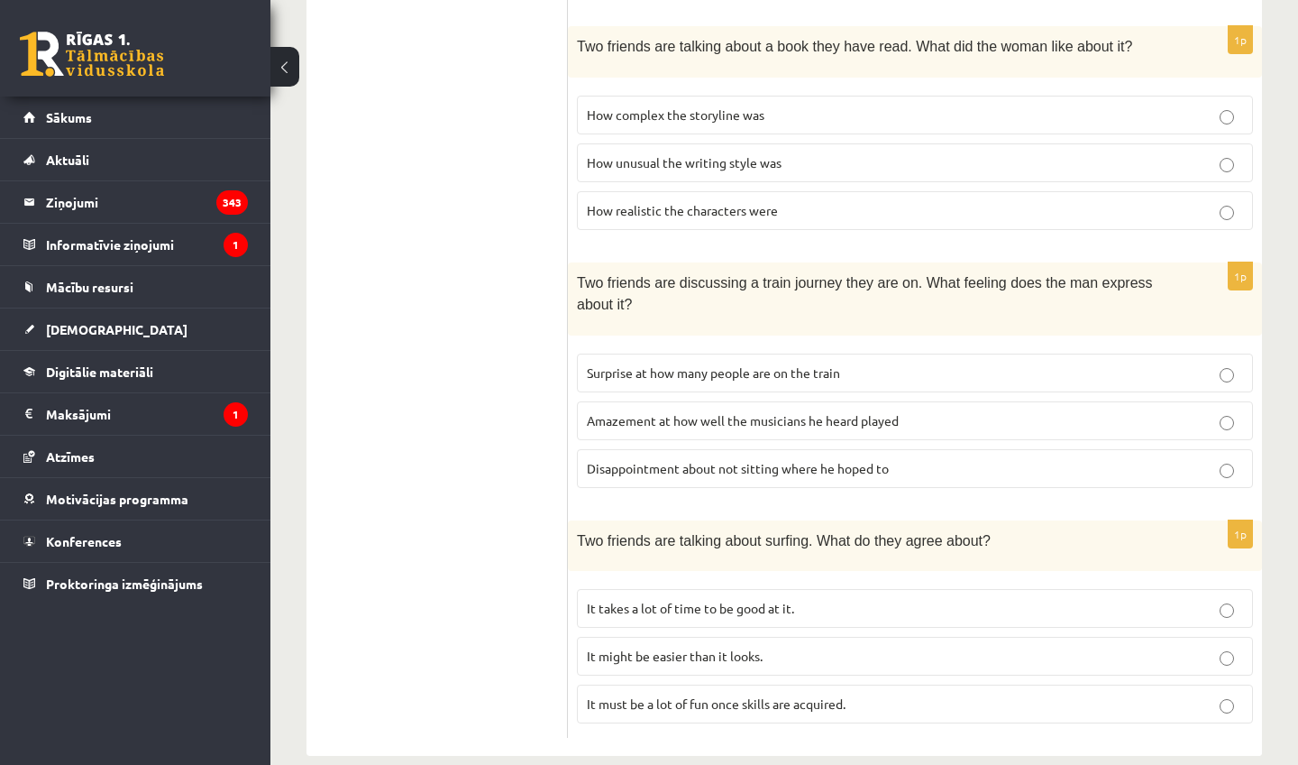
scroll to position [1099, 0]
click at [798, 413] on span "Amazement at how well the musicians he heard played" at bounding box center [743, 421] width 312 height 16
click at [789, 696] on span "It must be a lot of fun once skills are acquired." at bounding box center [716, 704] width 259 height 16
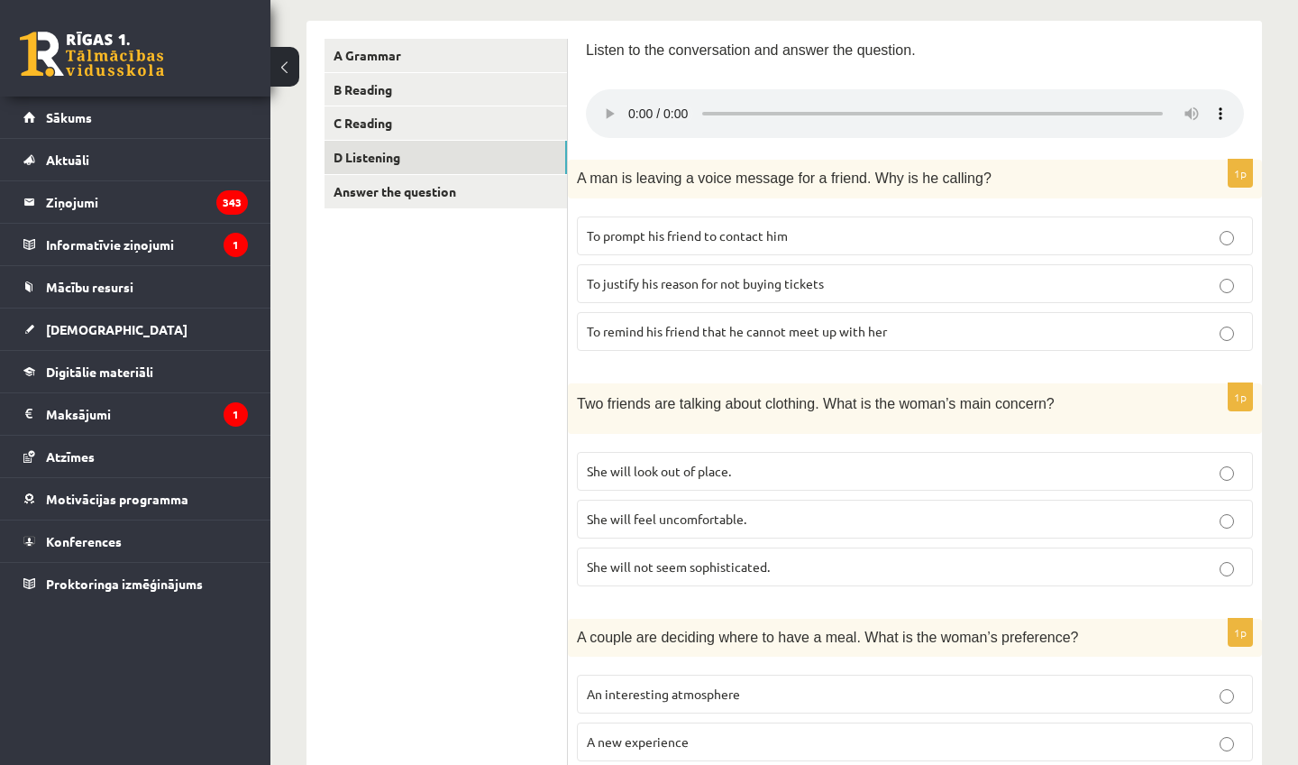
scroll to position [277, 0]
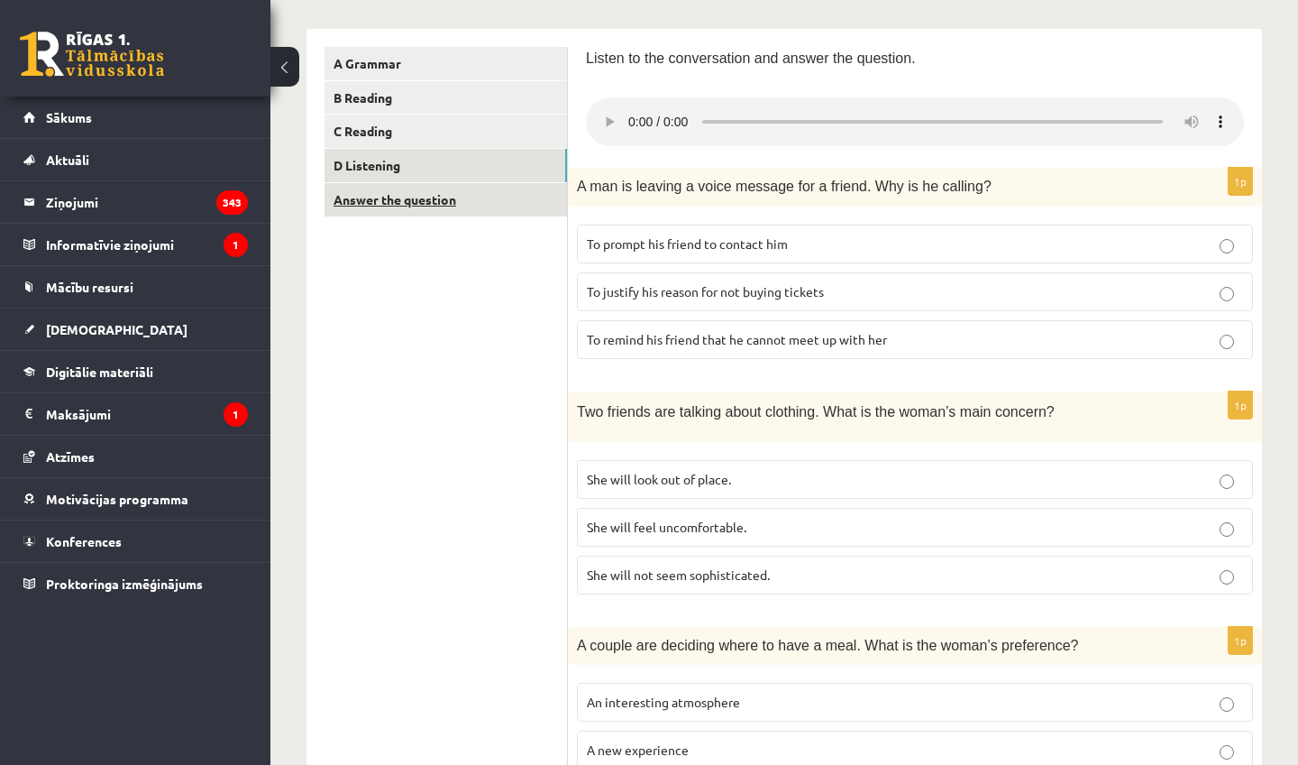
click at [522, 192] on link "Answer the question" at bounding box center [446, 199] width 243 height 33
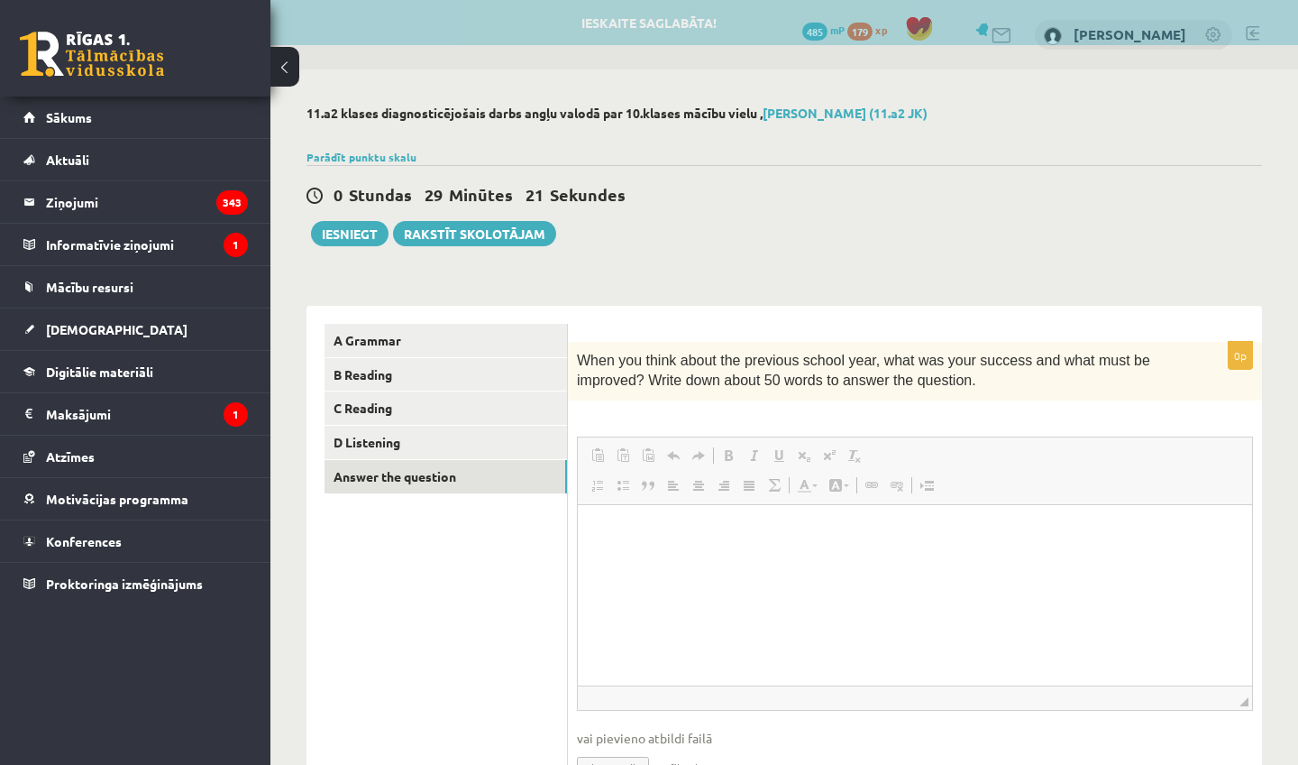
scroll to position [0, 0]
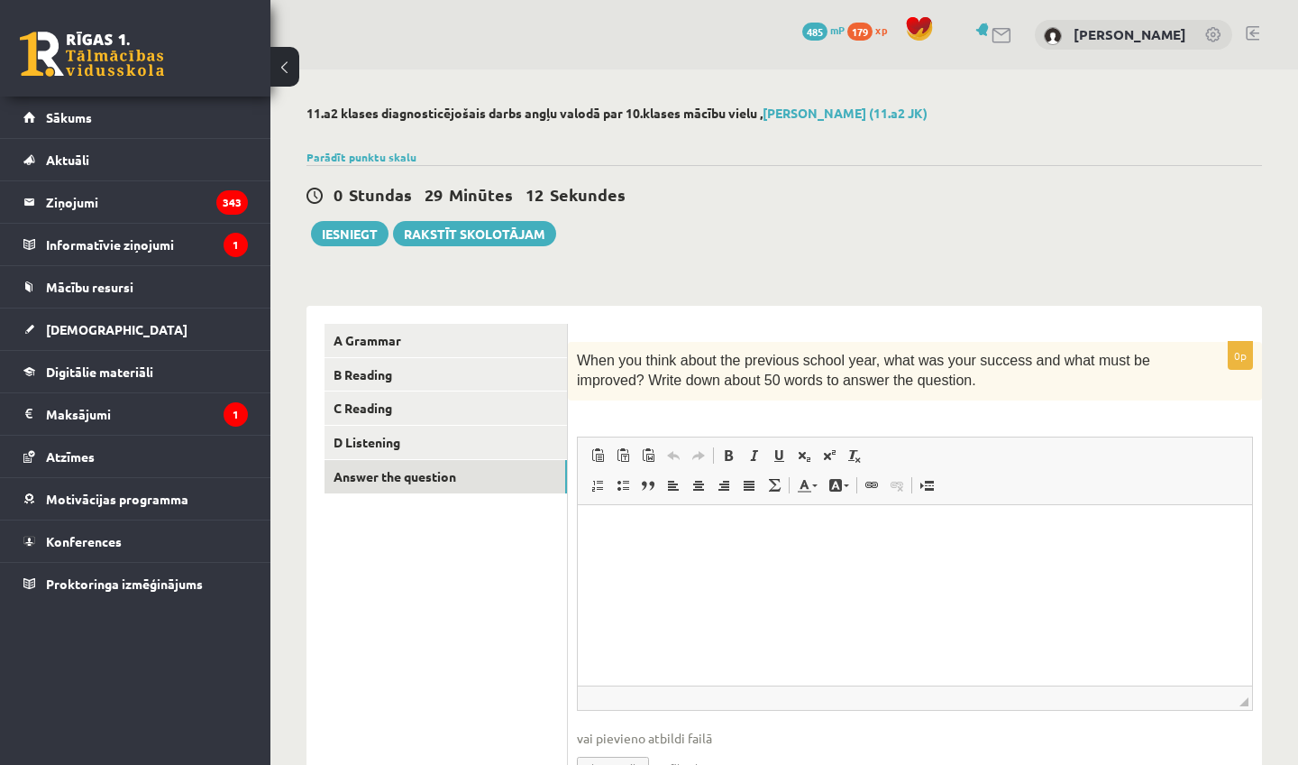
click at [966, 508] on html at bounding box center [915, 531] width 674 height 55
click at [666, 531] on p "**********" at bounding box center [915, 531] width 638 height 18
click at [724, 534] on p "**********" at bounding box center [915, 531] width 638 height 18
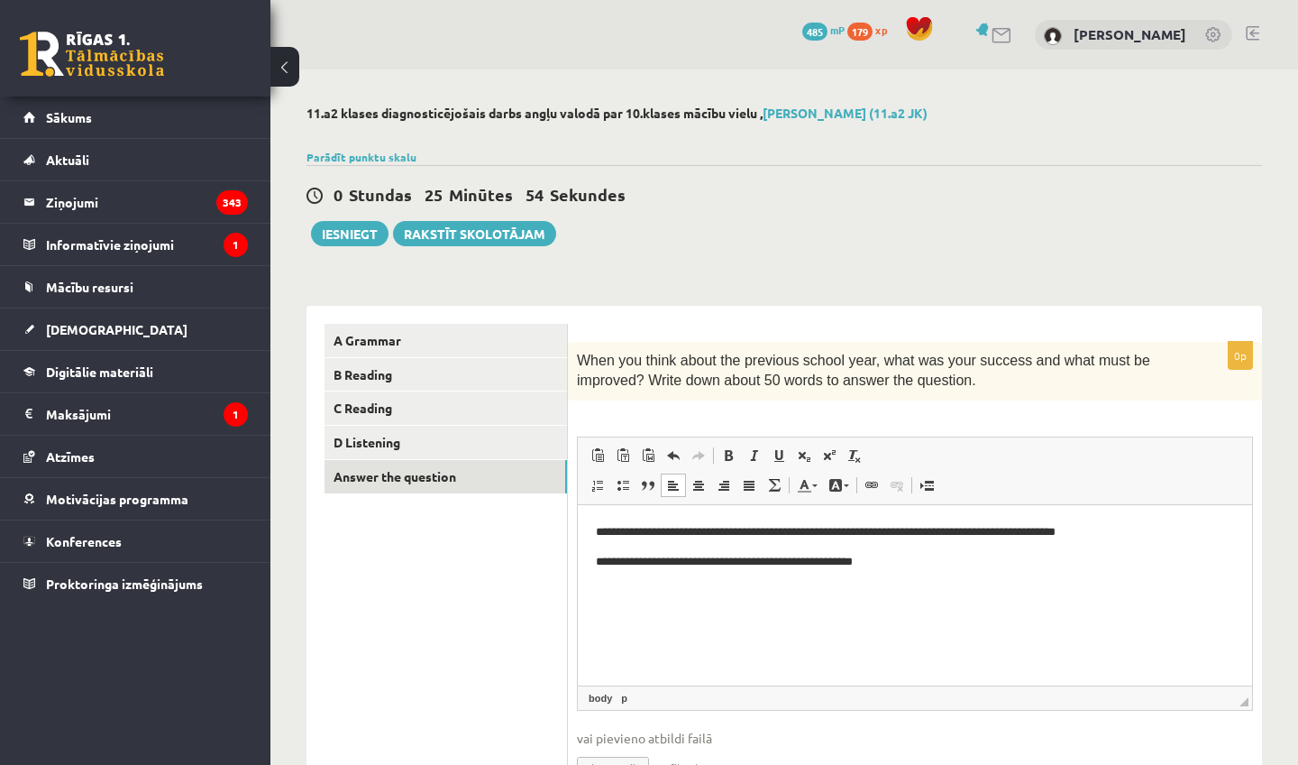
click at [726, 562] on p "**********" at bounding box center [915, 561] width 638 height 18
click at [930, 570] on html "**********" at bounding box center [915, 546] width 674 height 84
click at [337, 224] on button "Iesniegt" at bounding box center [350, 233] width 78 height 25
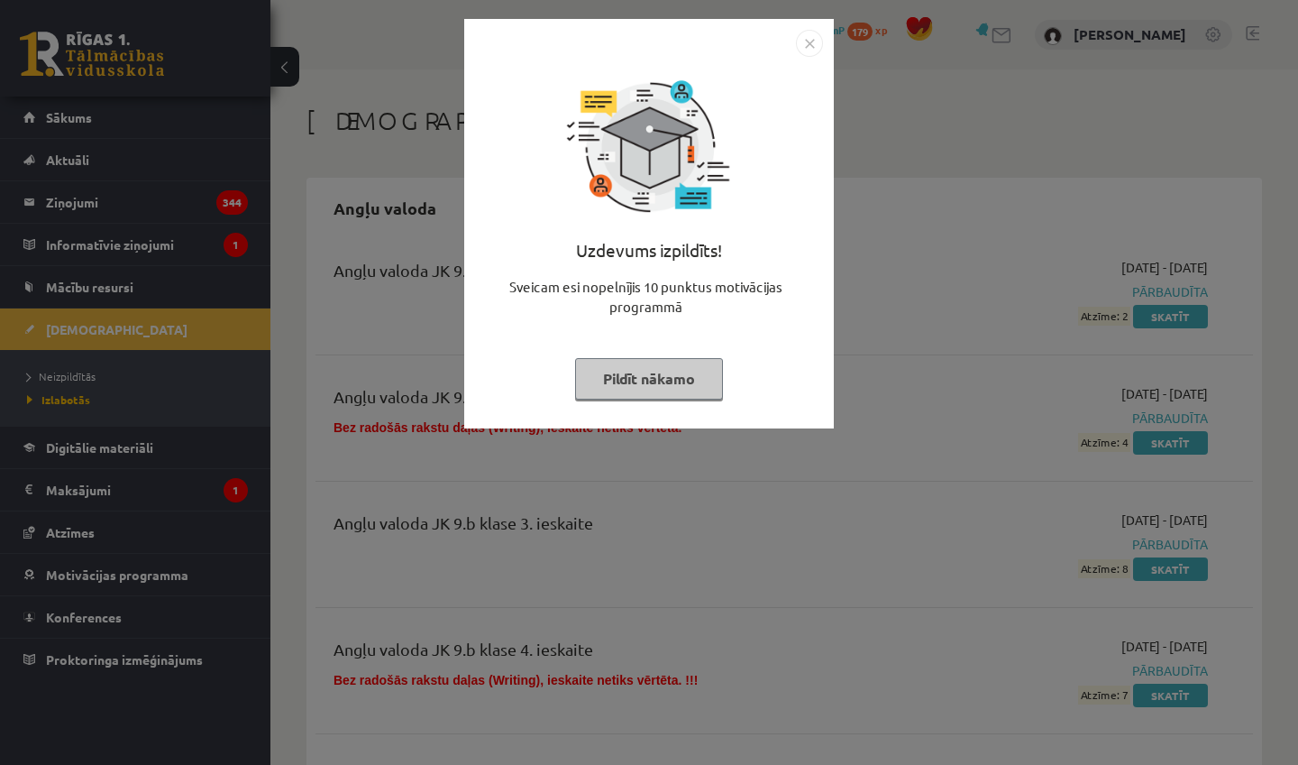
click at [810, 46] on img "Close" at bounding box center [809, 43] width 27 height 27
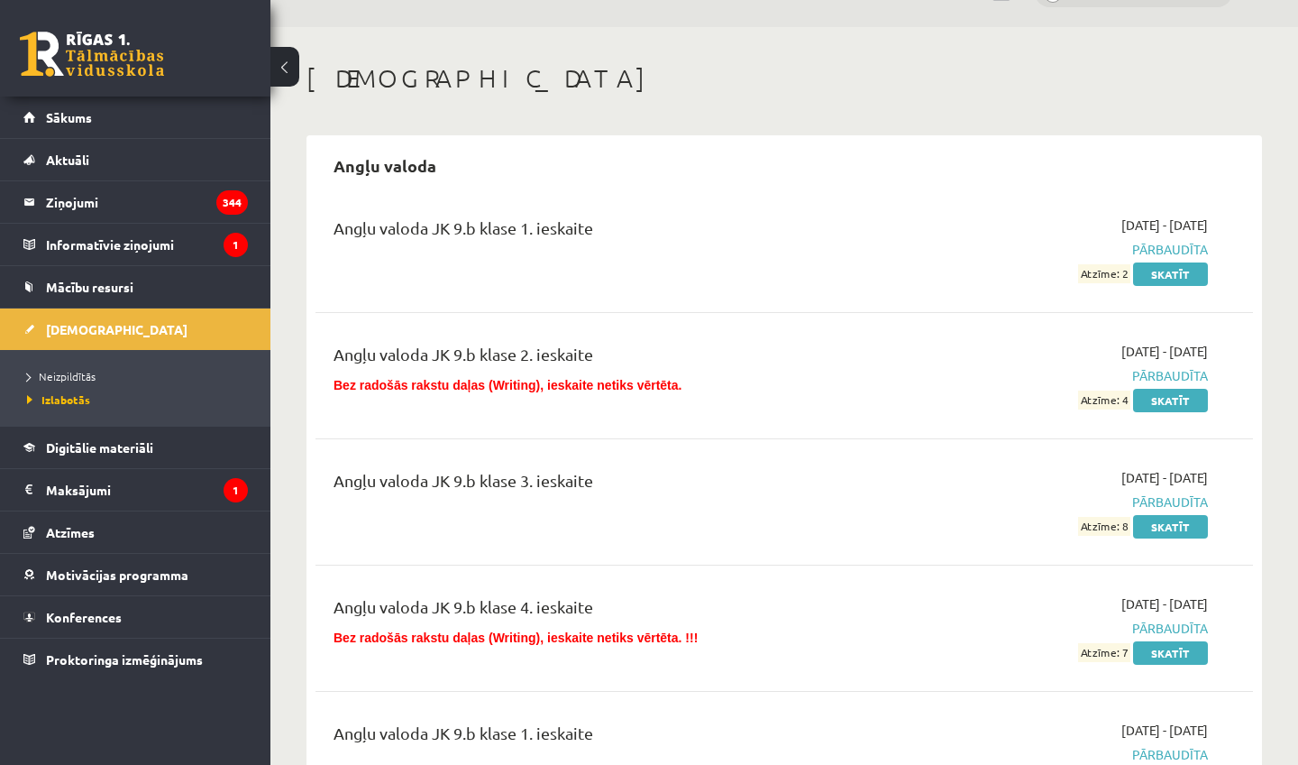
scroll to position [135, 0]
